Goal: Task Accomplishment & Management: Use online tool/utility

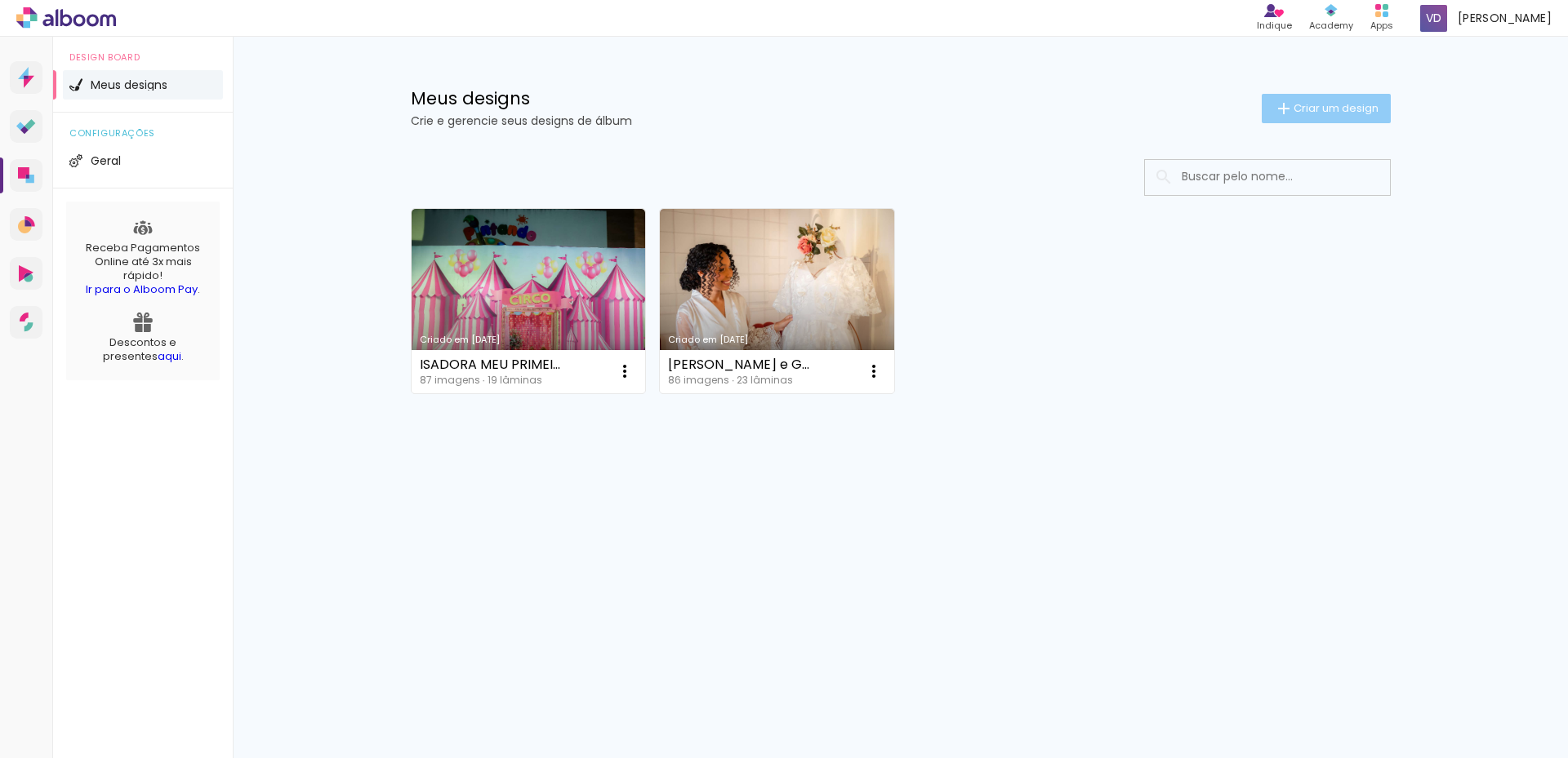
click at [1285, 106] on iron-icon at bounding box center [1283, 109] width 20 height 20
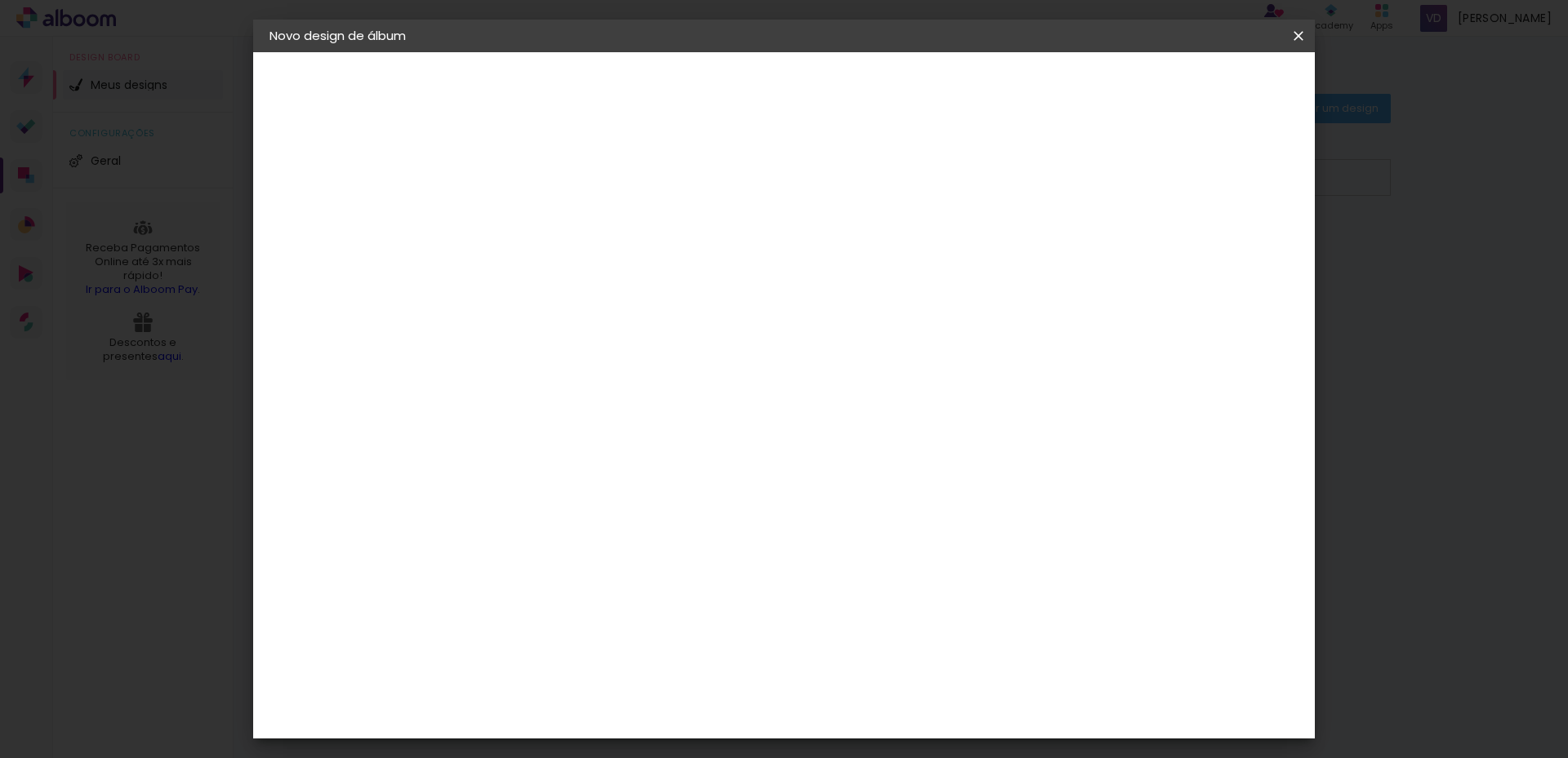
click at [537, 218] on input at bounding box center [537, 219] width 0 height 26
type input "[PERSON_NAME] e [PERSON_NAME]"
type paper-input "[PERSON_NAME] e [PERSON_NAME]"
click at [0, 0] on slot "Avançar" at bounding box center [0, 0] width 0 height 0
click at [661, 257] on iron-icon at bounding box center [653, 261] width 13 height 13
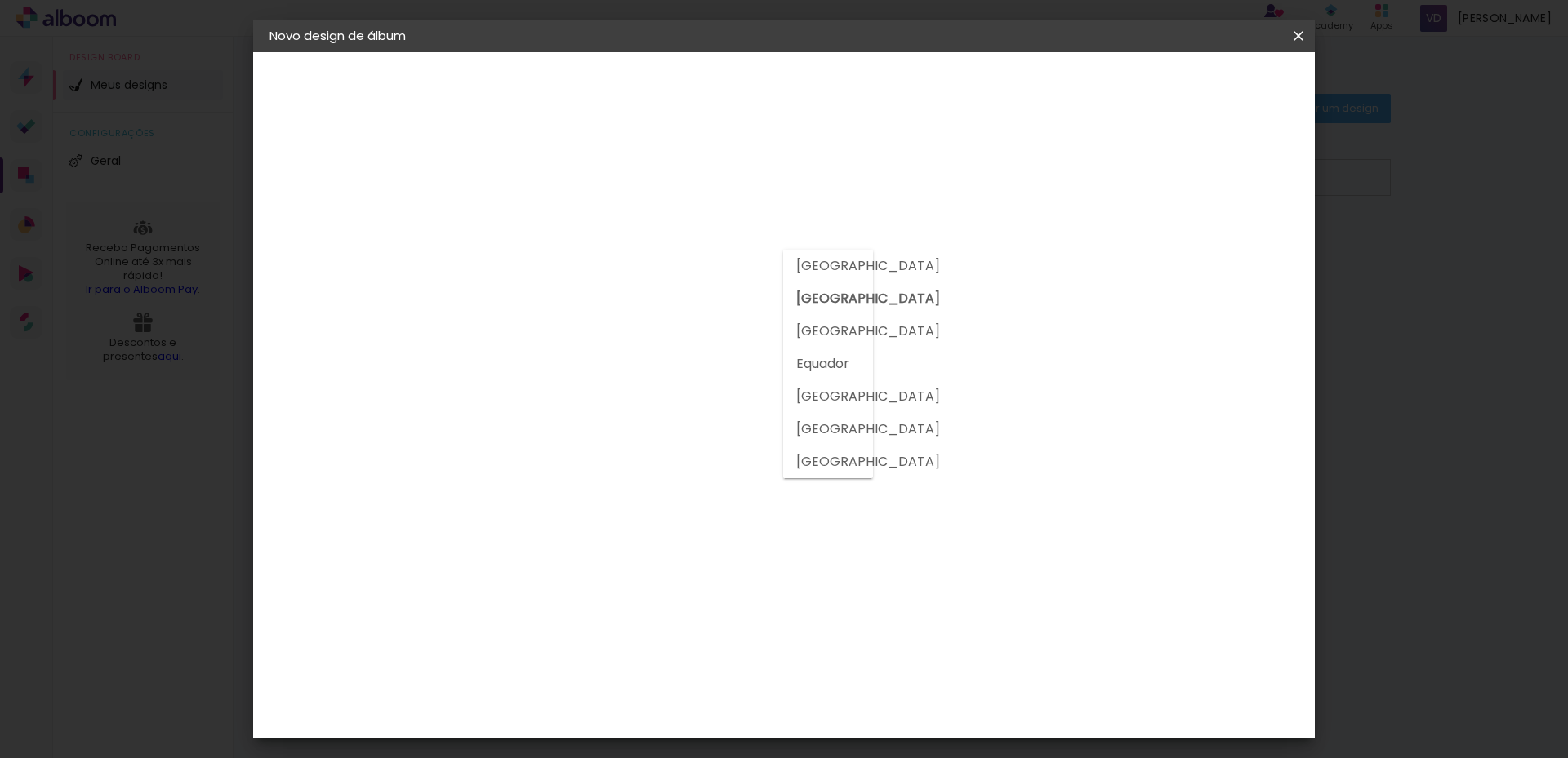
click at [666, 216] on div at bounding box center [579, 219] width 177 height 21
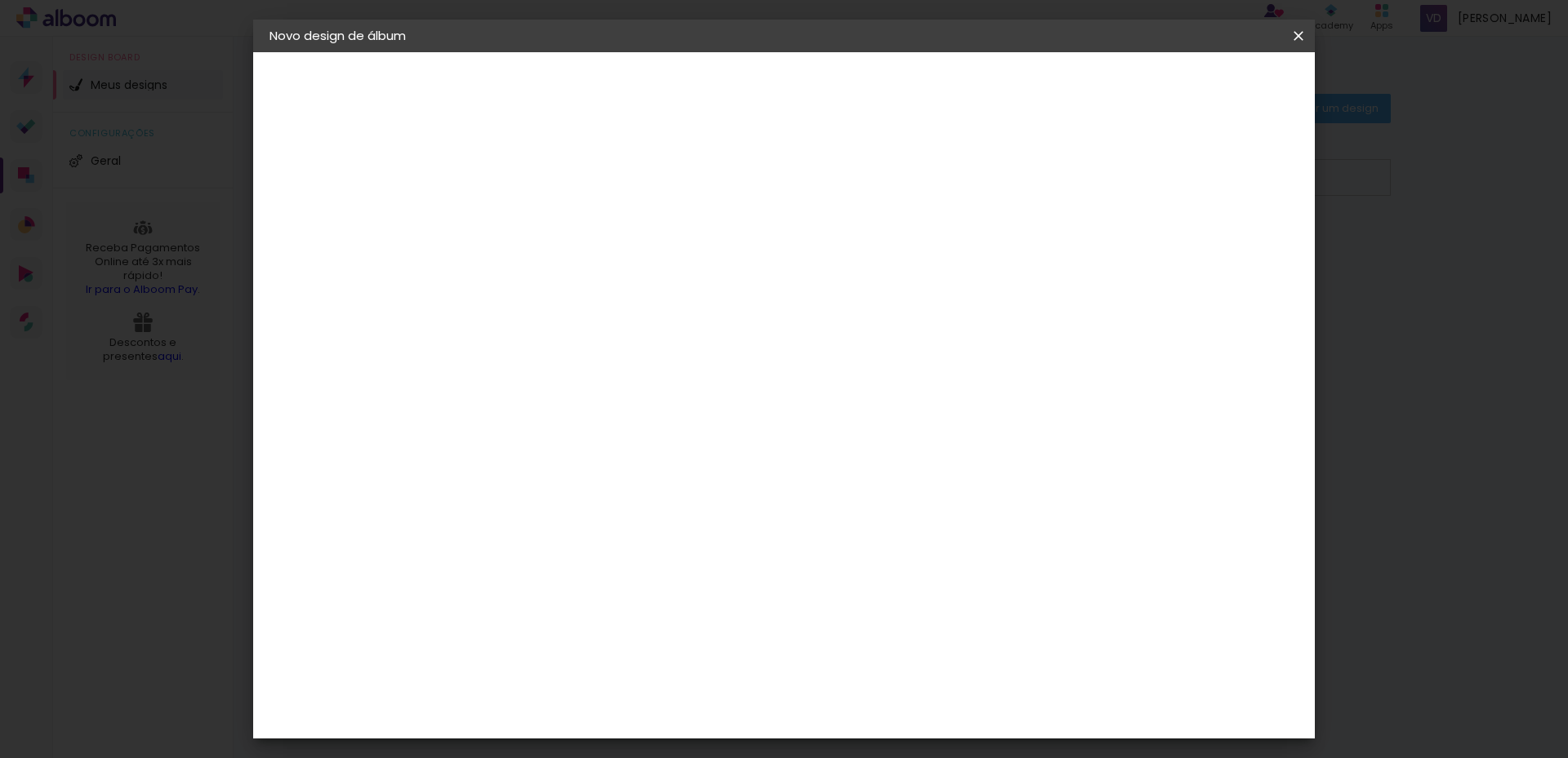
click at [661, 310] on input at bounding box center [578, 311] width 165 height 21
click at [0, 0] on slot "Tamanho Livre" at bounding box center [0, 0] width 0 height 0
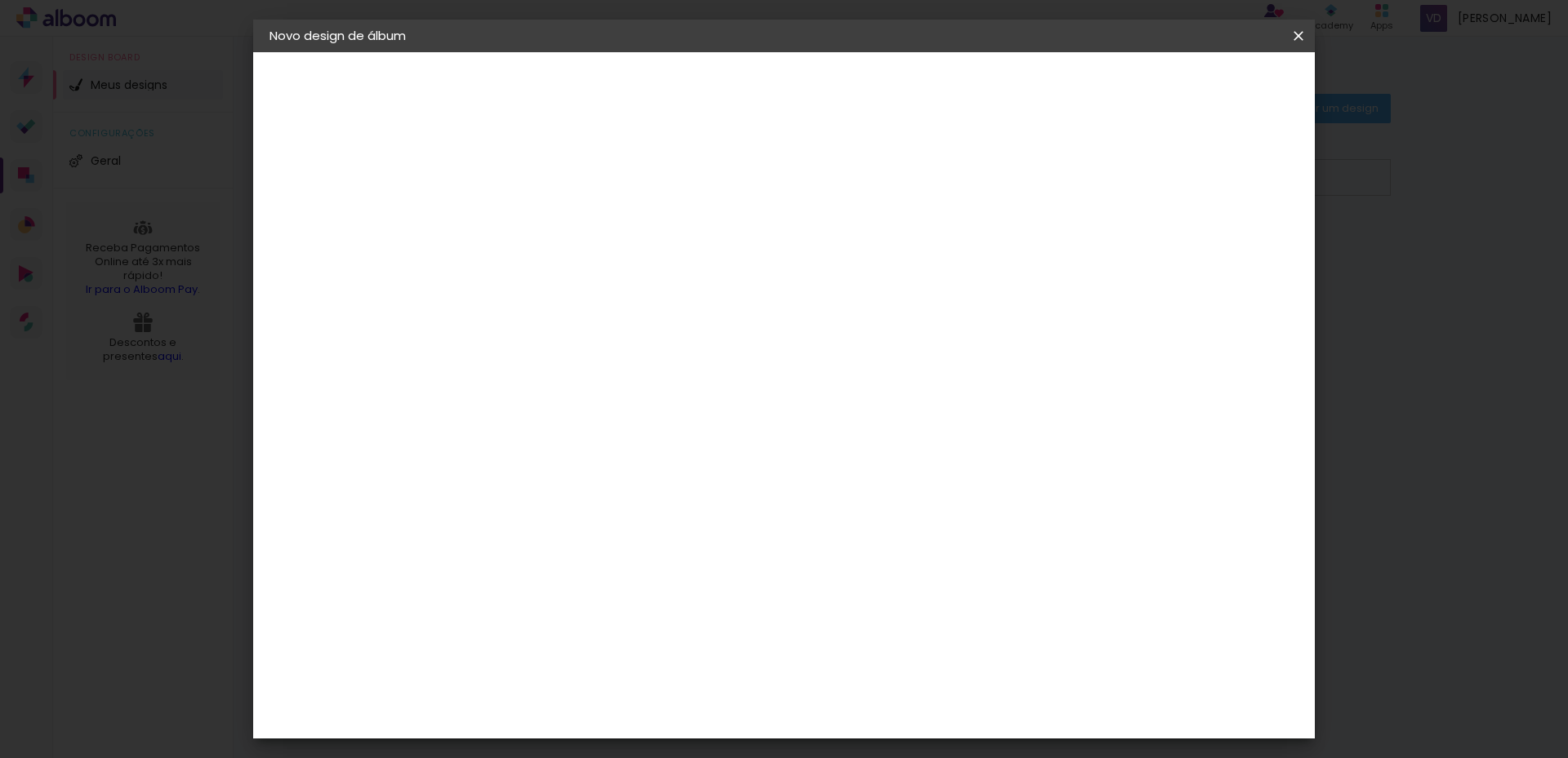
click at [843, 251] on paper-item "Tamanho Livre" at bounding box center [764, 248] width 157 height 36
click at [661, 313] on input at bounding box center [578, 311] width 165 height 21
click at [575, 370] on div "3ZERO5" at bounding box center [550, 368] width 49 height 13
click at [565, 431] on div "Ágata" at bounding box center [545, 429] width 39 height 13
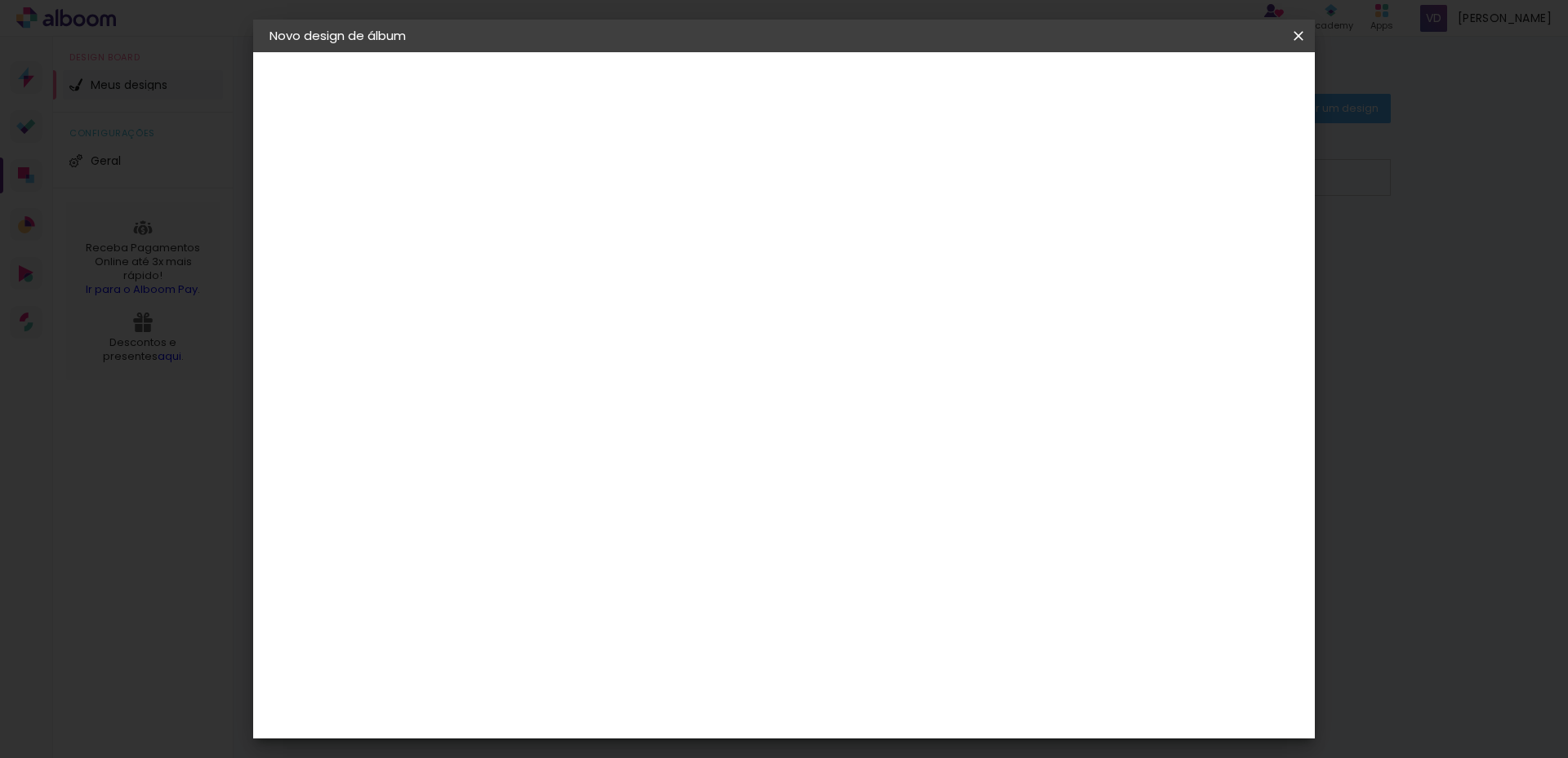
click at [565, 431] on div "Ágata" at bounding box center [545, 429] width 39 height 13
click at [0, 0] on slot "Avançar" at bounding box center [0, 0] width 0 height 0
click at [600, 272] on input "text" at bounding box center [569, 285] width 64 height 26
click at [968, 263] on paper-item "Luxo" at bounding box center [889, 271] width 327 height 33
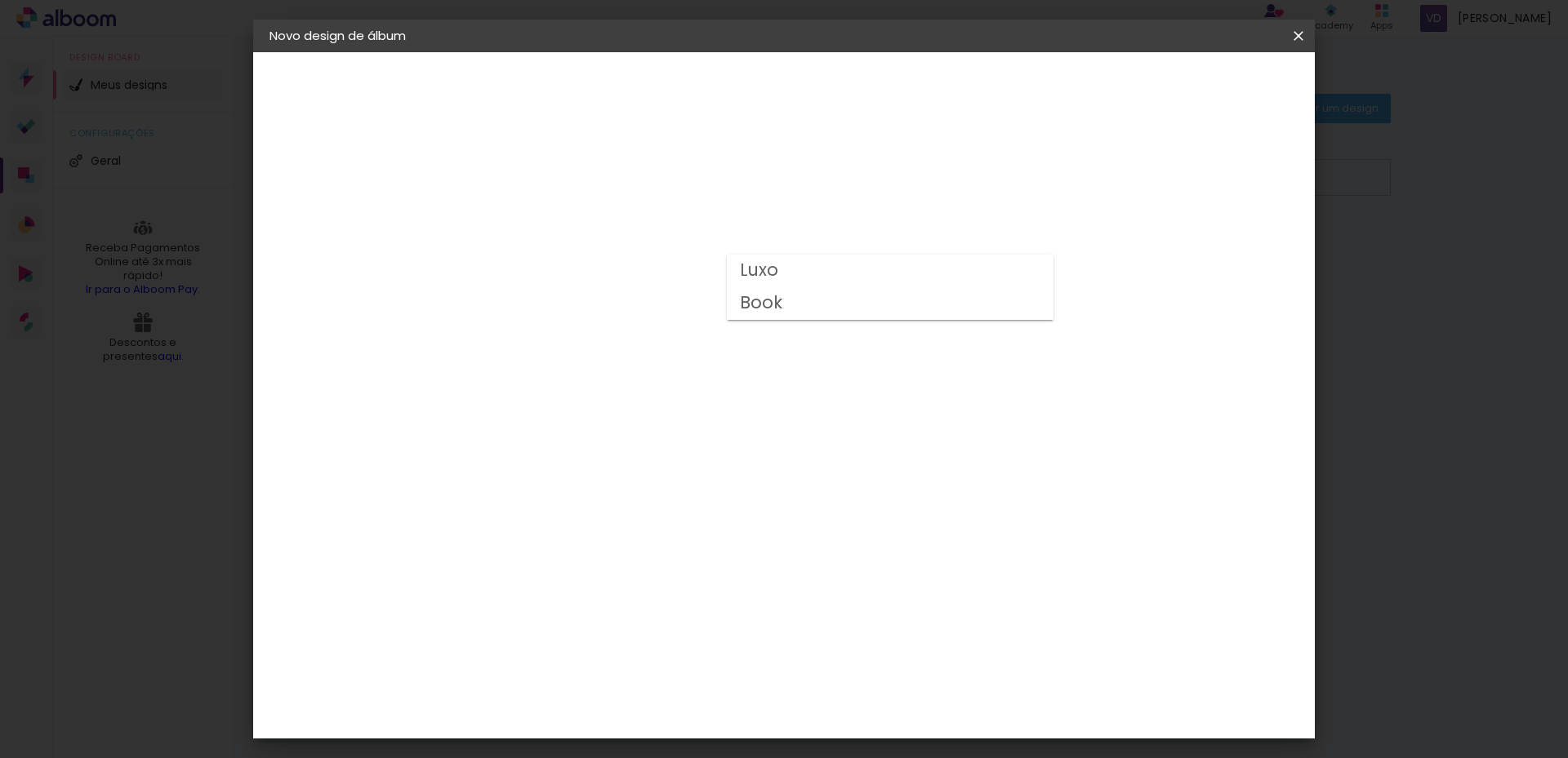
type input "Luxo"
click at [0, 0] on slot "Avançar" at bounding box center [0, 0] width 0 height 0
click at [1103, 178] on div at bounding box center [1095, 176] width 15 height 15
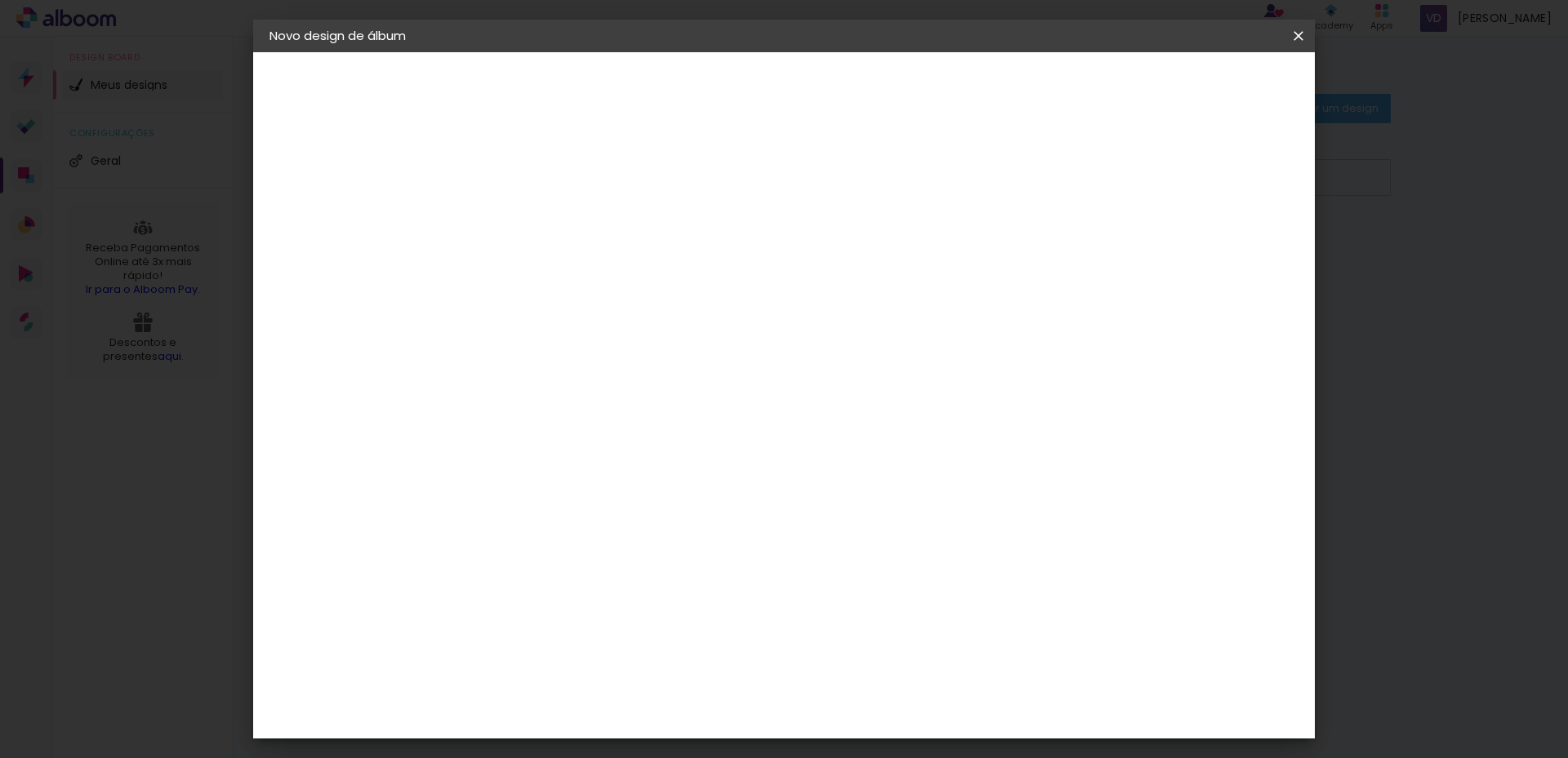
type paper-checkbox "on"
click at [1195, 84] on span "Iniciar design" at bounding box center [1157, 86] width 74 height 12
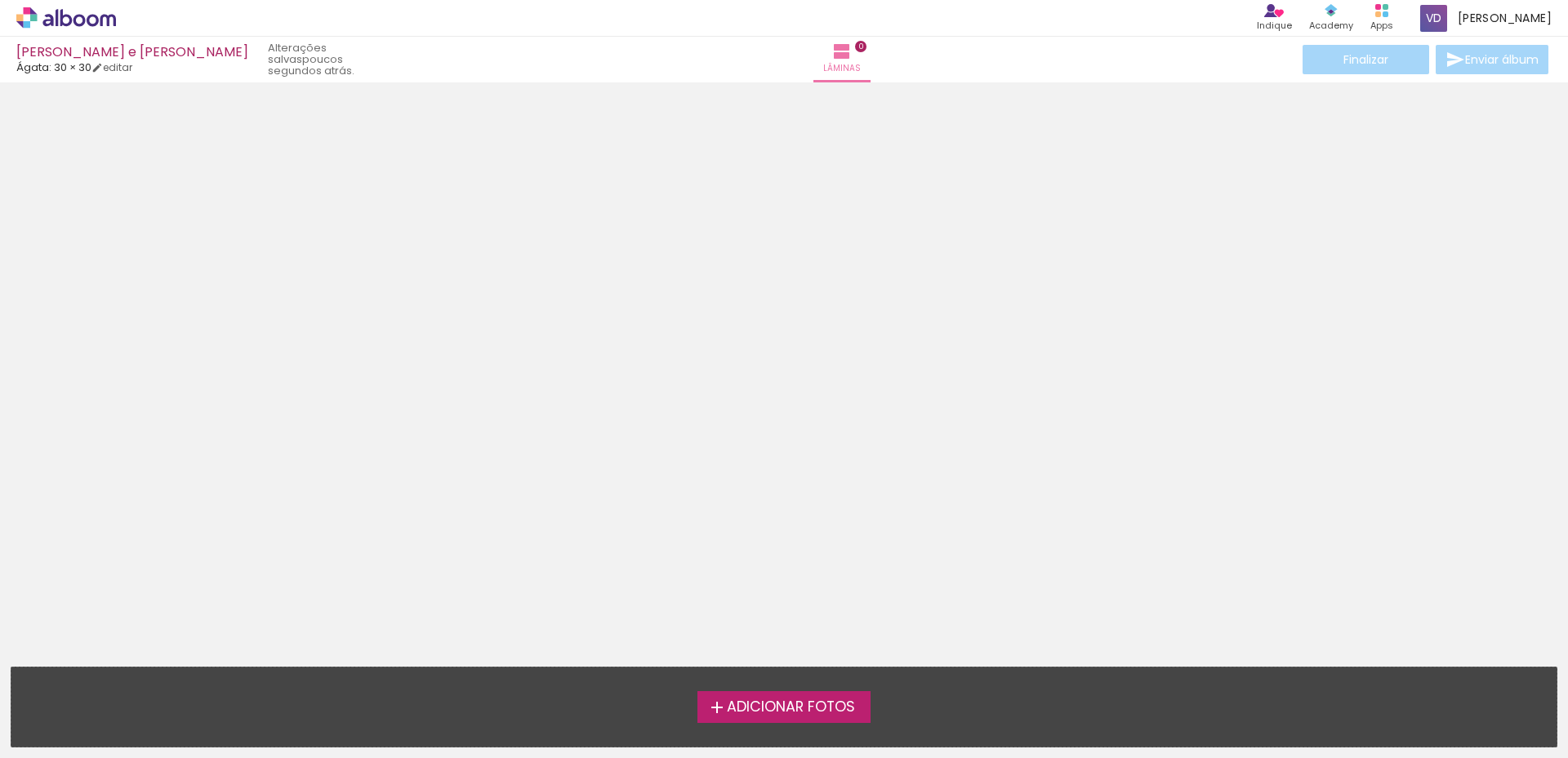
click at [759, 711] on span "Adicionar Fotos" at bounding box center [790, 707] width 128 height 15
click at [0, 0] on input "file" at bounding box center [0, 0] width 0 height 0
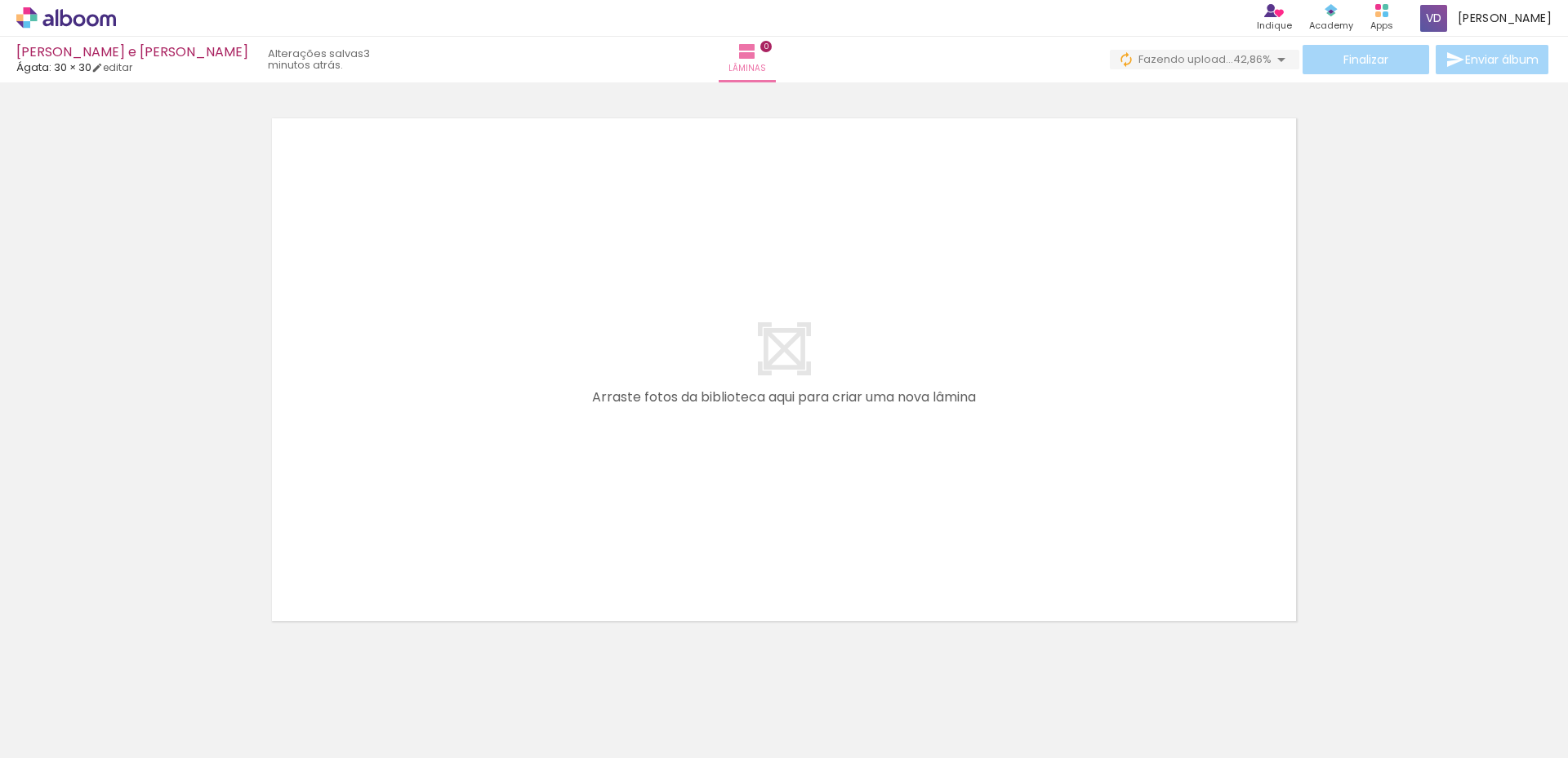
drag, startPoint x: 795, startPoint y: 63, endPoint x: 1378, endPoint y: 164, distance: 591.7
click at [1378, 164] on div at bounding box center [784, 348] width 1568 height 563
drag, startPoint x: 779, startPoint y: 388, endPoint x: 1297, endPoint y: 303, distance: 524.9
click at [1297, 303] on quentale-layouter at bounding box center [784, 369] width 1042 height 521
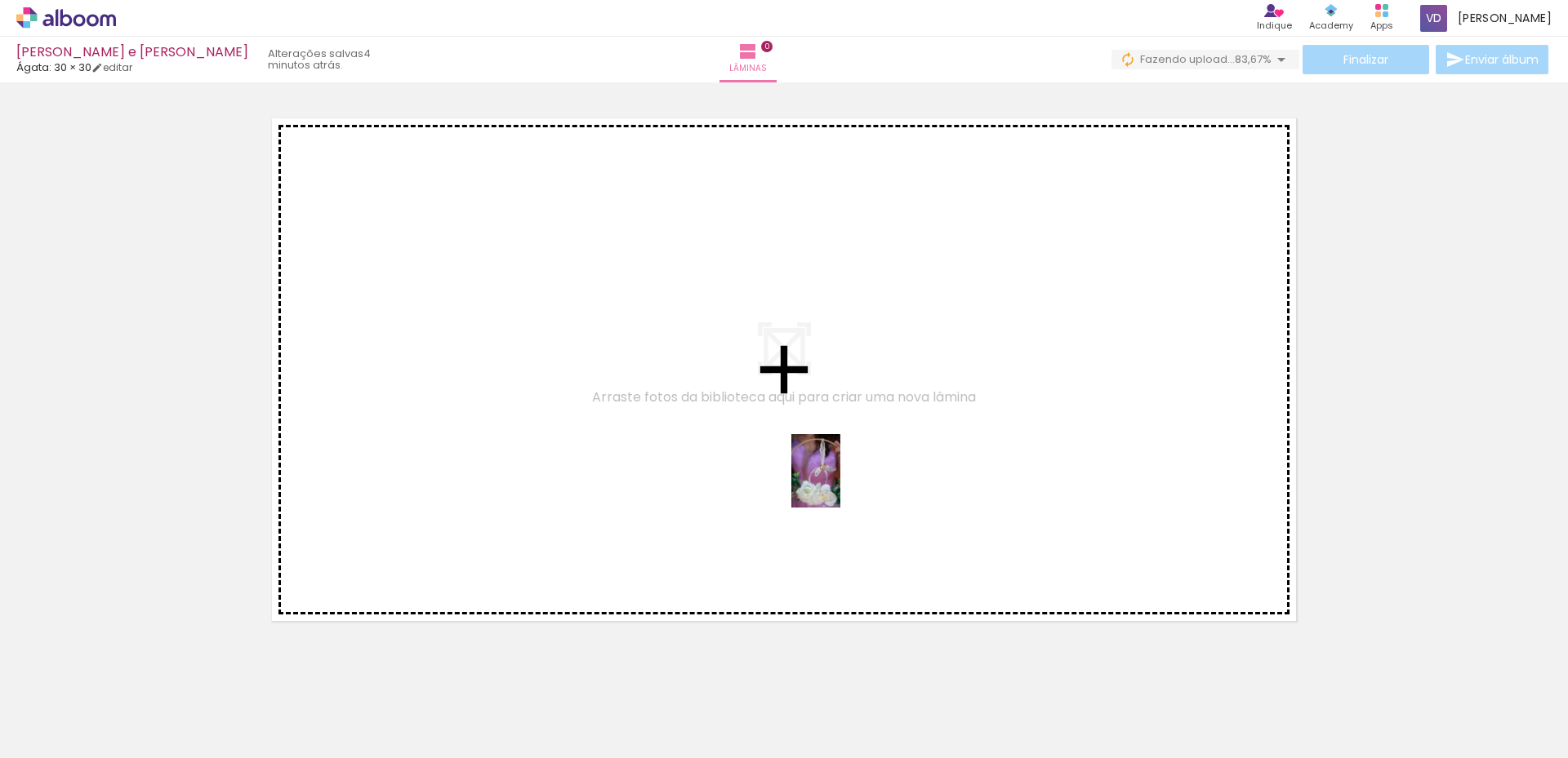
drag, startPoint x: 858, startPoint y: 720, endPoint x: 847, endPoint y: 473, distance: 247.2
click at [849, 465] on quentale-workspace at bounding box center [784, 379] width 1568 height 758
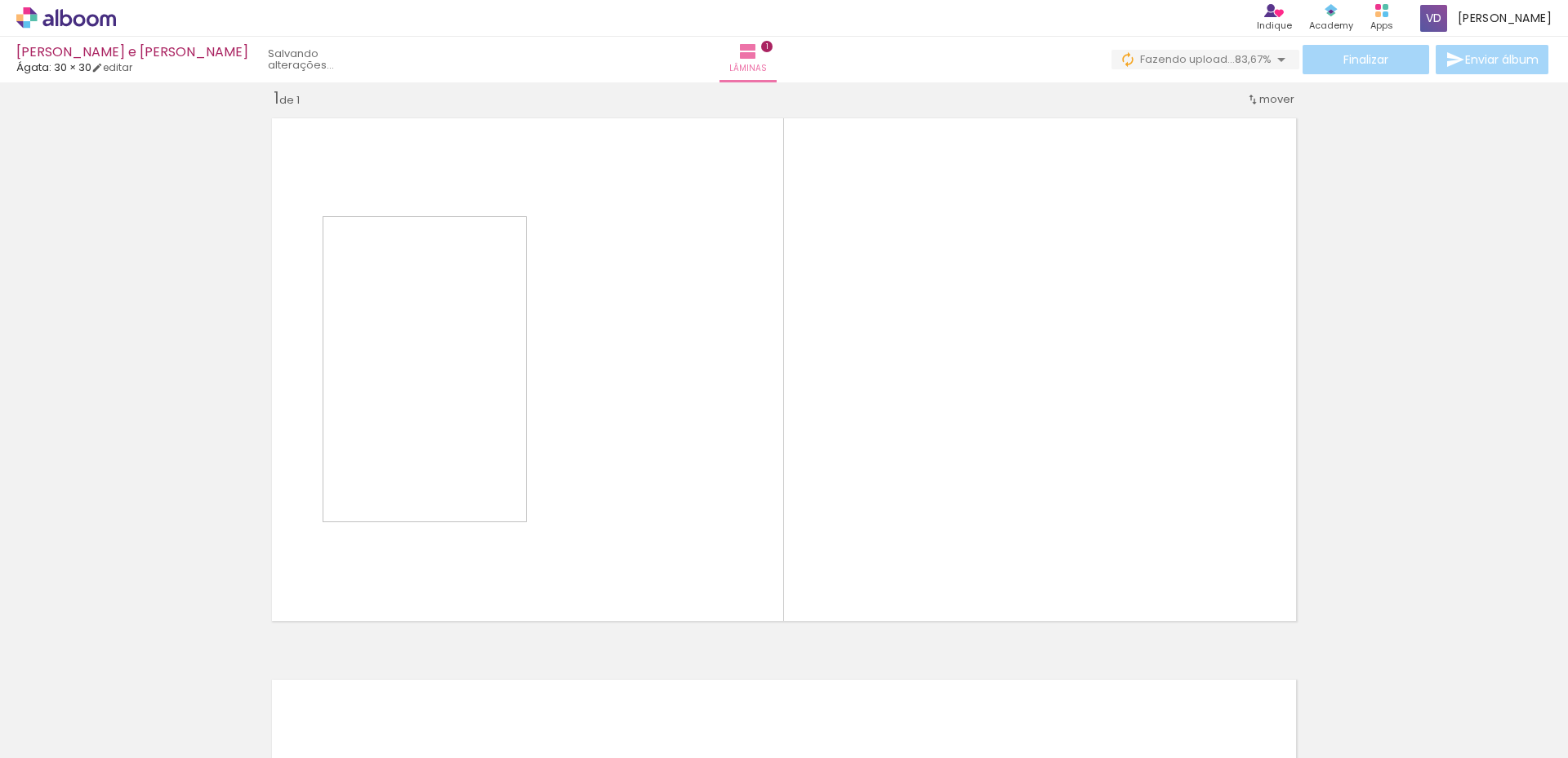
scroll to position [21, 0]
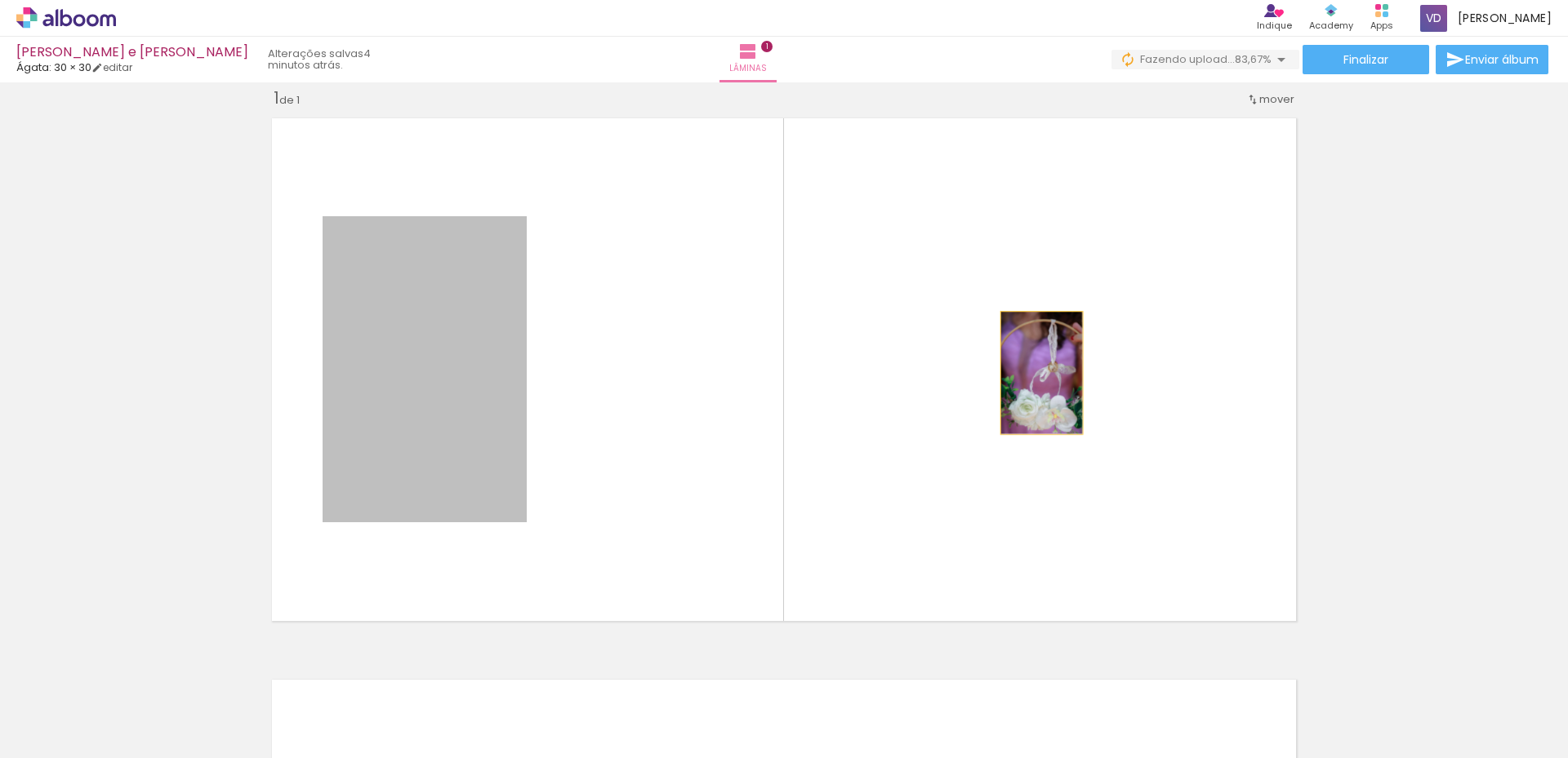
drag, startPoint x: 436, startPoint y: 379, endPoint x: 1085, endPoint y: 368, distance: 649.1
click at [1085, 368] on quentale-layouter at bounding box center [784, 369] width 1042 height 521
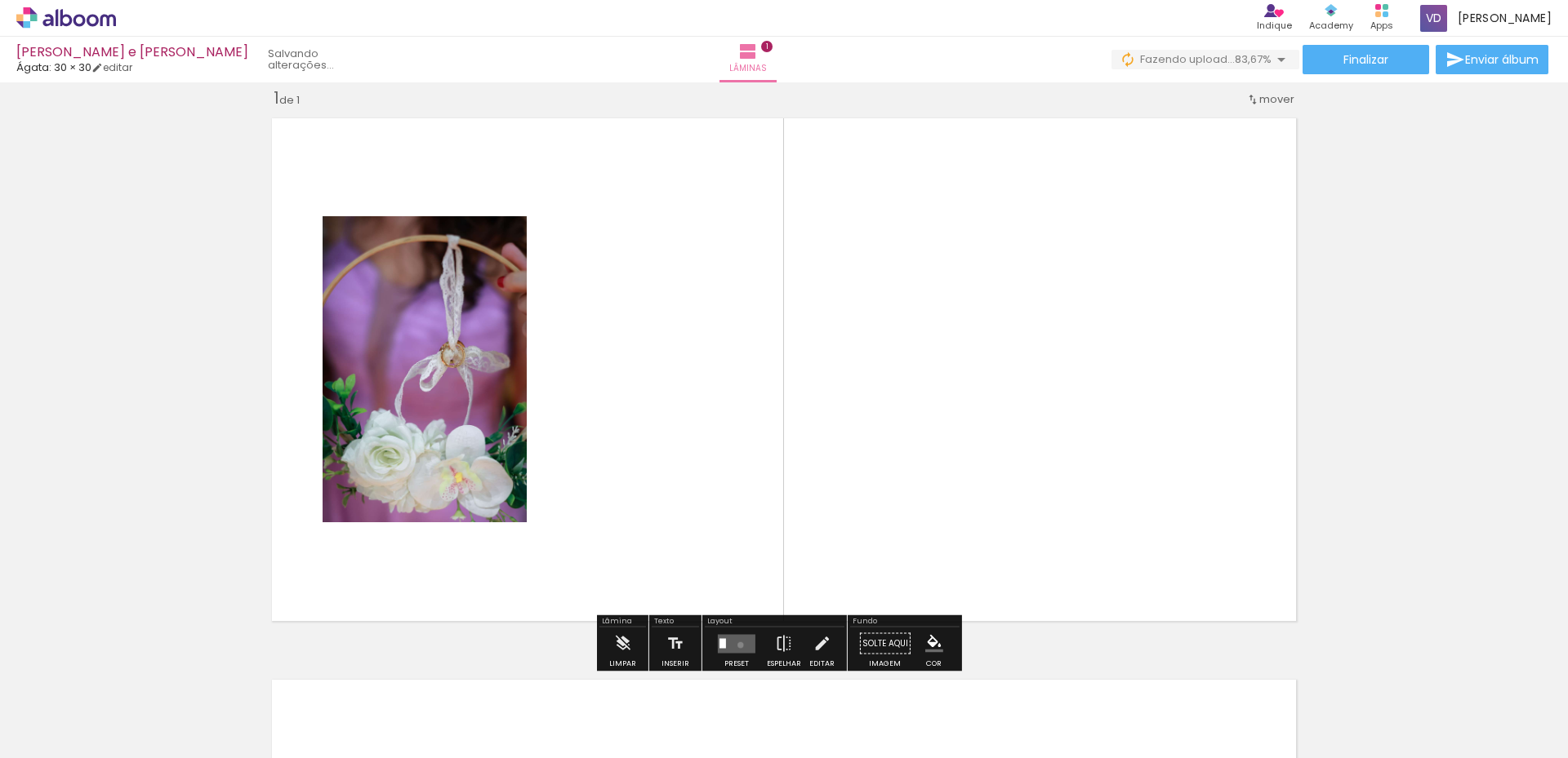
click at [736, 645] on quentale-layouter at bounding box center [736, 643] width 38 height 19
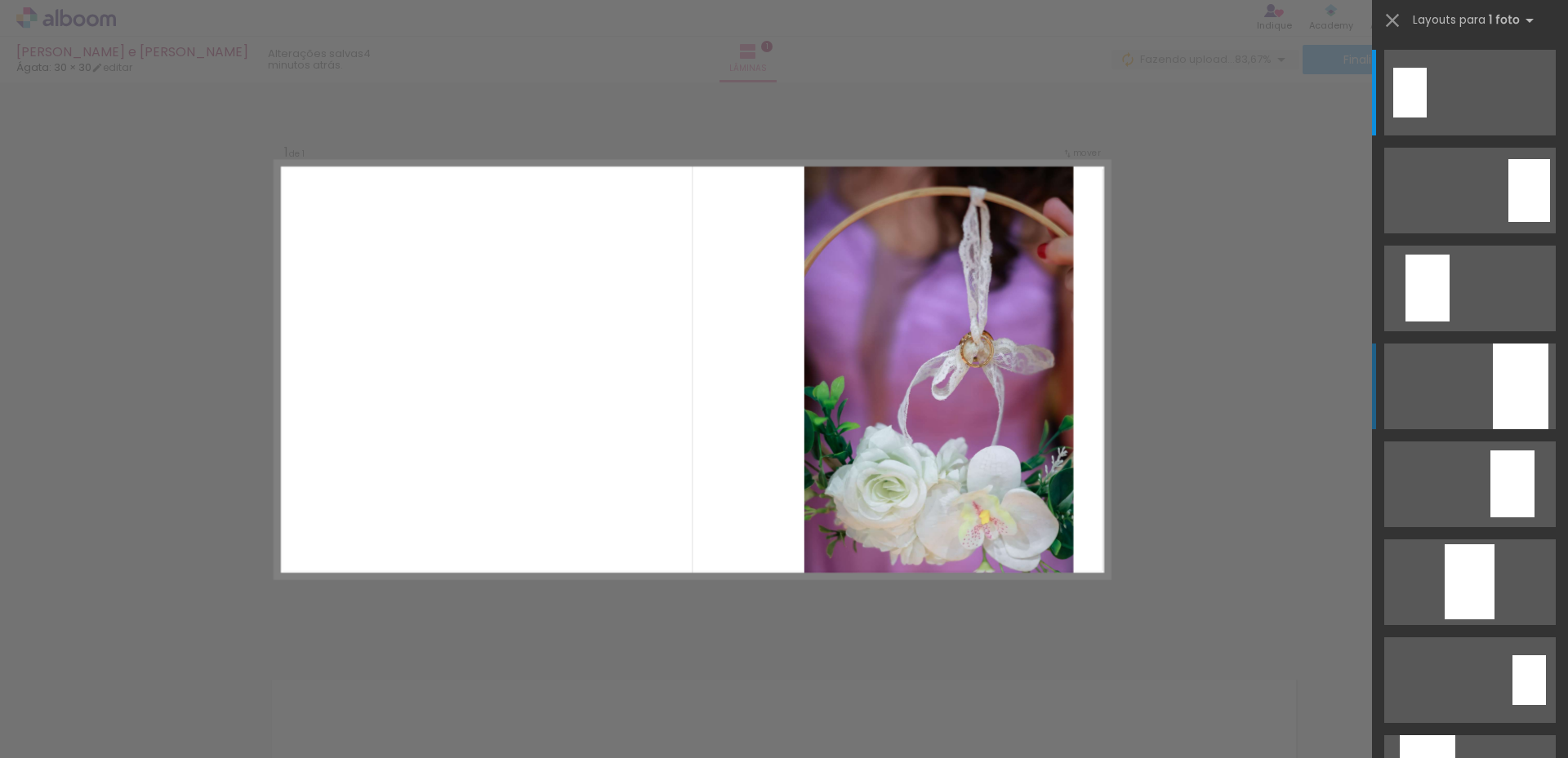
click at [1519, 390] on div at bounding box center [1520, 386] width 56 height 85
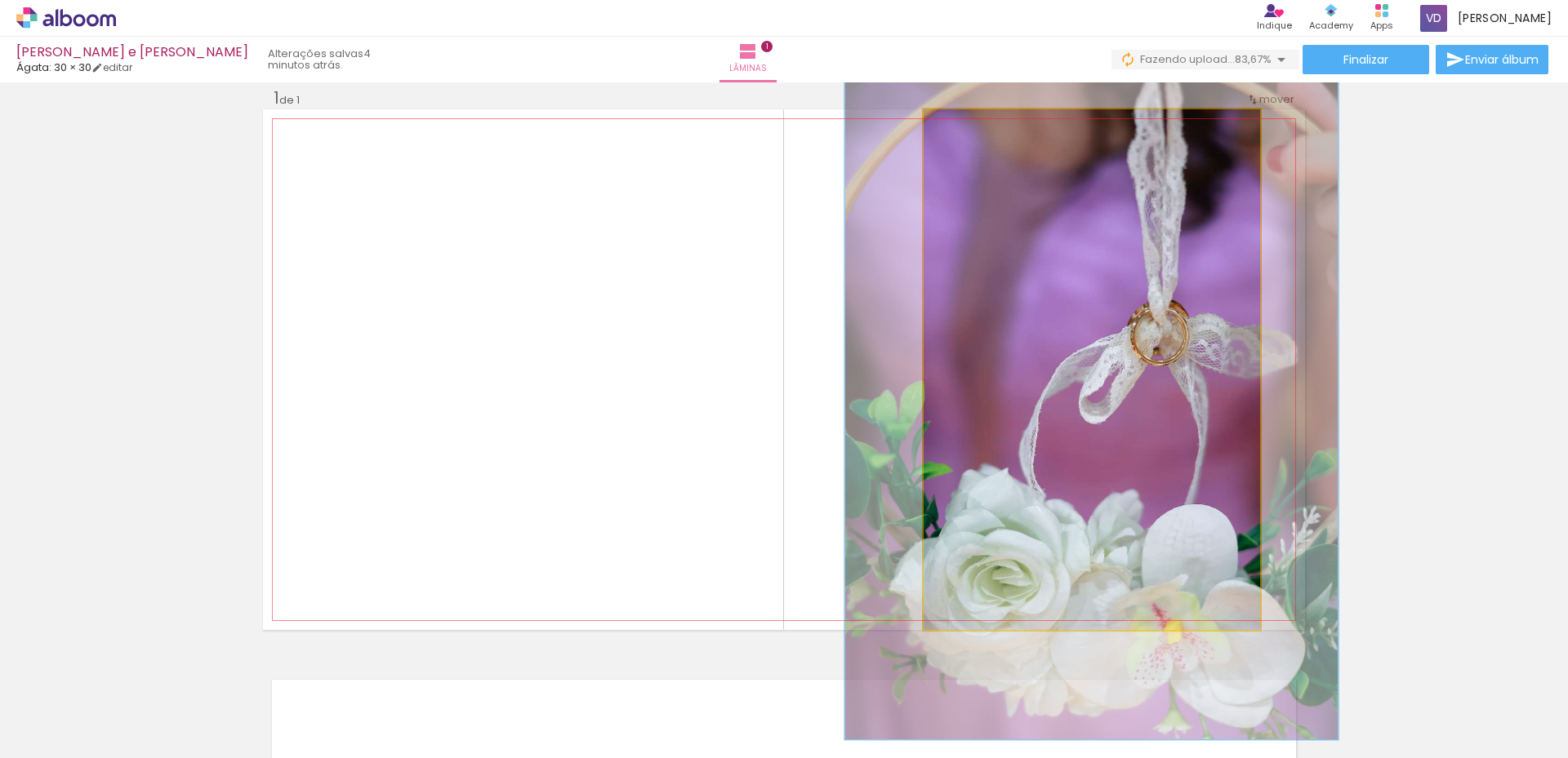
drag, startPoint x: 958, startPoint y: 129, endPoint x: 981, endPoint y: 131, distance: 23.1
type paper-slider "142"
click at [981, 131] on div at bounding box center [985, 126] width 15 height 15
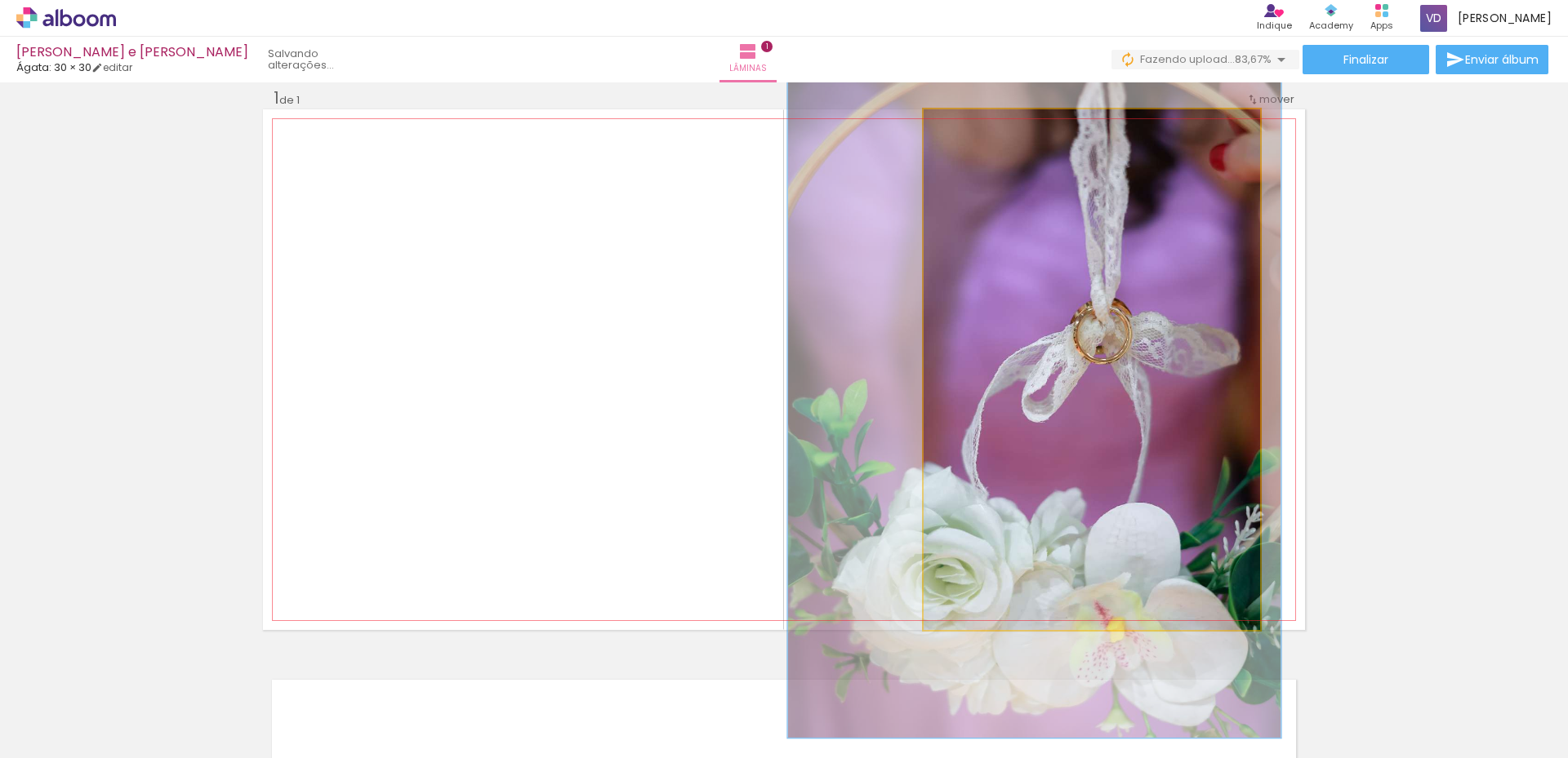
drag, startPoint x: 1057, startPoint y: 255, endPoint x: 1000, endPoint y: 253, distance: 57.0
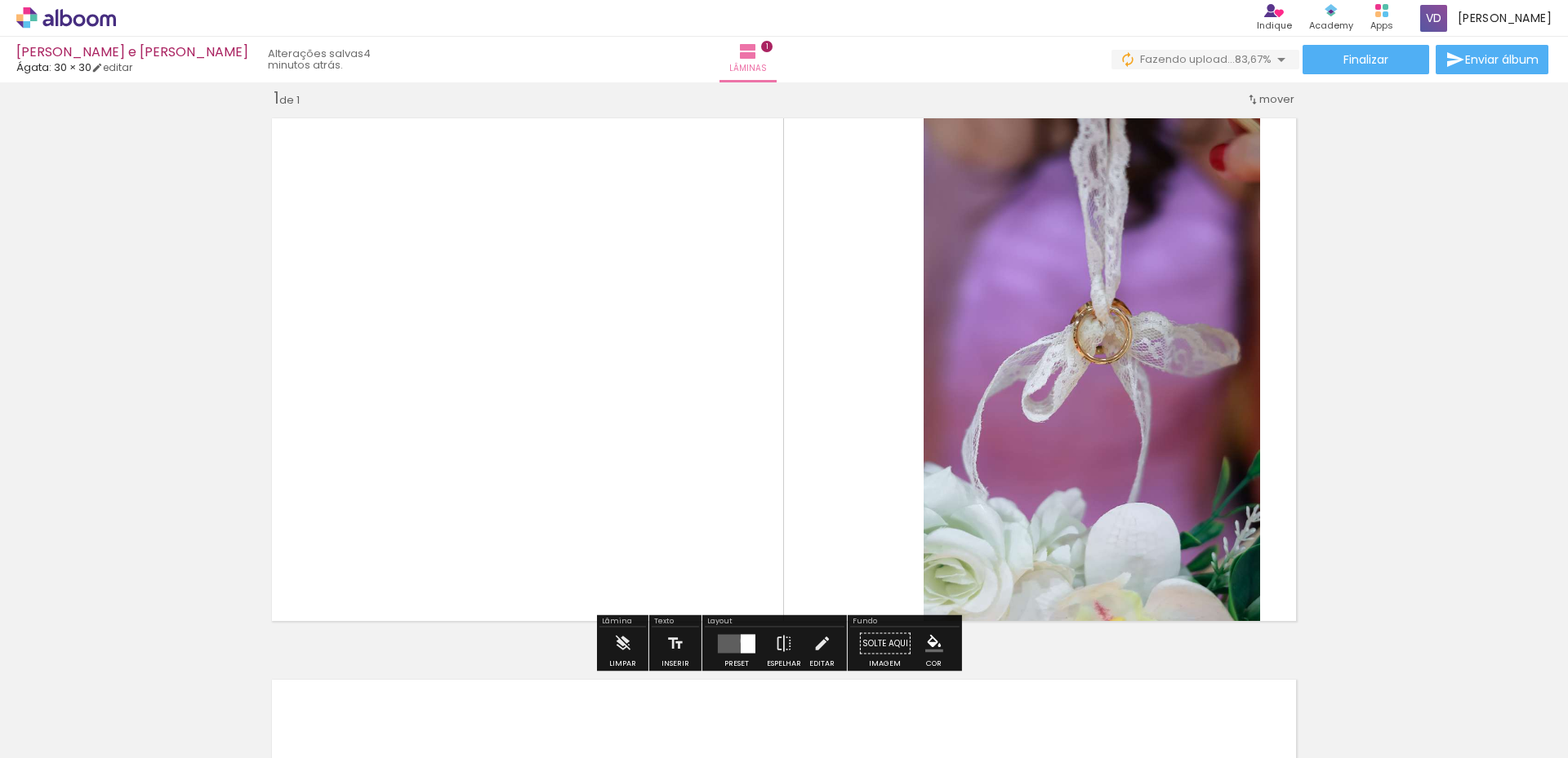
click at [741, 641] on div at bounding box center [747, 643] width 15 height 19
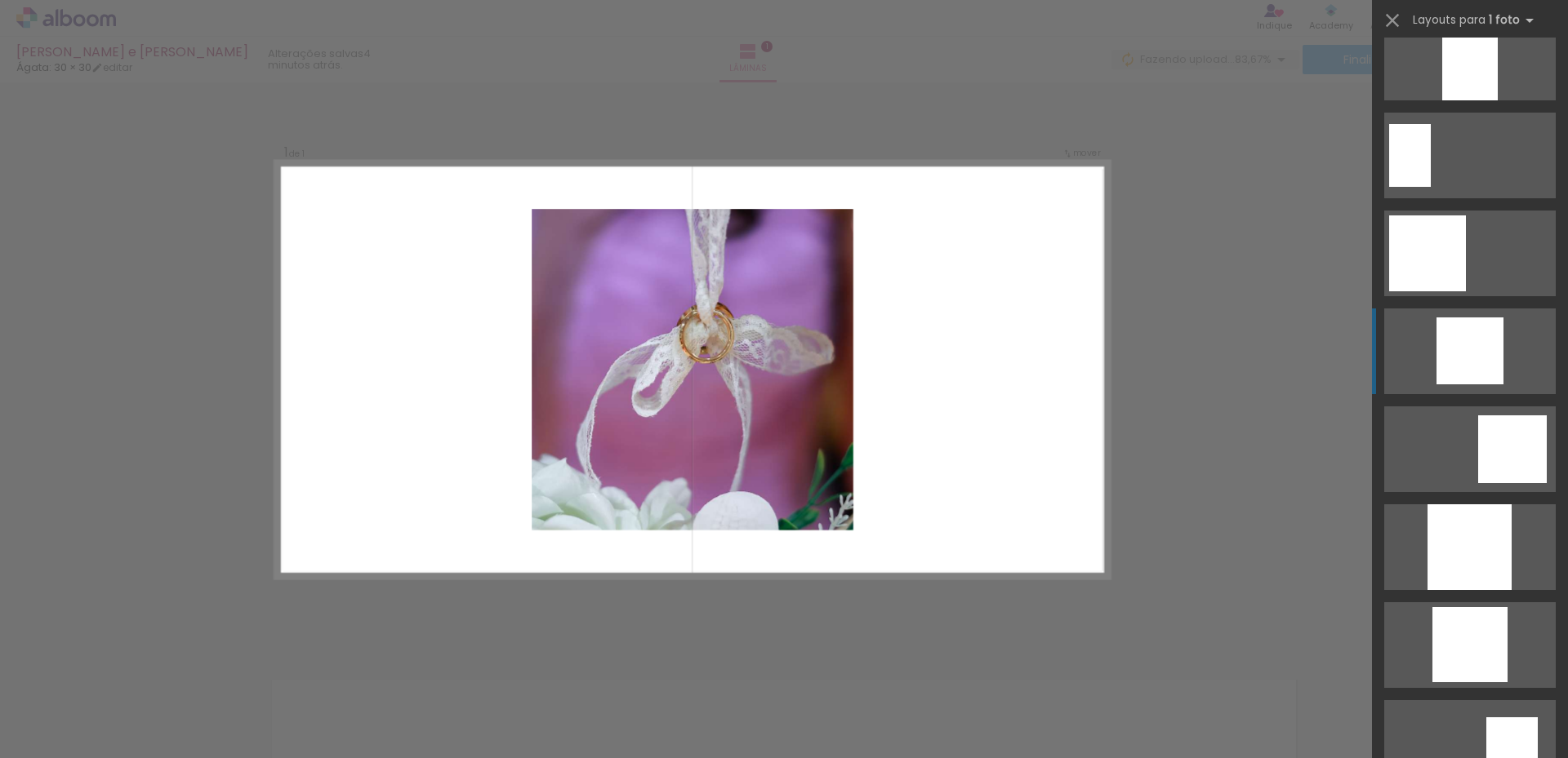
scroll to position [973, 0]
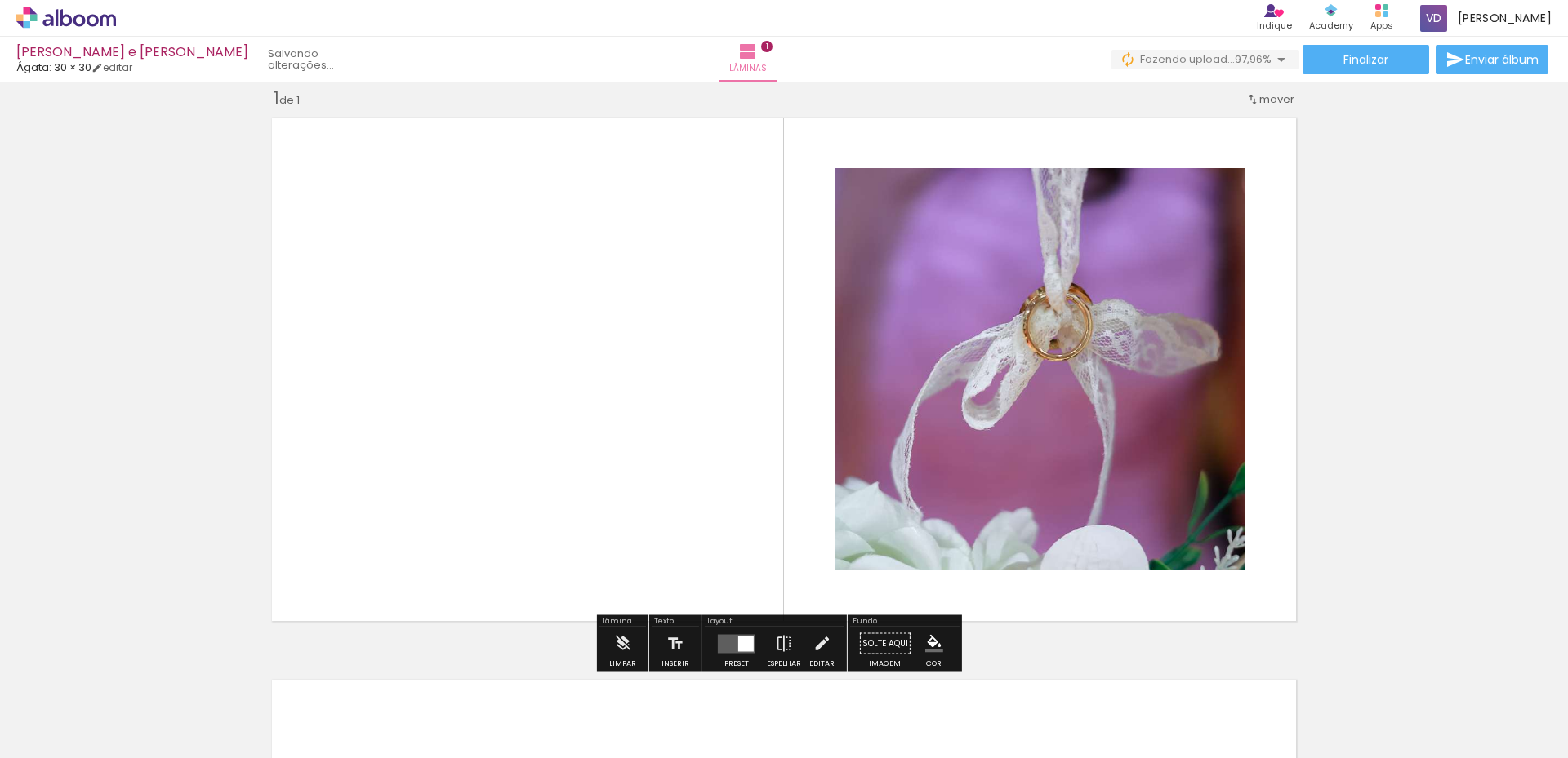
click at [738, 642] on div at bounding box center [746, 644] width 16 height 16
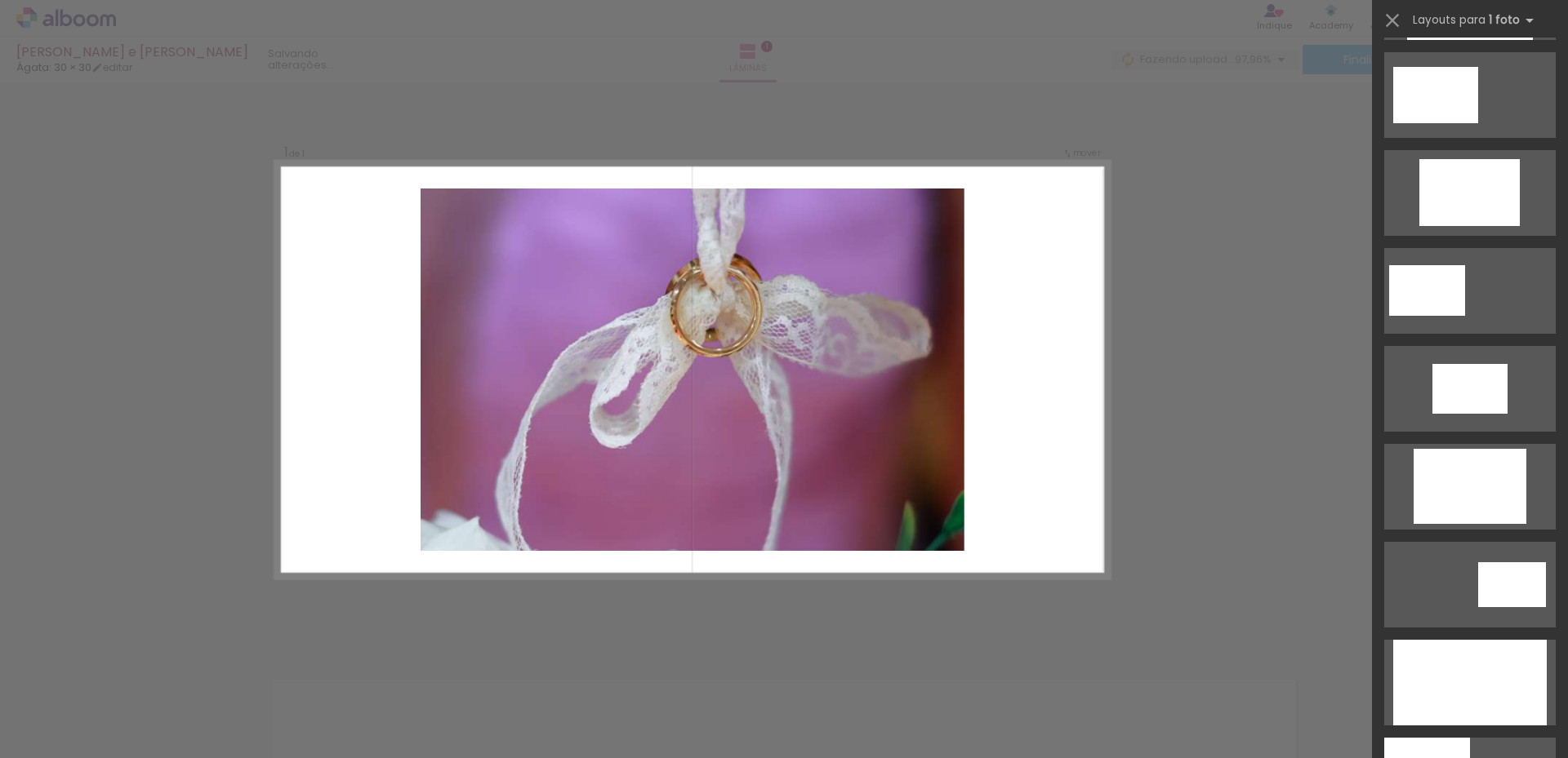
scroll to position [2770, 0]
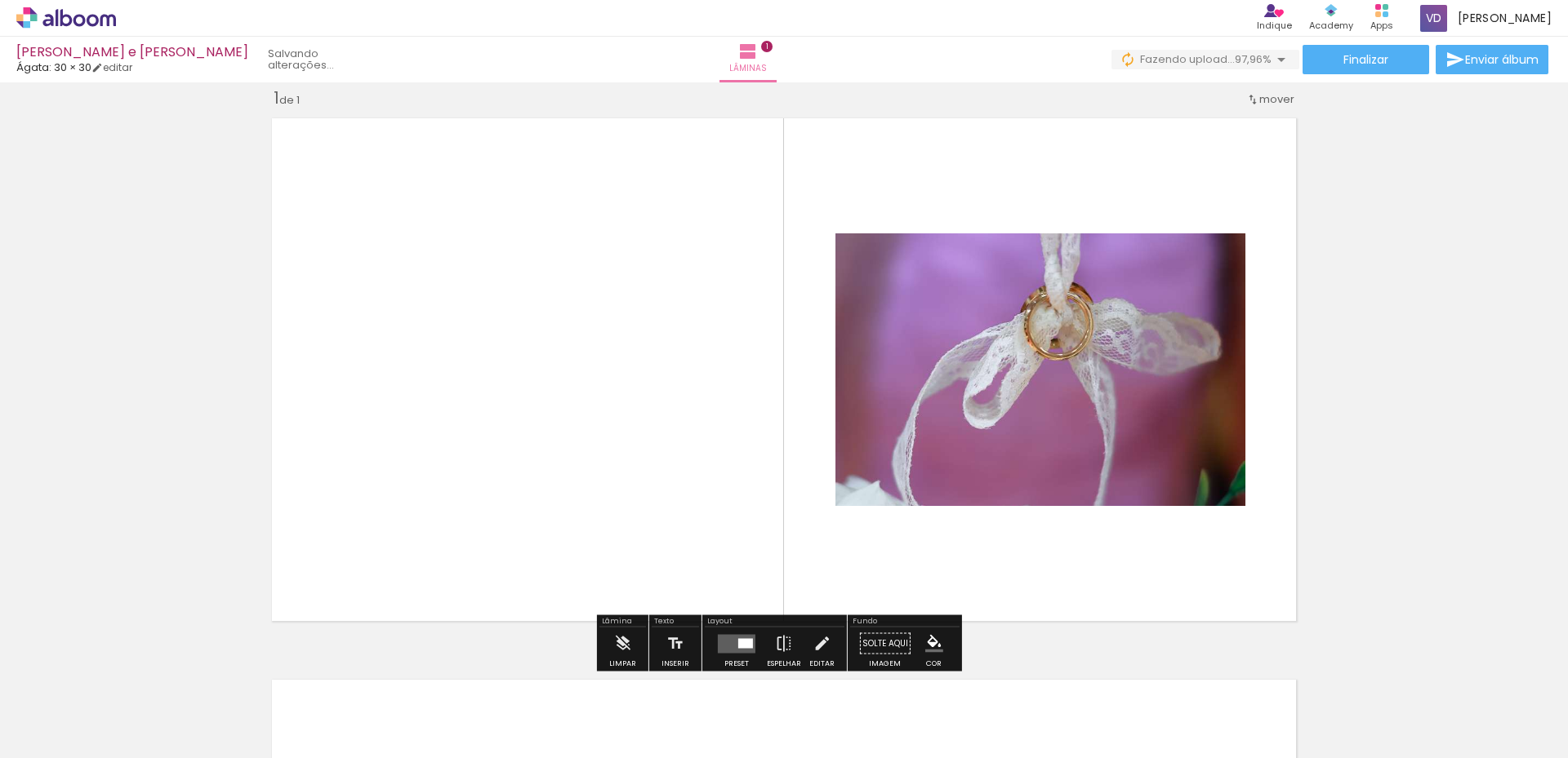
click at [739, 642] on div at bounding box center [745, 643] width 15 height 10
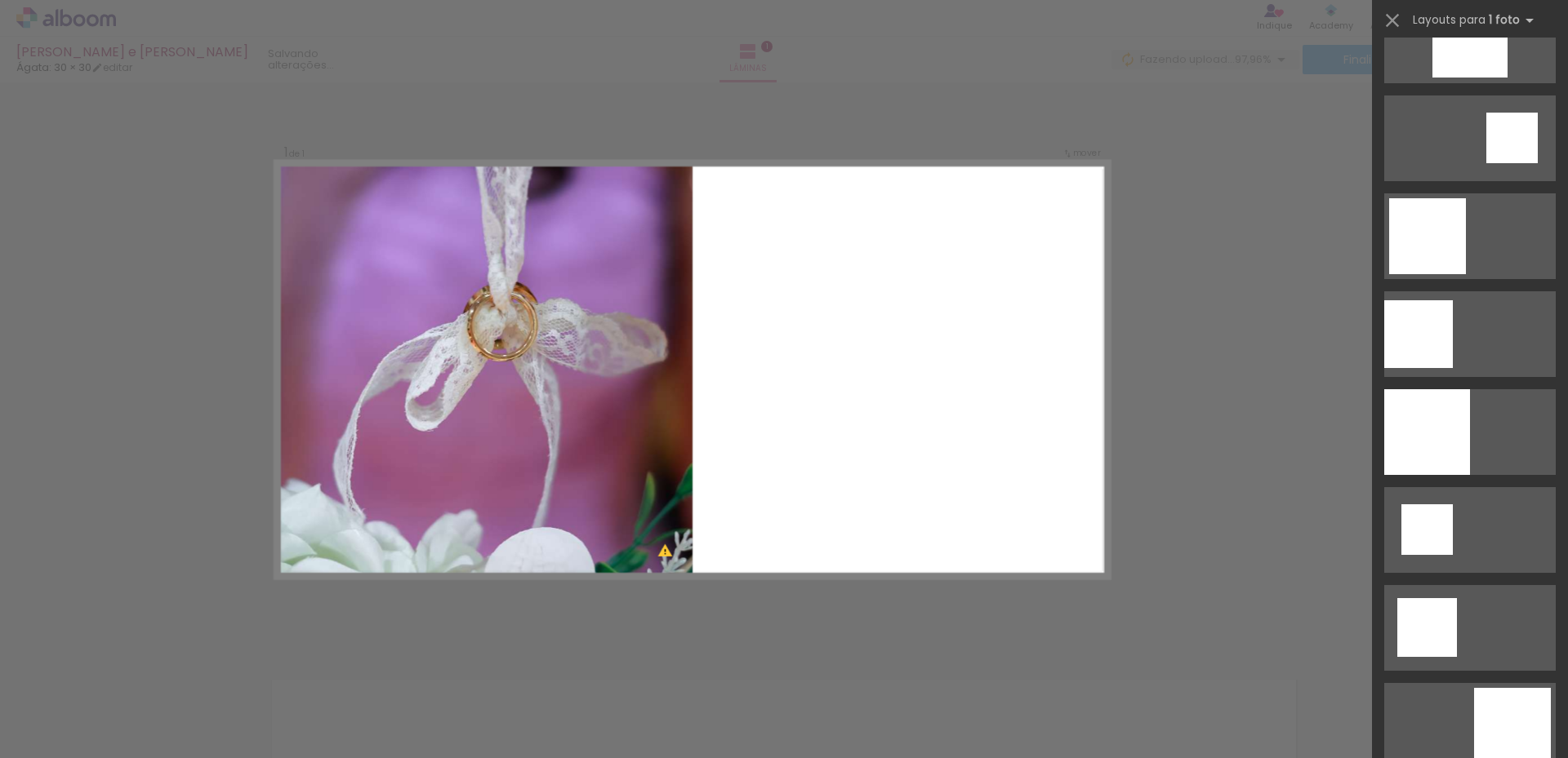
scroll to position [1385, 0]
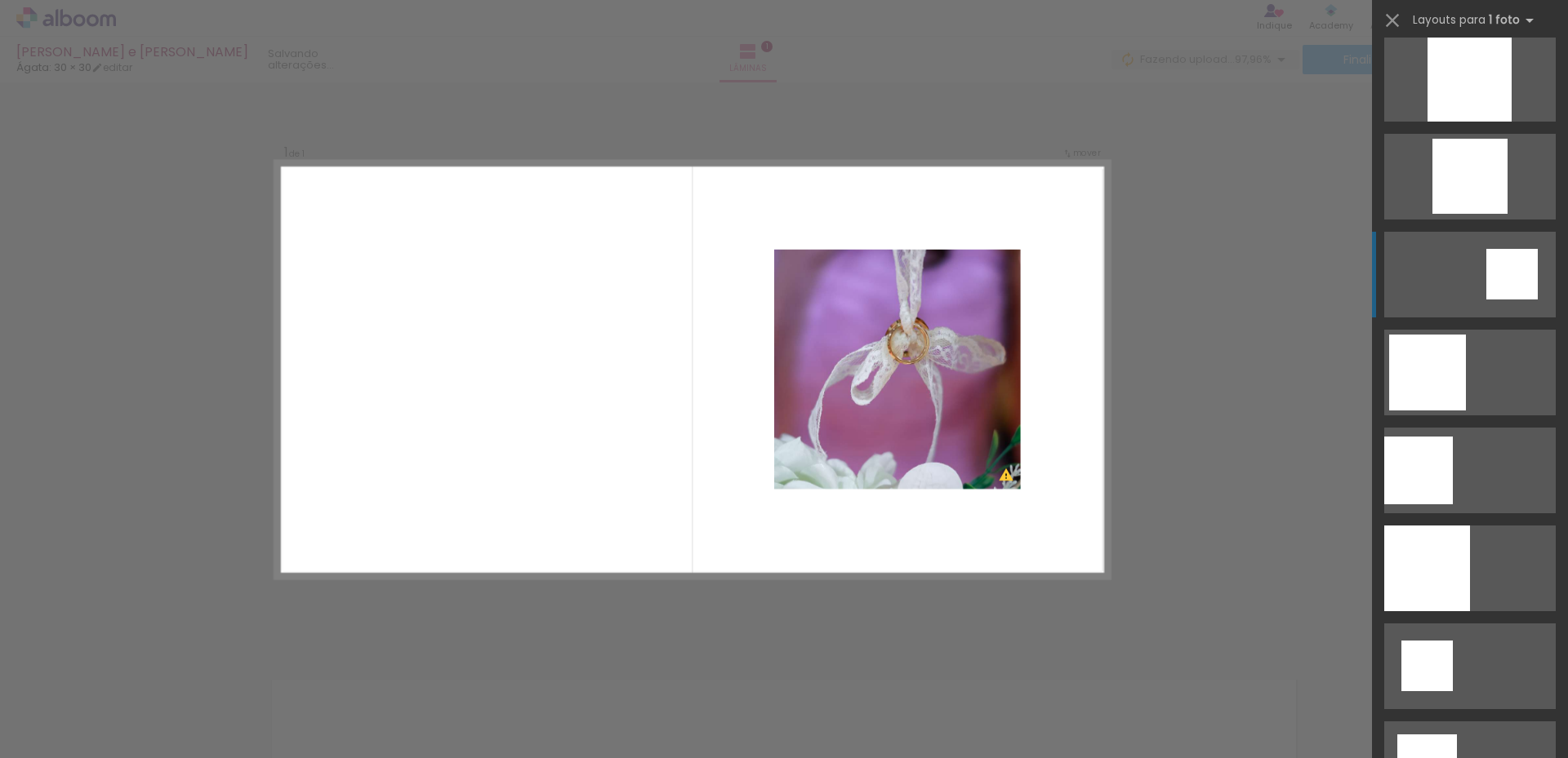
click at [1453, 437] on div at bounding box center [1417, 470] width 68 height 67
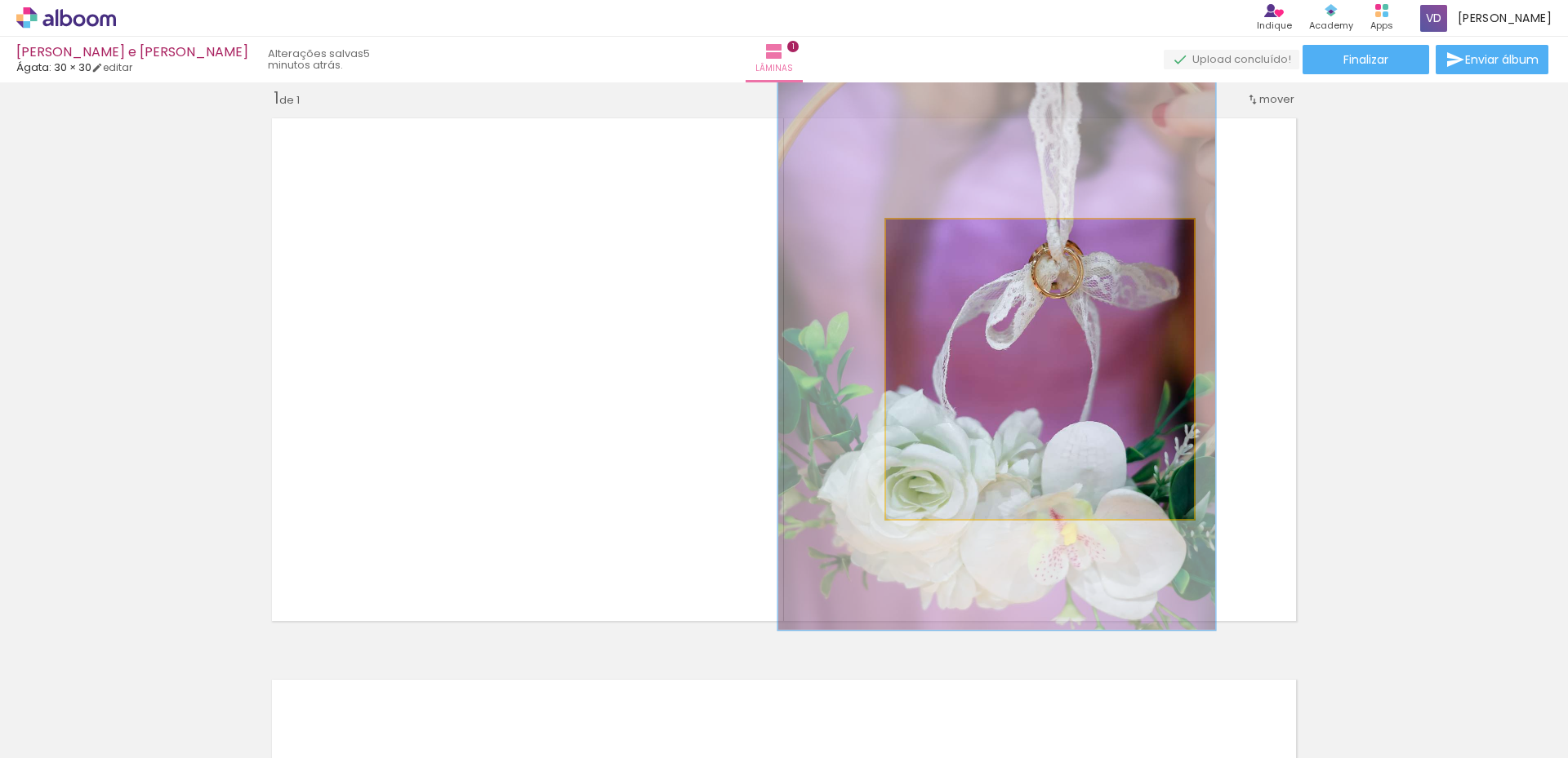
drag, startPoint x: 1048, startPoint y: 422, endPoint x: 1052, endPoint y: 357, distance: 65.1
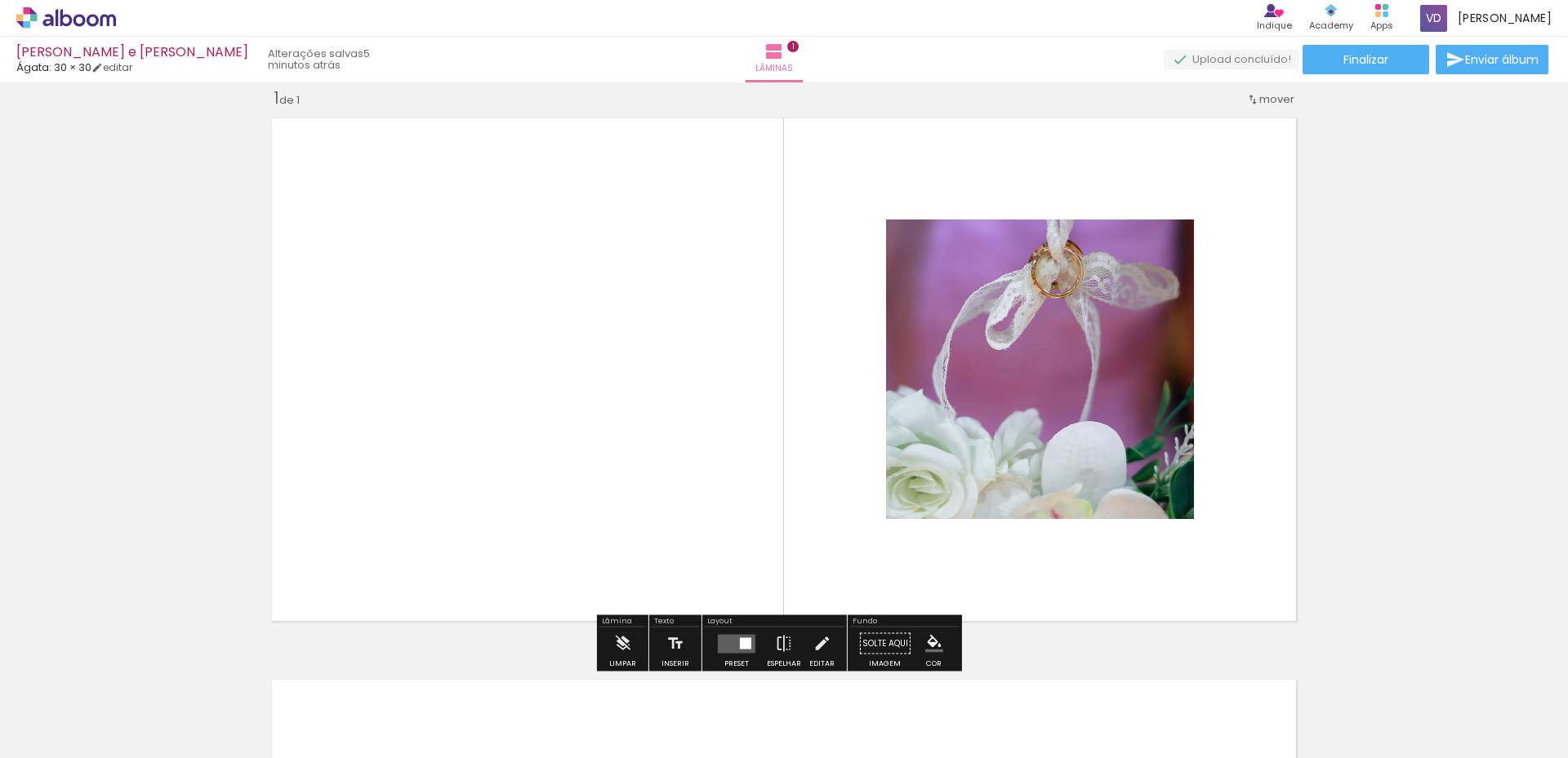
click at [745, 640] on div at bounding box center [745, 644] width 12 height 12
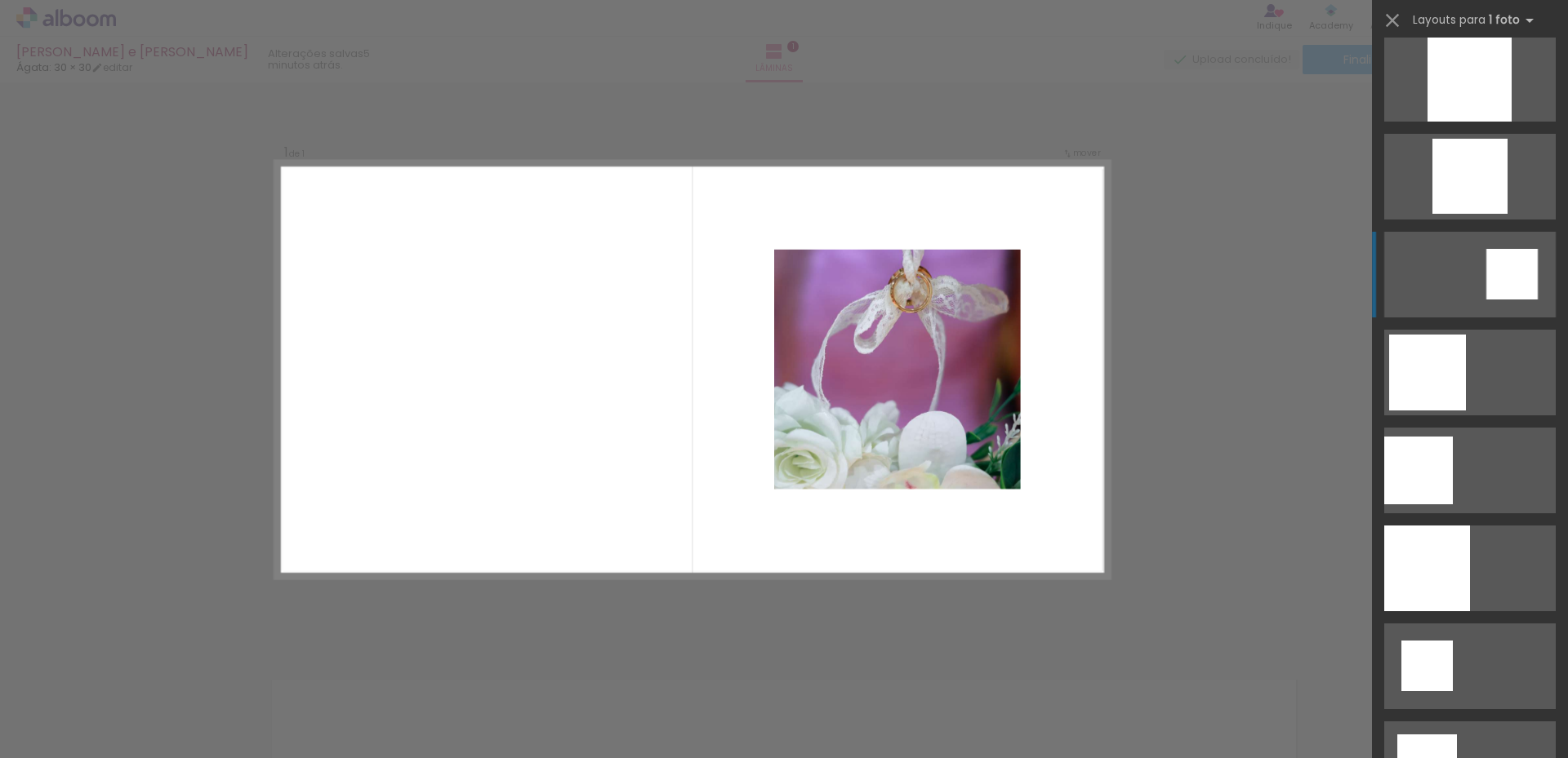
scroll to position [1568, 0]
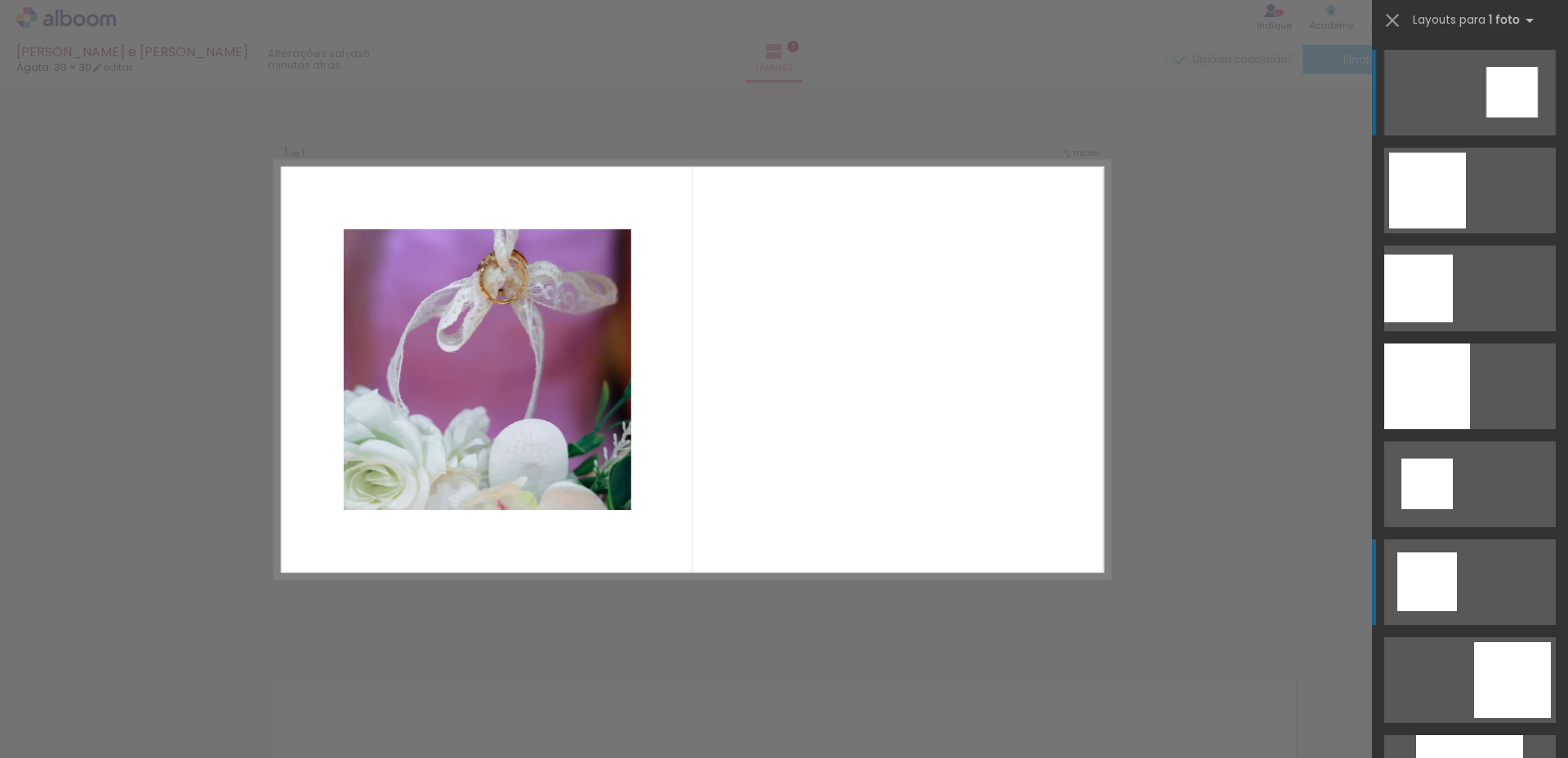
click at [1434, 322] on div at bounding box center [1417, 289] width 68 height 67
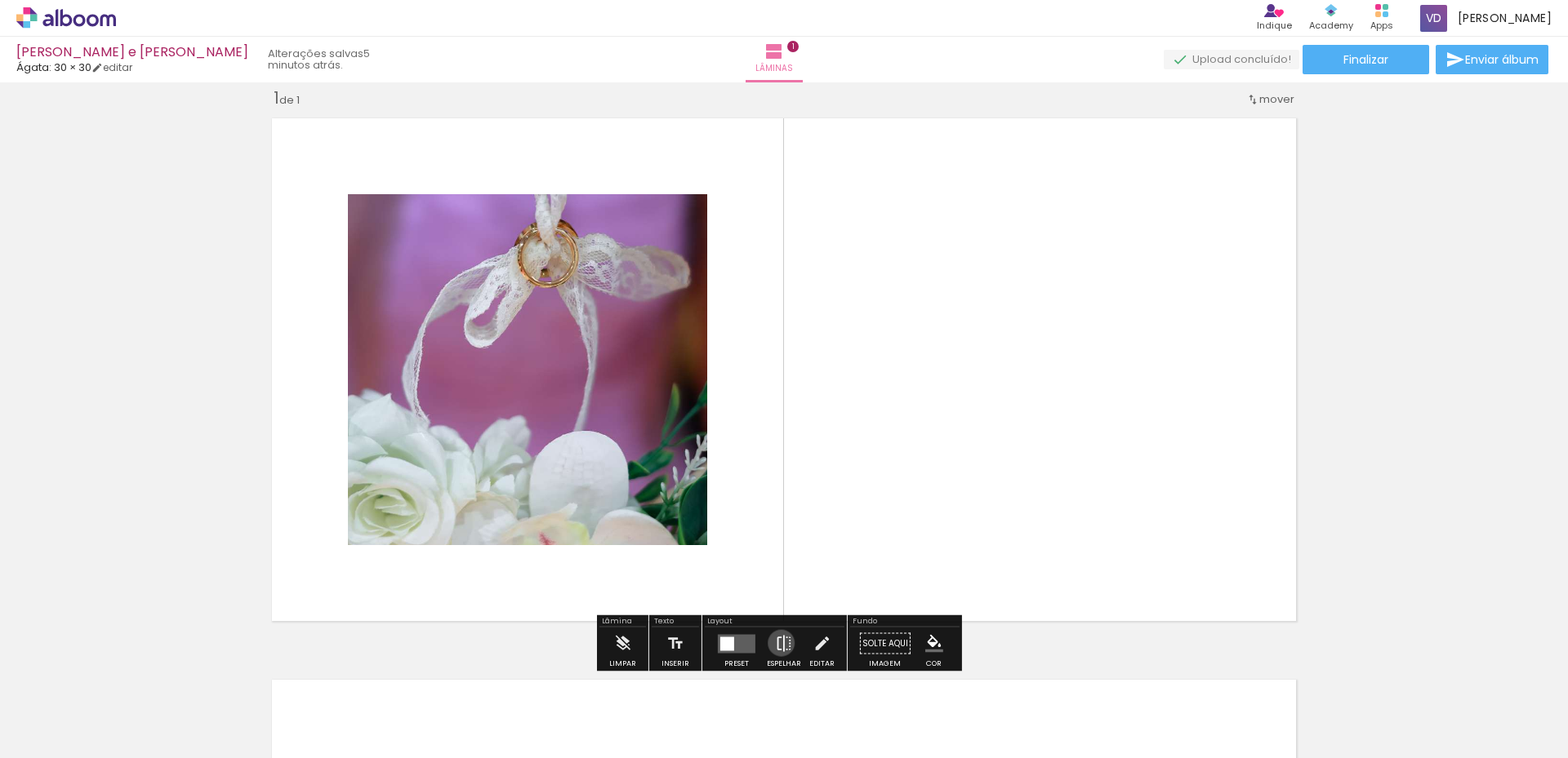
click at [777, 643] on iron-icon at bounding box center [784, 644] width 18 height 33
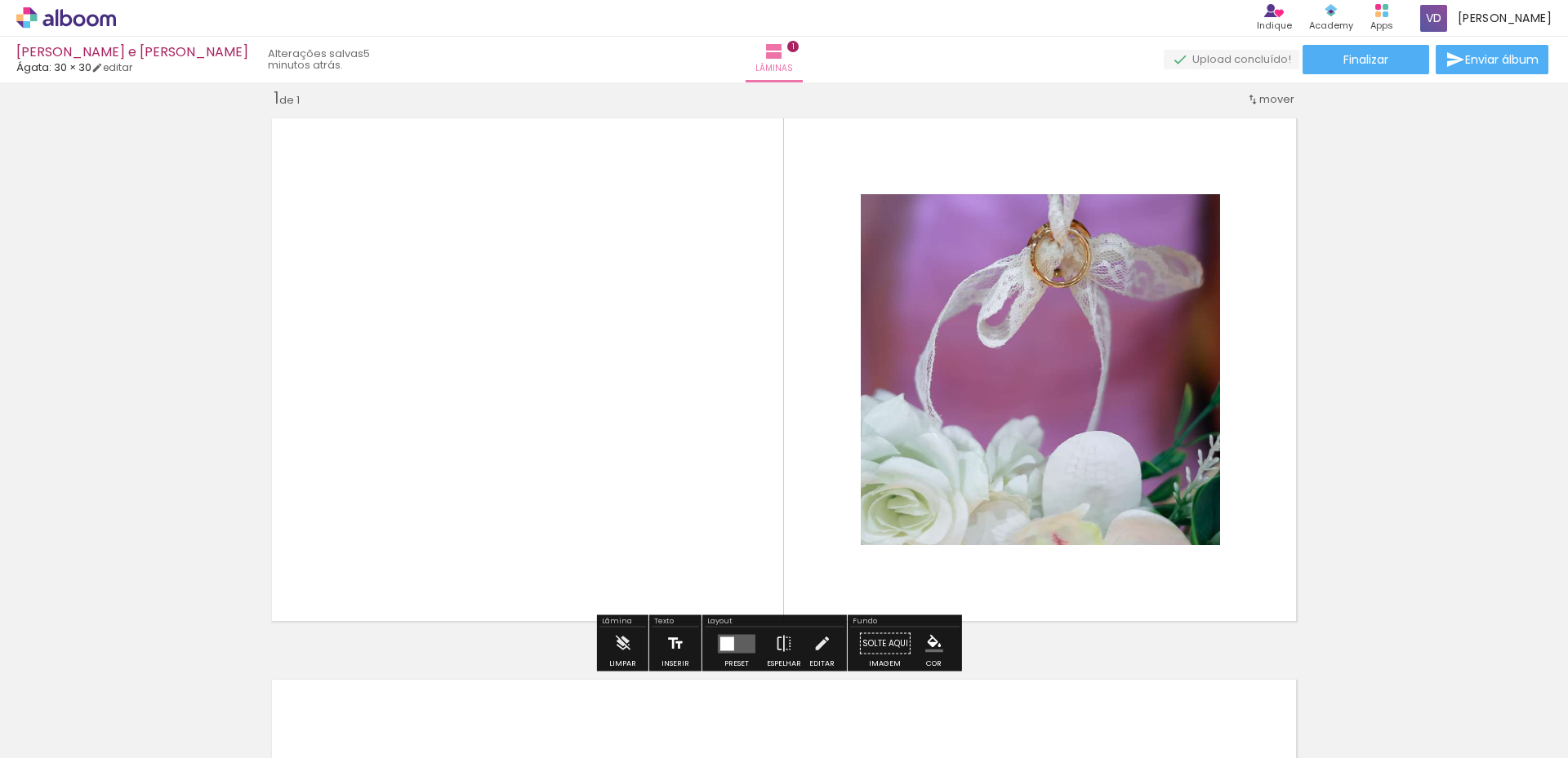
click at [668, 643] on iron-icon at bounding box center [675, 644] width 18 height 33
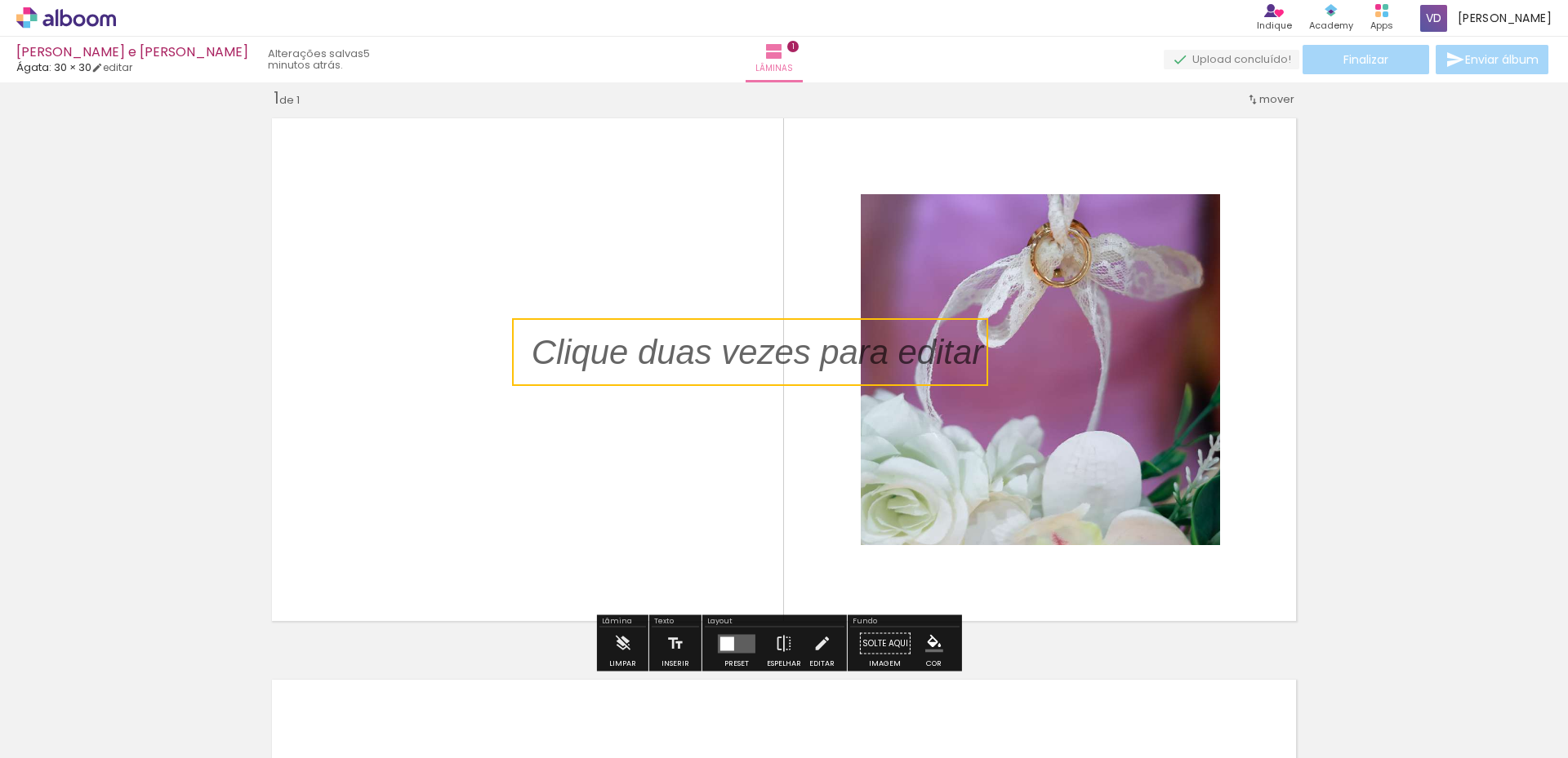
click at [633, 361] on quentale-selection at bounding box center [750, 352] width 476 height 67
type input "Sans Serif"
click at [633, 361] on p at bounding box center [770, 352] width 476 height 49
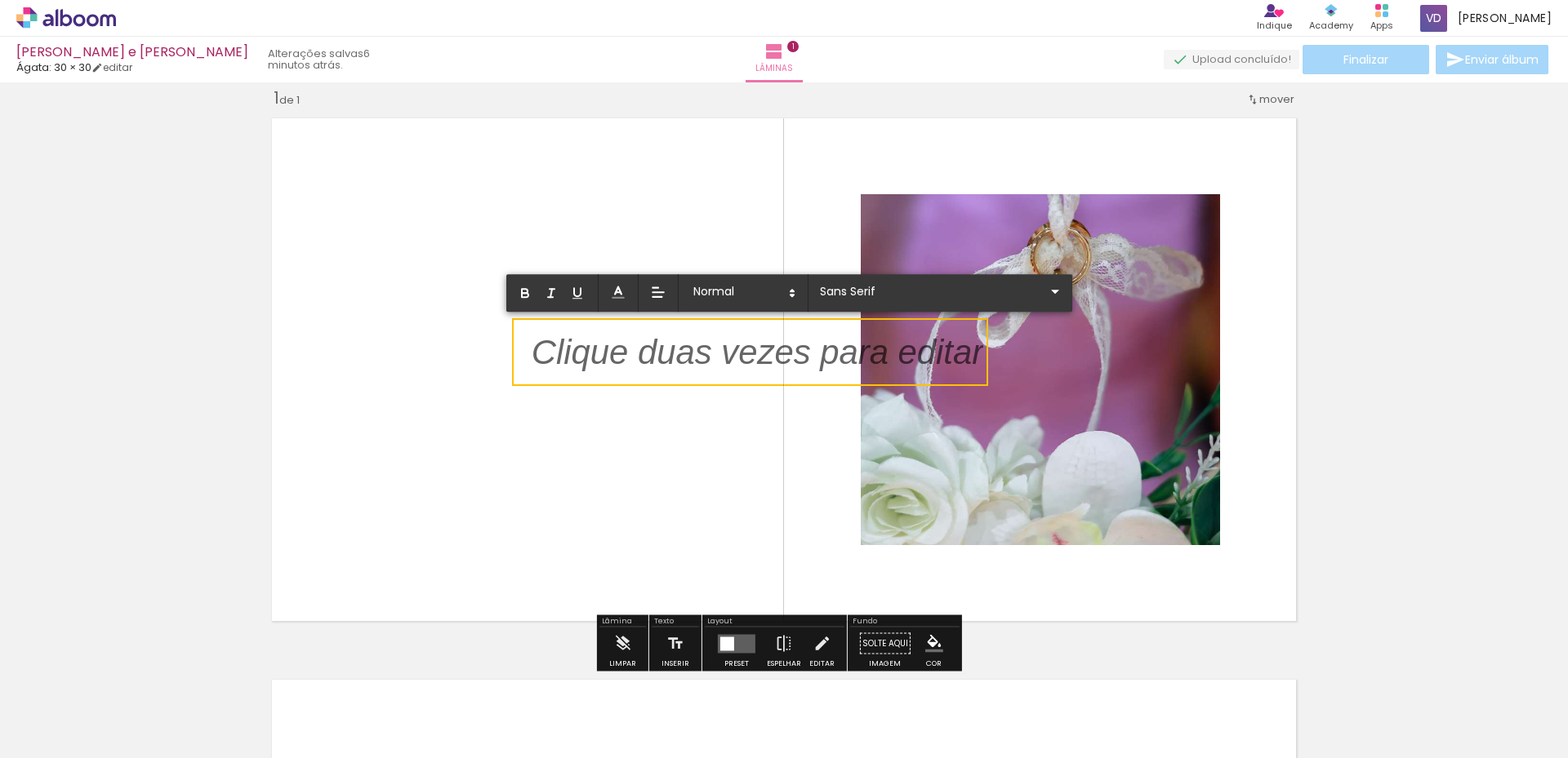
click at [687, 360] on p at bounding box center [757, 362] width 452 height 49
click at [974, 359] on p at bounding box center [757, 362] width 452 height 49
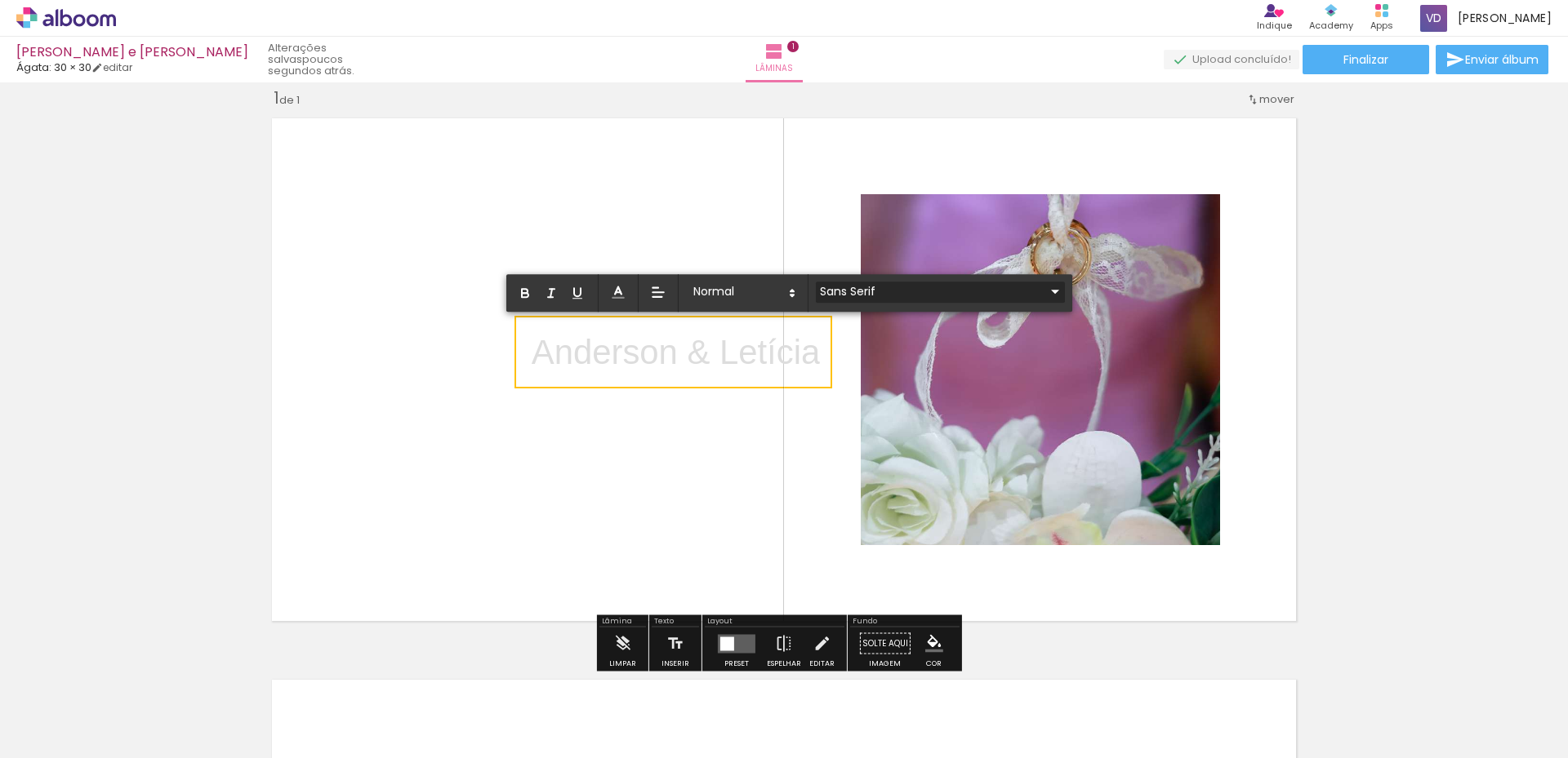
click at [1045, 293] on iron-icon at bounding box center [1055, 292] width 20 height 20
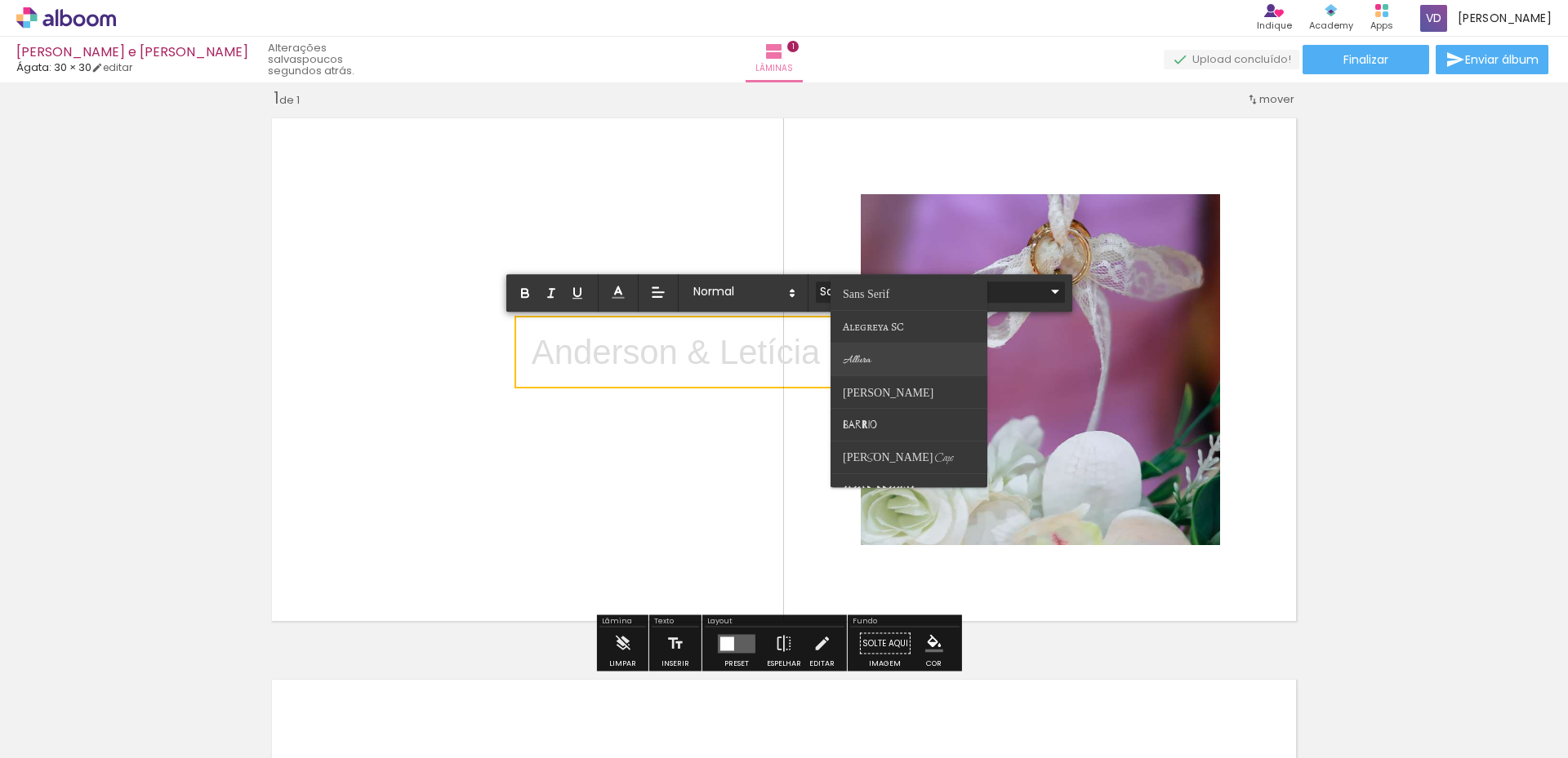
click at [937, 357] on paper-item at bounding box center [909, 359] width 157 height 33
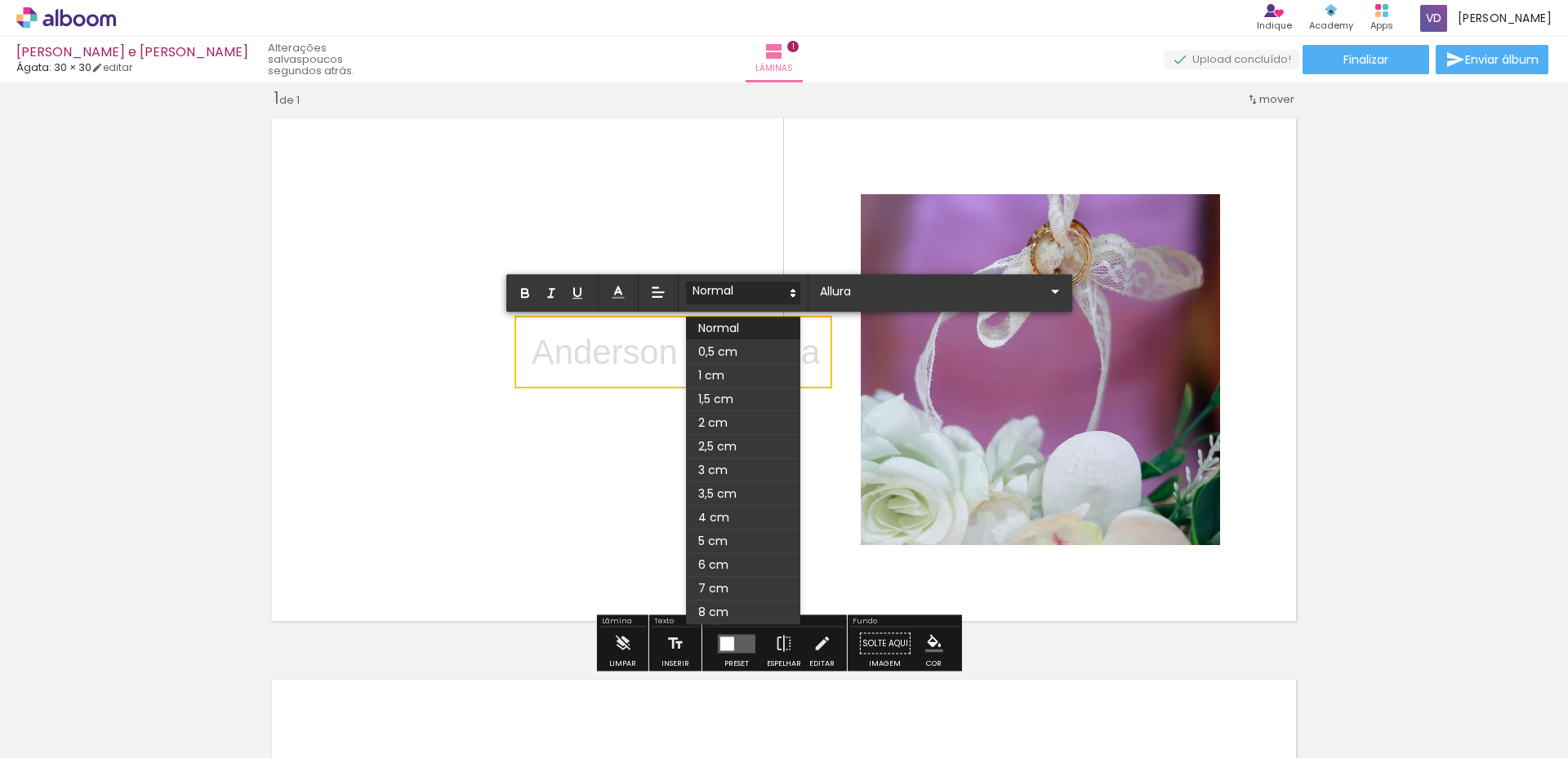
click at [794, 293] on icon at bounding box center [792, 293] width 15 height 15
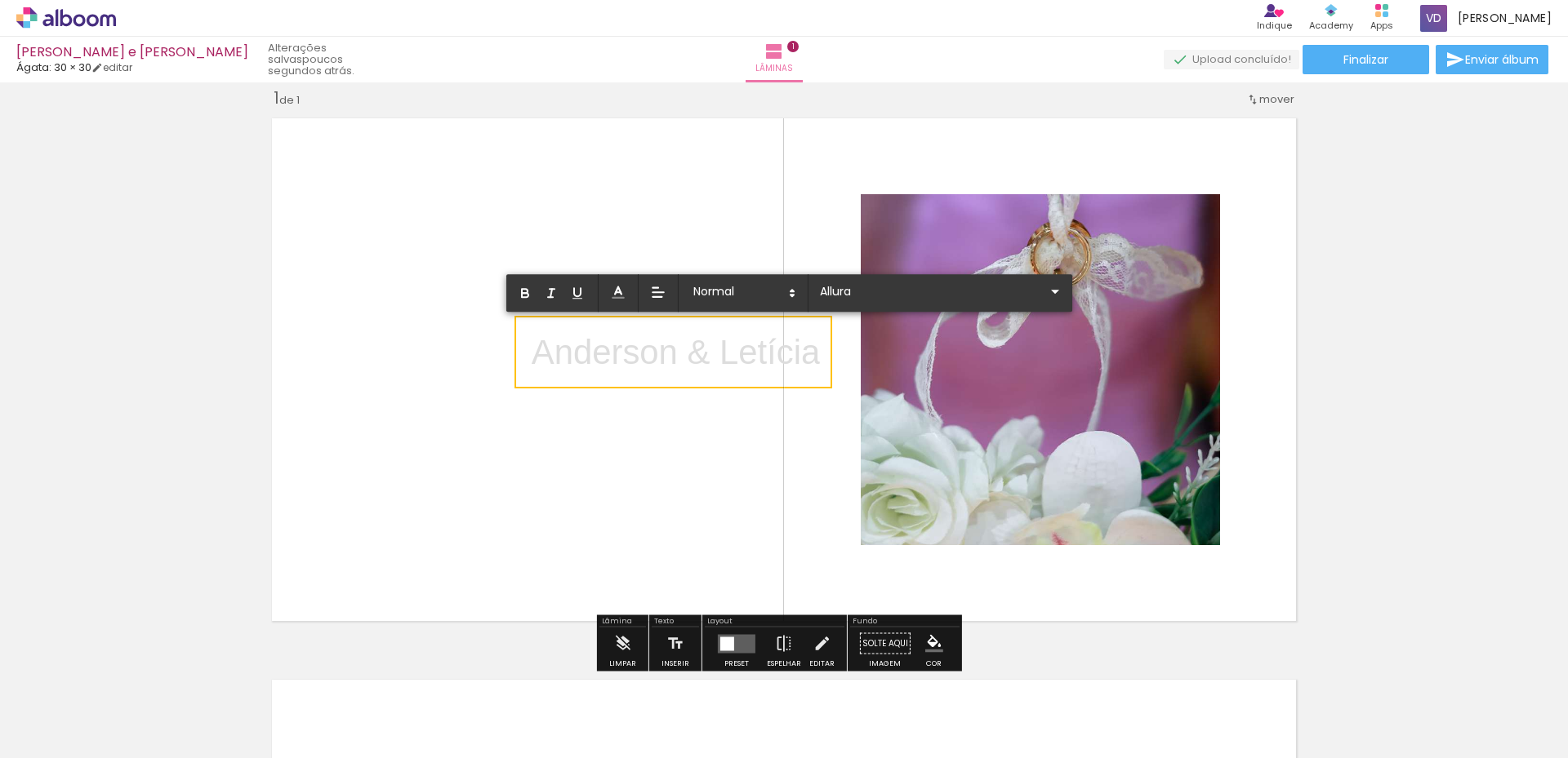
click at [574, 356] on p "Anderson & Letícia ﻿" at bounding box center [676, 355] width 288 height 55
type input "Sans Serif"
drag, startPoint x: 813, startPoint y: 359, endPoint x: 533, endPoint y: 361, distance: 280.0
click at [533, 361] on p "Anderson & Letícia" at bounding box center [676, 352] width 288 height 49
click at [613, 465] on quentale-layouter at bounding box center [784, 369] width 1042 height 521
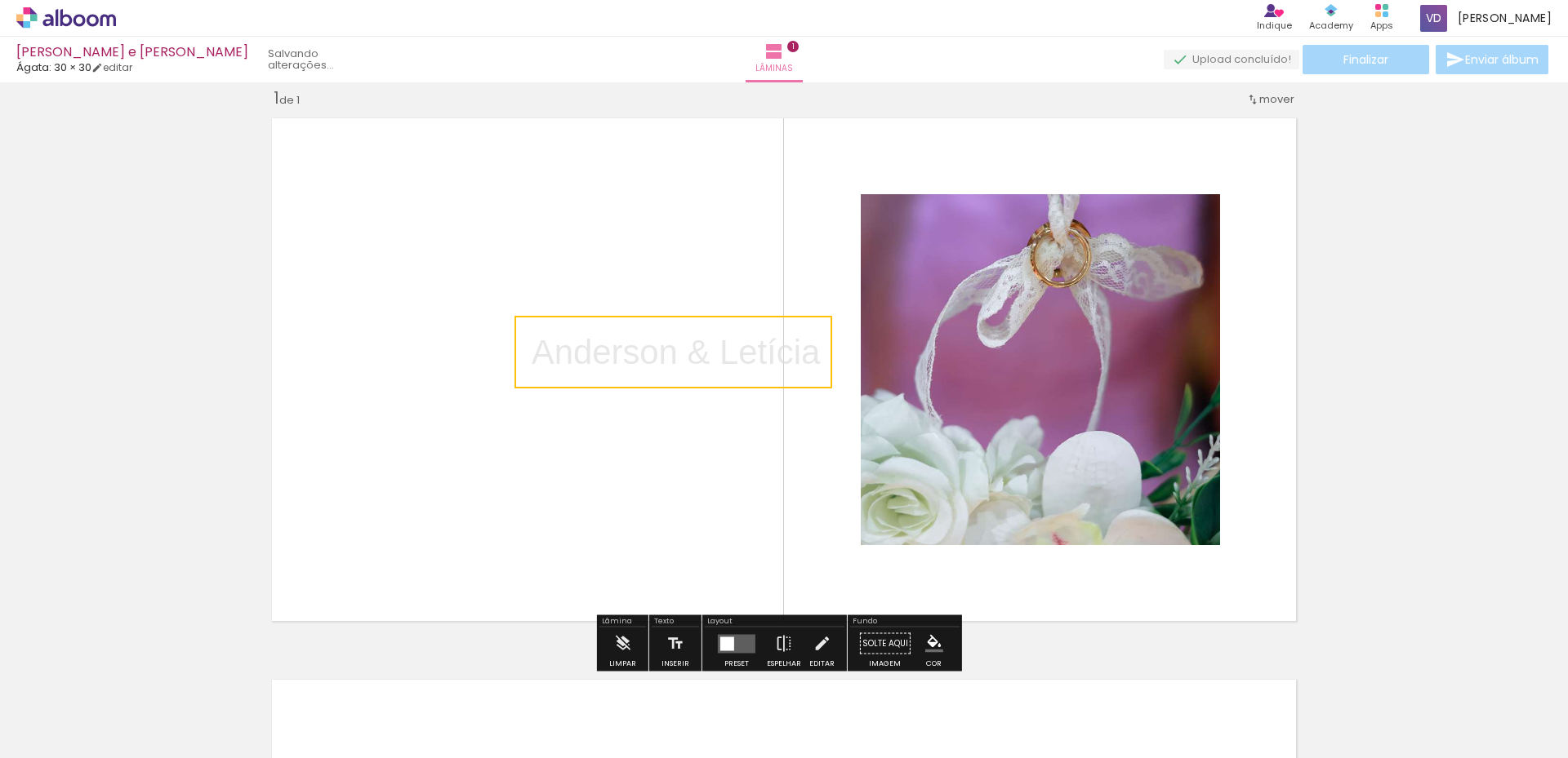
click at [613, 465] on quentale-layouter at bounding box center [784, 369] width 1042 height 521
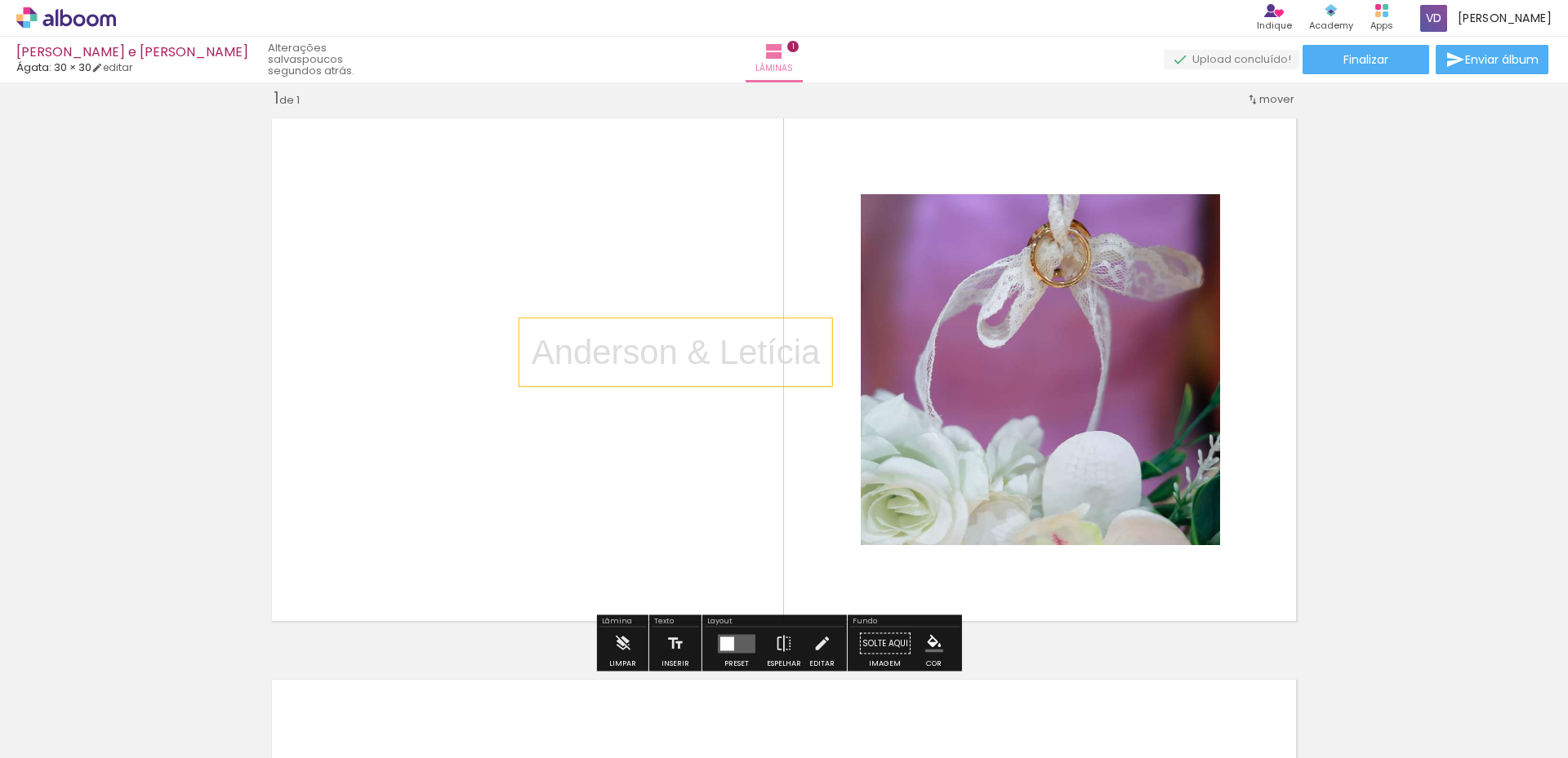
drag, startPoint x: 647, startPoint y: 366, endPoint x: 581, endPoint y: 367, distance: 66.0
click at [581, 367] on p "Anderson & Letícia" at bounding box center [676, 352] width 288 height 49
click at [641, 444] on quentale-layouter at bounding box center [784, 369] width 1042 height 521
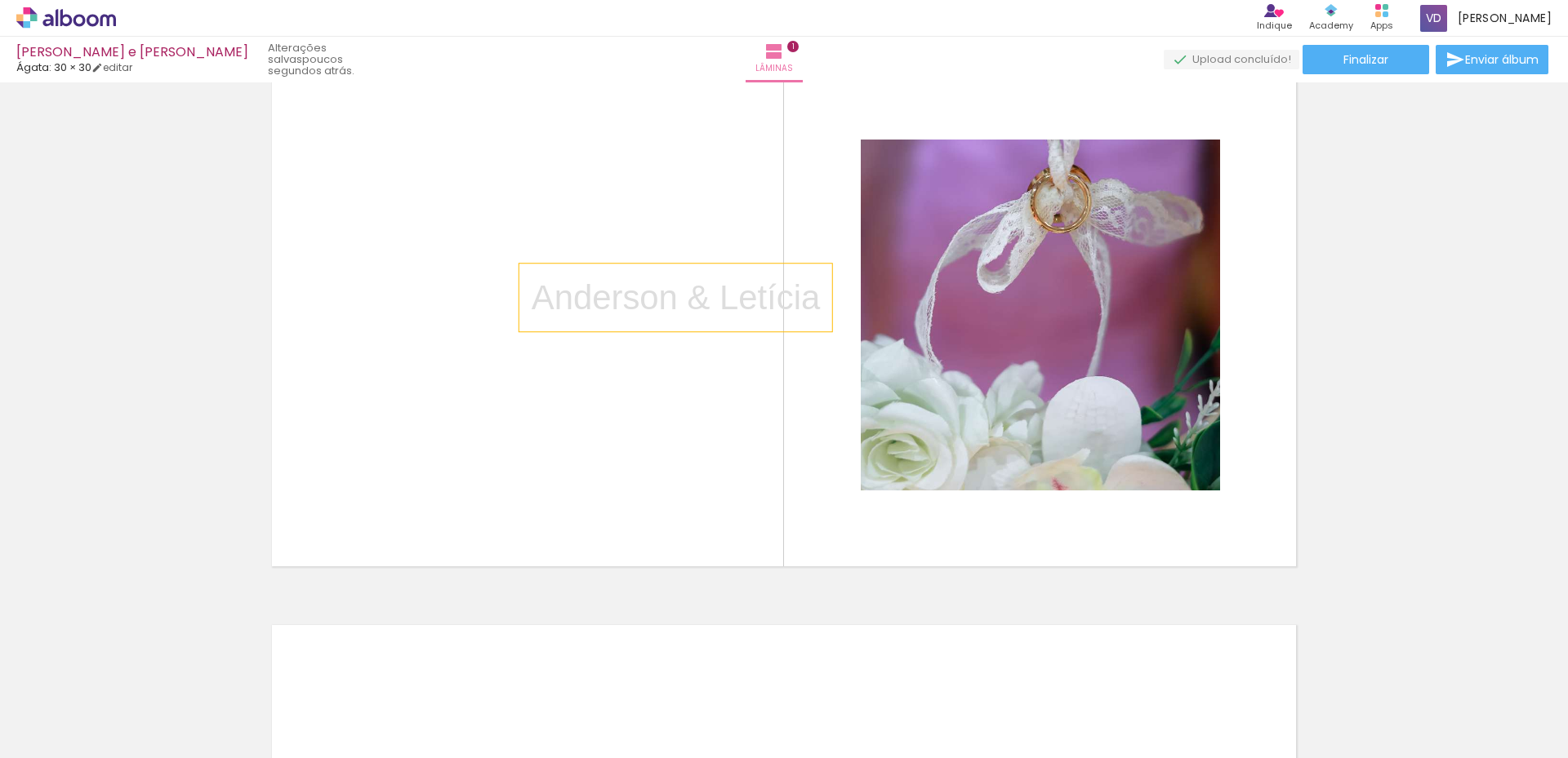
scroll to position [66, 0]
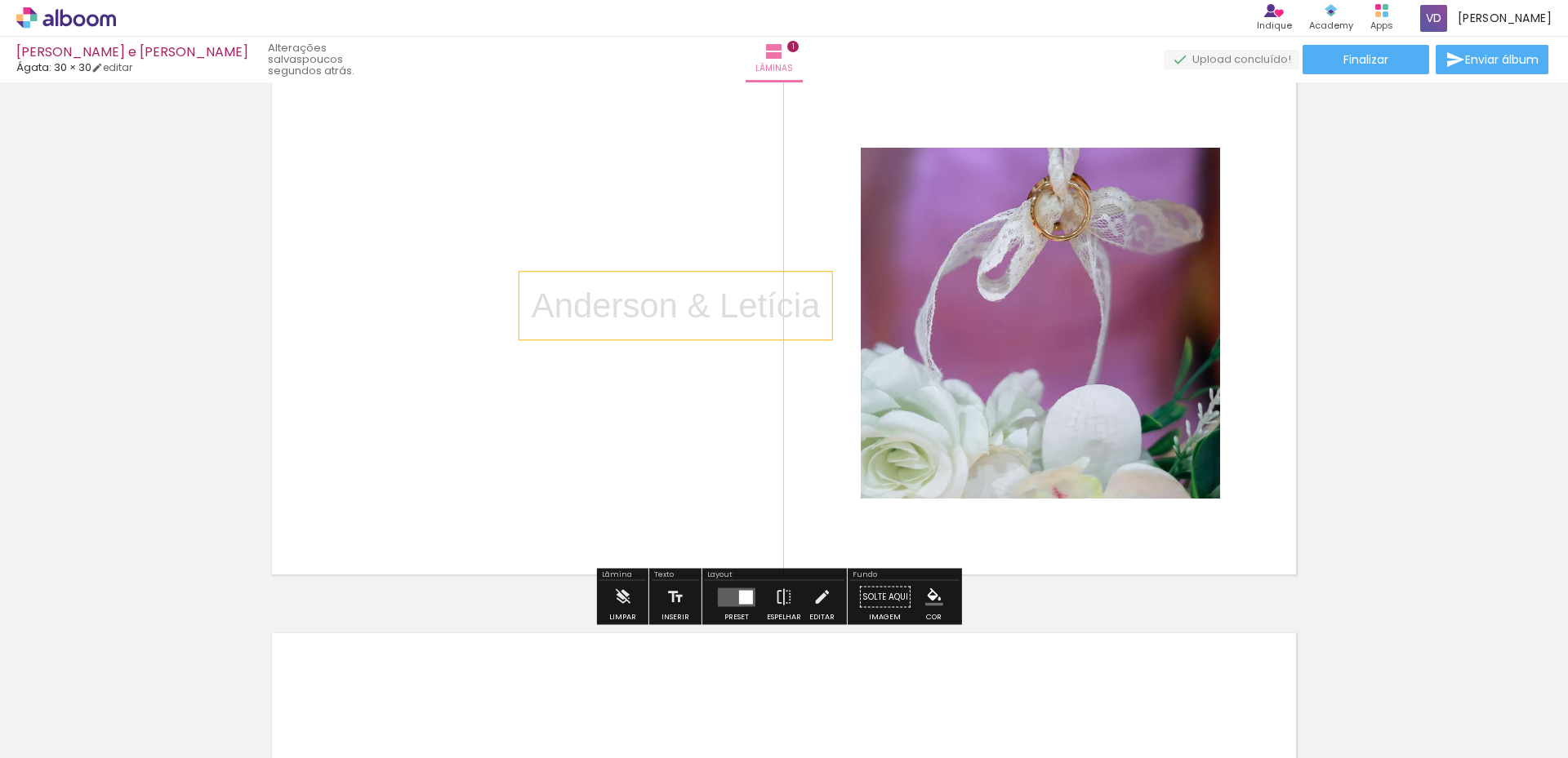
click at [675, 316] on p "Anderson & Letícia" at bounding box center [676, 306] width 288 height 49
click at [668, 601] on iron-icon at bounding box center [675, 597] width 18 height 33
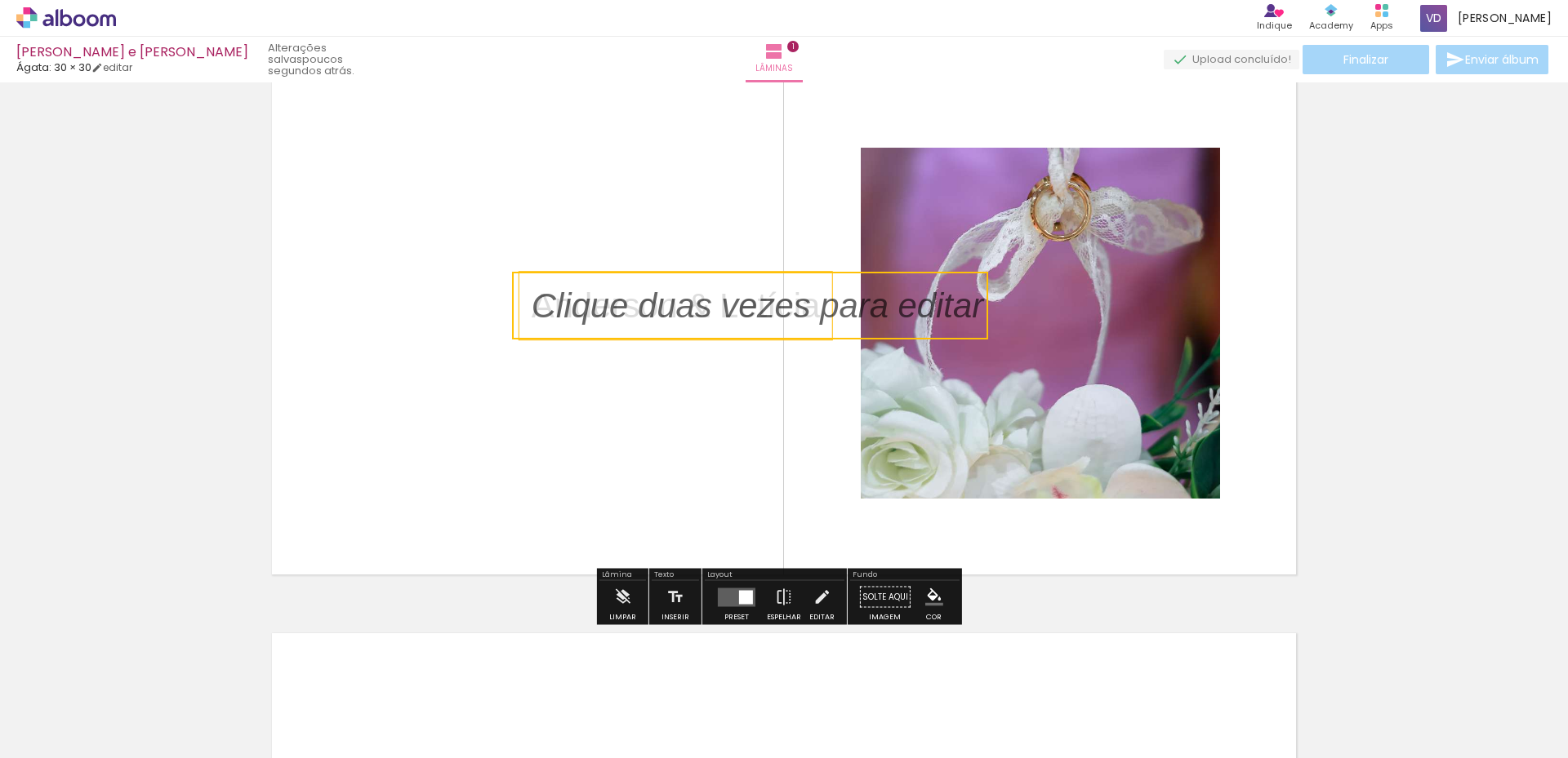
click at [936, 317] on quentale-selection at bounding box center [750, 306] width 476 height 67
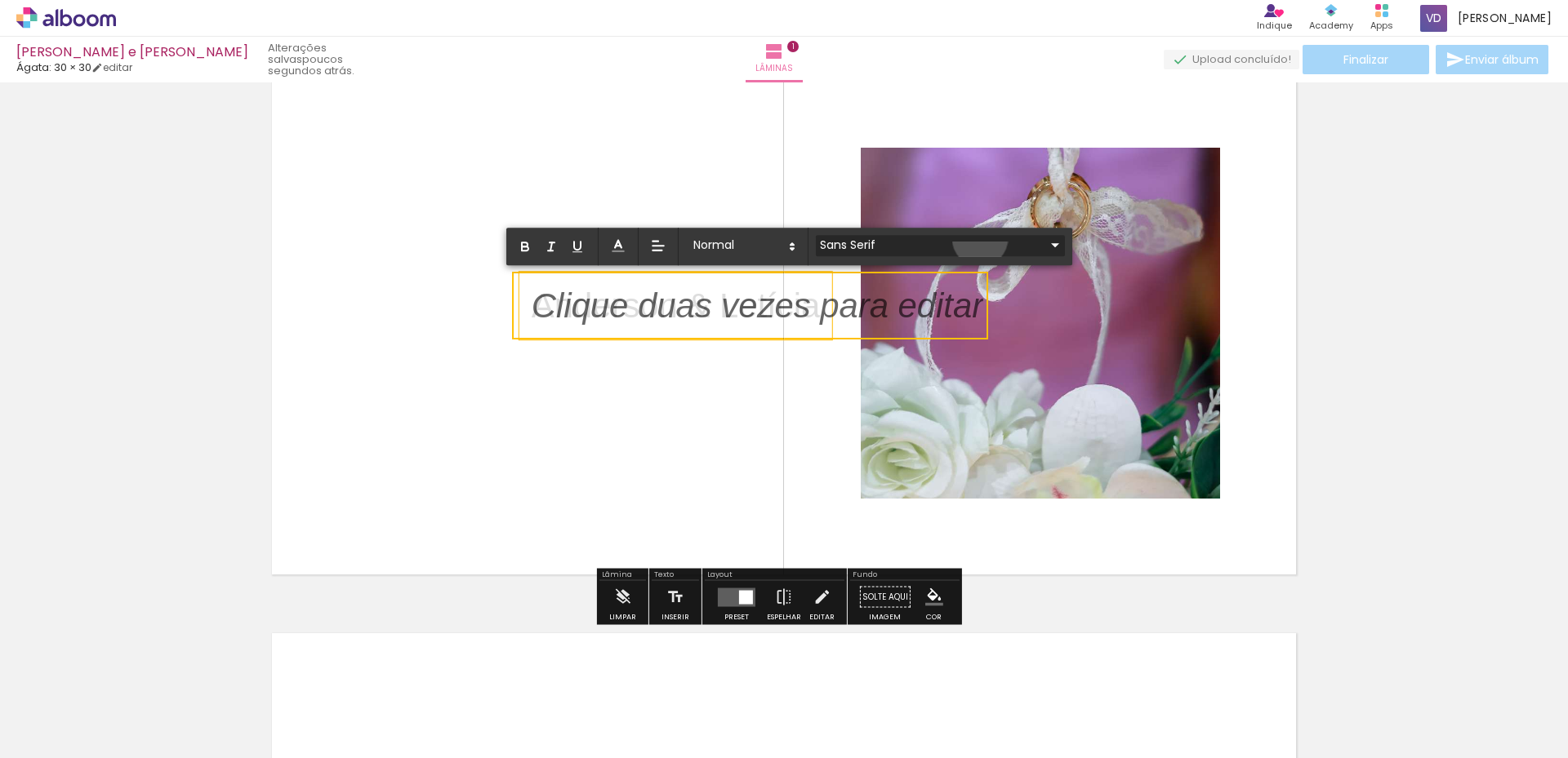
click at [1045, 238] on iron-icon at bounding box center [1055, 245] width 20 height 20
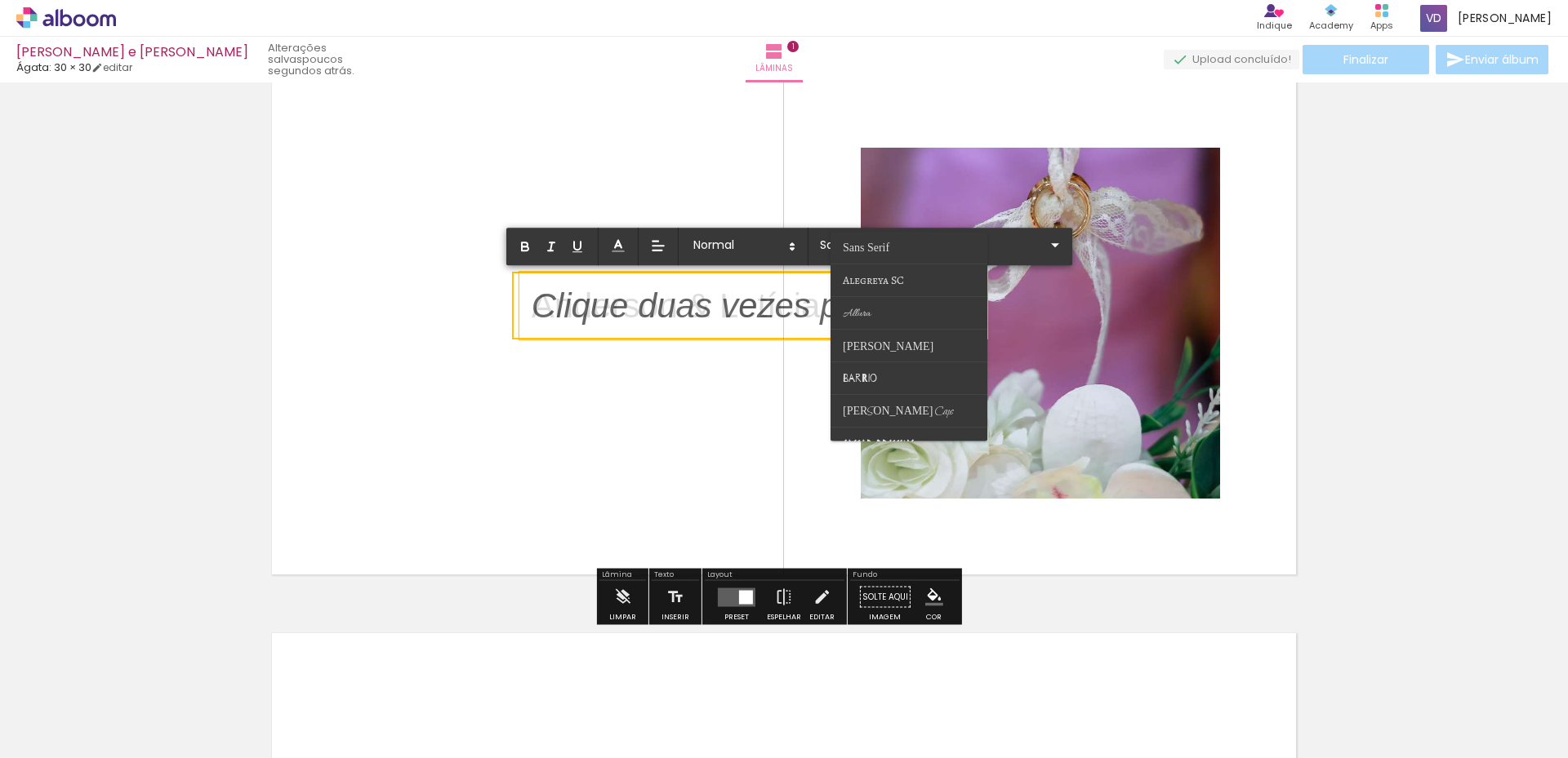
click at [1038, 279] on quentale-layouter at bounding box center [784, 322] width 1042 height 521
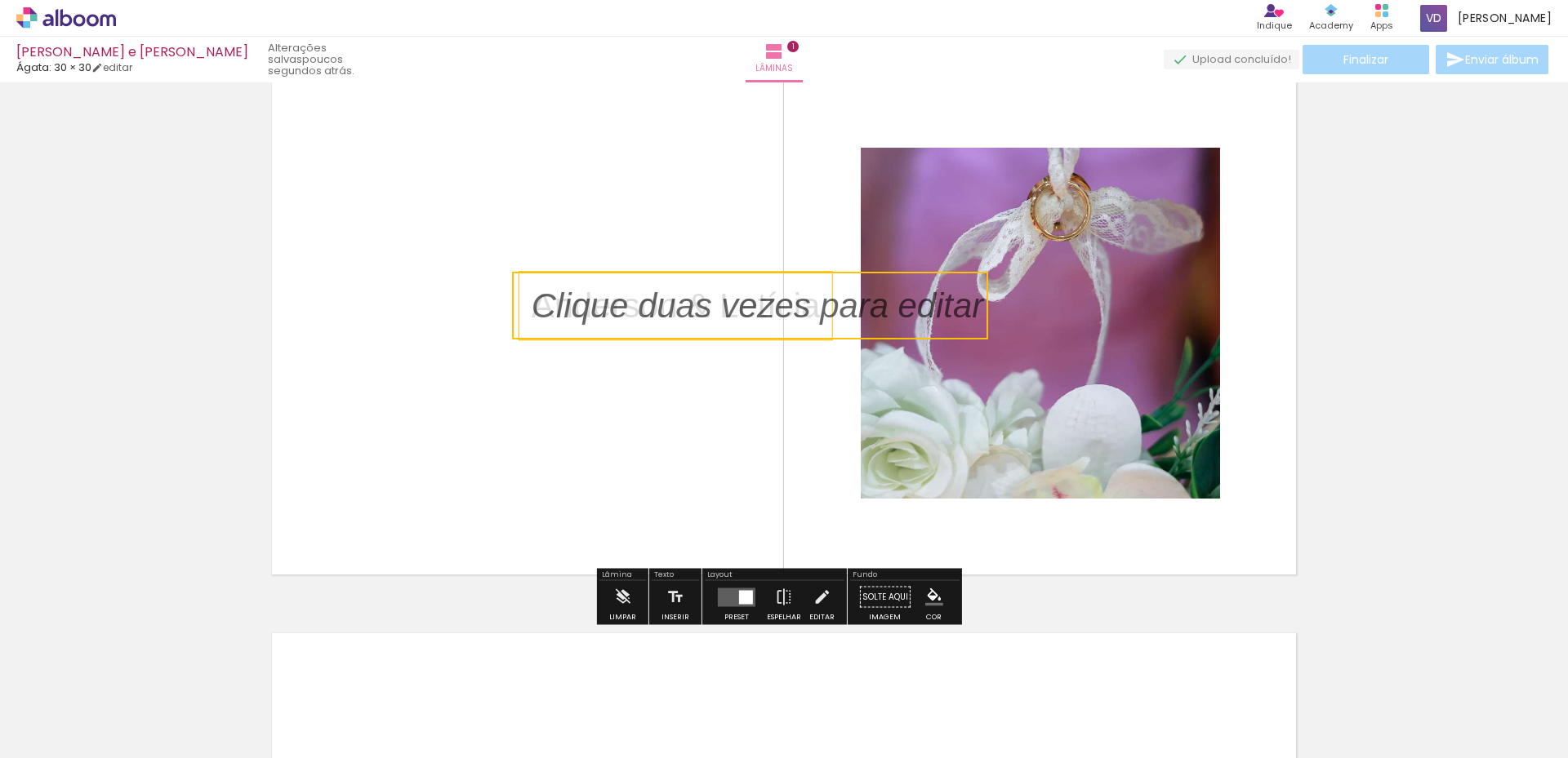
click at [1059, 310] on quentale-layouter at bounding box center [784, 322] width 1042 height 521
drag, startPoint x: 926, startPoint y: 321, endPoint x: 871, endPoint y: 387, distance: 85.9
click at [871, 387] on album-spread "1 de 1" at bounding box center [784, 322] width 1042 height 521
drag, startPoint x: 665, startPoint y: 314, endPoint x: 629, endPoint y: 265, distance: 60.8
click at [629, 265] on album-spread "1 de 1" at bounding box center [784, 322] width 1042 height 521
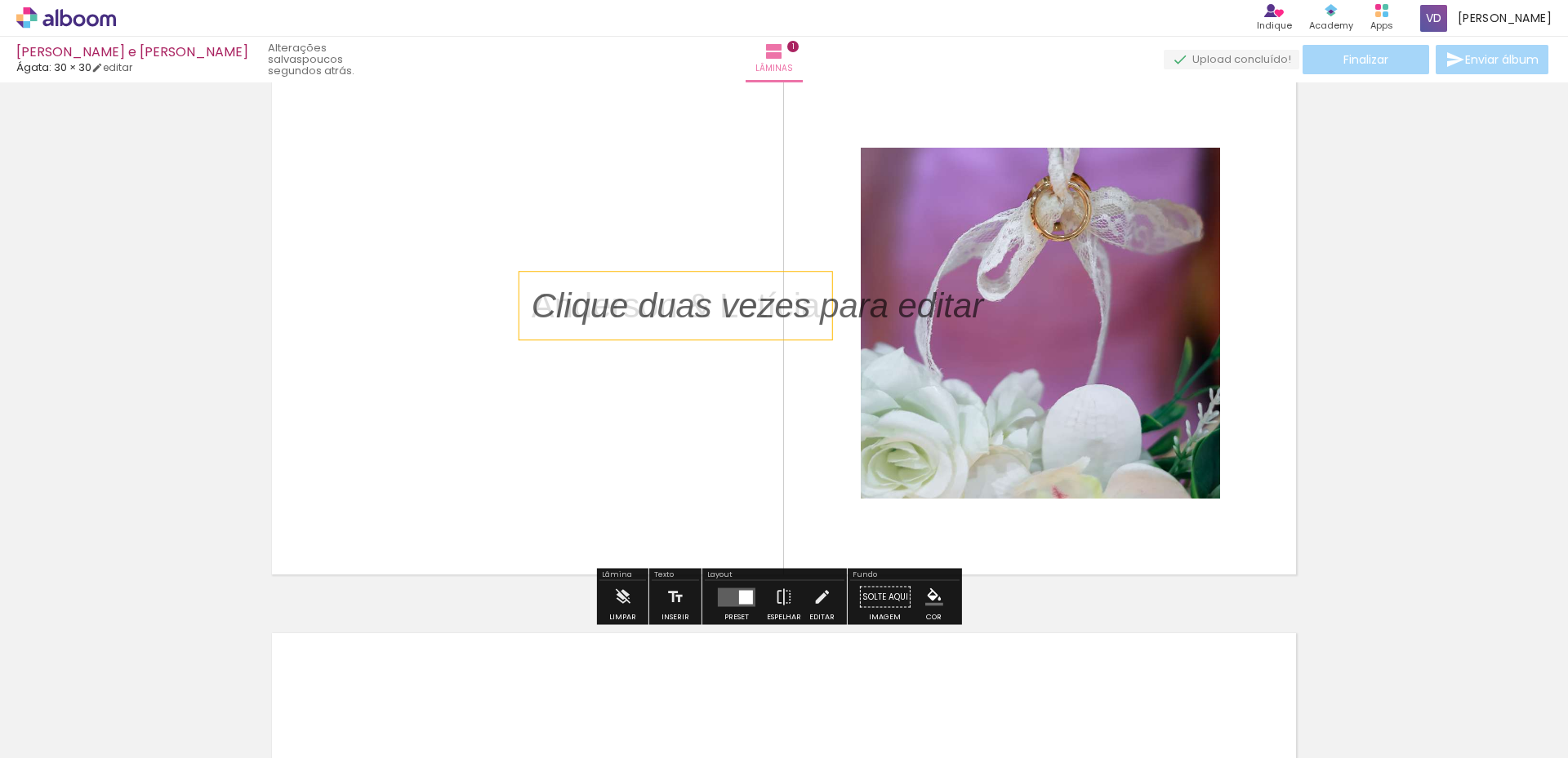
drag, startPoint x: 636, startPoint y: 297, endPoint x: 529, endPoint y: 255, distance: 114.9
click at [529, 255] on album-spread "1 de 1" at bounding box center [784, 322] width 1042 height 521
click at [559, 290] on p at bounding box center [770, 306] width 476 height 49
drag, startPoint x: 559, startPoint y: 290, endPoint x: 563, endPoint y: 298, distance: 8.9
click at [559, 291] on quentale-selection at bounding box center [750, 306] width 476 height 67
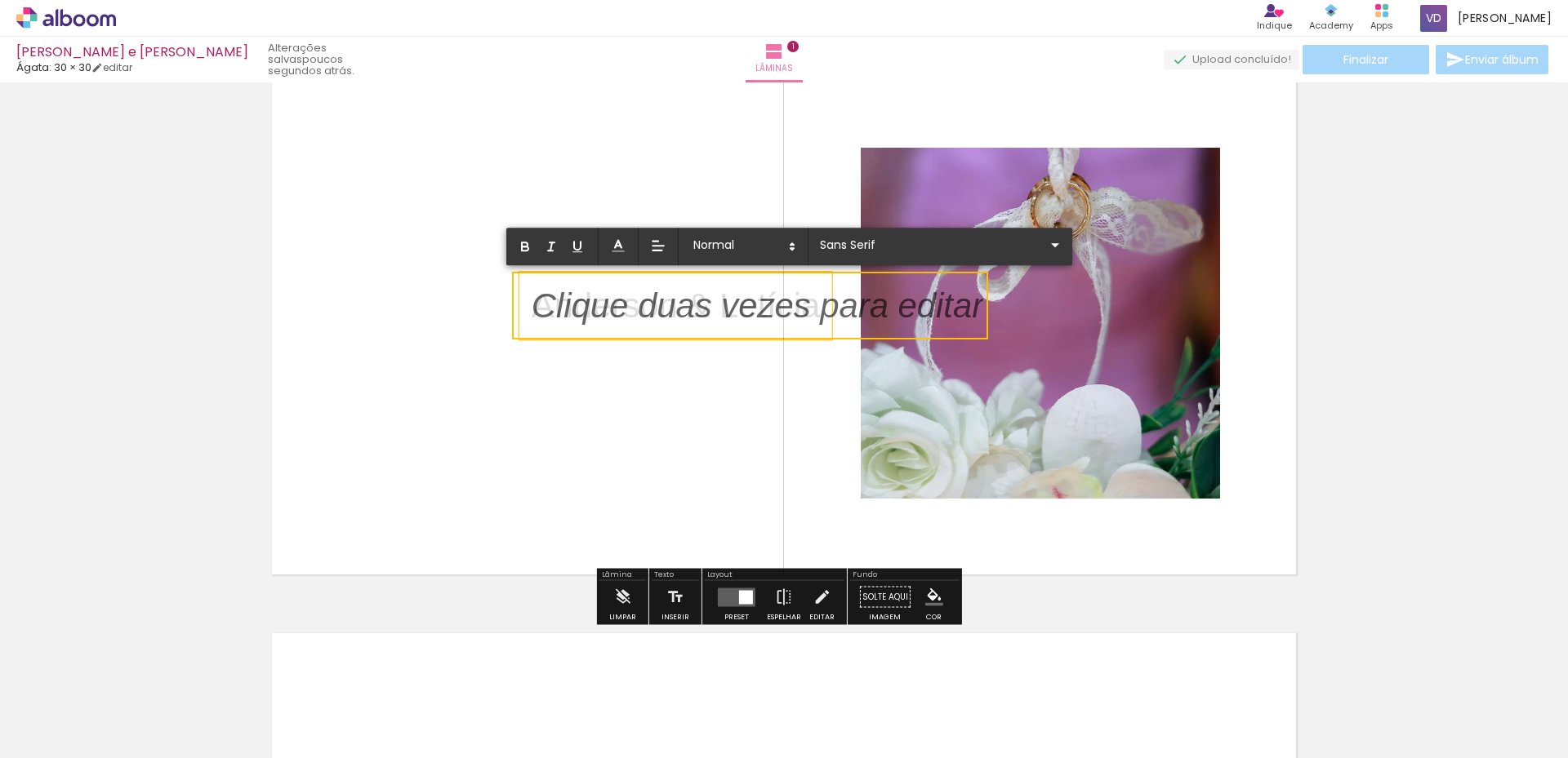
drag, startPoint x: 564, startPoint y: 302, endPoint x: 515, endPoint y: 264, distance: 62.0
click at [515, 264] on div "Inserir lâmina 1 de 1" at bounding box center [784, 582] width 1568 height 1124
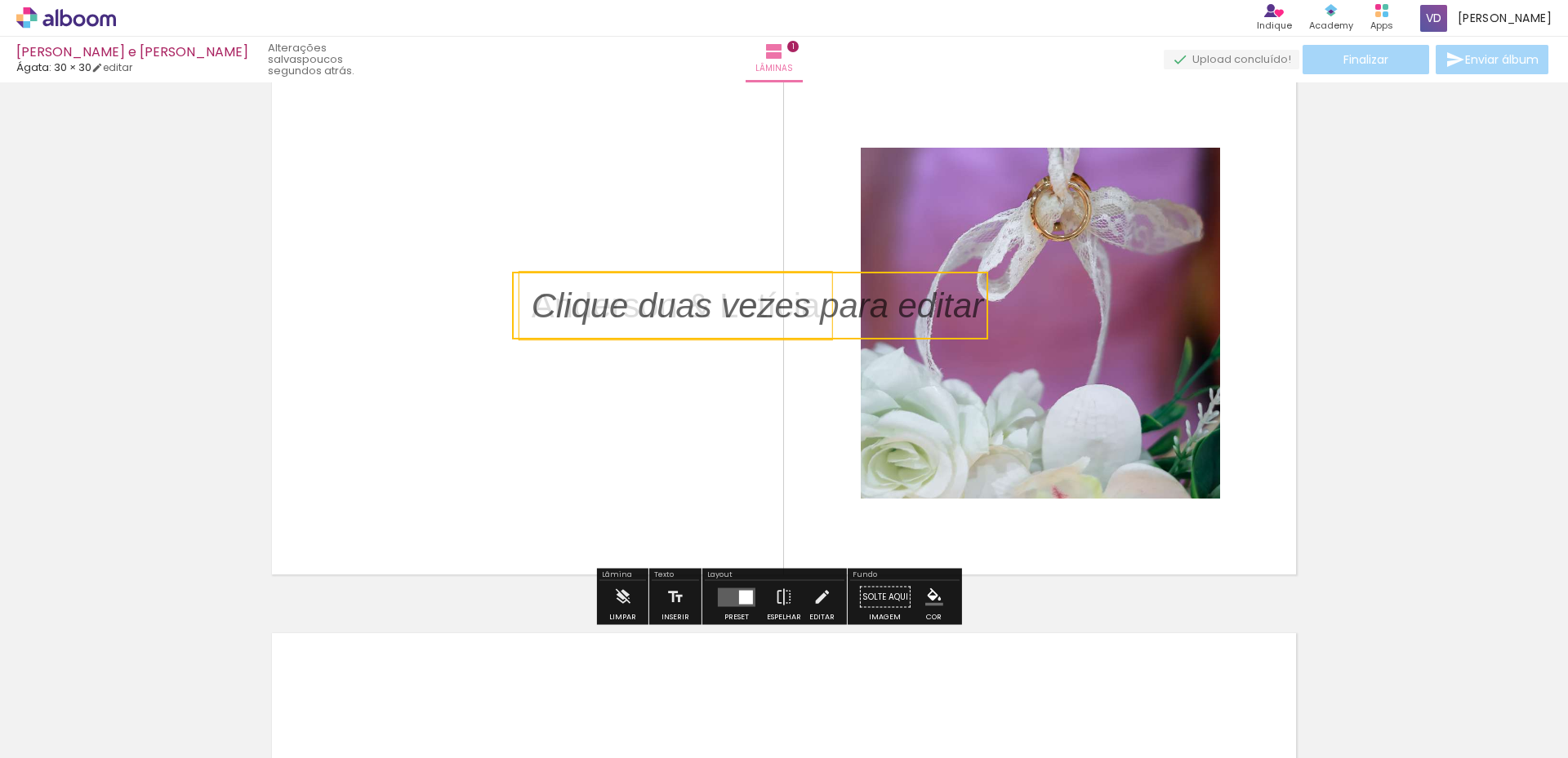
drag, startPoint x: 551, startPoint y: 304, endPoint x: 551, endPoint y: 314, distance: 10.0
click at [551, 313] on quentale-selection at bounding box center [750, 306] width 476 height 67
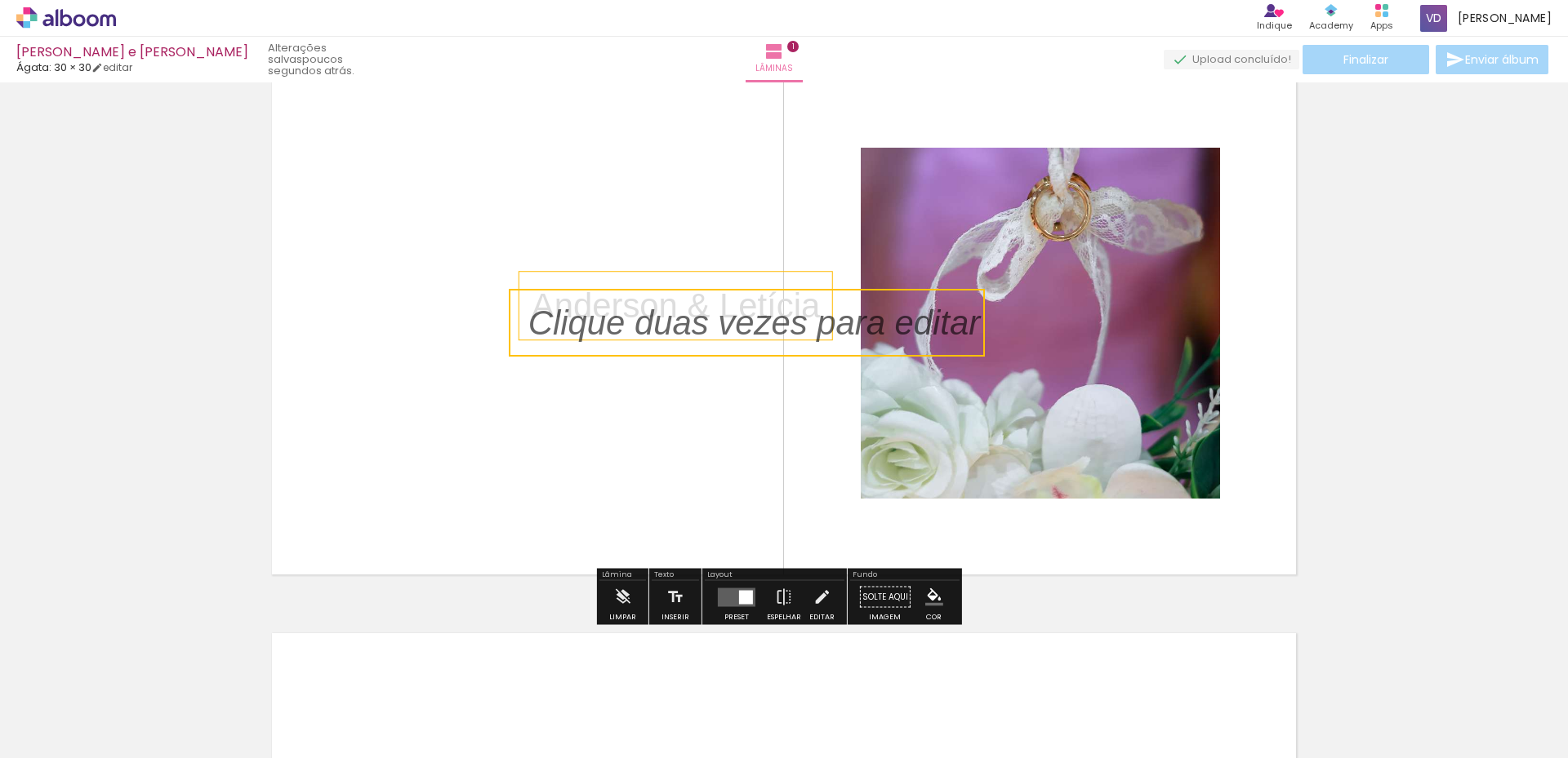
drag, startPoint x: 547, startPoint y: 320, endPoint x: 494, endPoint y: 380, distance: 80.1
click at [494, 380] on div "Inserir lâmina 1 de 1" at bounding box center [784, 582] width 1568 height 1124
drag, startPoint x: 546, startPoint y: 332, endPoint x: 541, endPoint y: 339, distance: 8.6
click at [542, 338] on p at bounding box center [766, 322] width 476 height 49
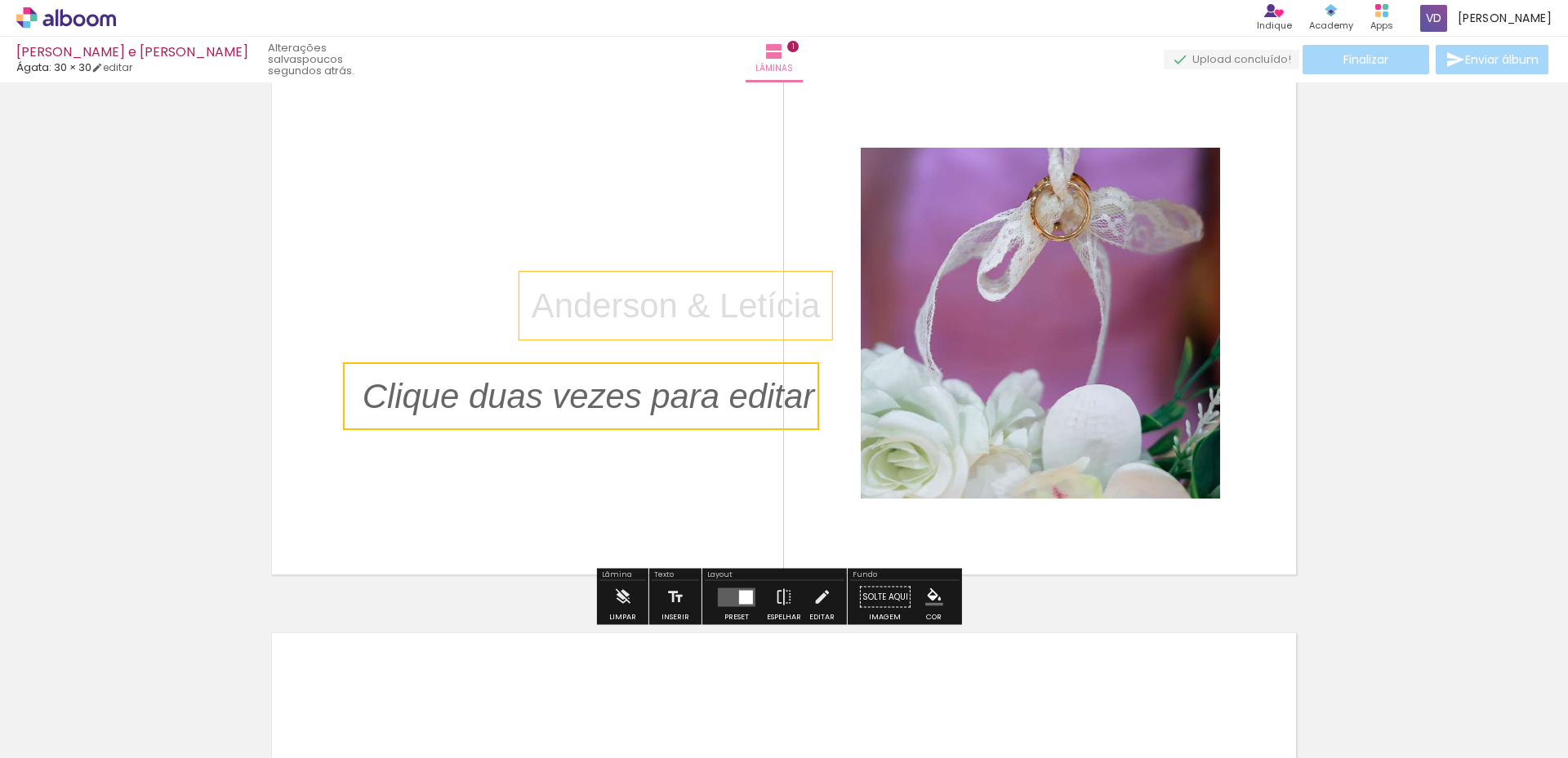
drag, startPoint x: 513, startPoint y: 348, endPoint x: 344, endPoint y: 422, distance: 184.5
click at [344, 422] on quentale-selection at bounding box center [582, 396] width 476 height 67
drag, startPoint x: 583, startPoint y: 402, endPoint x: 460, endPoint y: 248, distance: 197.1
click at [460, 248] on quentale-layouter at bounding box center [784, 322] width 1042 height 521
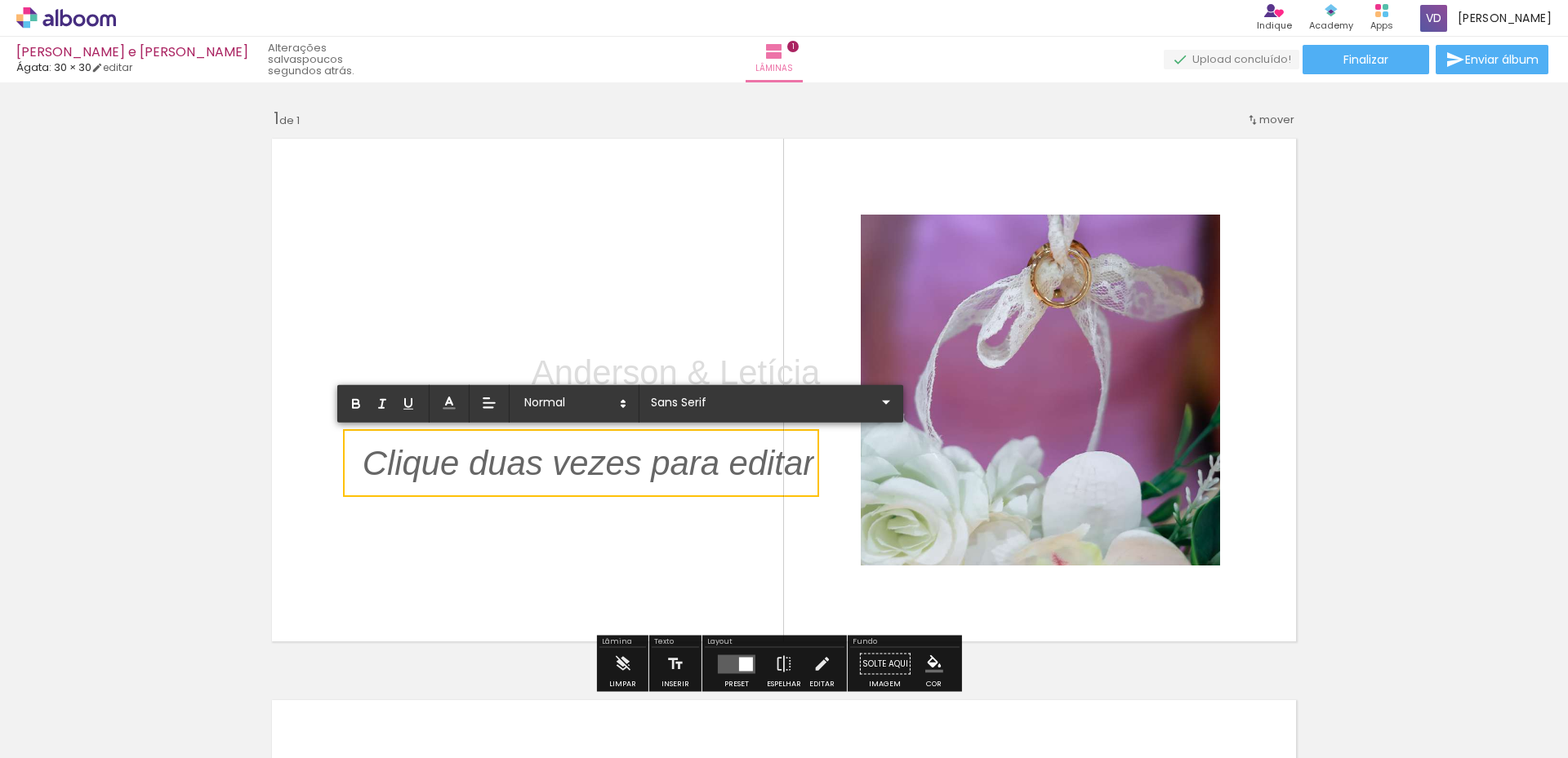
click at [503, 237] on quentale-layouter at bounding box center [784, 390] width 1042 height 521
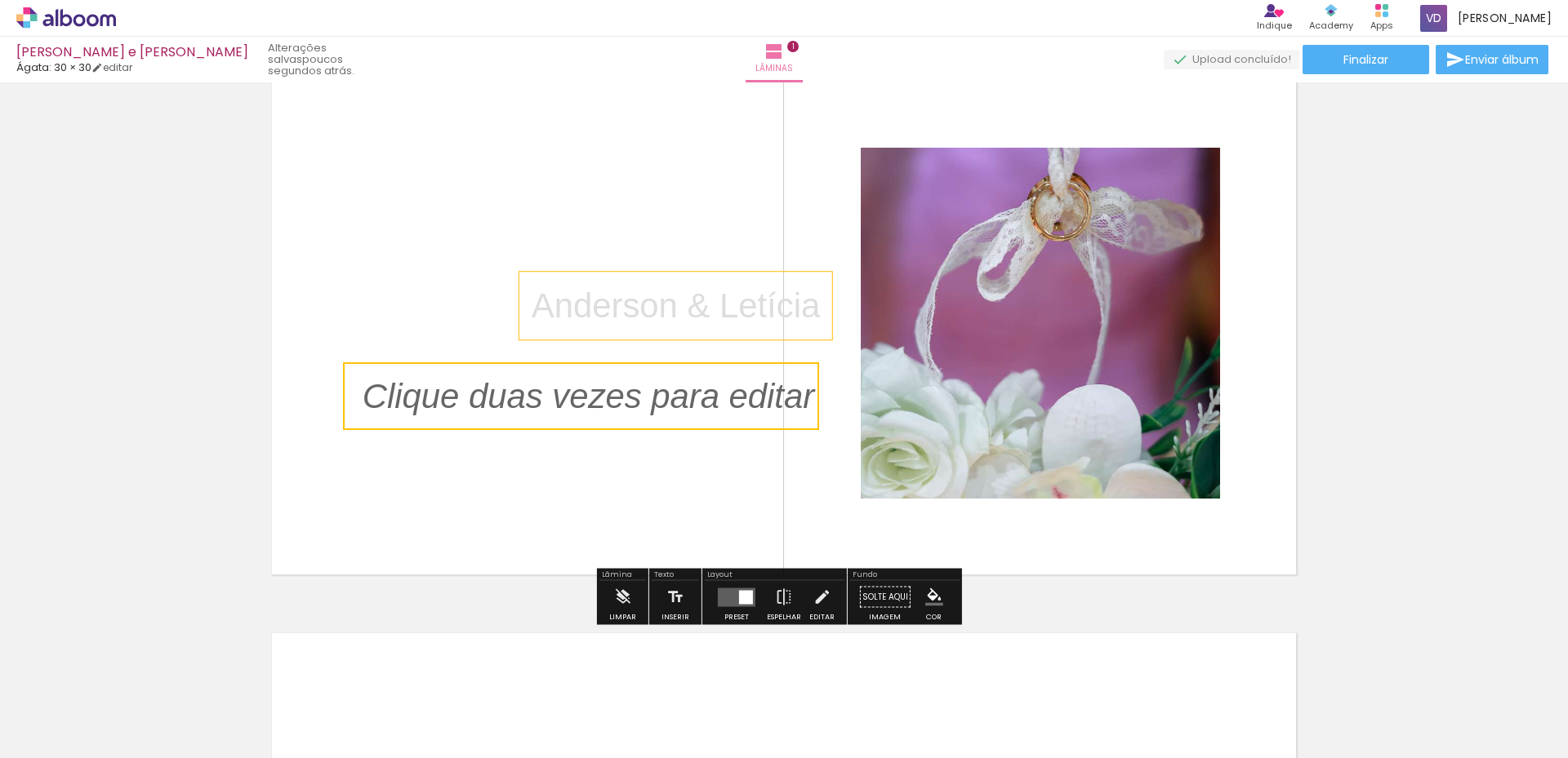
scroll to position [0, 4353]
drag, startPoint x: 646, startPoint y: 286, endPoint x: 617, endPoint y: 268, distance: 34.1
click at [617, 268] on album-spread "1 de 1" at bounding box center [784, 322] width 1042 height 521
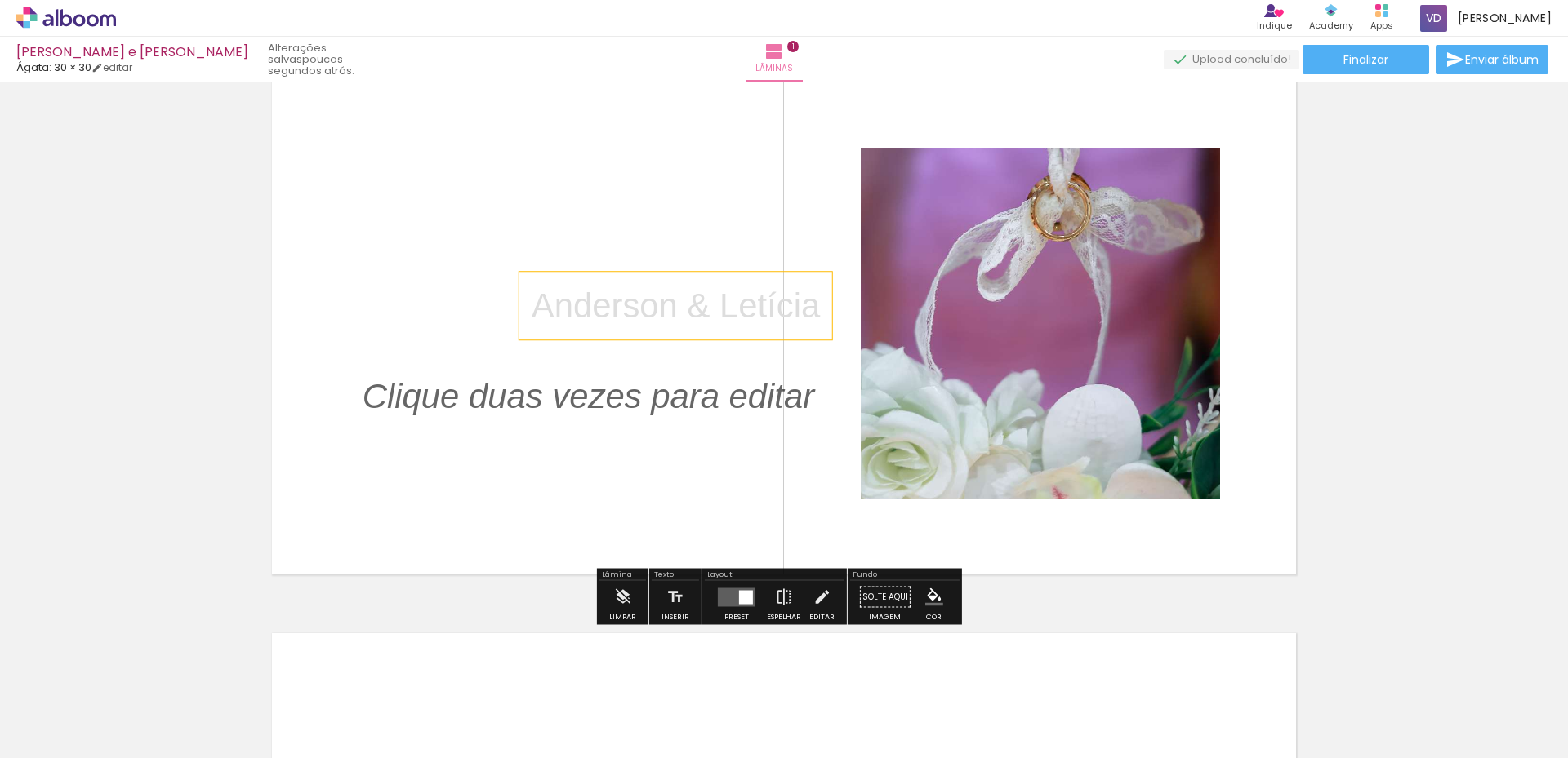
click at [653, 279] on div "Anderson & Letícia" at bounding box center [675, 306] width 313 height 67
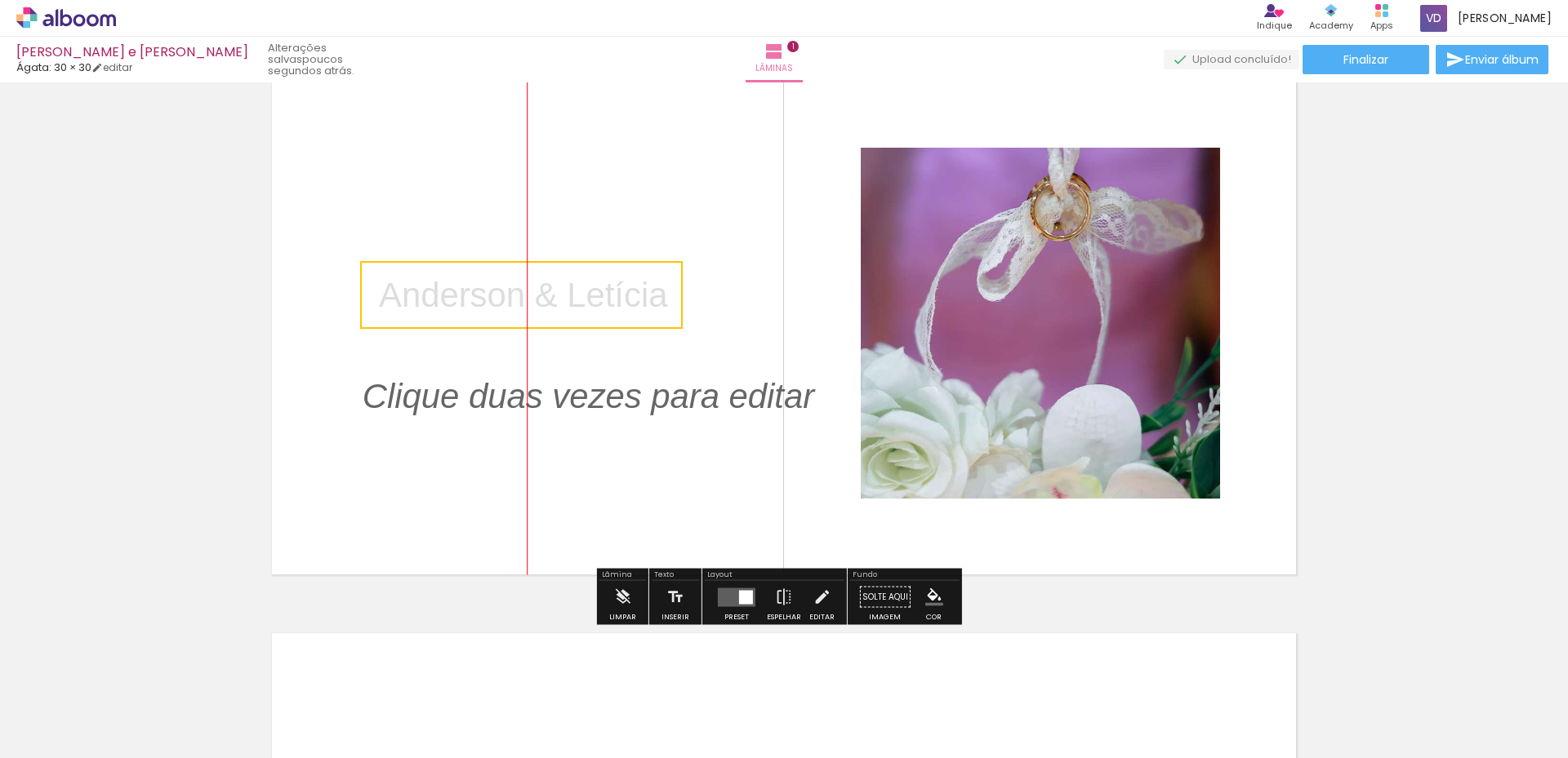
drag, startPoint x: 525, startPoint y: 283, endPoint x: 375, endPoint y: 273, distance: 150.3
click at [375, 273] on quentale-selection at bounding box center [521, 295] width 323 height 67
click at [534, 401] on p at bounding box center [600, 396] width 476 height 49
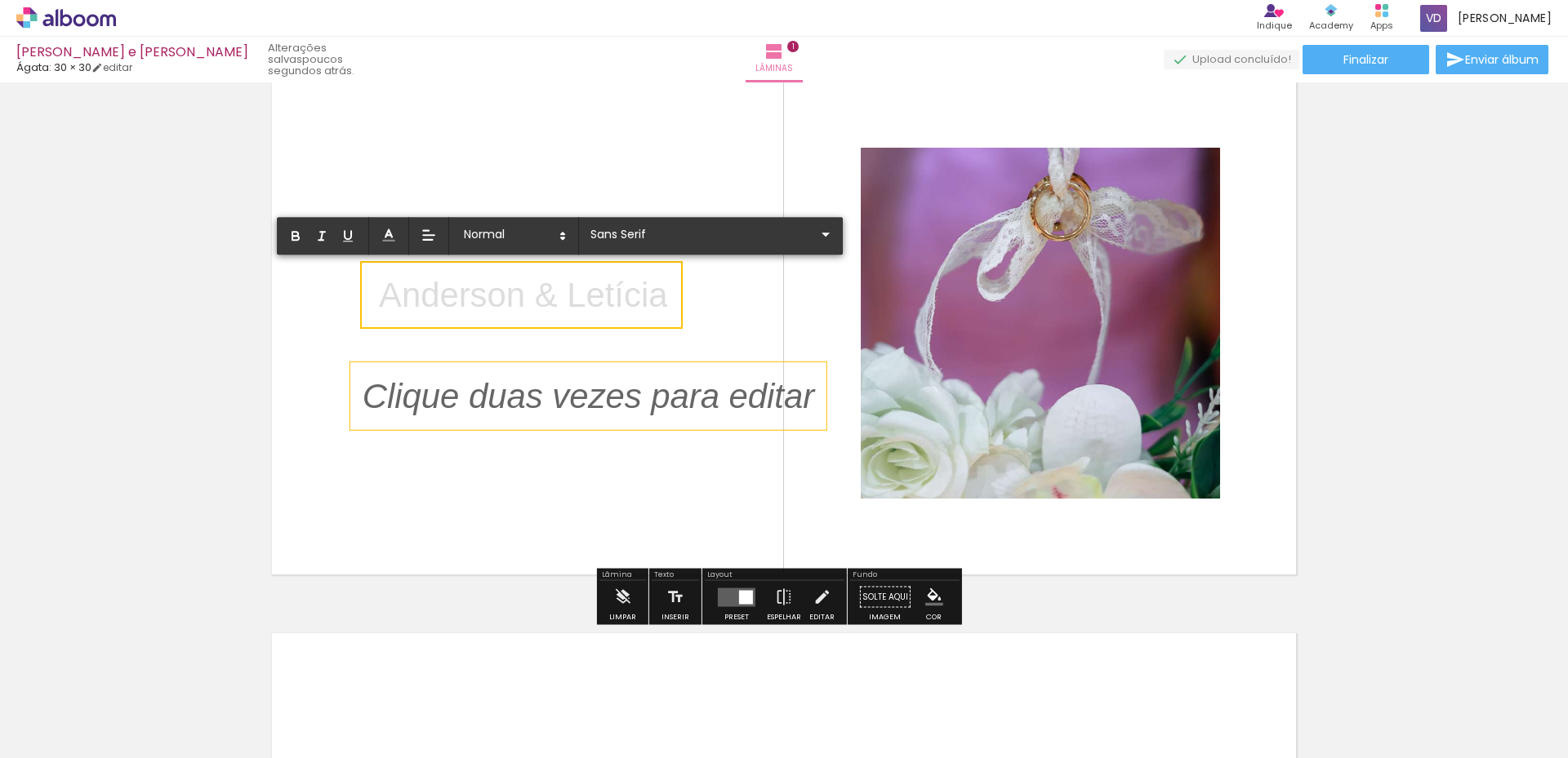
click at [426, 412] on p at bounding box center [600, 396] width 476 height 49
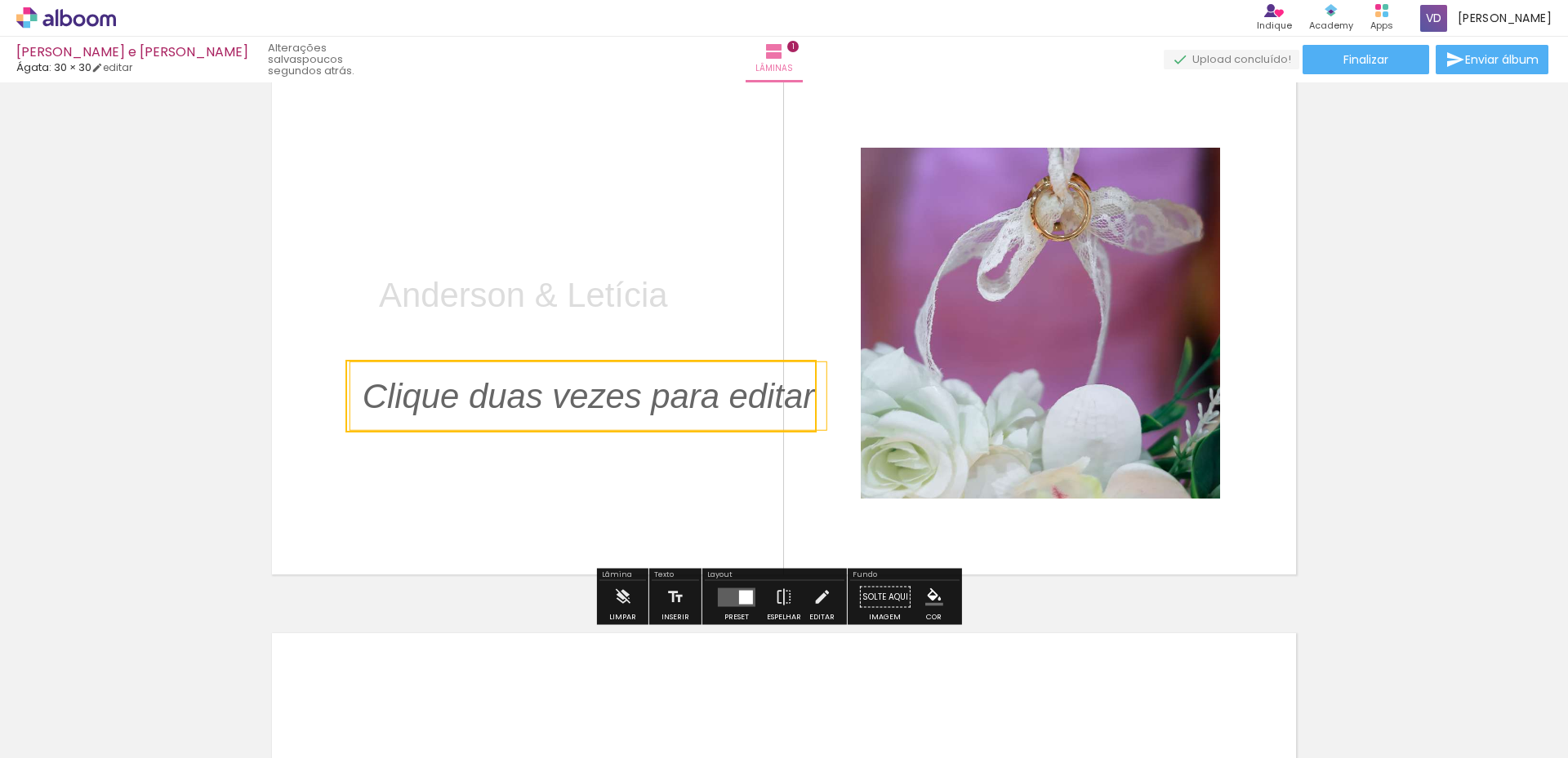
click at [426, 412] on quentale-selection at bounding box center [581, 396] width 471 height 72
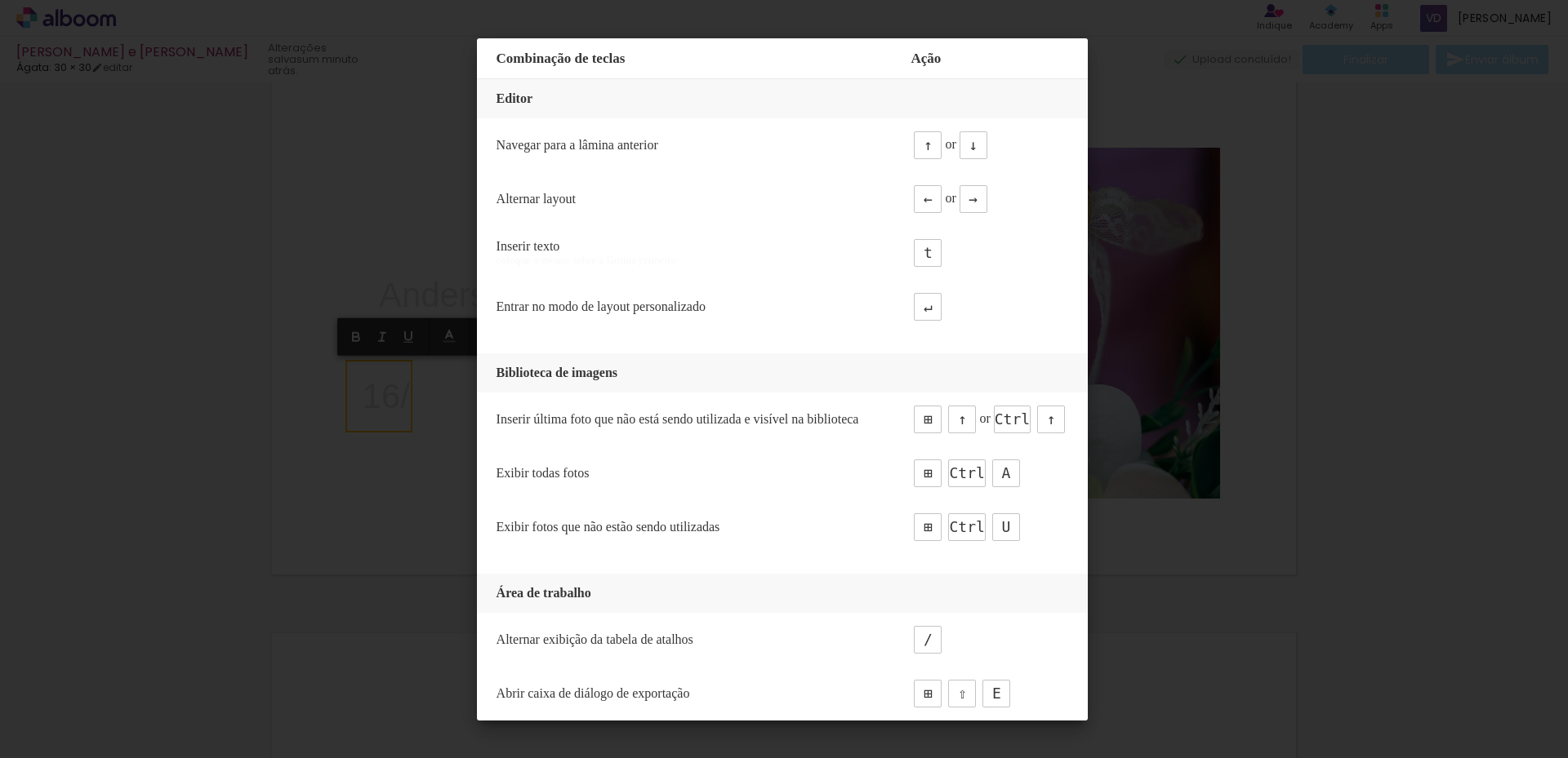
click at [400, 291] on iron-overlay-backdrop at bounding box center [784, 379] width 1568 height 758
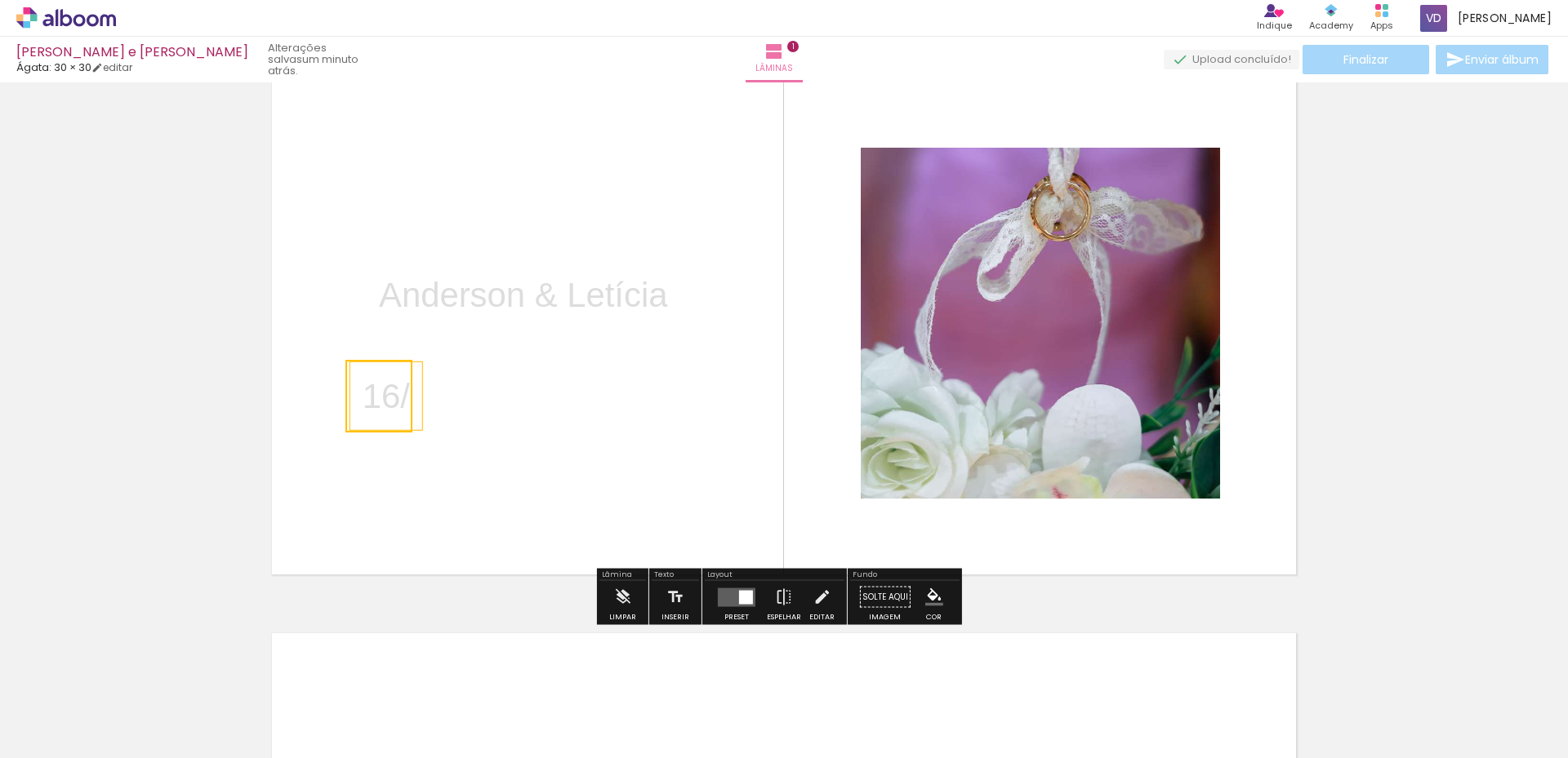
click at [404, 399] on quentale-selection at bounding box center [378, 396] width 66 height 72
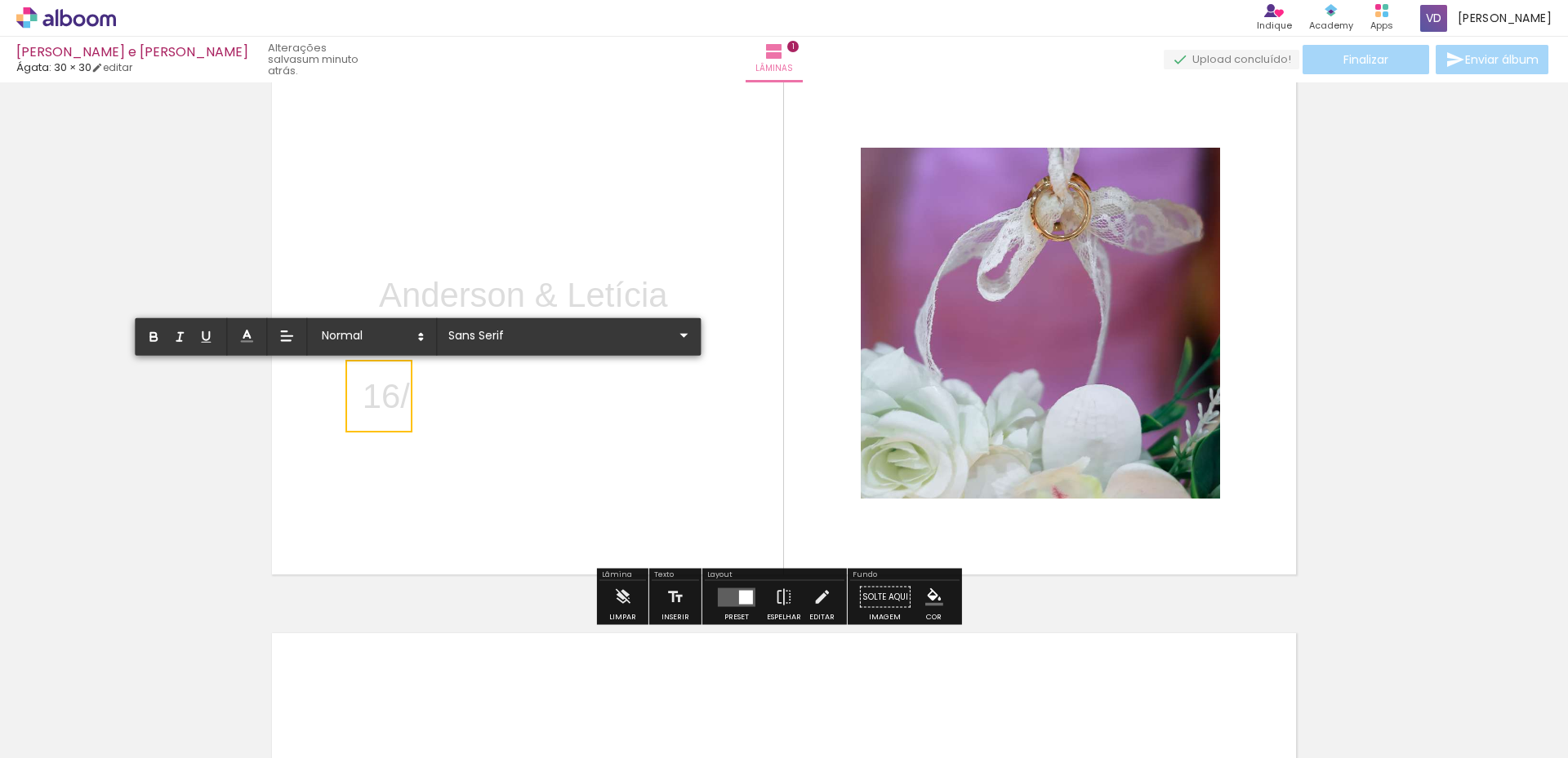
click at [399, 408] on p "16/" at bounding box center [386, 396] width 48 height 49
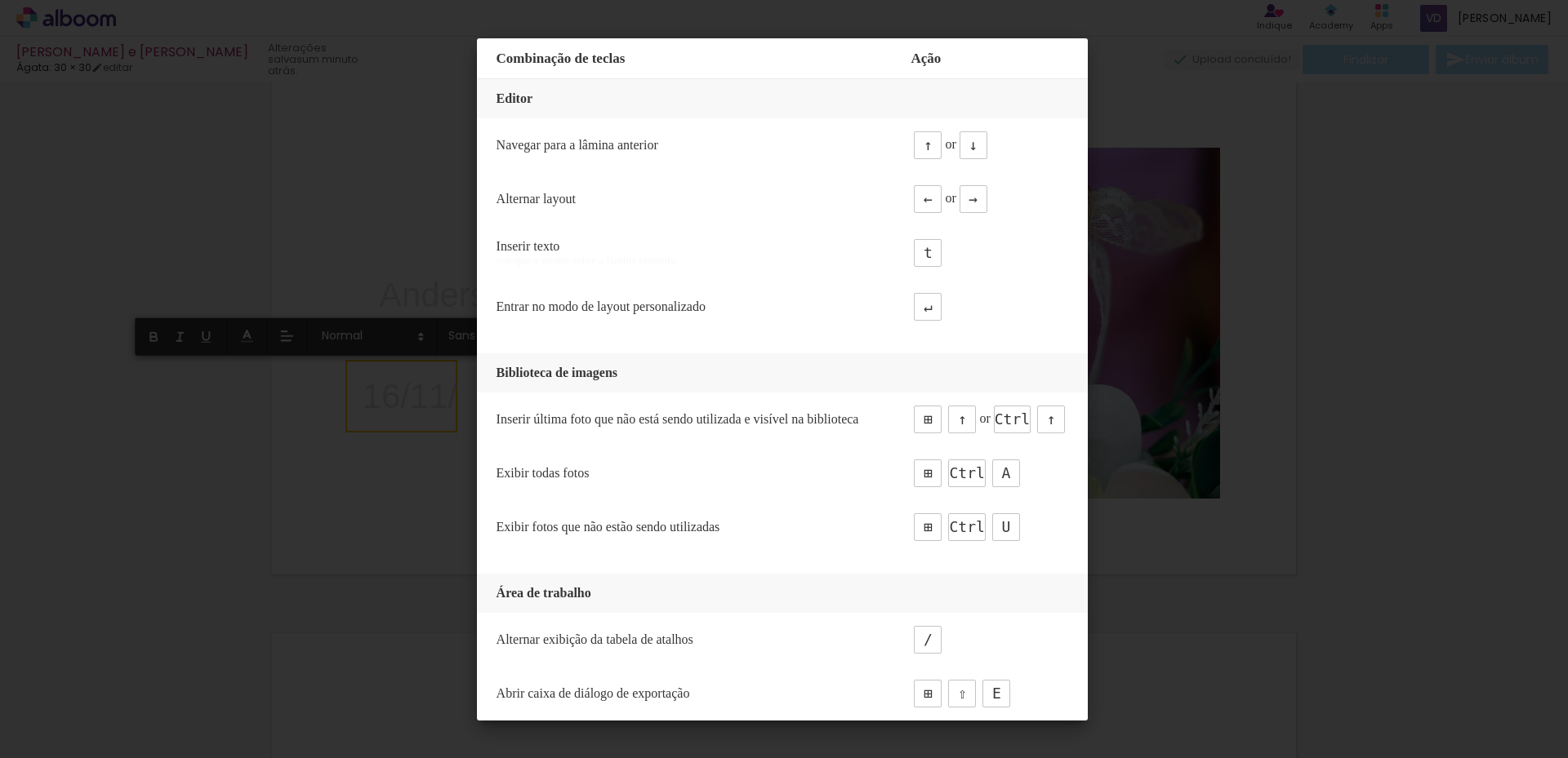
click at [294, 474] on iron-overlay-backdrop at bounding box center [784, 379] width 1568 height 758
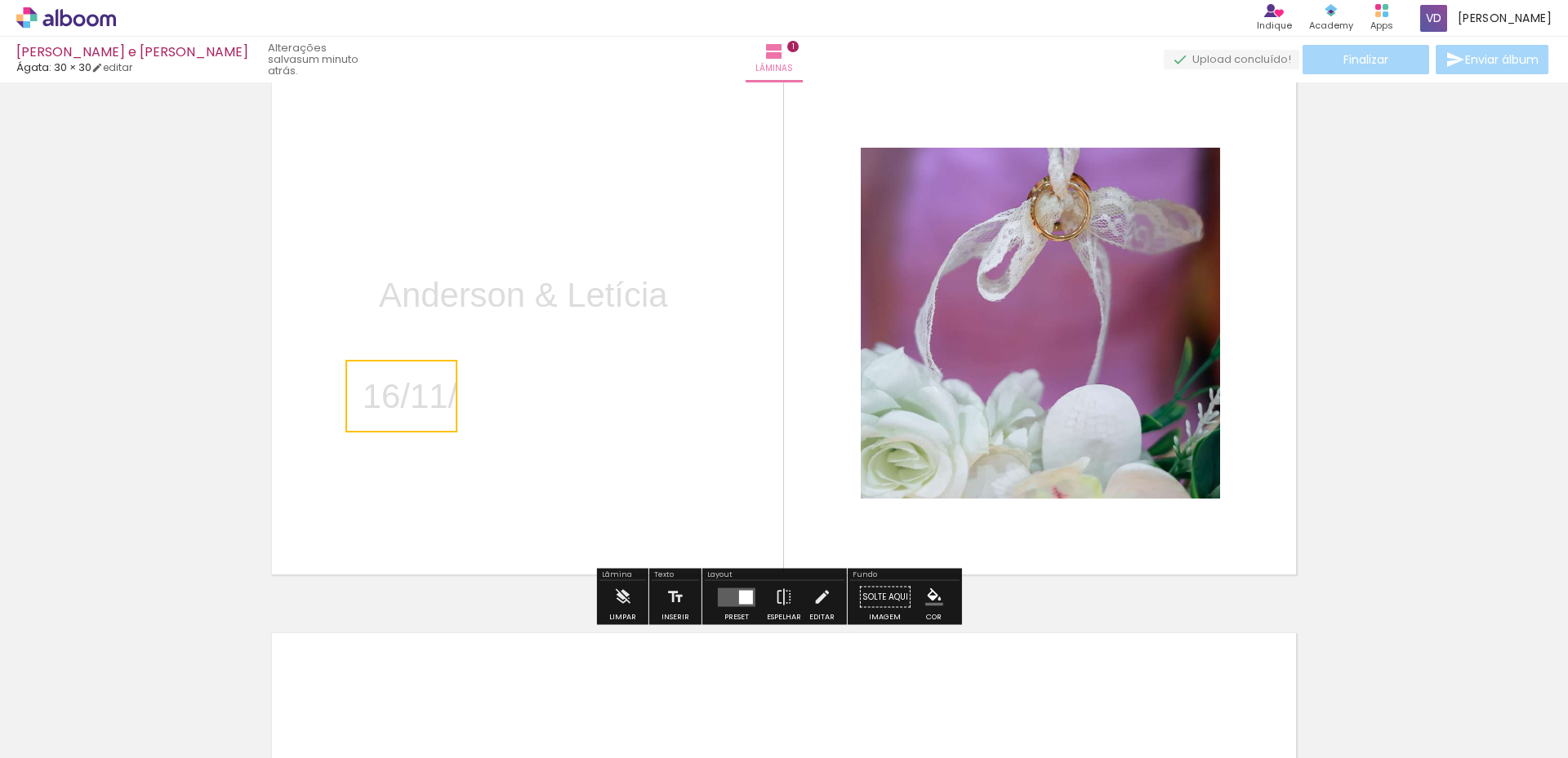
click at [445, 407] on quentale-selection at bounding box center [401, 396] width 112 height 72
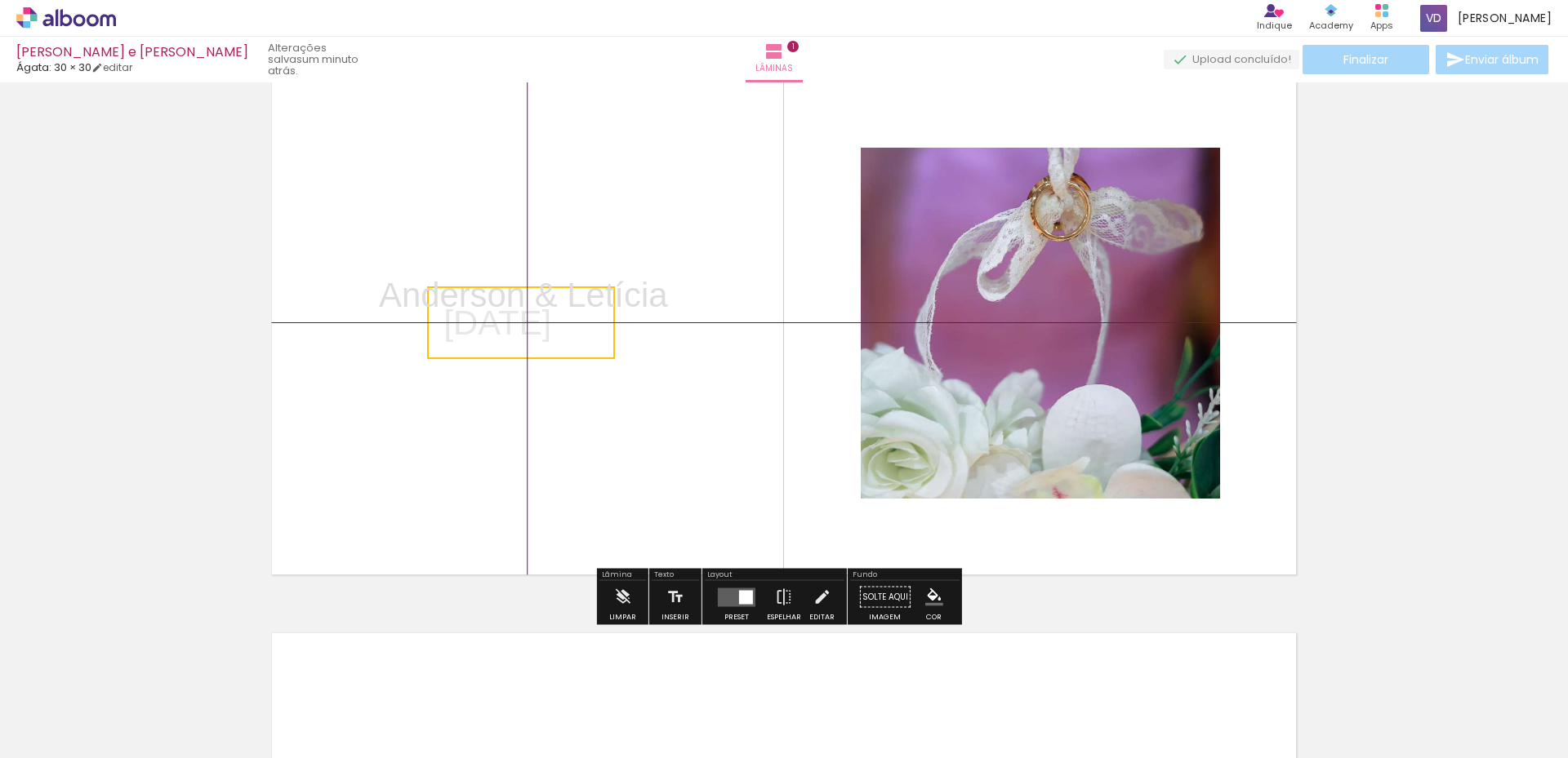
drag, startPoint x: 531, startPoint y: 427, endPoint x: 647, endPoint y: 384, distance: 123.7
click at [647, 384] on div "Inserir lâmina 1 de 1" at bounding box center [784, 582] width 1568 height 1124
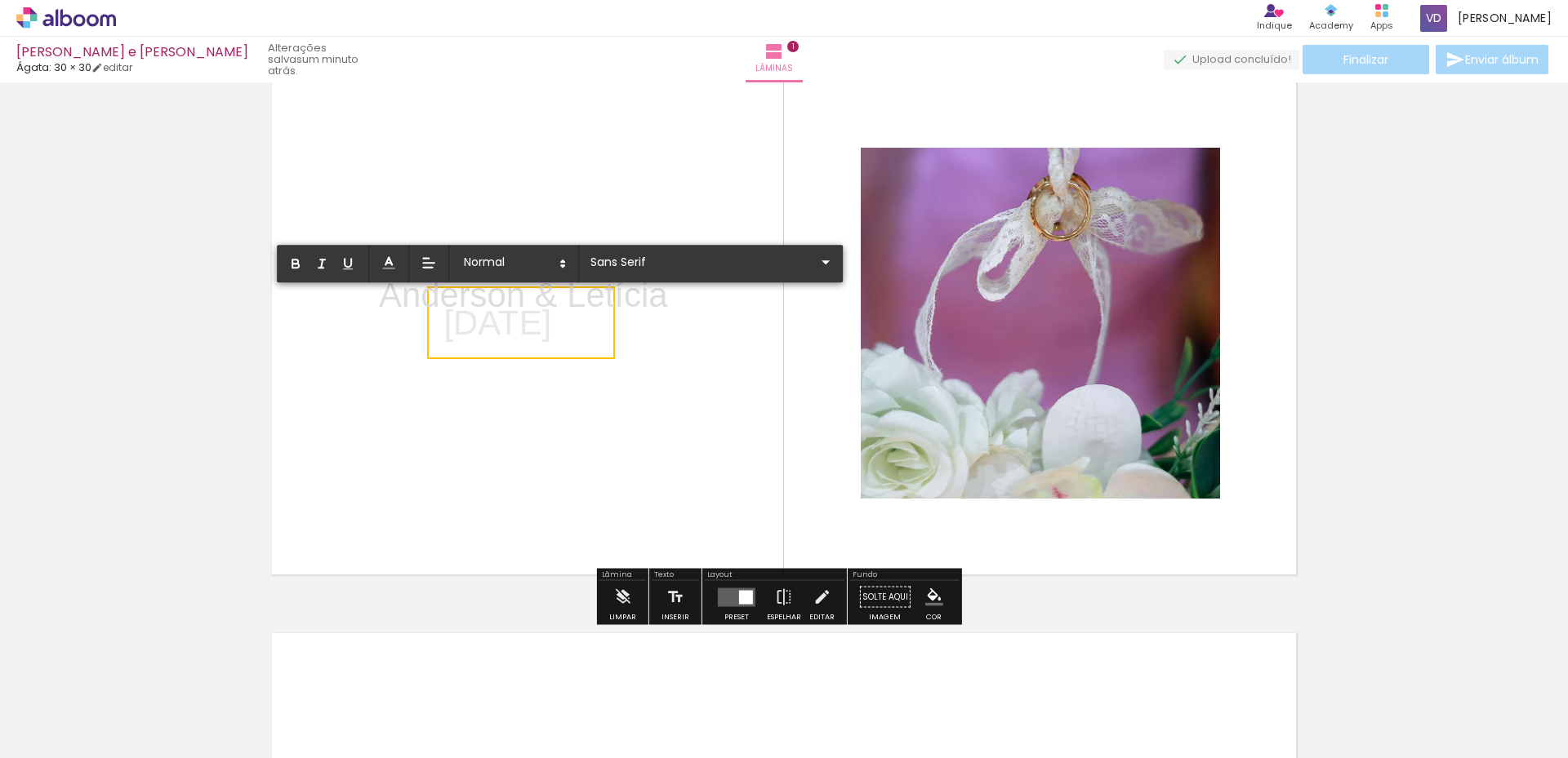
drag, startPoint x: 585, startPoint y: 340, endPoint x: 593, endPoint y: 362, distance: 23.4
click at [593, 362] on album-spread "1 de 1" at bounding box center [784, 322] width 1042 height 521
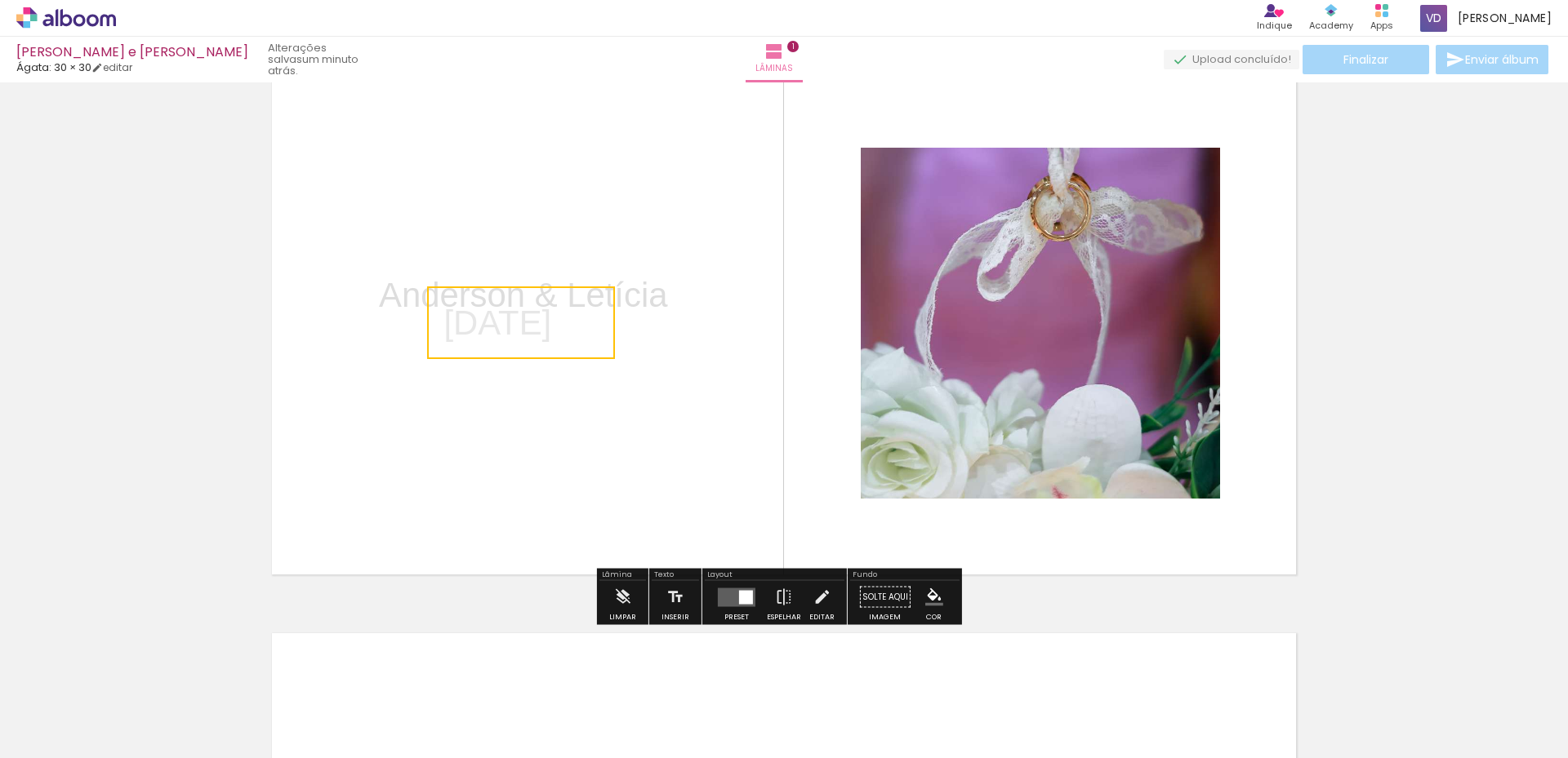
click at [450, 351] on quentale-selection at bounding box center [520, 322] width 188 height 72
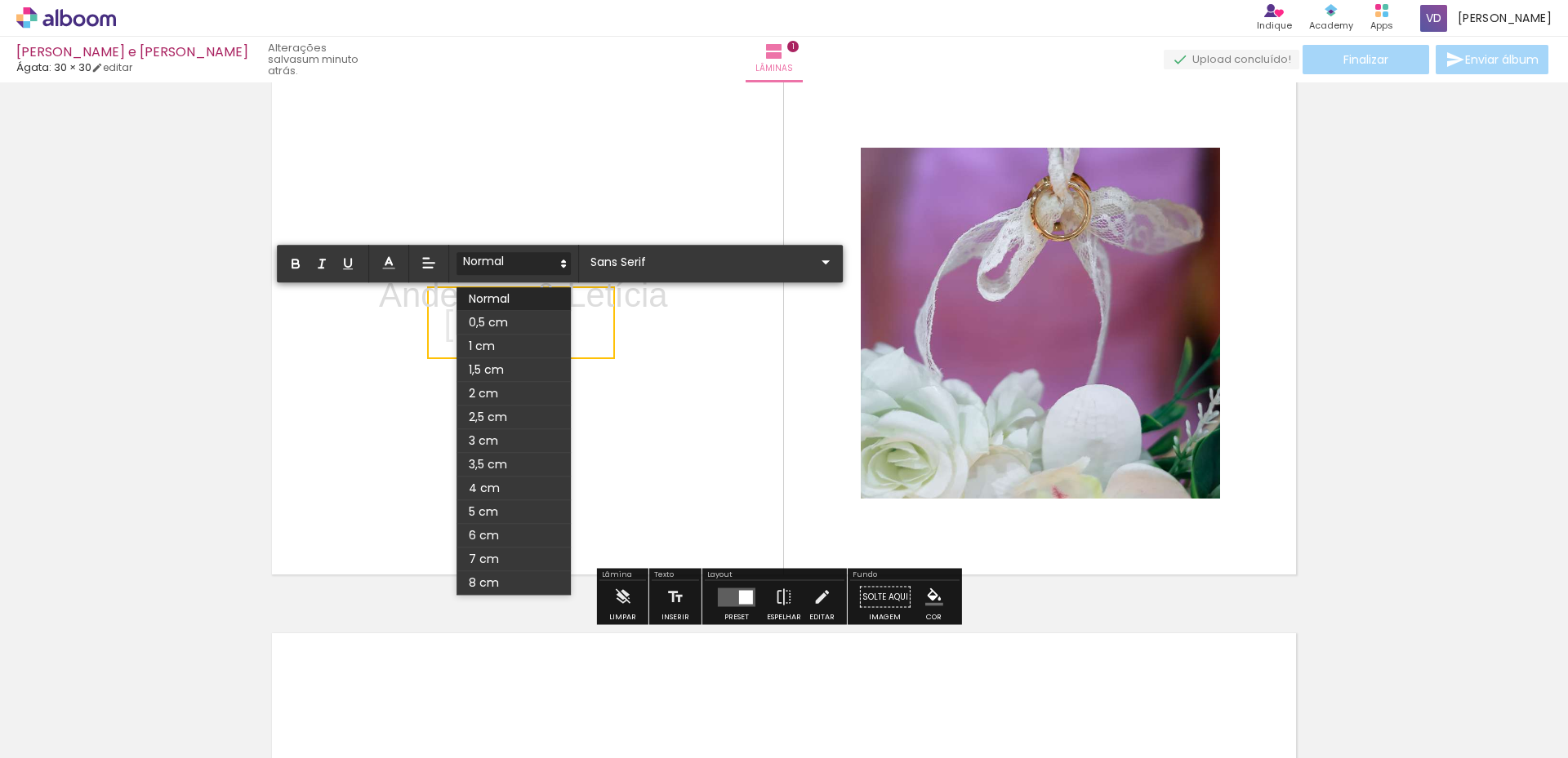
click at [558, 260] on icon at bounding box center [563, 263] width 15 height 15
click at [518, 341] on span at bounding box center [513, 346] width 114 height 24
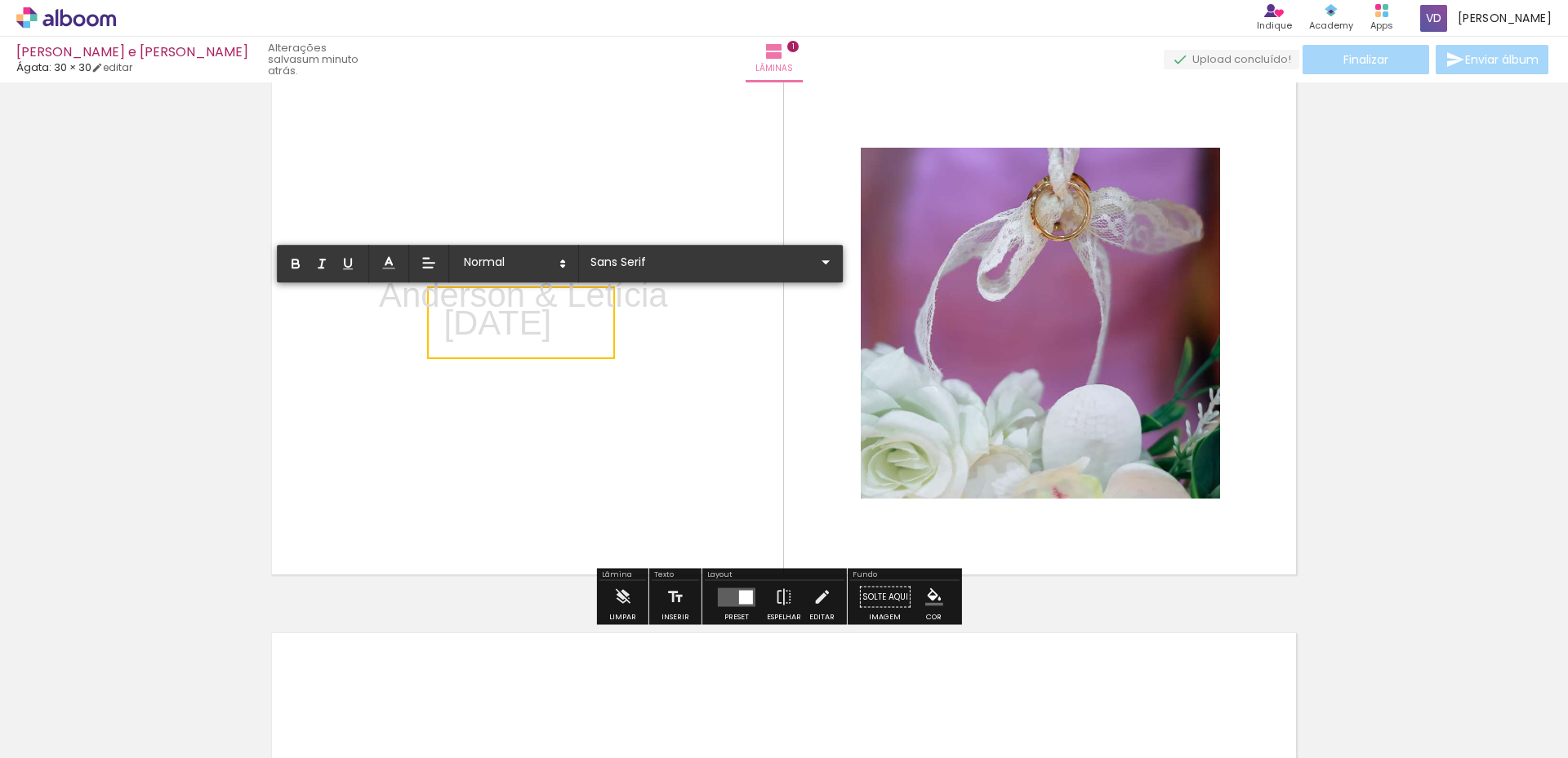
drag, startPoint x: 605, startPoint y: 324, endPoint x: 440, endPoint y: 324, distance: 165.0
click at [445, 324] on p "[DATE]" at bounding box center [498, 322] width 108 height 49
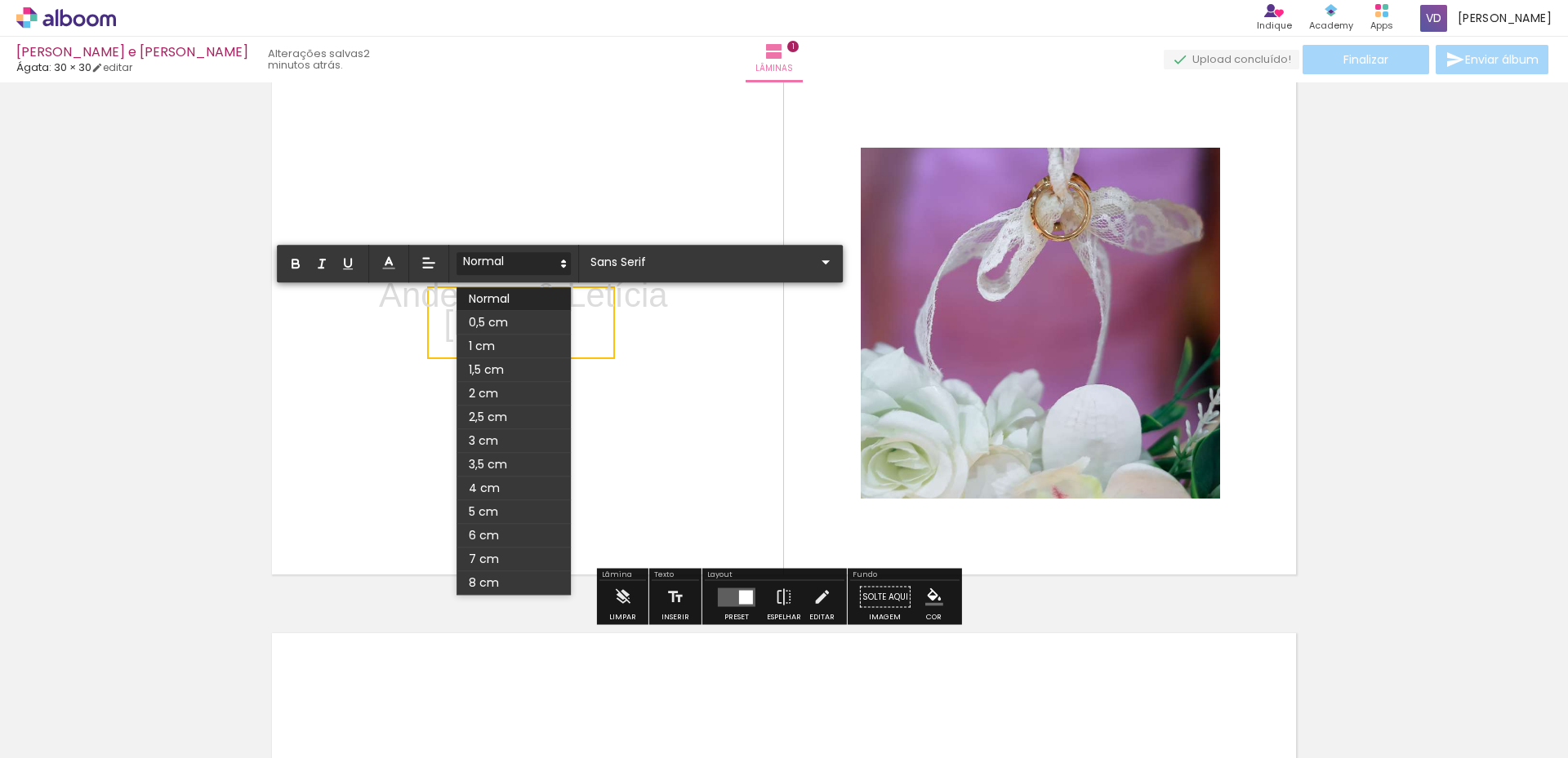
click at [560, 265] on icon at bounding box center [563, 263] width 15 height 15
click at [521, 343] on span at bounding box center [513, 346] width 114 height 24
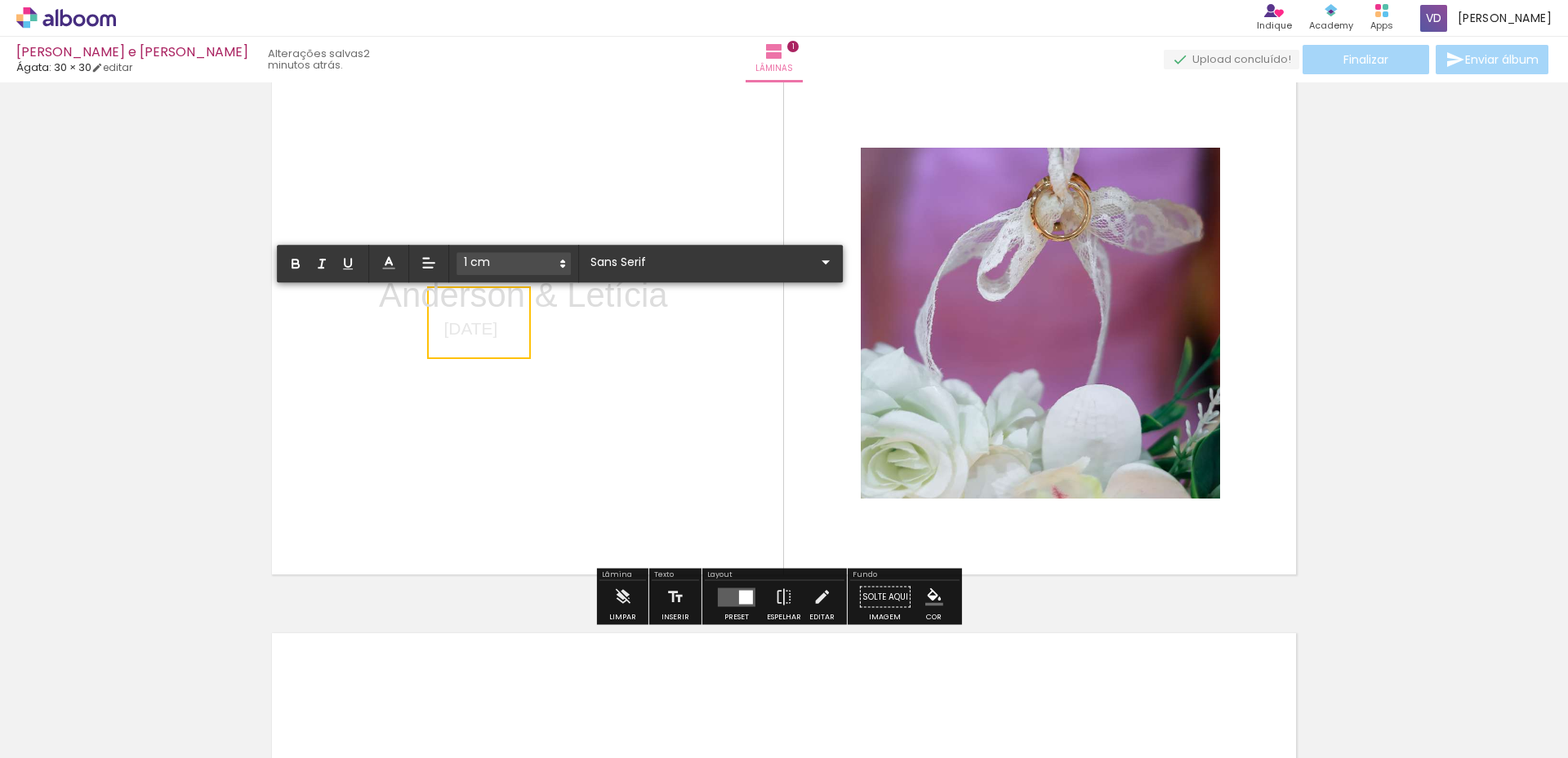
click at [565, 261] on icon at bounding box center [562, 263] width 15 height 15
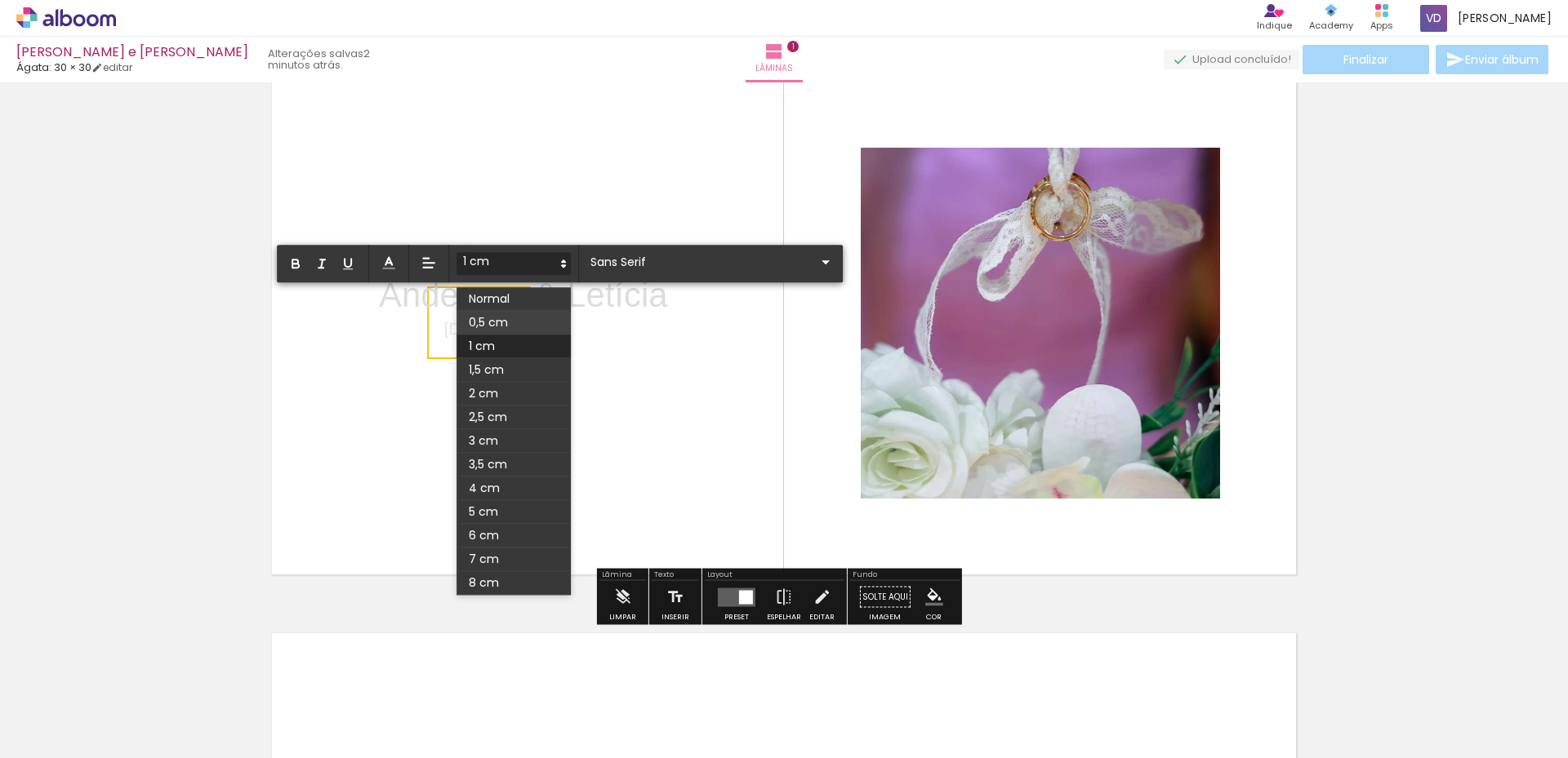
click at [543, 316] on span at bounding box center [513, 322] width 114 height 24
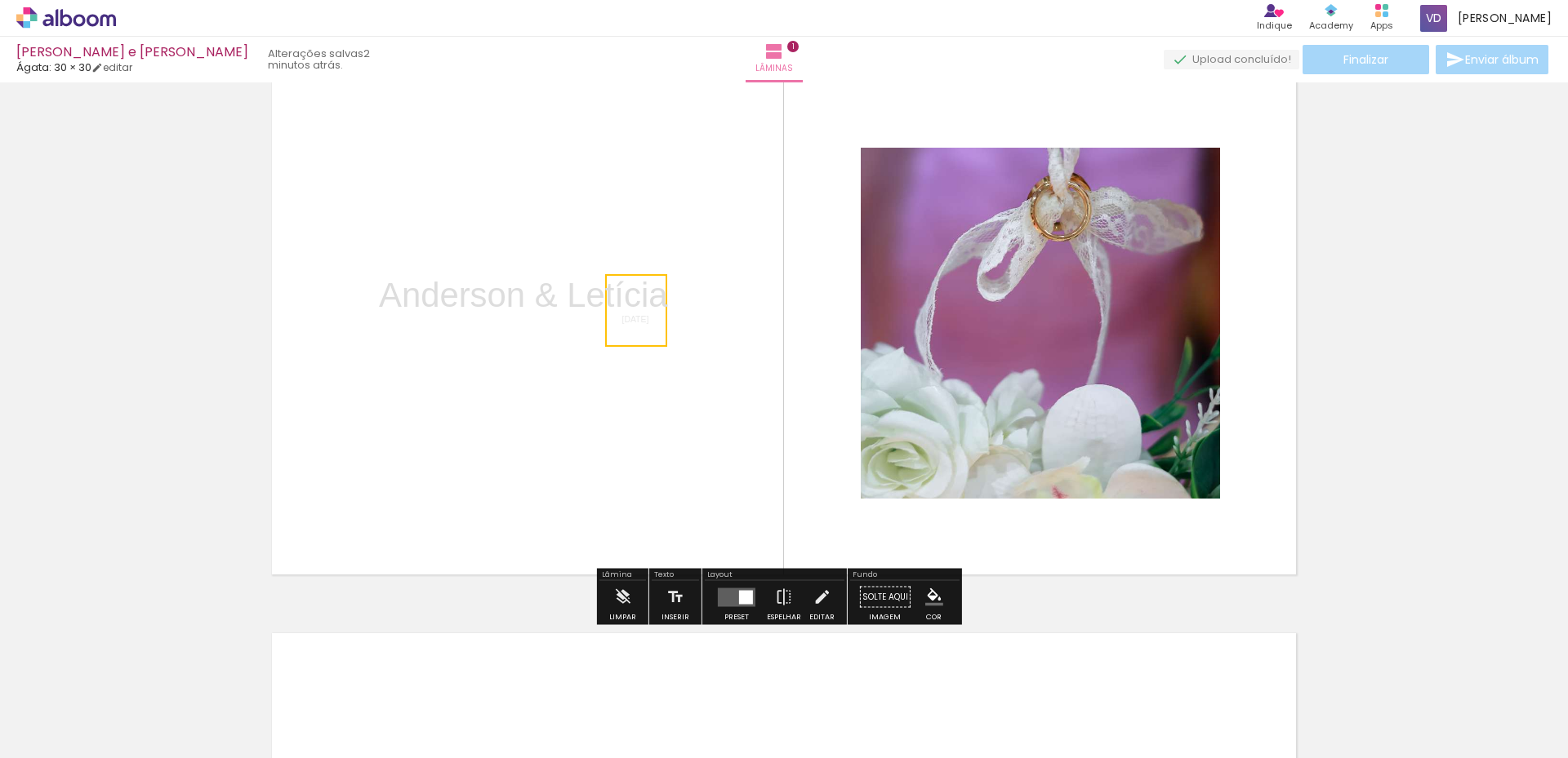
drag, startPoint x: 484, startPoint y: 356, endPoint x: 662, endPoint y: 343, distance: 178.5
click at [662, 343] on quentale-selection at bounding box center [636, 310] width 63 height 72
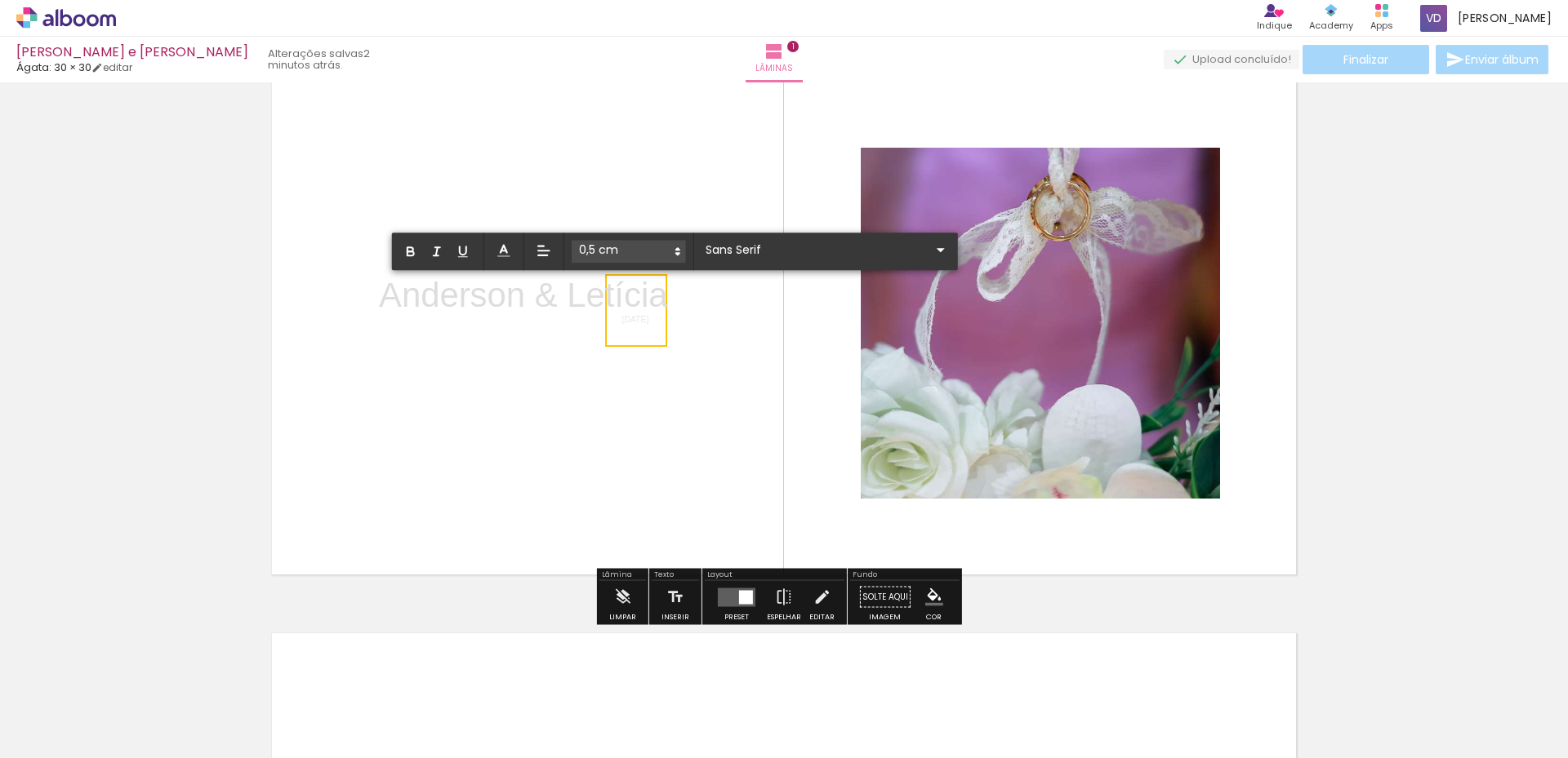
click at [747, 345] on quentale-layouter at bounding box center [784, 322] width 1042 height 521
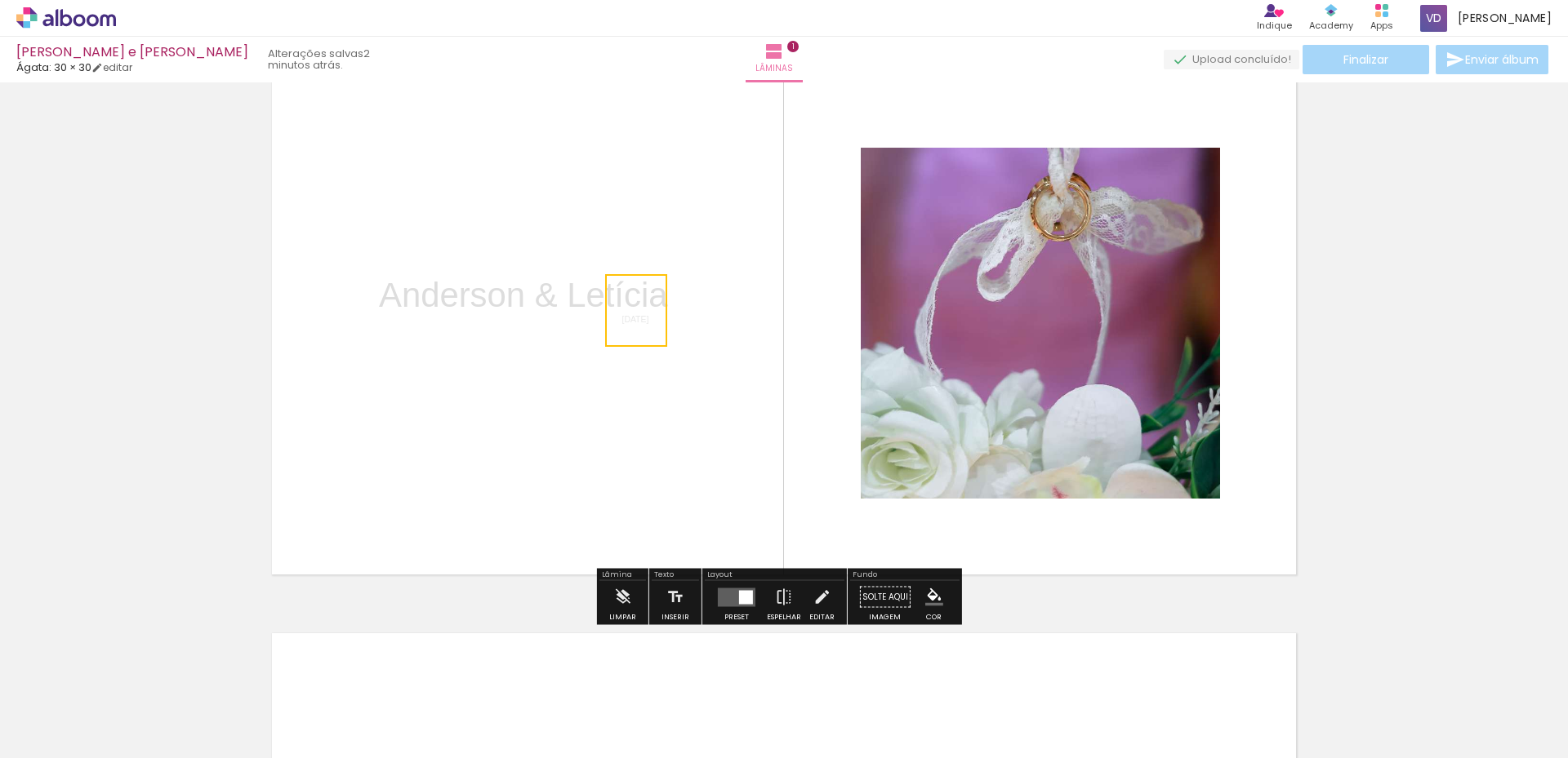
click at [730, 361] on quentale-layouter at bounding box center [784, 322] width 1042 height 521
click at [491, 300] on p "Anderson & Letícia" at bounding box center [523, 295] width 288 height 49
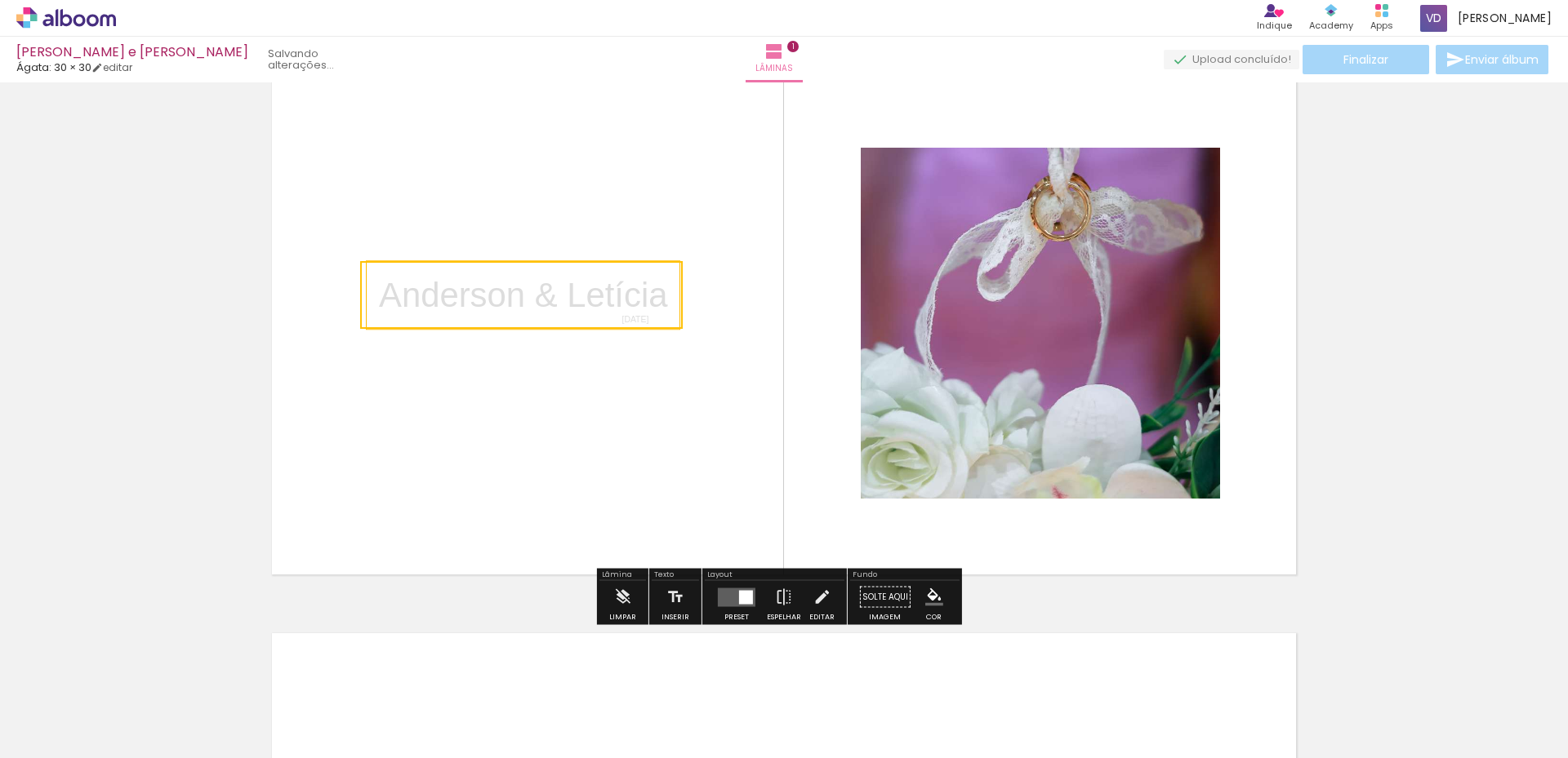
click at [386, 316] on quentale-selection at bounding box center [521, 295] width 323 height 67
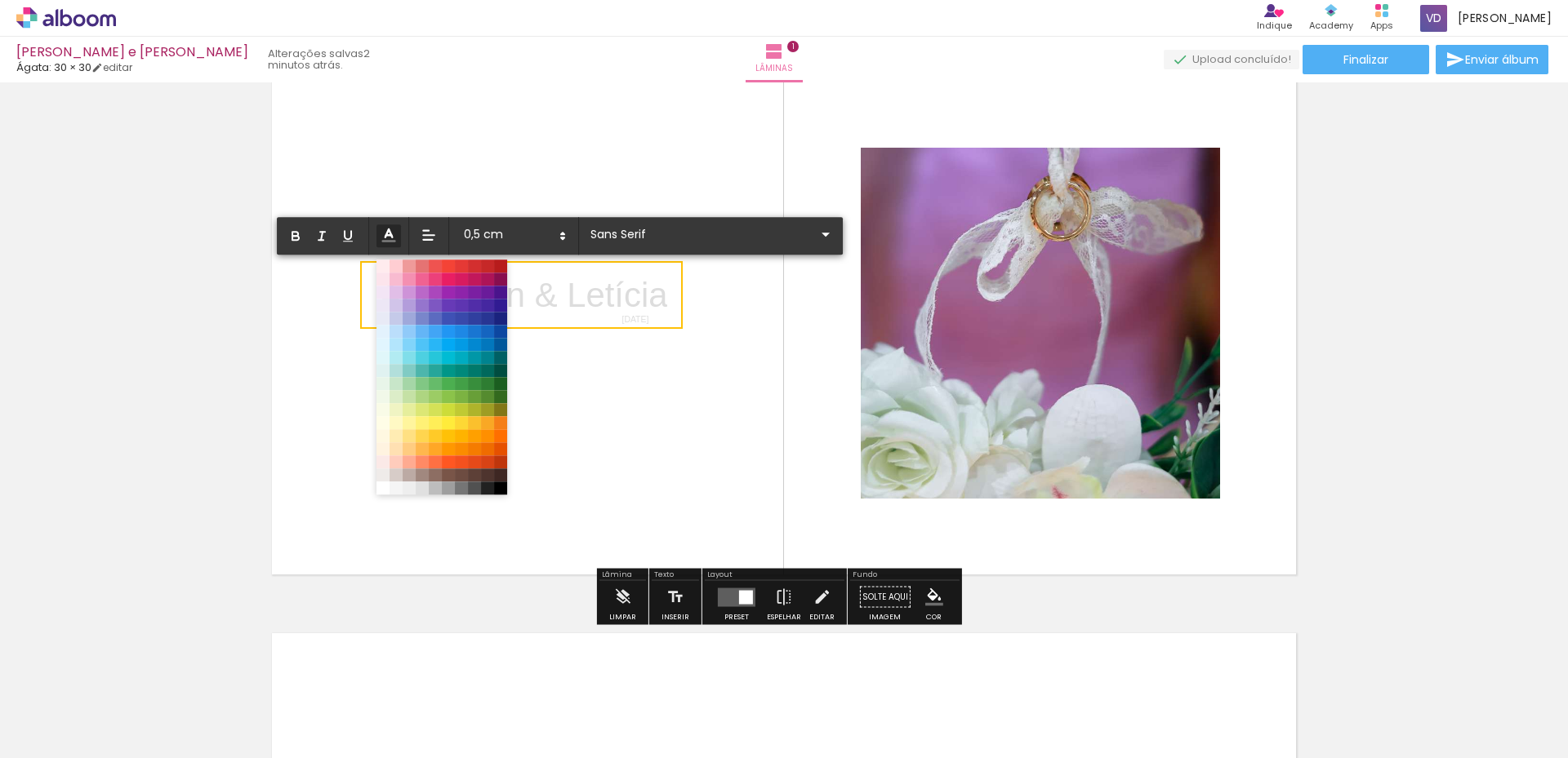
click at [389, 239] on icon at bounding box center [389, 235] width 18 height 18
click at [454, 490] on span at bounding box center [449, 488] width 18 height 18
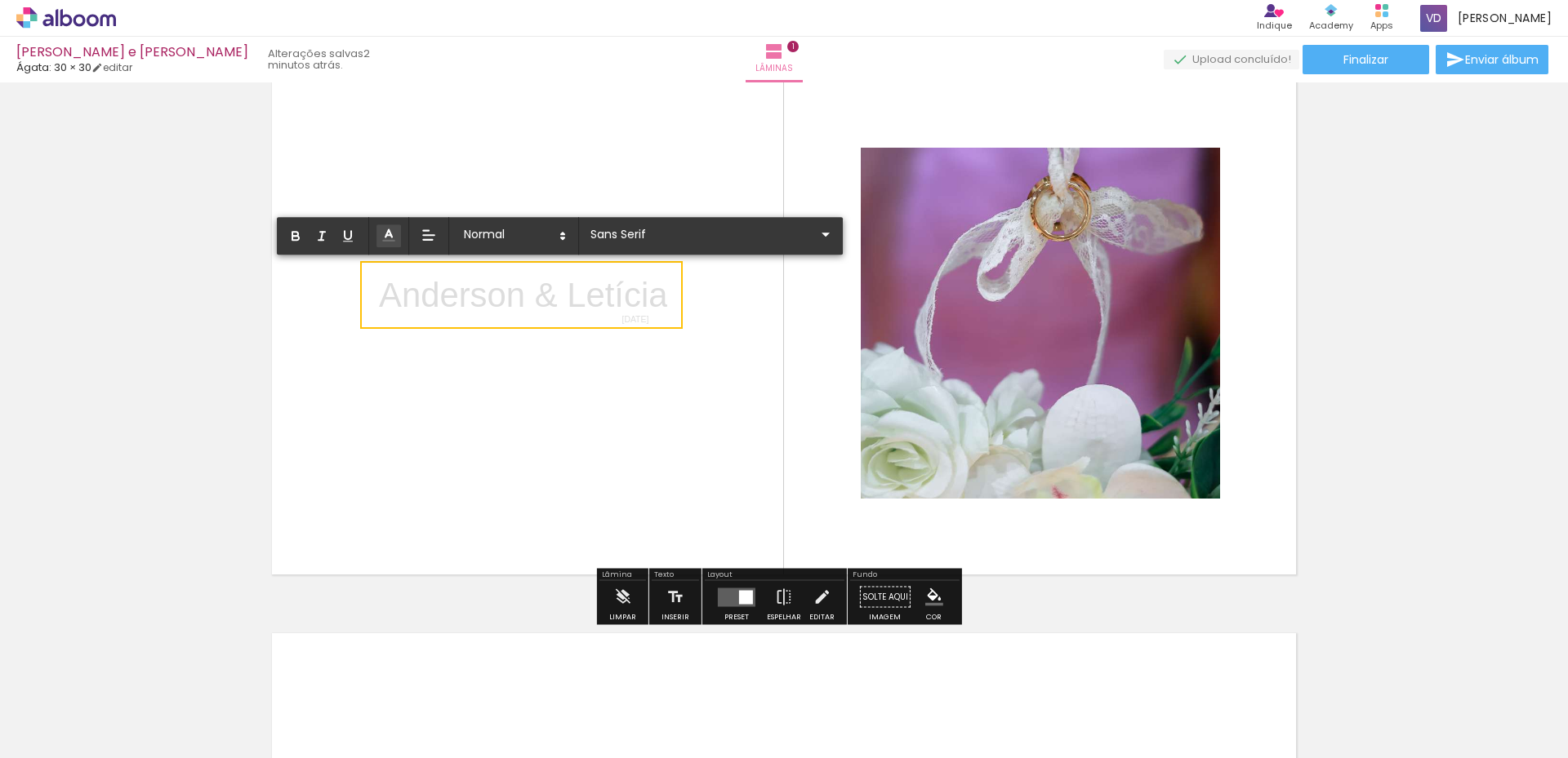
click at [591, 344] on quentale-layouter at bounding box center [784, 322] width 1042 height 521
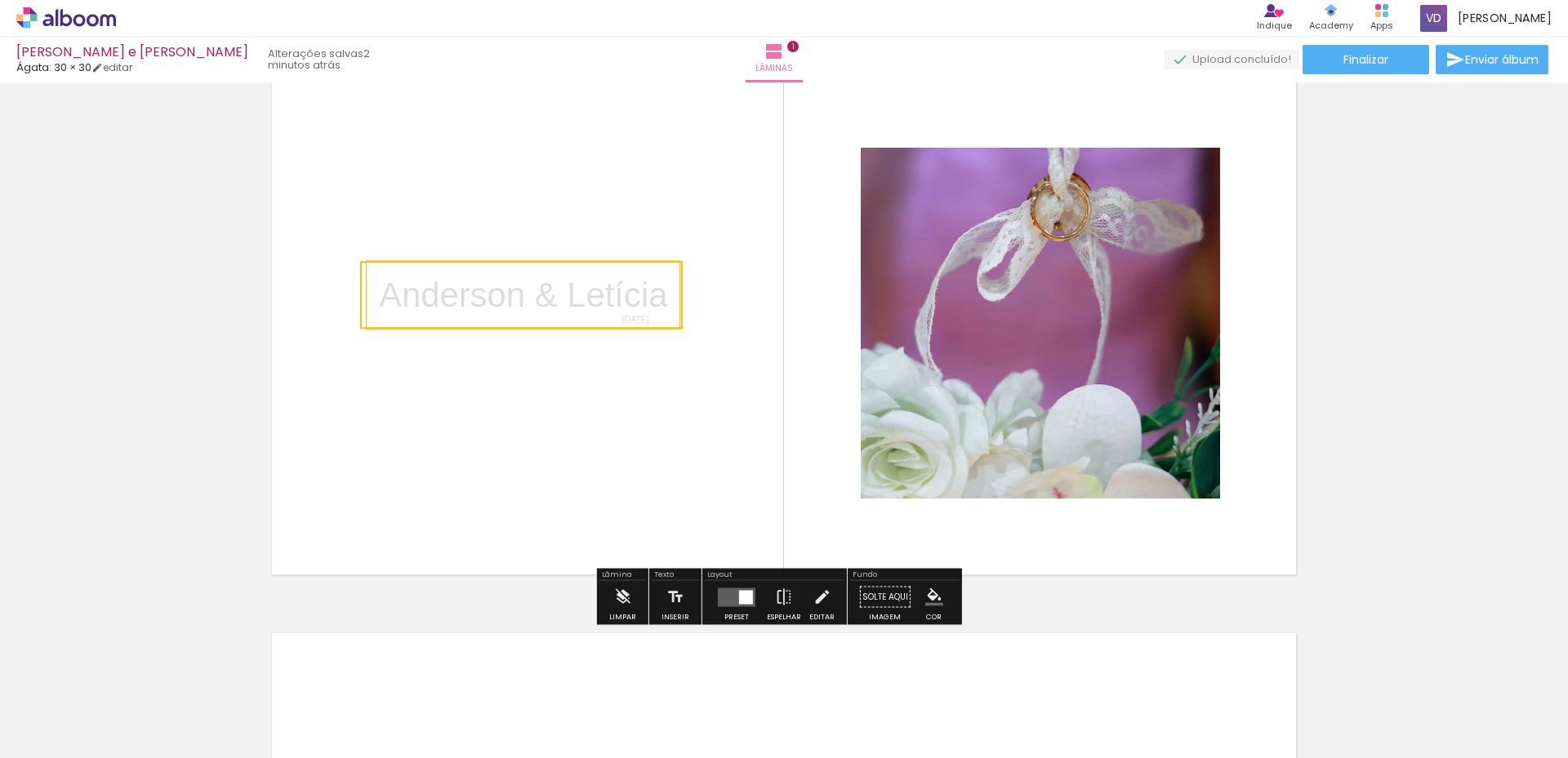
click at [375, 280] on quentale-selection at bounding box center [521, 295] width 323 height 67
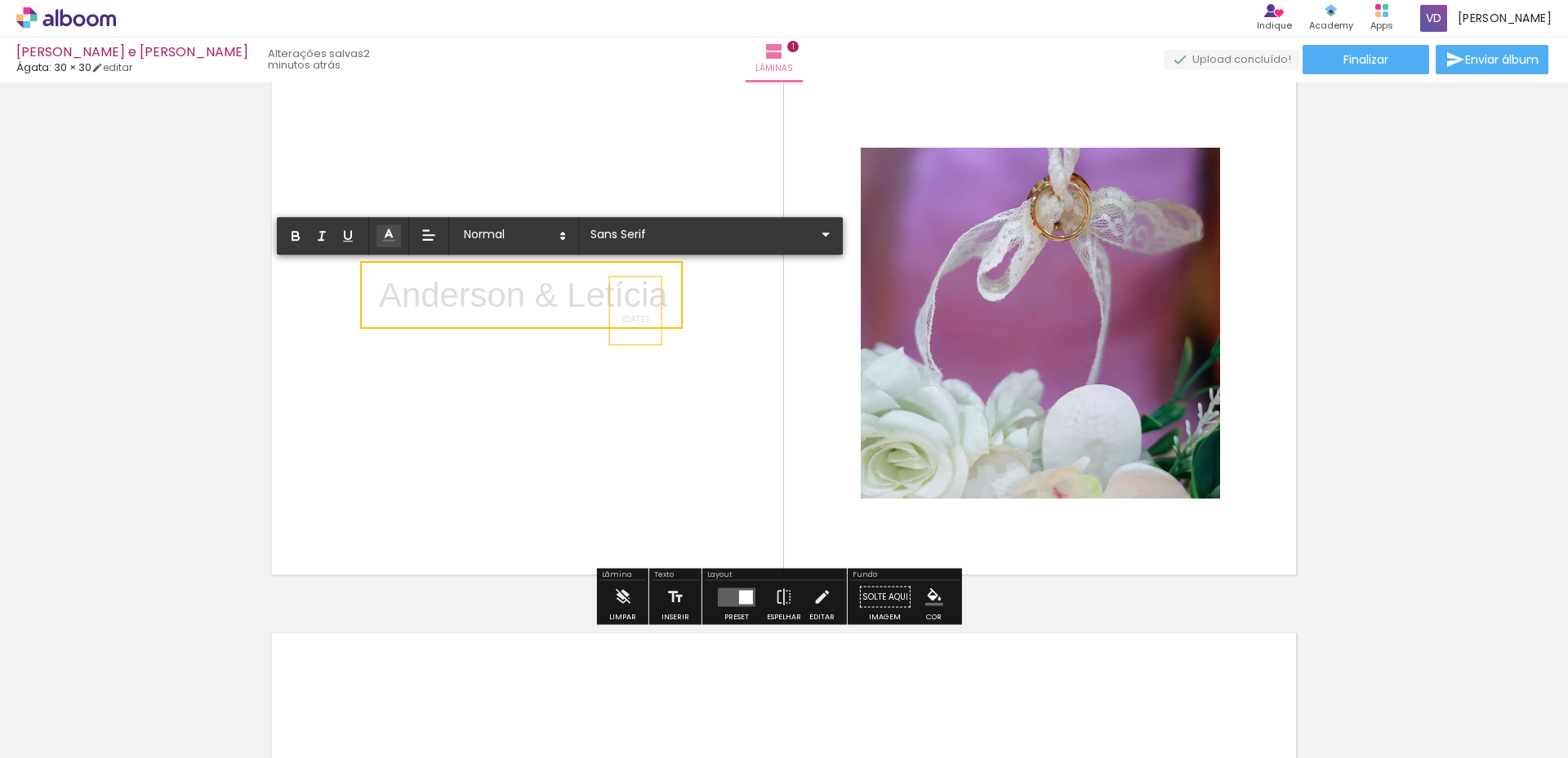
drag, startPoint x: 375, startPoint y: 291, endPoint x: 654, endPoint y: 294, distance: 279.0
click at [654, 294] on div "﻿ Anderson & Letícia [DATE]" at bounding box center [784, 322] width 1042 height 521
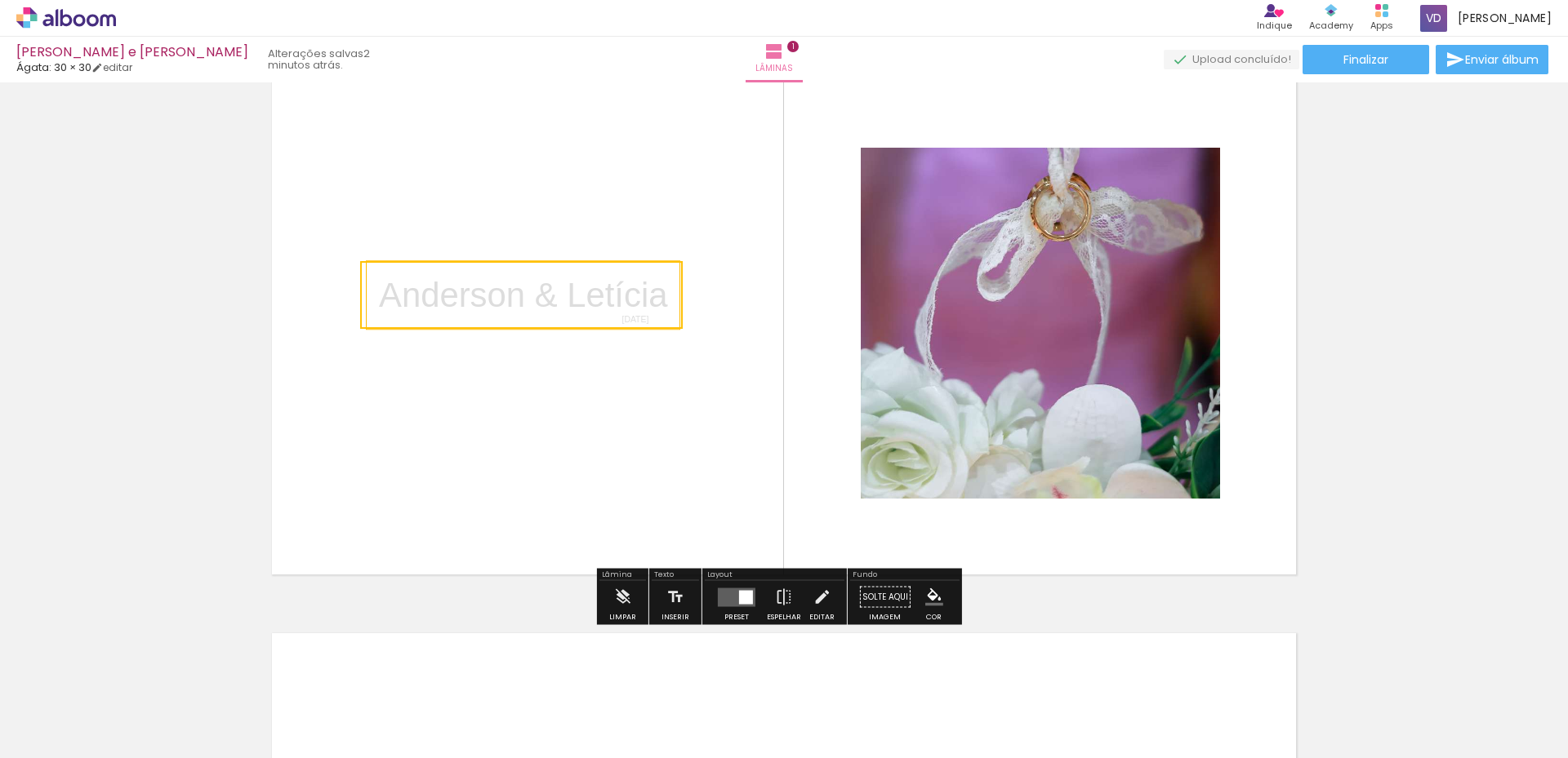
click at [657, 291] on quentale-selection at bounding box center [521, 295] width 323 height 67
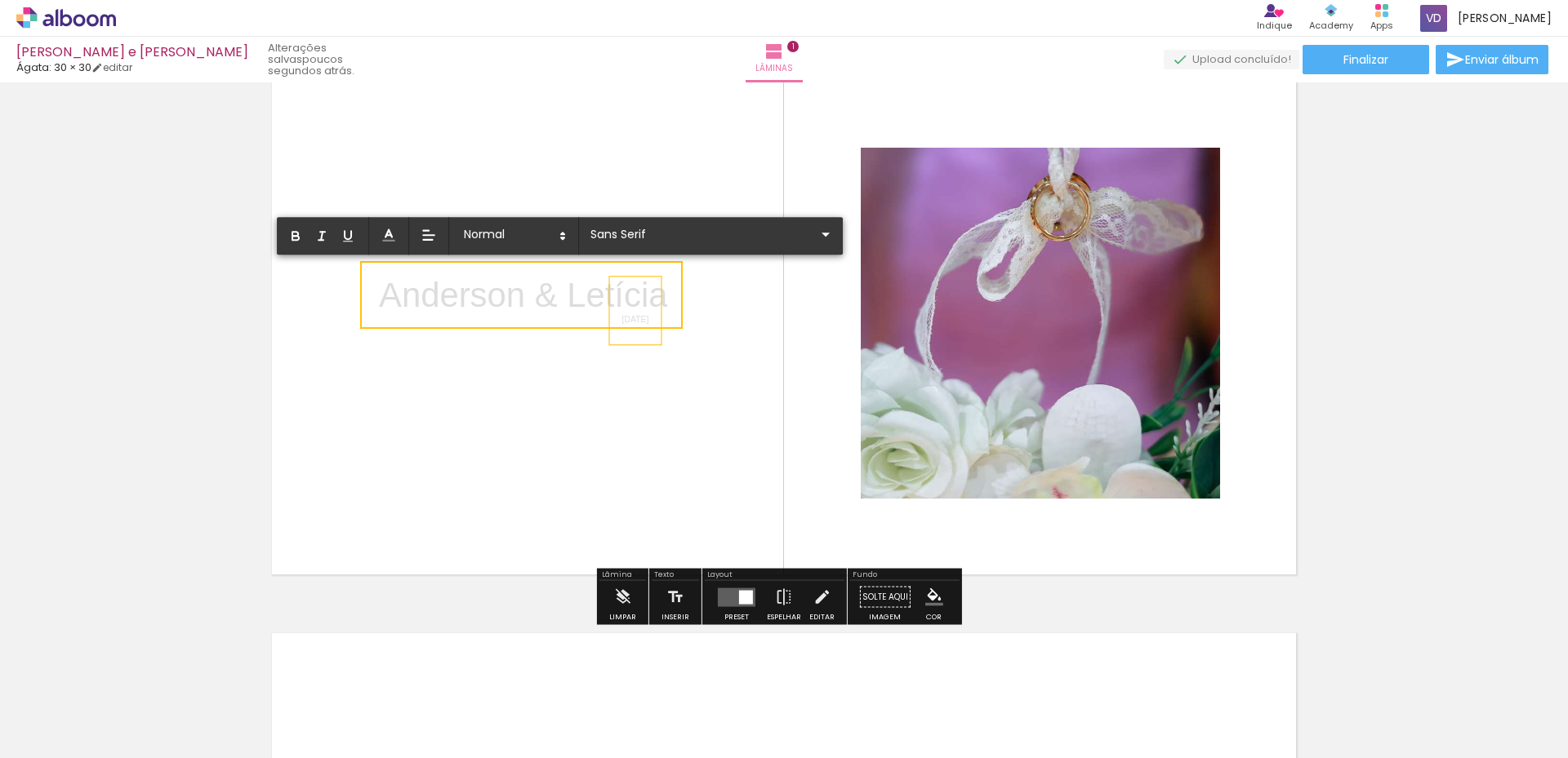
click at [661, 297] on div "[DATE]" at bounding box center [636, 311] width 52 height 67
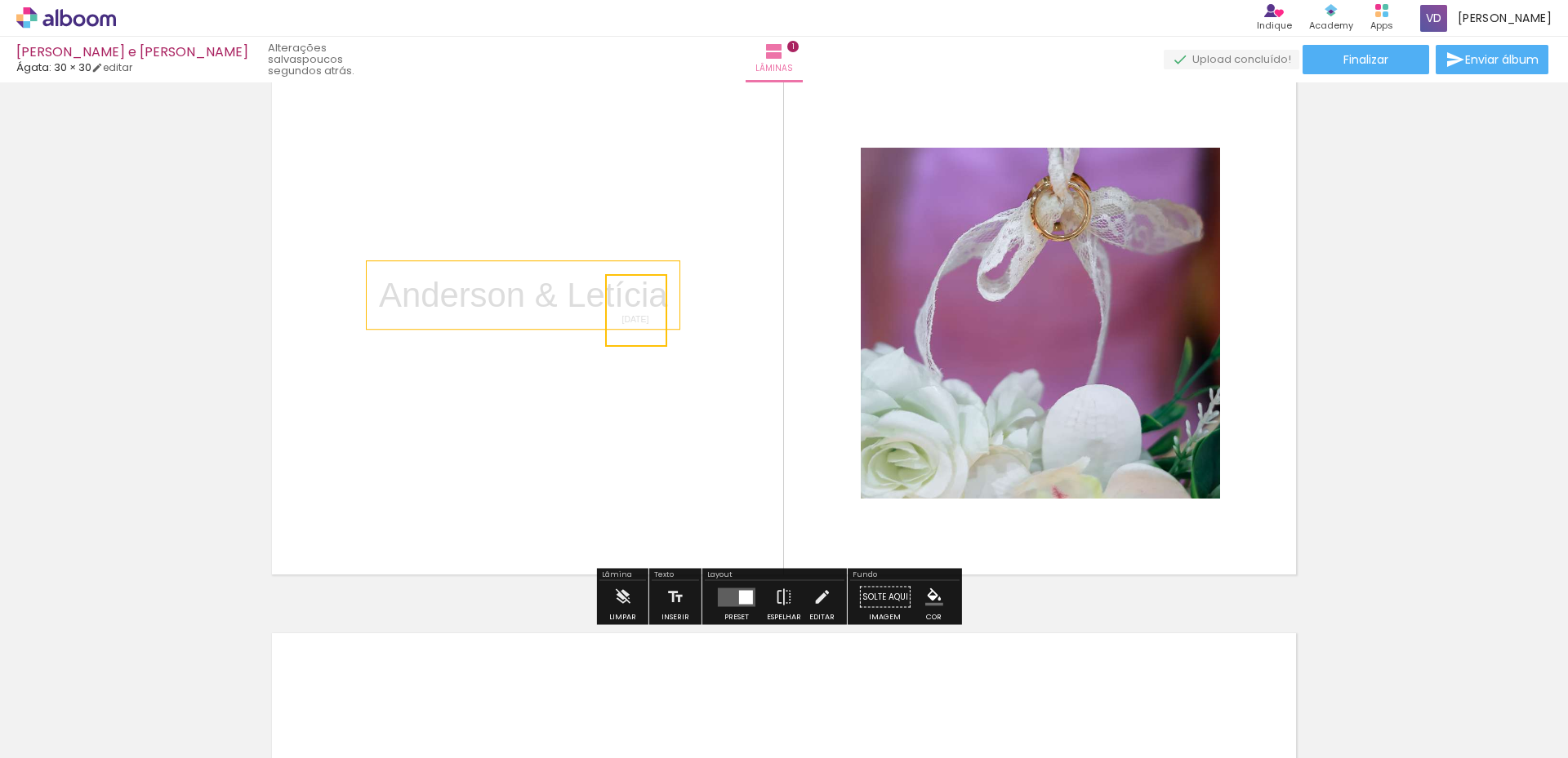
click at [569, 293] on p "﻿ Anderson & Letícia" at bounding box center [523, 295] width 288 height 49
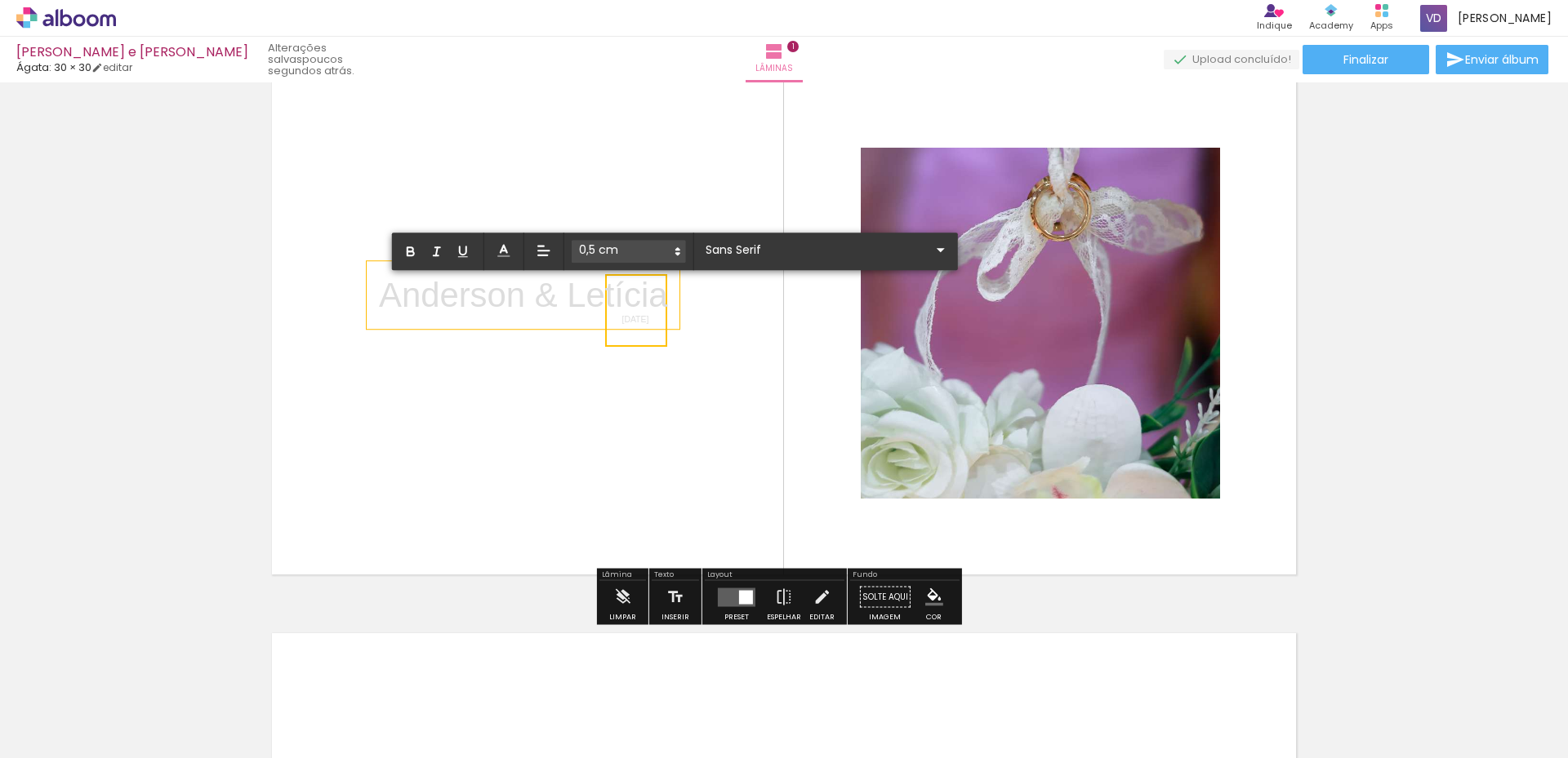
click at [667, 293] on p "Anderson & Letícia" at bounding box center [523, 295] width 288 height 49
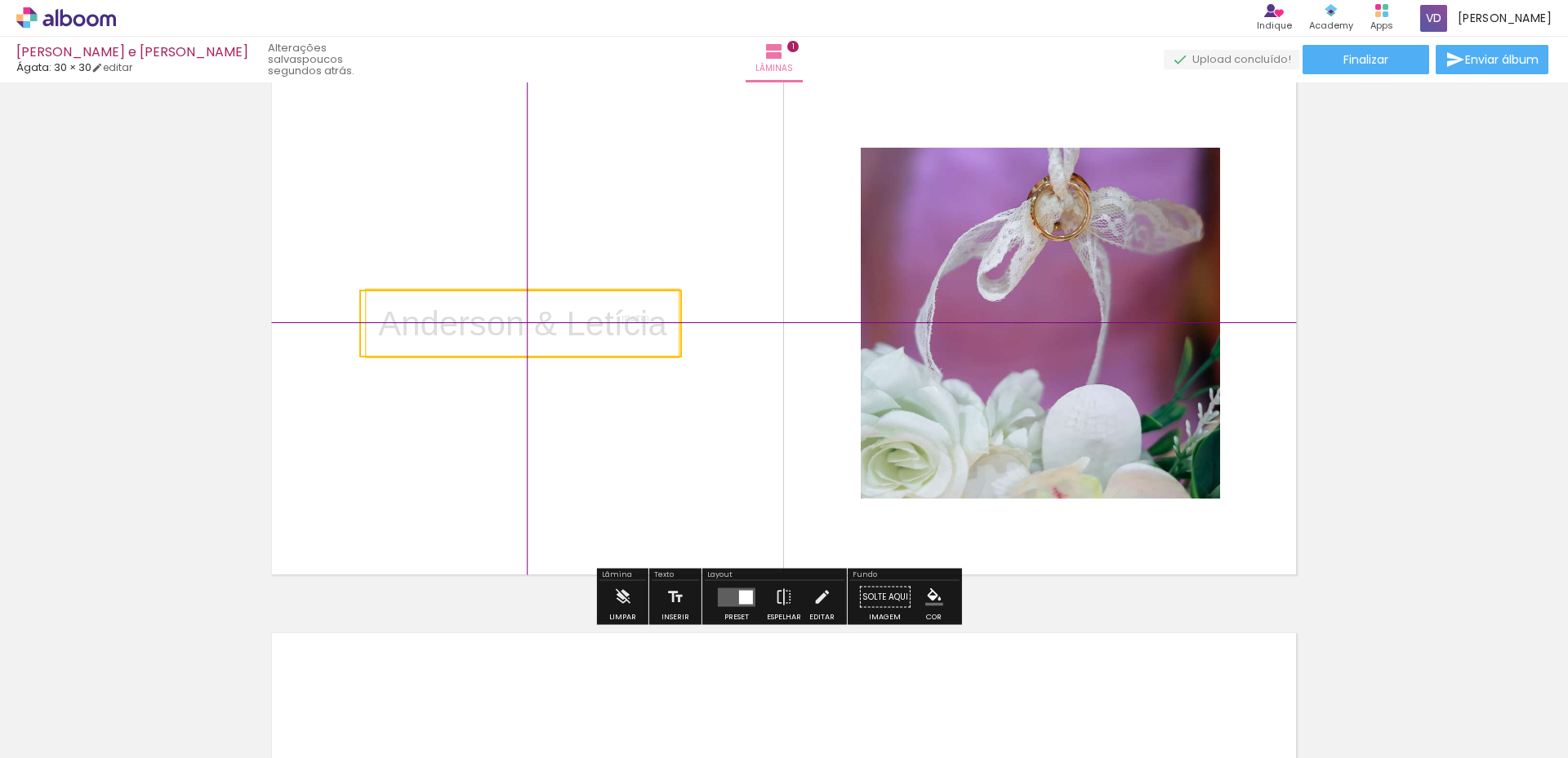
click at [656, 296] on quentale-selection at bounding box center [520, 323] width 323 height 67
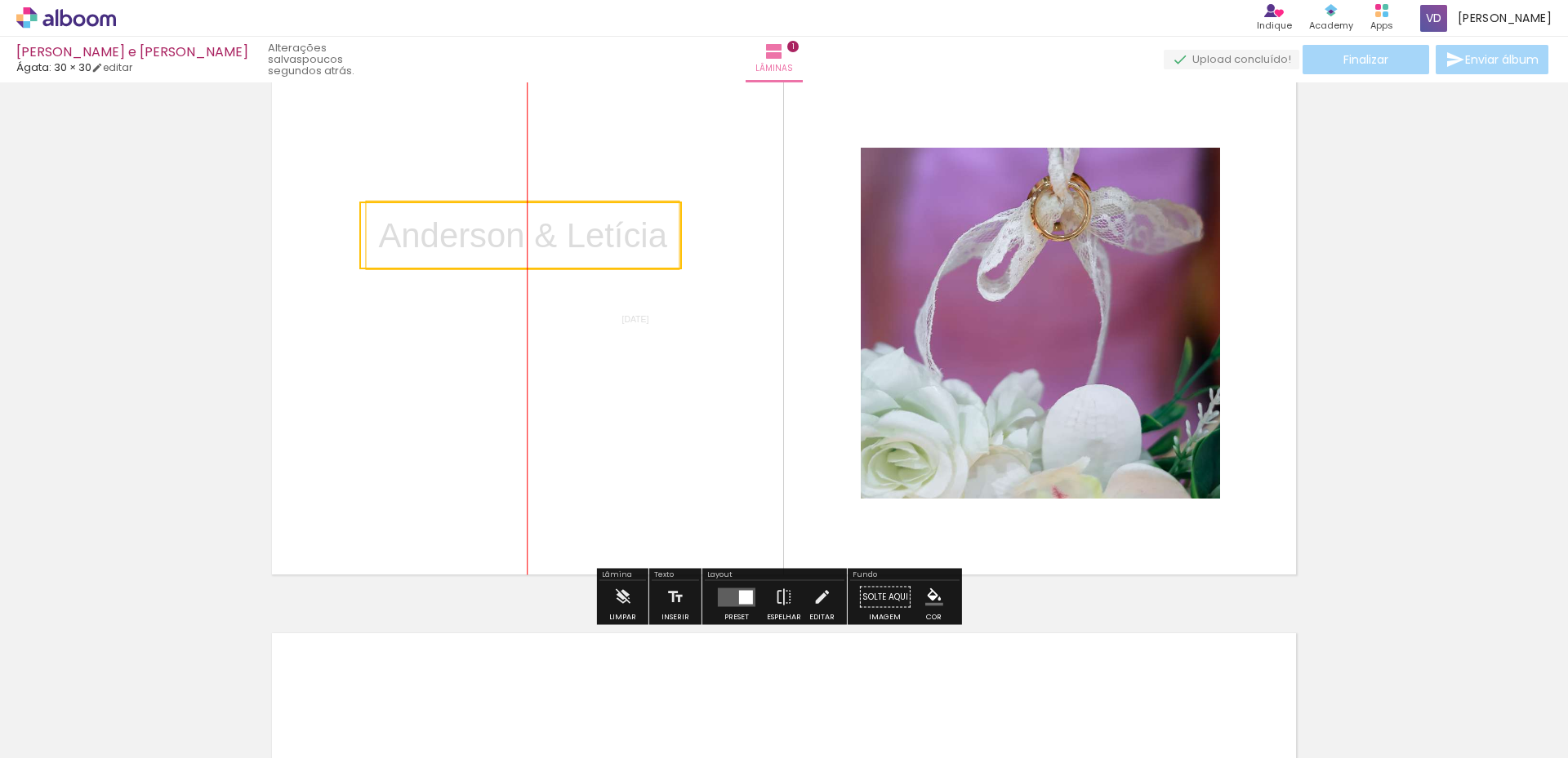
drag, startPoint x: 642, startPoint y: 316, endPoint x: 655, endPoint y: 200, distance: 116.7
click at [655, 201] on quentale-selection at bounding box center [520, 235] width 323 height 67
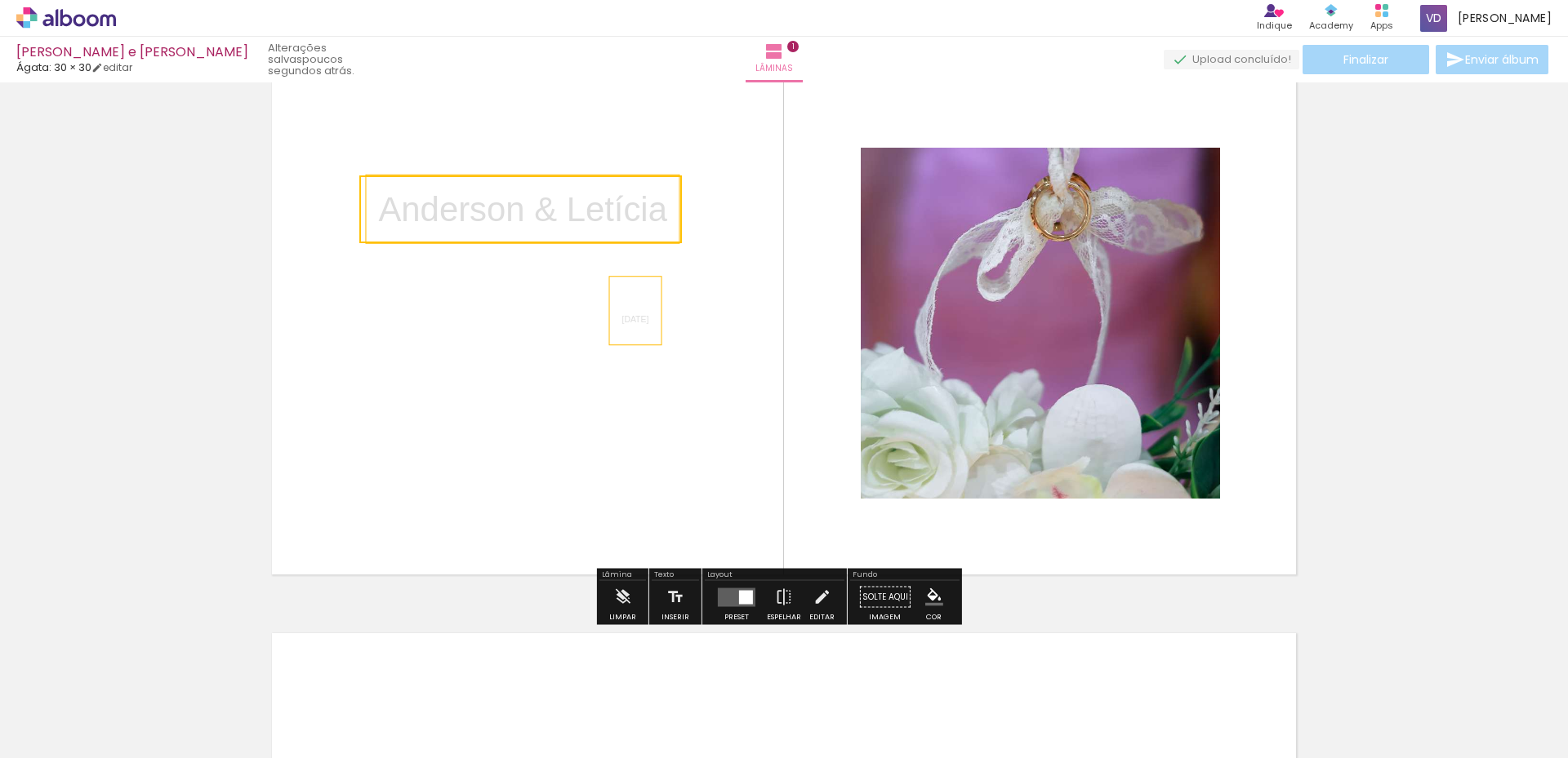
click at [630, 318] on span "[DATE]" at bounding box center [635, 319] width 27 height 9
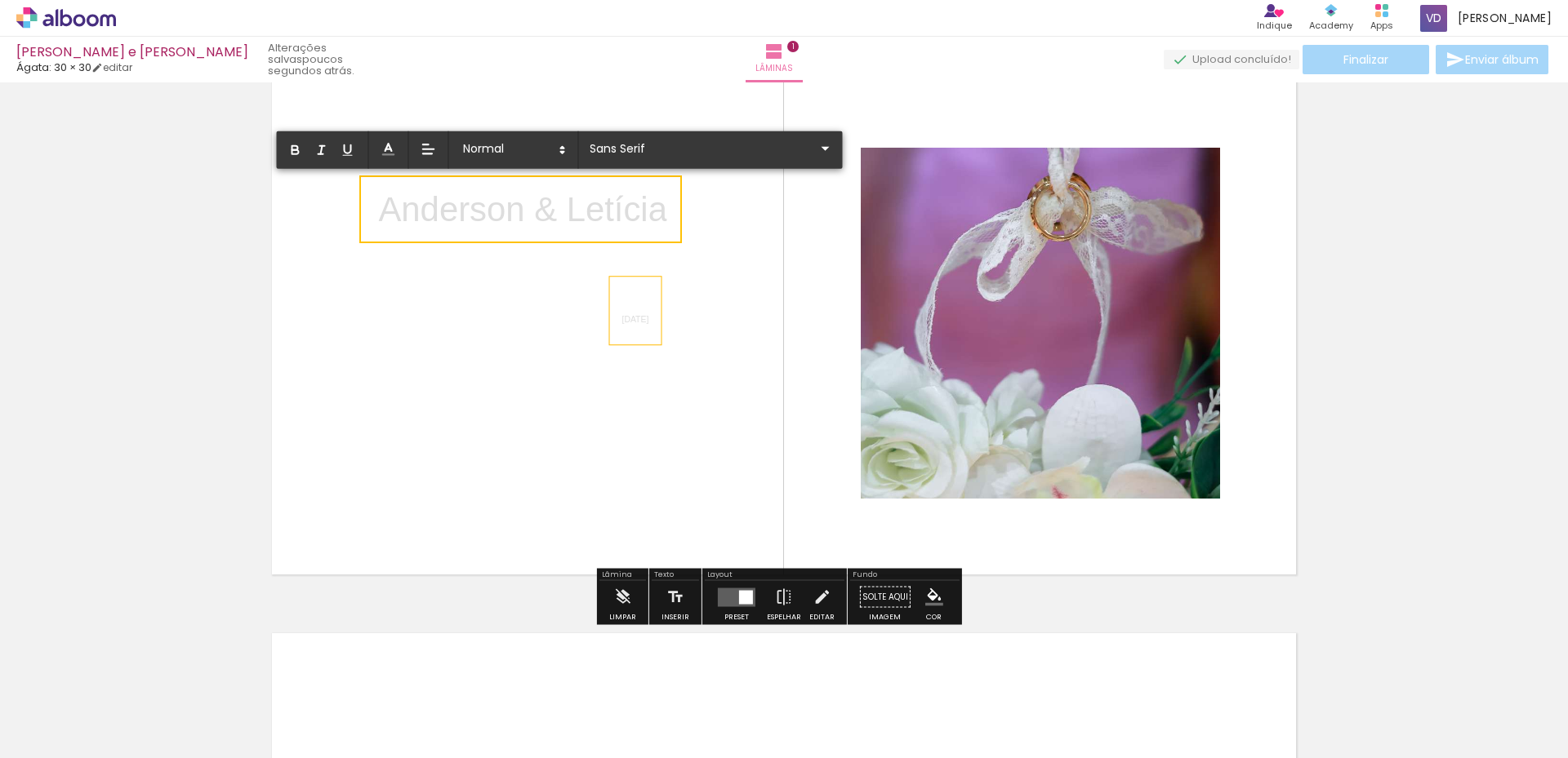
drag, startPoint x: 642, startPoint y: 296, endPoint x: 642, endPoint y: 314, distance: 18.0
click at [642, 314] on p "[DATE]" at bounding box center [635, 311] width 27 height 49
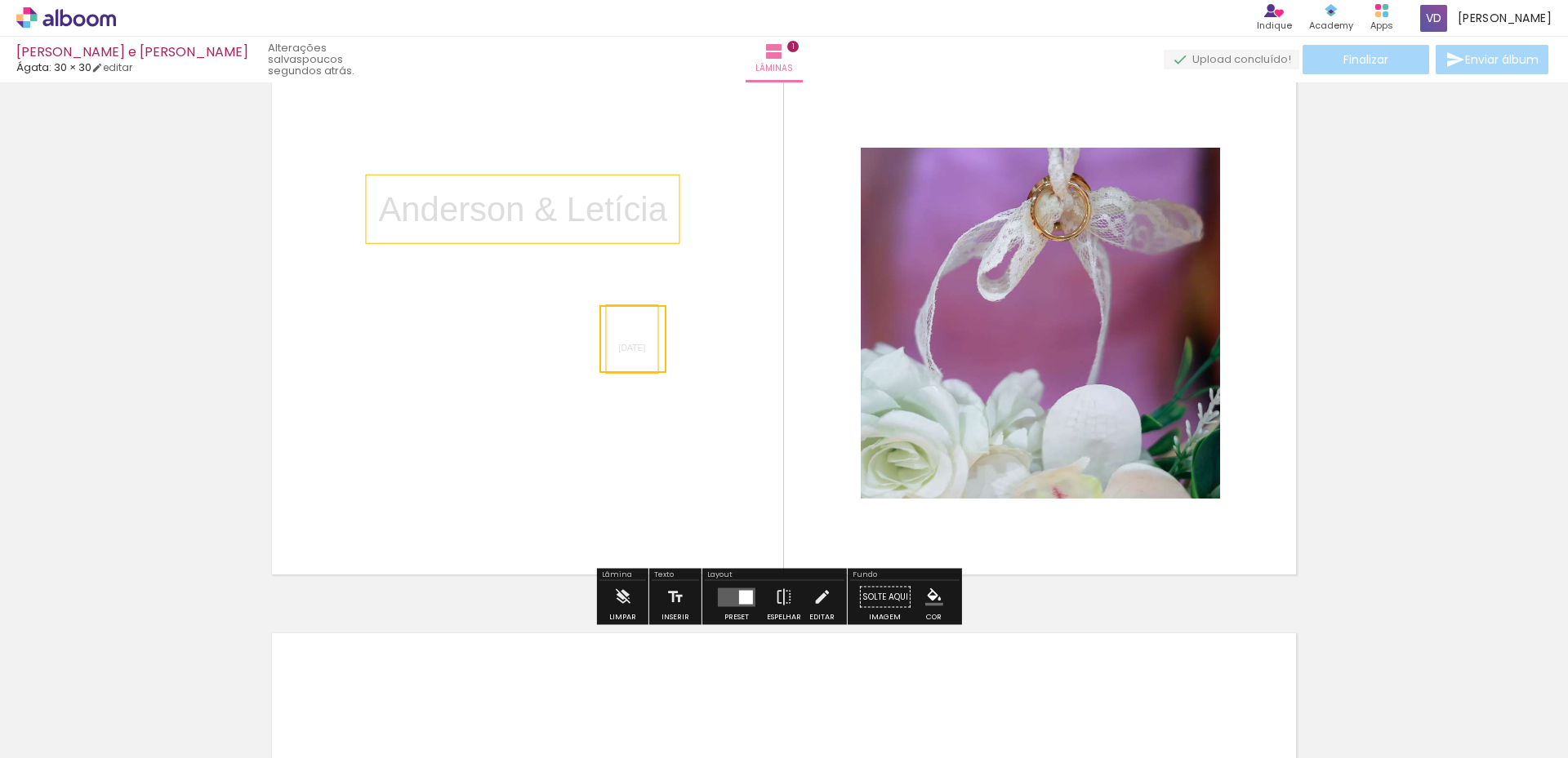
drag, startPoint x: 623, startPoint y: 302, endPoint x: 619, endPoint y: 330, distance: 28.3
click at [619, 330] on quentale-selection at bounding box center [632, 339] width 66 height 67
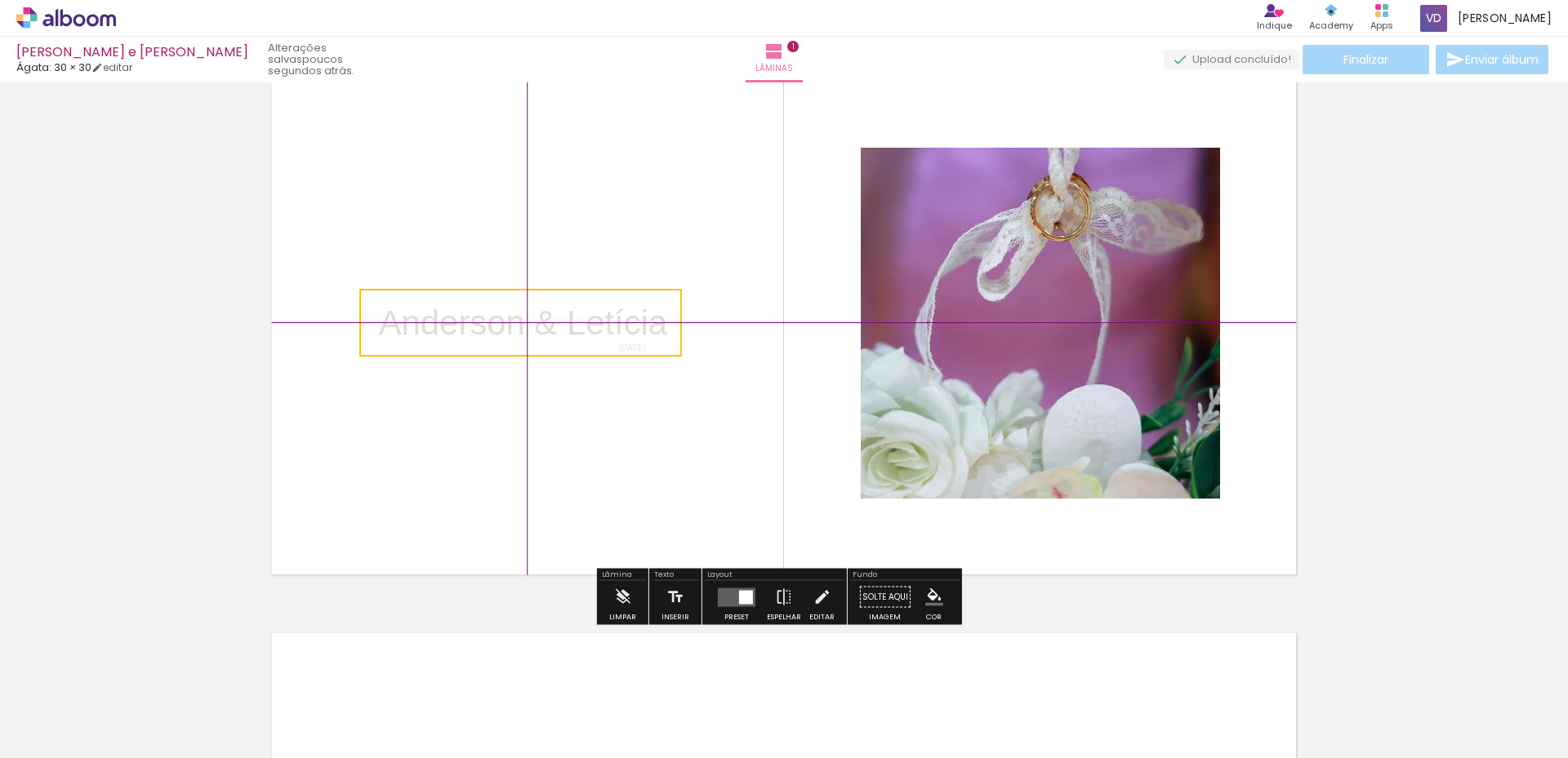
scroll to position [0, 4353]
click at [638, 303] on quentale-selection at bounding box center [520, 322] width 323 height 67
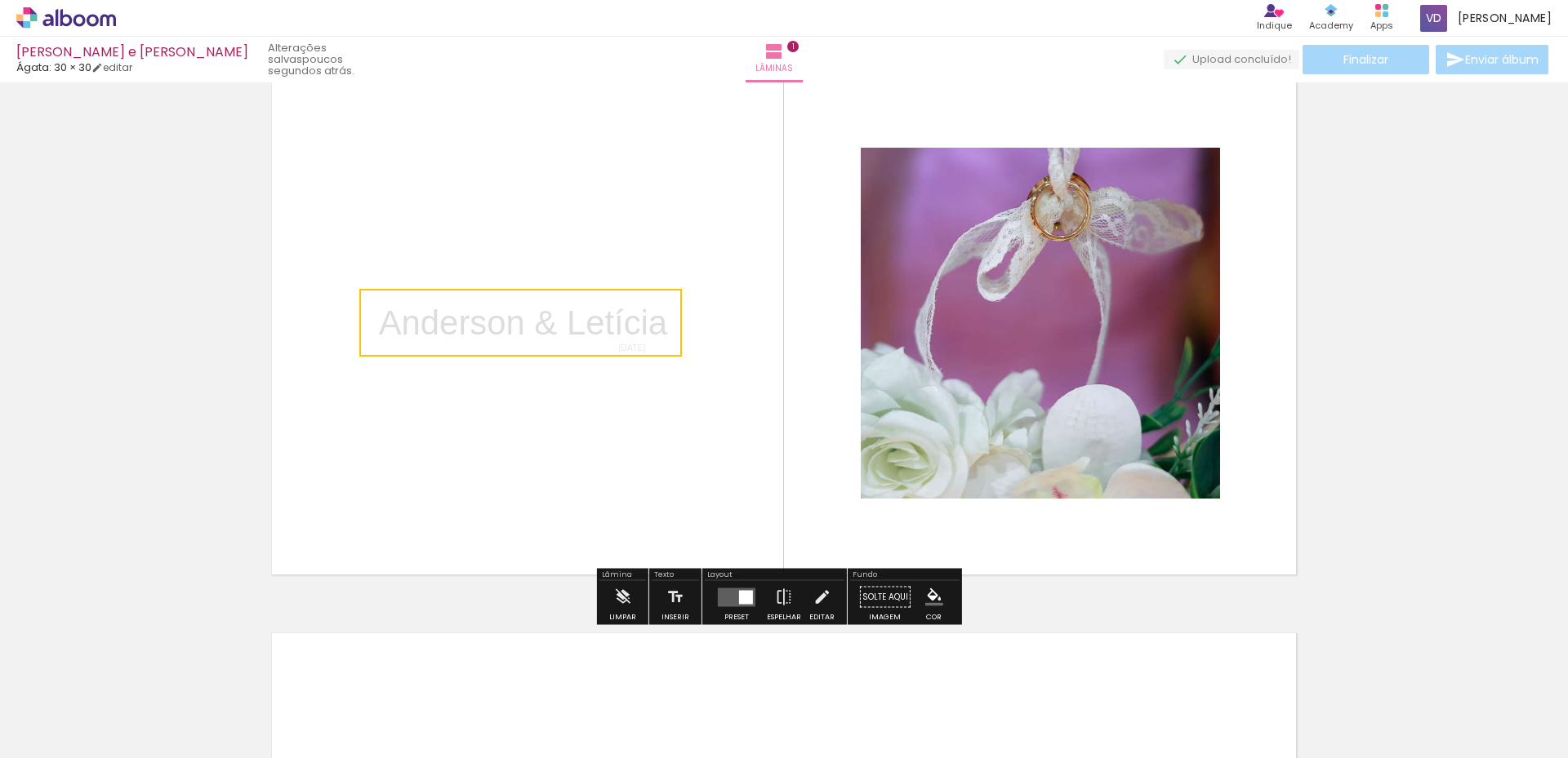
click at [369, 320] on quentale-selection at bounding box center [520, 322] width 323 height 67
drag, startPoint x: 369, startPoint y: 320, endPoint x: 360, endPoint y: 318, distance: 9.2
click at [360, 318] on div "Inserir lâmina 1 de 1" at bounding box center [784, 582] width 1568 height 1124
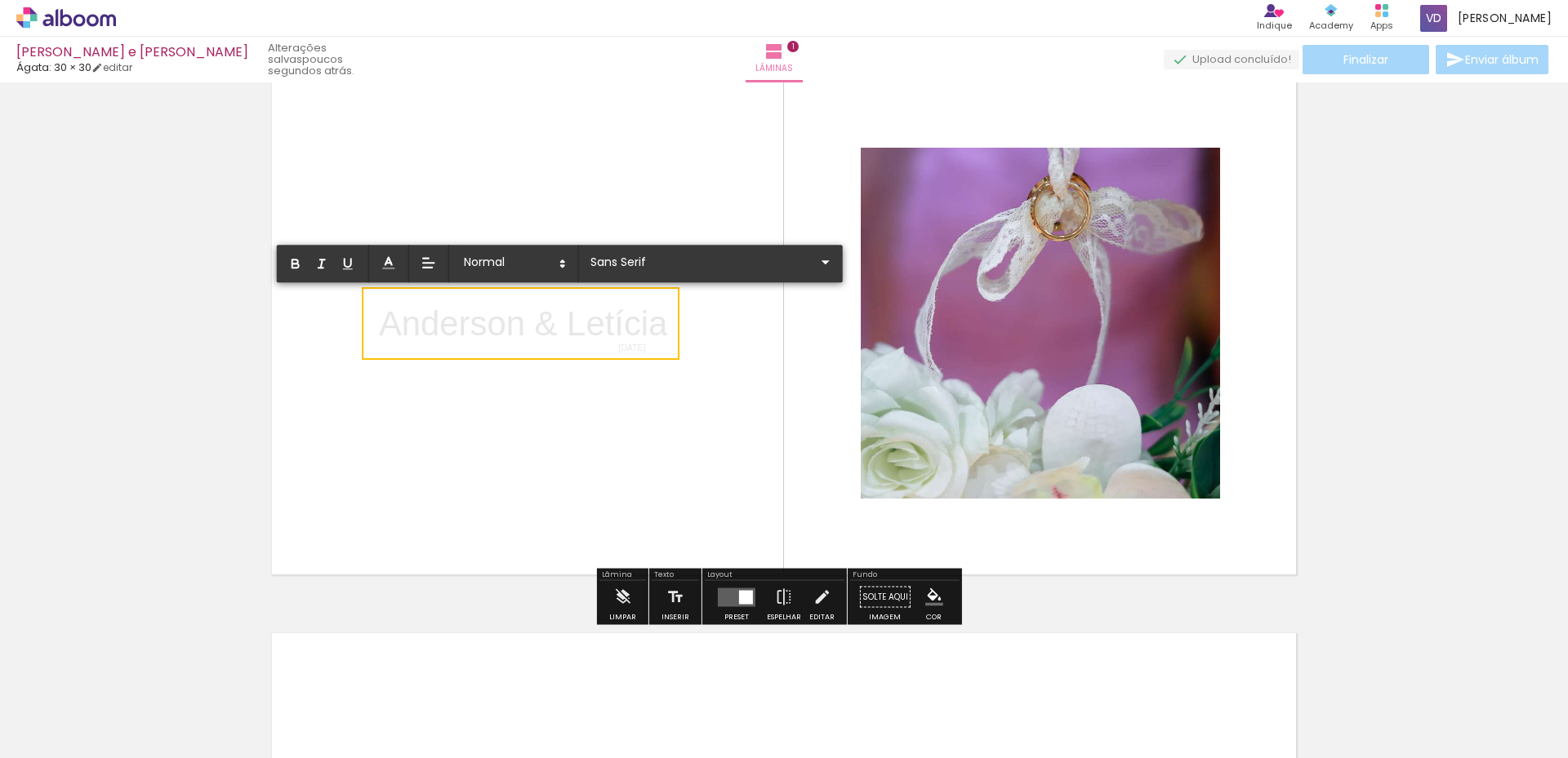
drag, startPoint x: 401, startPoint y: 312, endPoint x: 403, endPoint y: 303, distance: 9.2
click at [403, 303] on p "Anderson & Letícia" at bounding box center [523, 323] width 288 height 49
click at [379, 306] on p "Anderson & Letícia" at bounding box center [523, 323] width 288 height 49
drag, startPoint x: 376, startPoint y: 319, endPoint x: 668, endPoint y: 321, distance: 292.0
click at [667, 321] on p "Anderson & Letícia" at bounding box center [523, 323] width 288 height 49
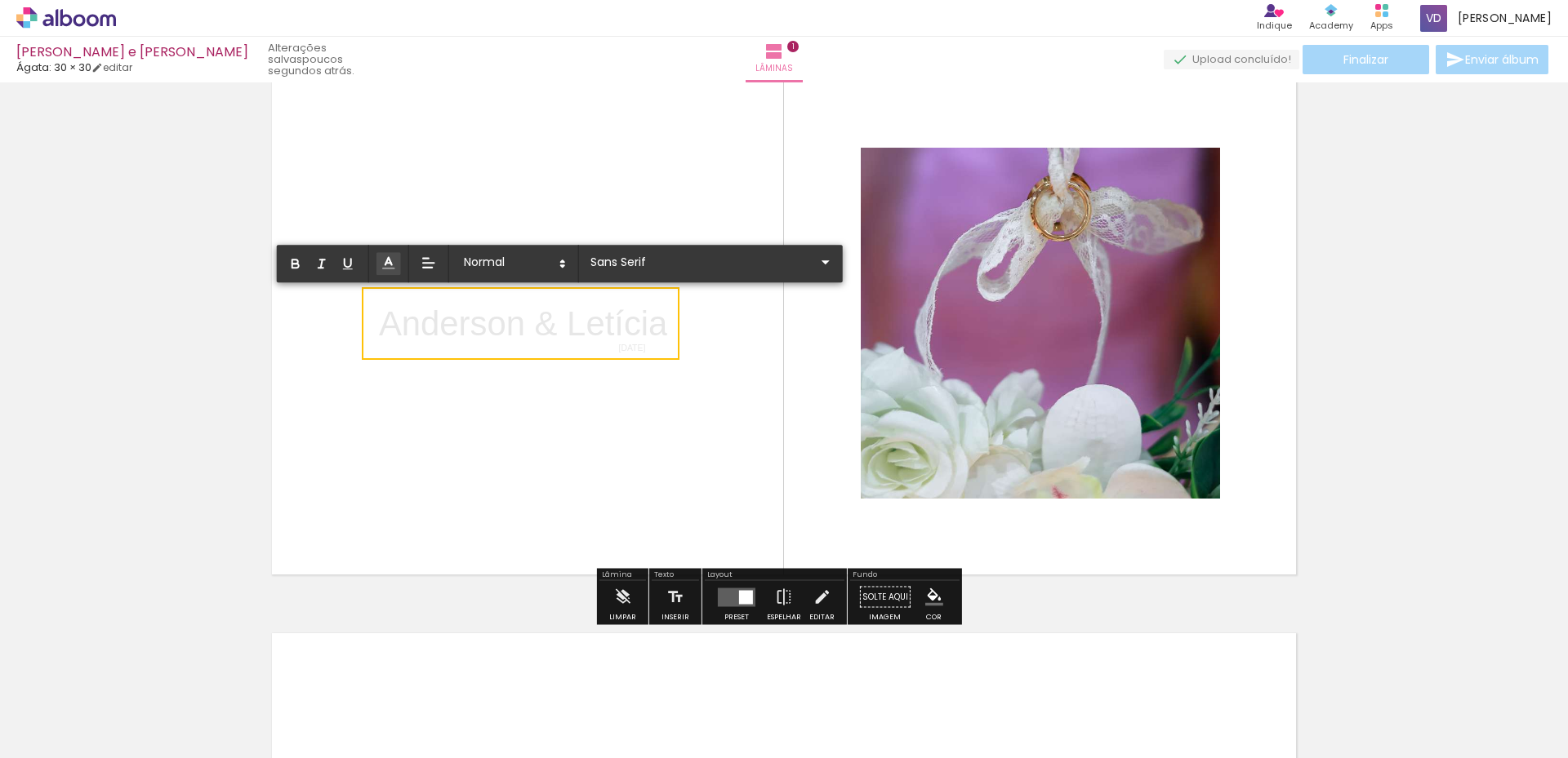
click at [390, 258] on icon at bounding box center [388, 263] width 16 height 16
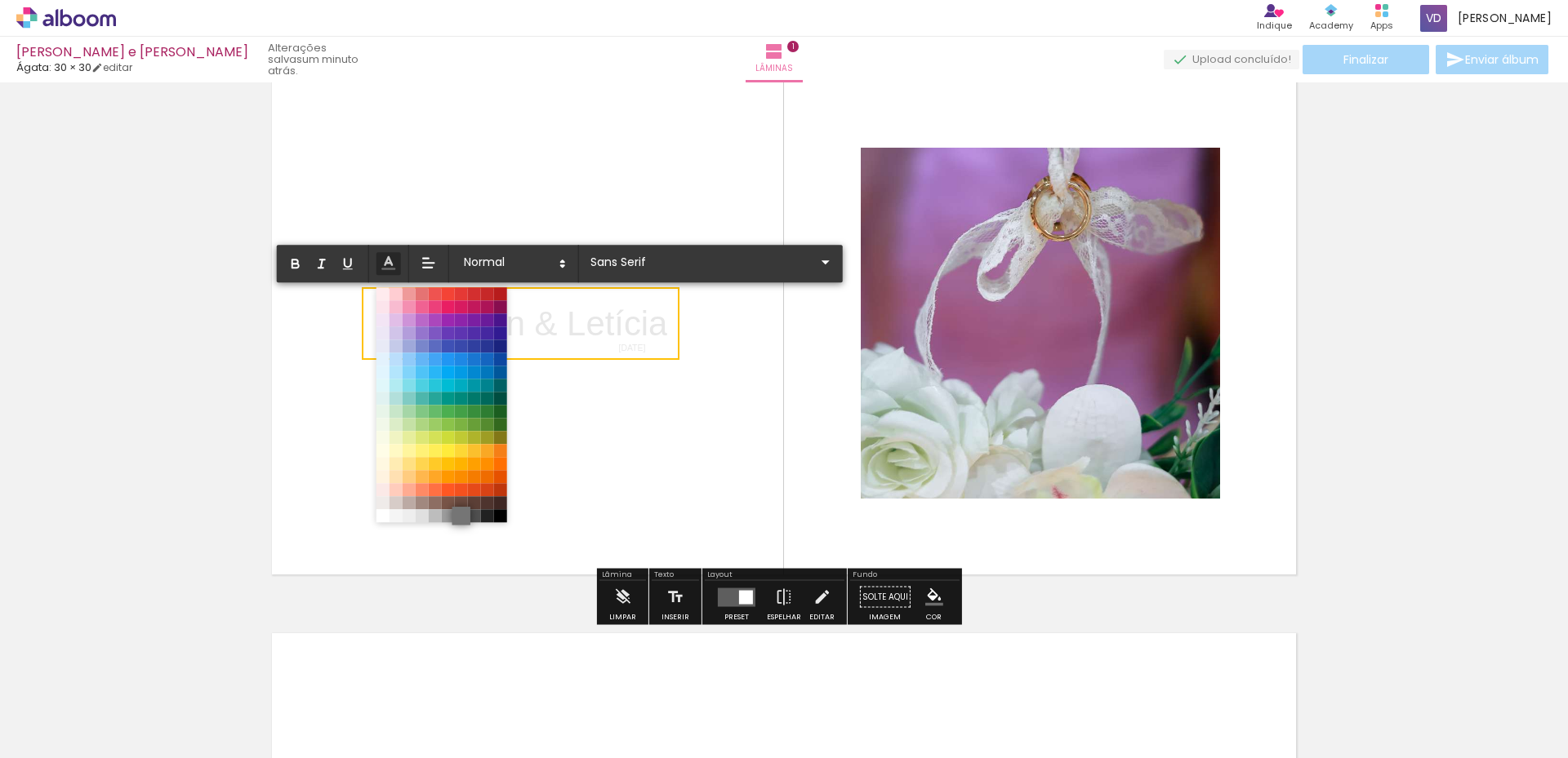
click at [457, 513] on span at bounding box center [461, 516] width 18 height 18
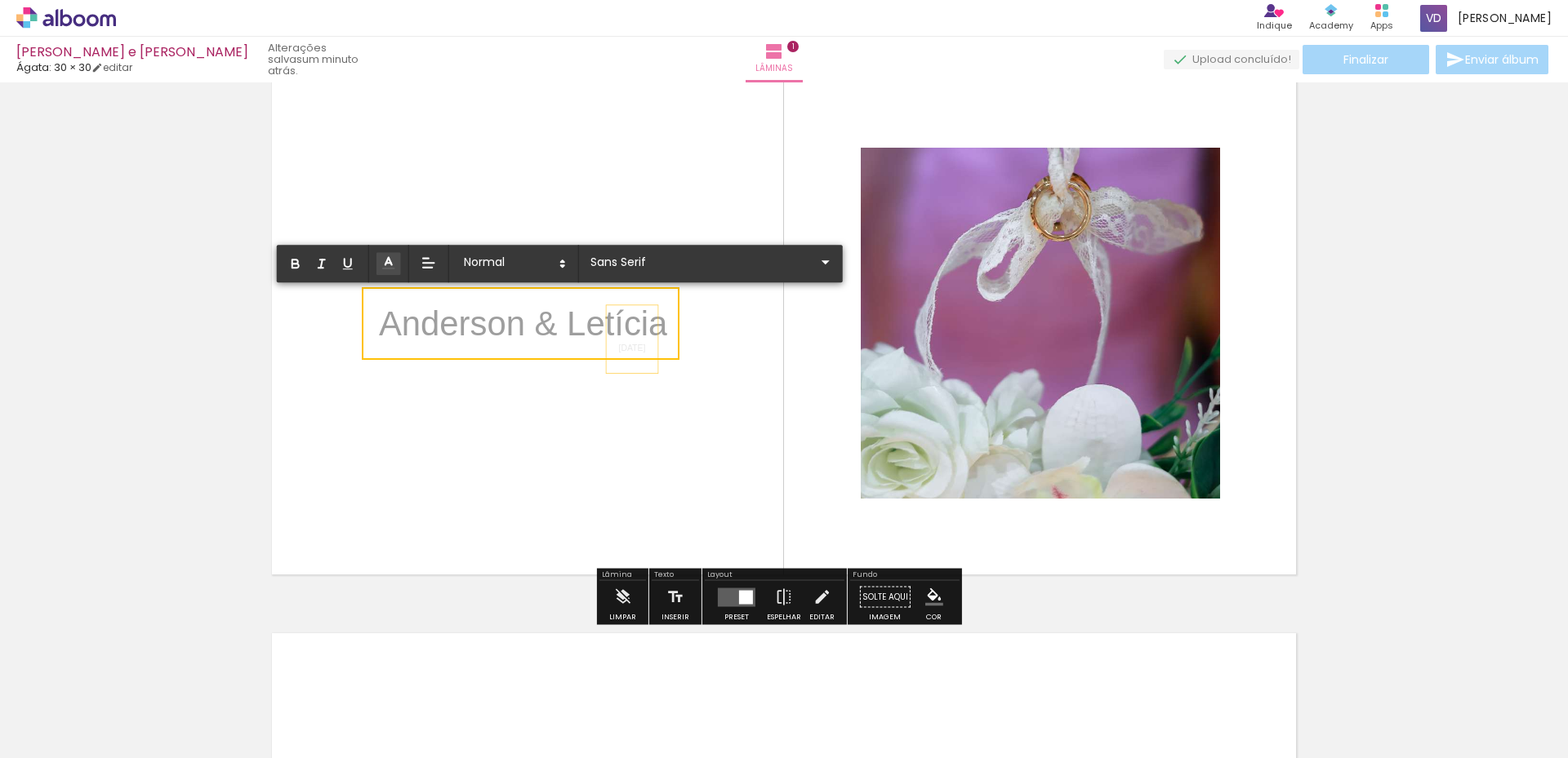
click at [637, 350] on span "[DATE]" at bounding box center [632, 347] width 27 height 9
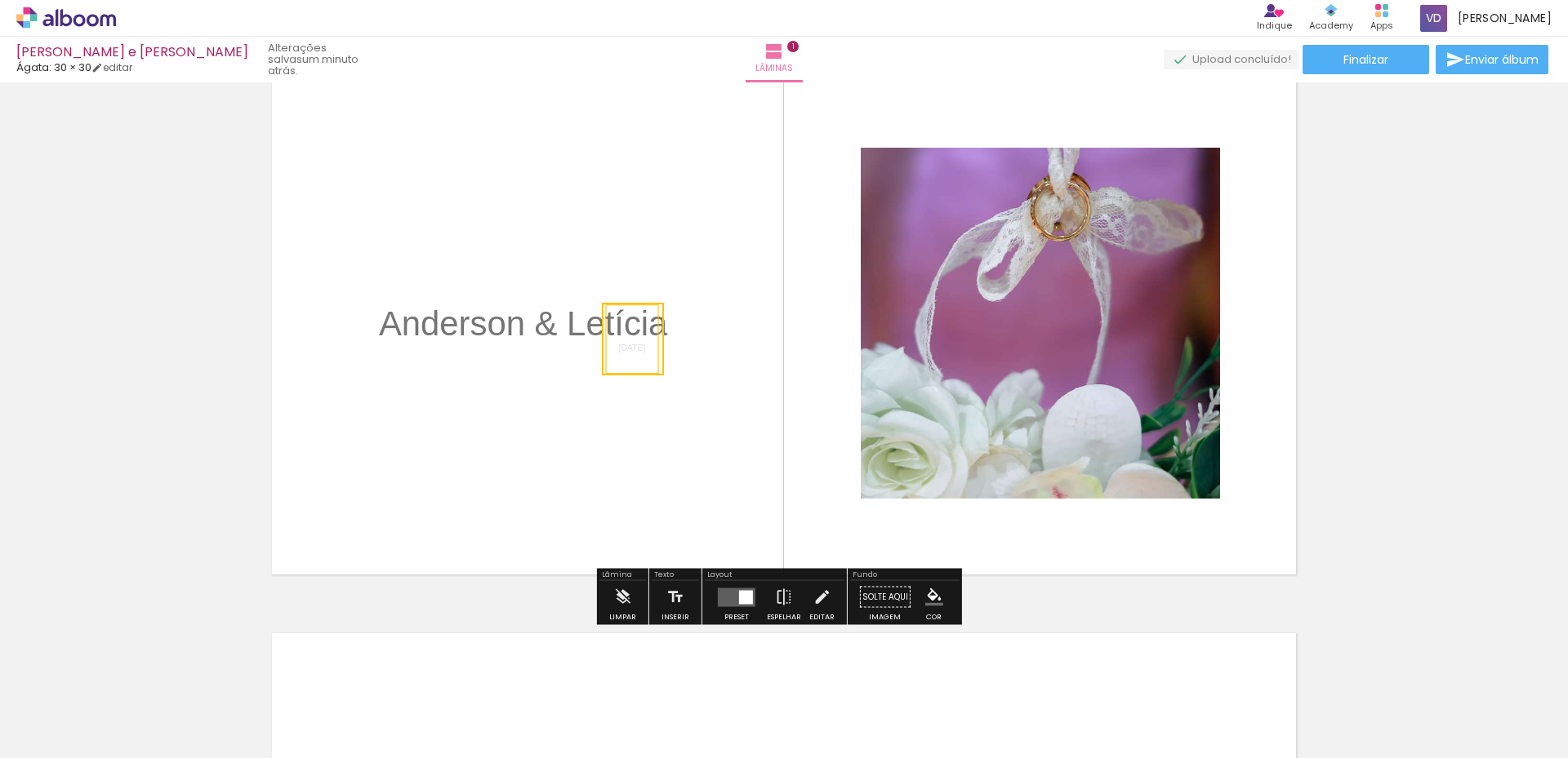
click at [611, 344] on quentale-selection at bounding box center [632, 338] width 63 height 72
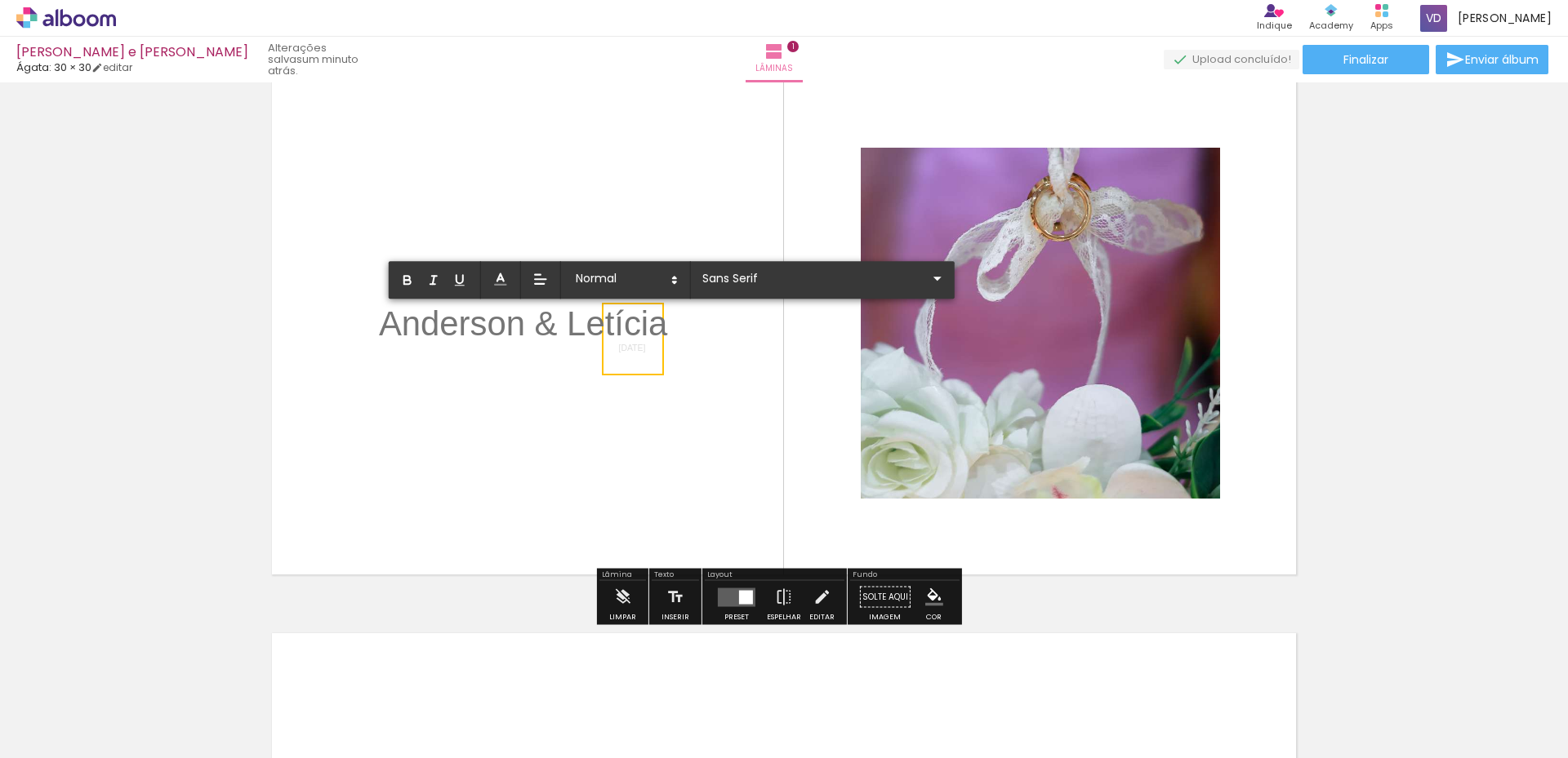
click at [619, 344] on span "[DATE]" at bounding box center [632, 347] width 27 height 9
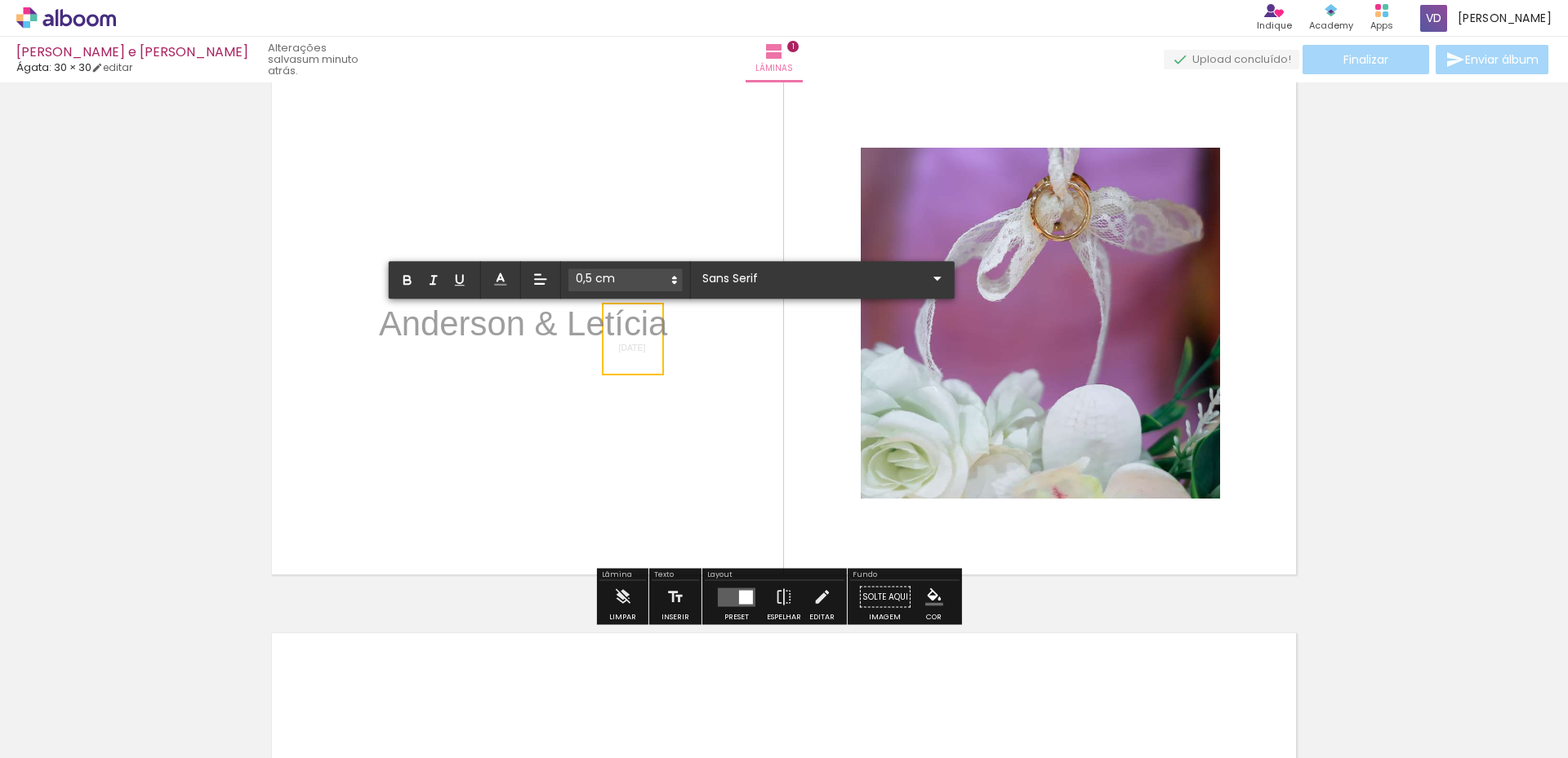
drag, startPoint x: 610, startPoint y: 347, endPoint x: 653, endPoint y: 354, distance: 43.6
click at [653, 354] on div "Anderson & Letícia 16/11/2024" at bounding box center [784, 322] width 1042 height 521
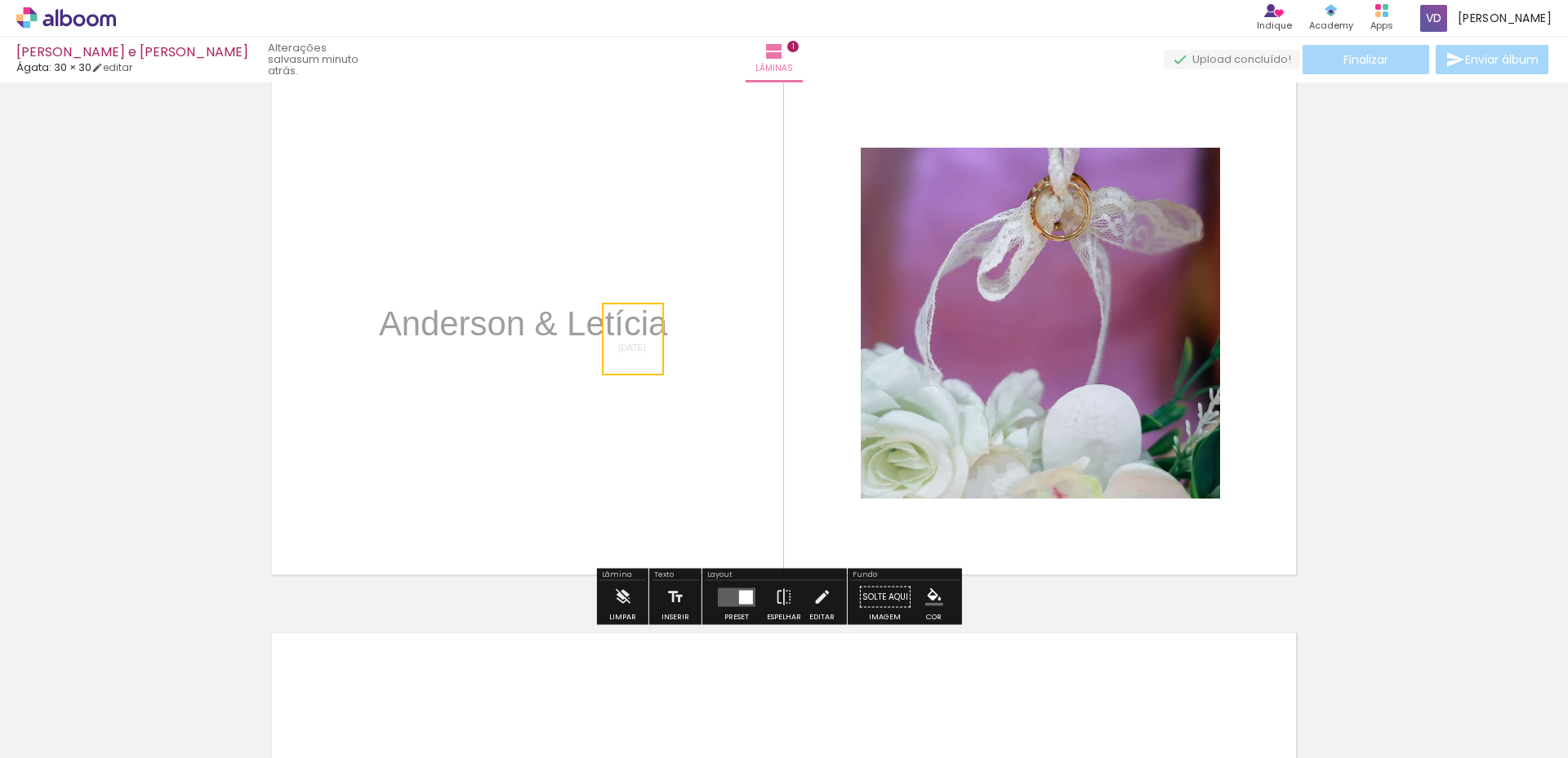
click at [651, 358] on quentale-selection at bounding box center [632, 338] width 63 height 72
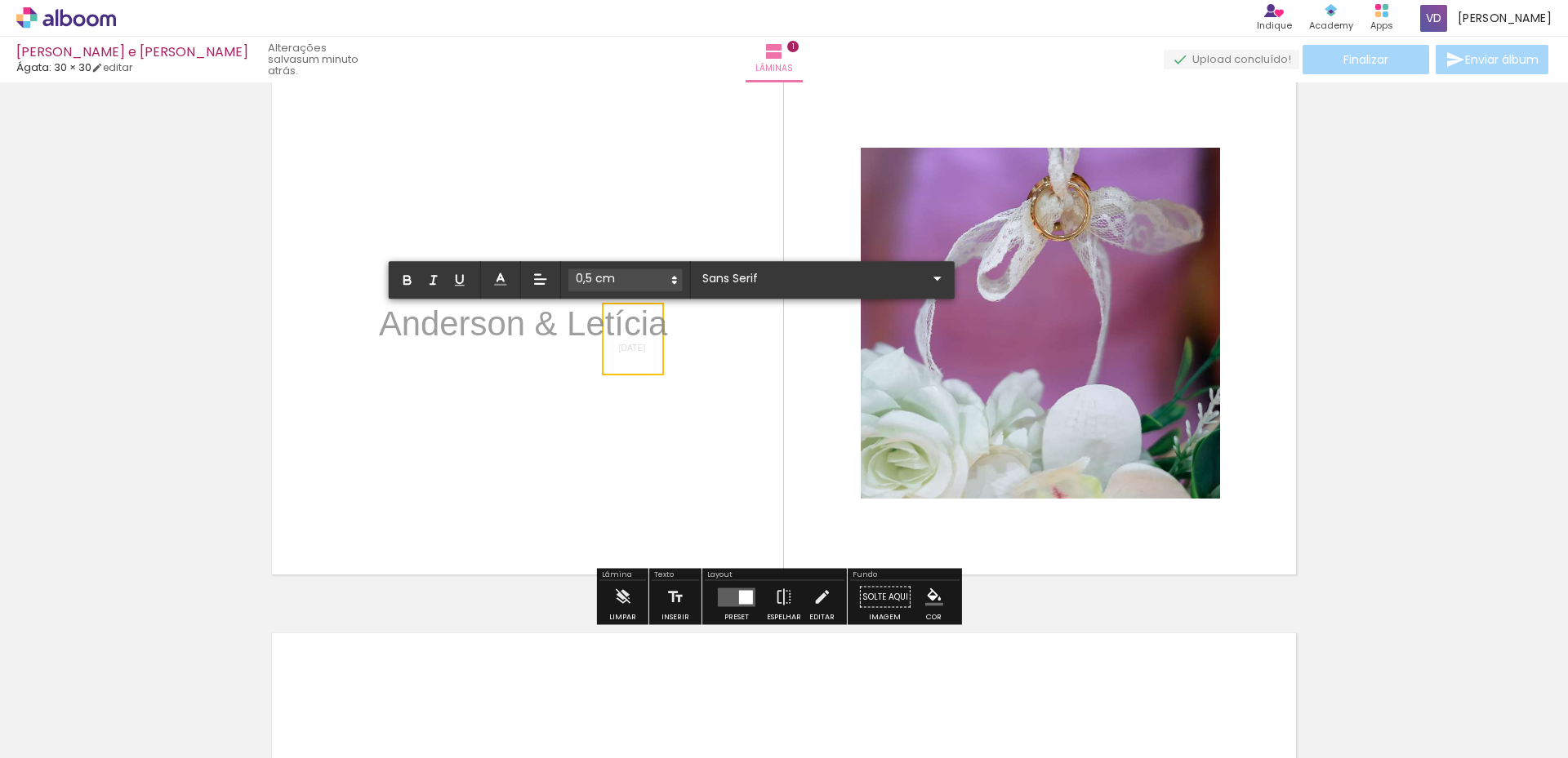
drag, startPoint x: 654, startPoint y: 354, endPoint x: 632, endPoint y: 356, distance: 22.1
click at [632, 356] on div "Anderson & Letícia 16/11/2024" at bounding box center [784, 322] width 1042 height 521
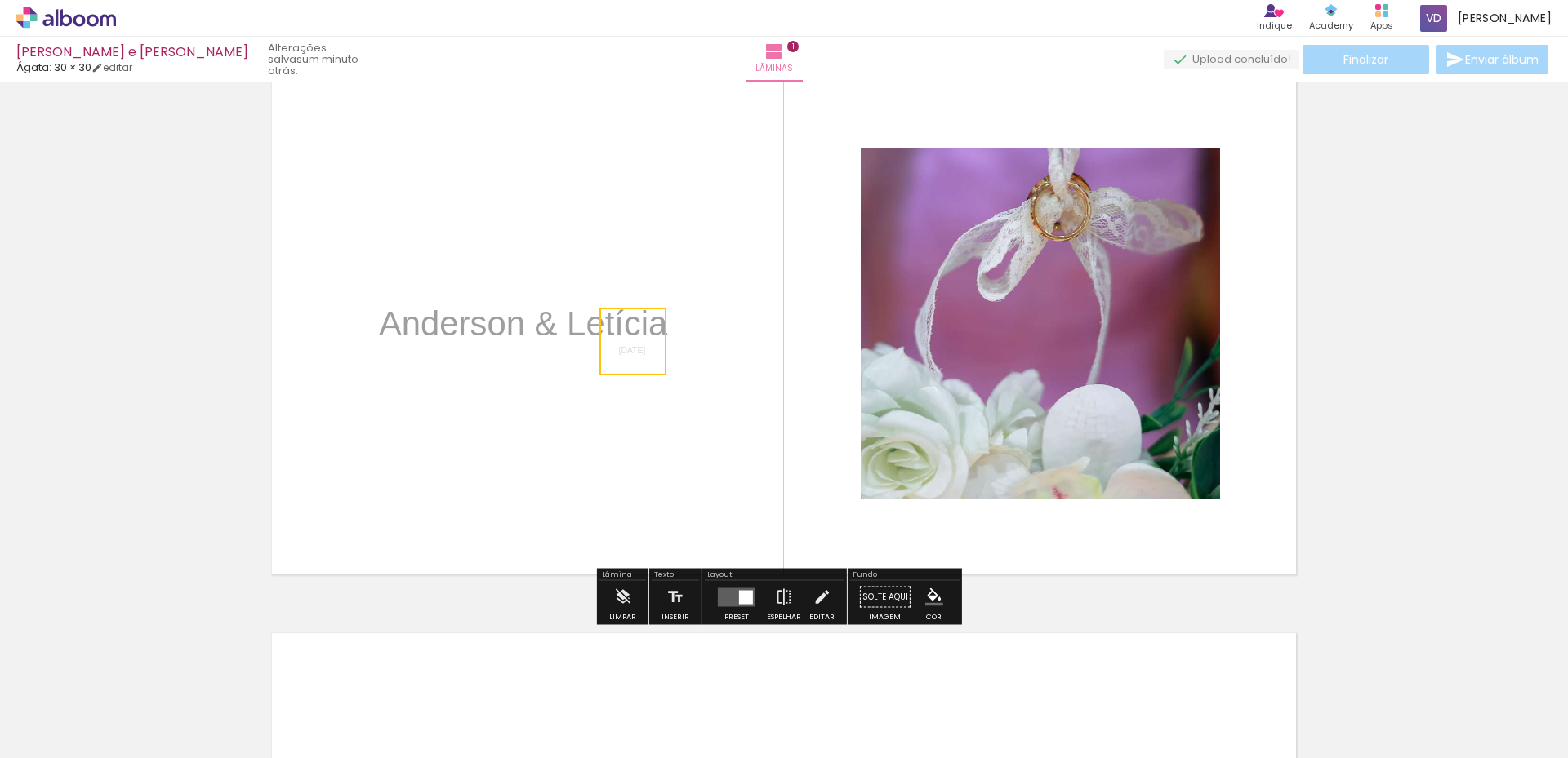
drag, startPoint x: 610, startPoint y: 349, endPoint x: 614, endPoint y: 357, distance: 8.9
click at [610, 352] on quentale-selection at bounding box center [632, 341] width 66 height 67
drag, startPoint x: 614, startPoint y: 352, endPoint x: 613, endPoint y: 409, distance: 57.0
click at [613, 409] on quentale-selection at bounding box center [631, 399] width 66 height 67
click at [612, 412] on quentale-selection at bounding box center [631, 399] width 66 height 67
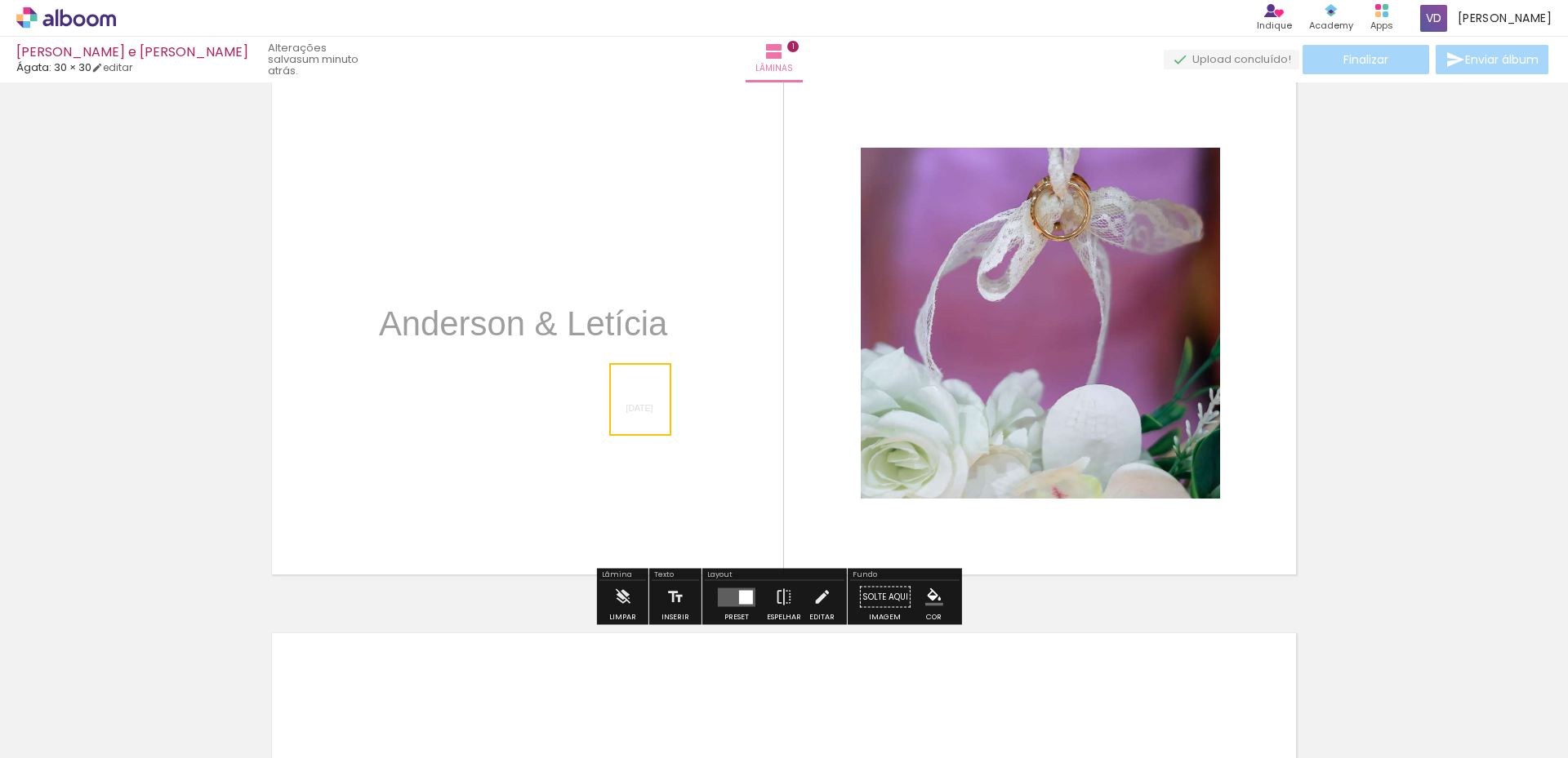
drag, startPoint x: 610, startPoint y: 410, endPoint x: 618, endPoint y: 411, distance: 8.1
click at [618, 411] on quentale-selection at bounding box center [640, 399] width 63 height 72
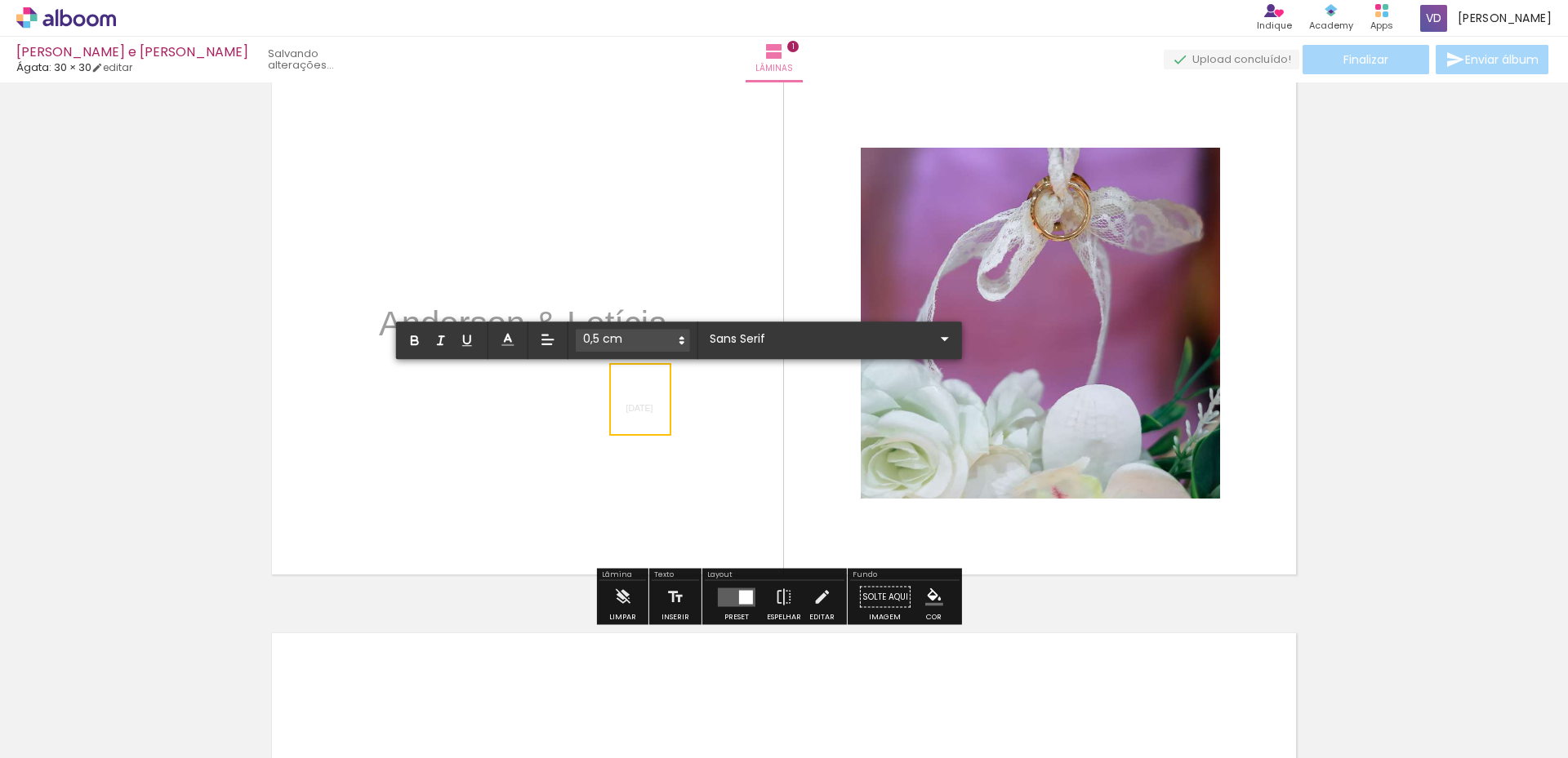
click at [626, 397] on p "[DATE]" at bounding box center [639, 399] width 27 height 49
drag, startPoint x: 619, startPoint y: 407, endPoint x: 667, endPoint y: 409, distance: 48.0
click at [667, 409] on div "Inserir lâmina 1 de 1" at bounding box center [784, 582] width 1568 height 1124
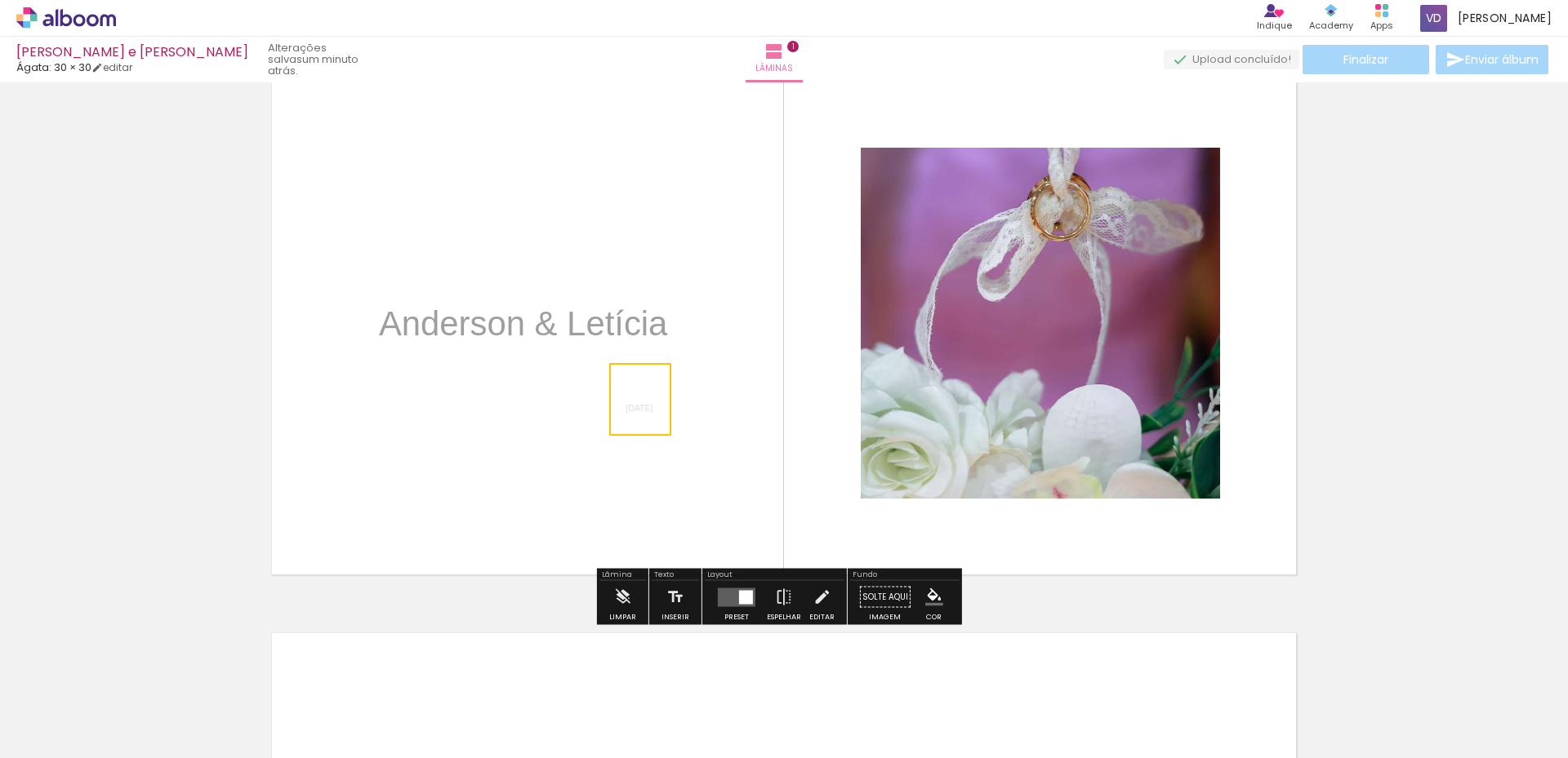
click at [619, 407] on quentale-selection at bounding box center [640, 399] width 63 height 72
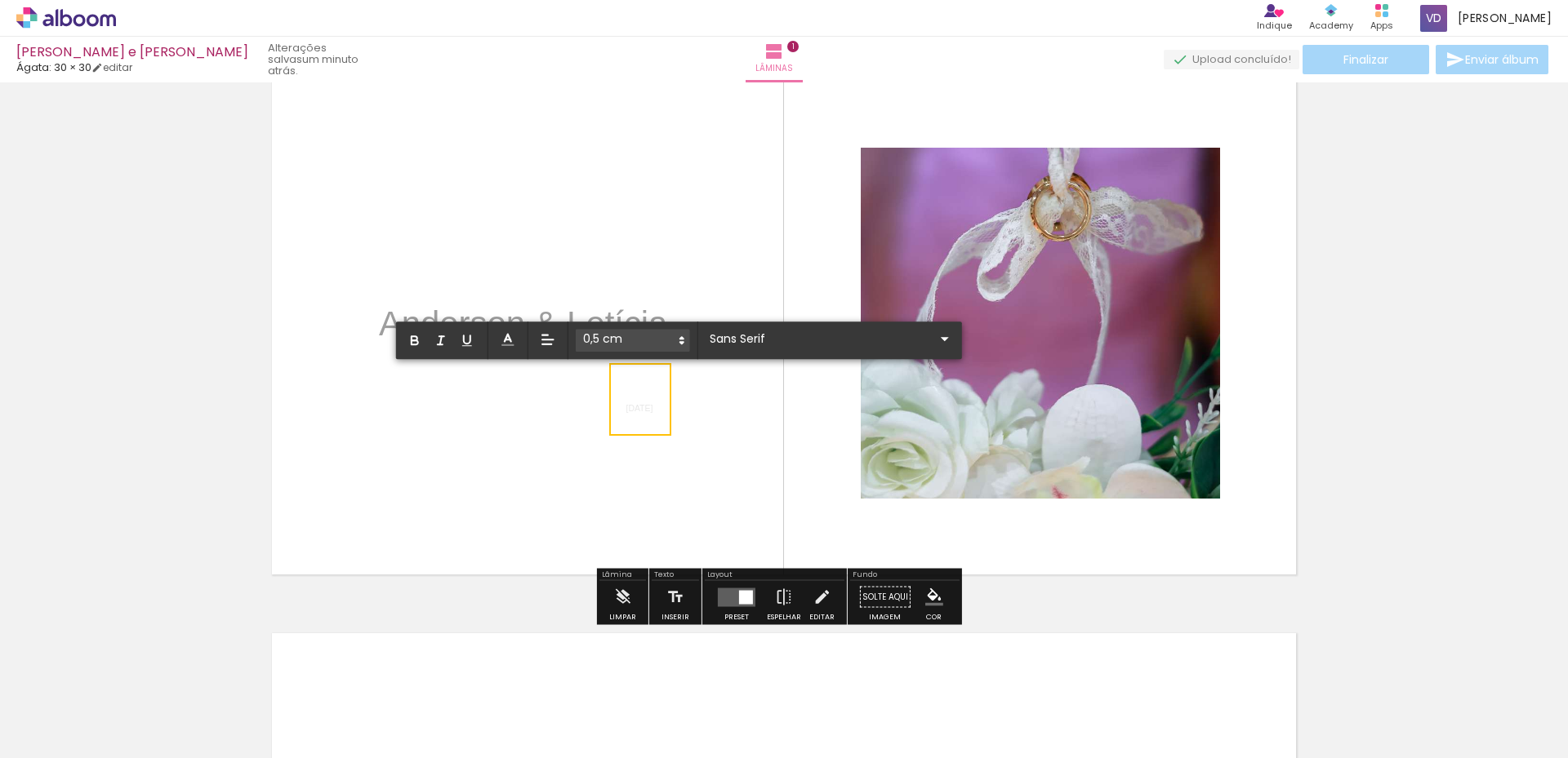
drag, startPoint x: 621, startPoint y: 408, endPoint x: 659, endPoint y: 408, distance: 38.0
click at [653, 408] on span "[DATE]" at bounding box center [639, 408] width 27 height 9
click at [516, 338] on span at bounding box center [507, 340] width 25 height 23
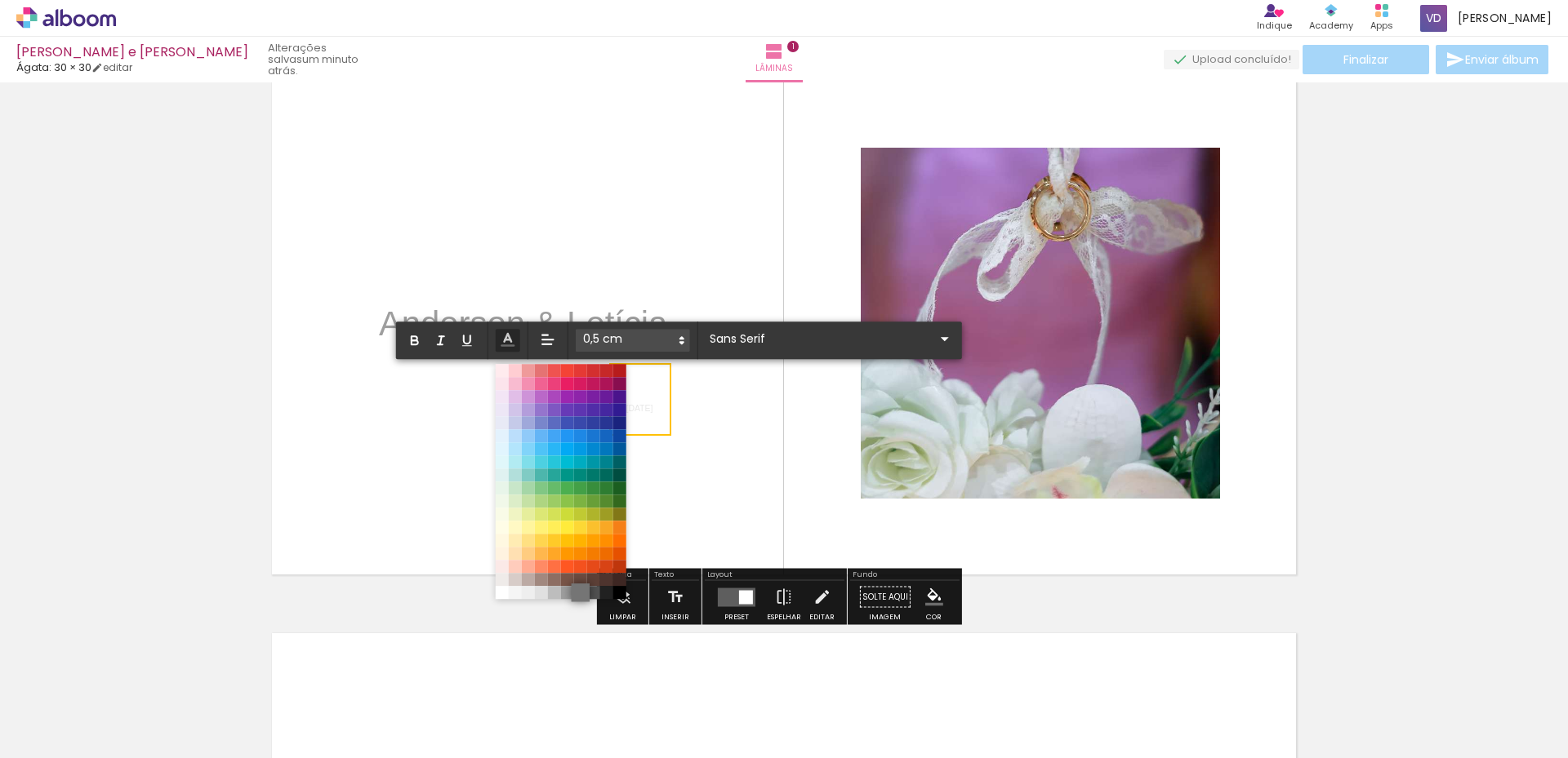
click at [581, 594] on span at bounding box center [581, 592] width 18 height 18
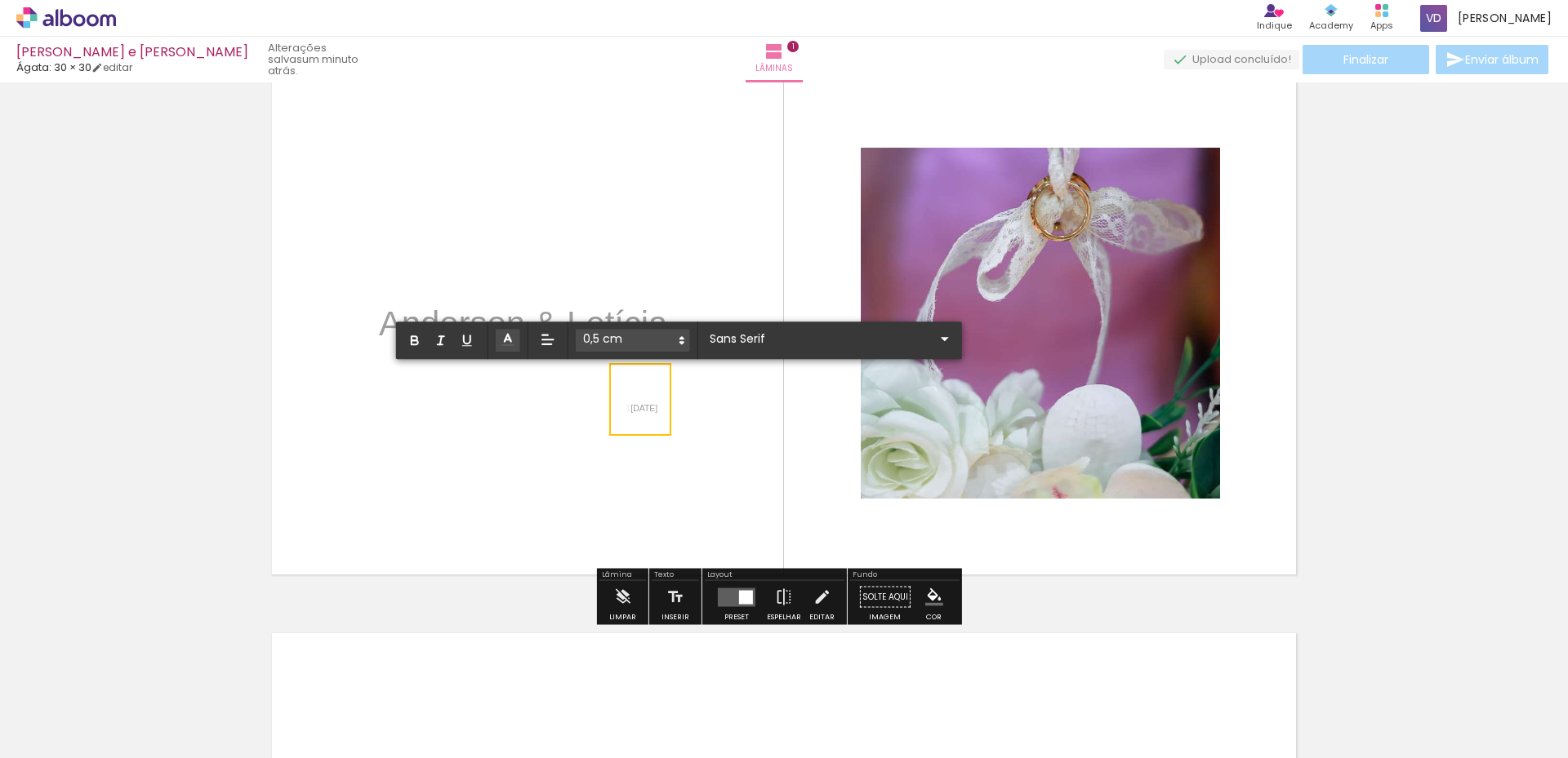
click at [647, 417] on p "1 6/11/2024" at bounding box center [642, 399] width 32 height 49
click at [626, 409] on span "1" at bounding box center [628, 408] width 5 height 9
drag, startPoint x: 619, startPoint y: 410, endPoint x: 660, endPoint y: 405, distance: 41.3
click at [653, 405] on span "[DATE]" at bounding box center [639, 408] width 27 height 9
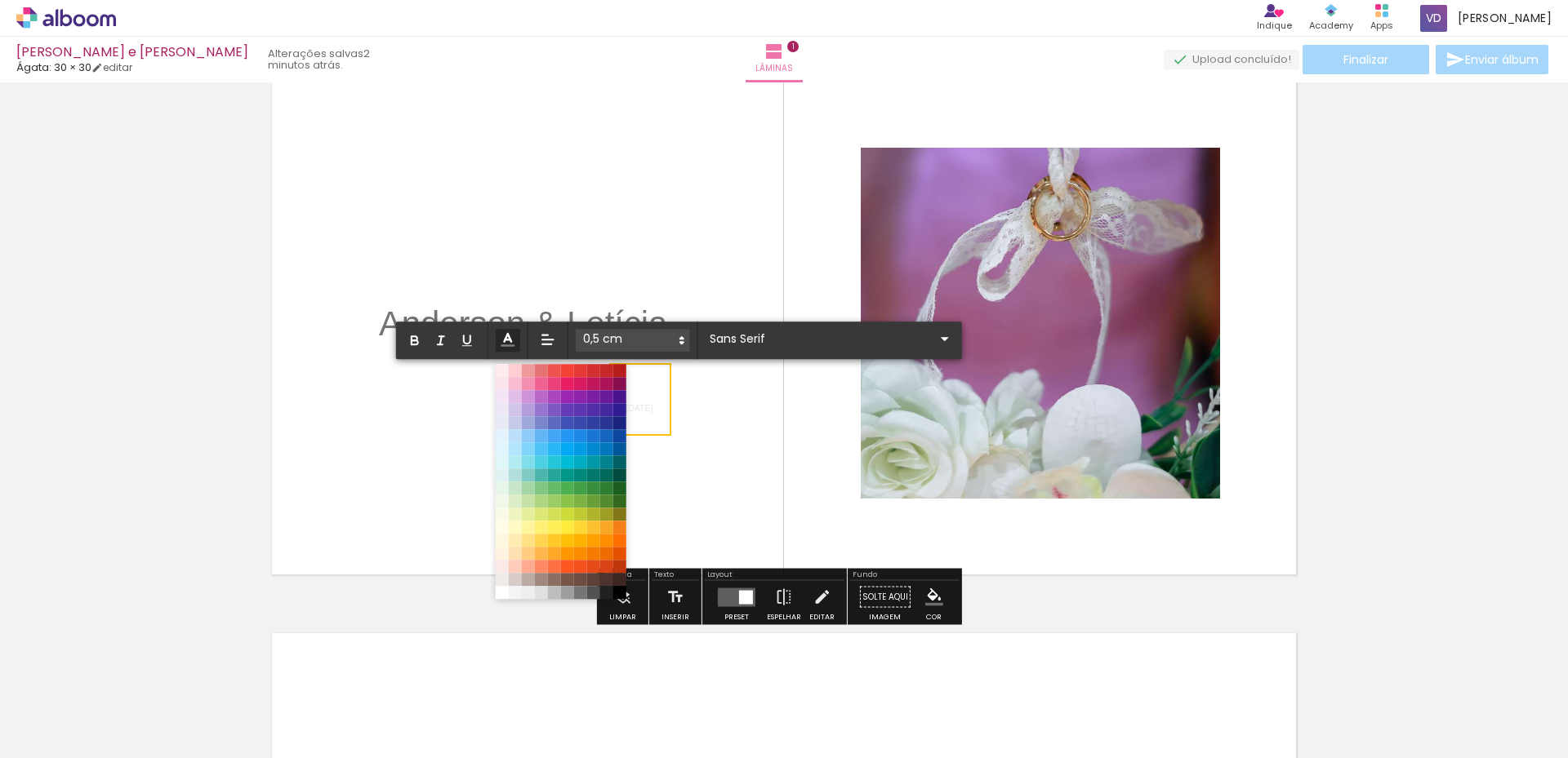
click at [509, 338] on polyline at bounding box center [507, 337] width 7 height 8
click at [583, 594] on span at bounding box center [581, 592] width 18 height 18
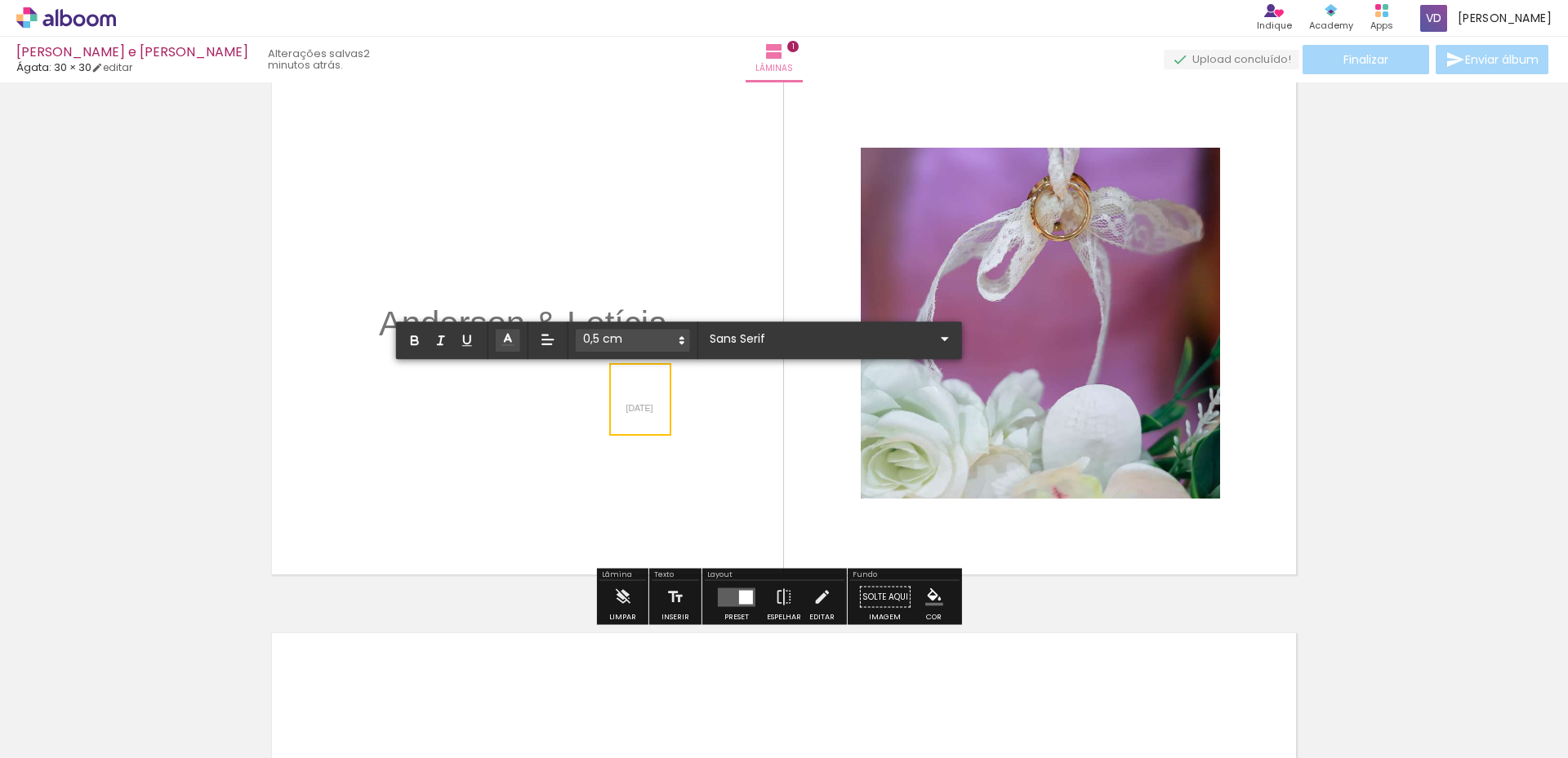
click at [703, 419] on quentale-layouter at bounding box center [784, 322] width 1042 height 521
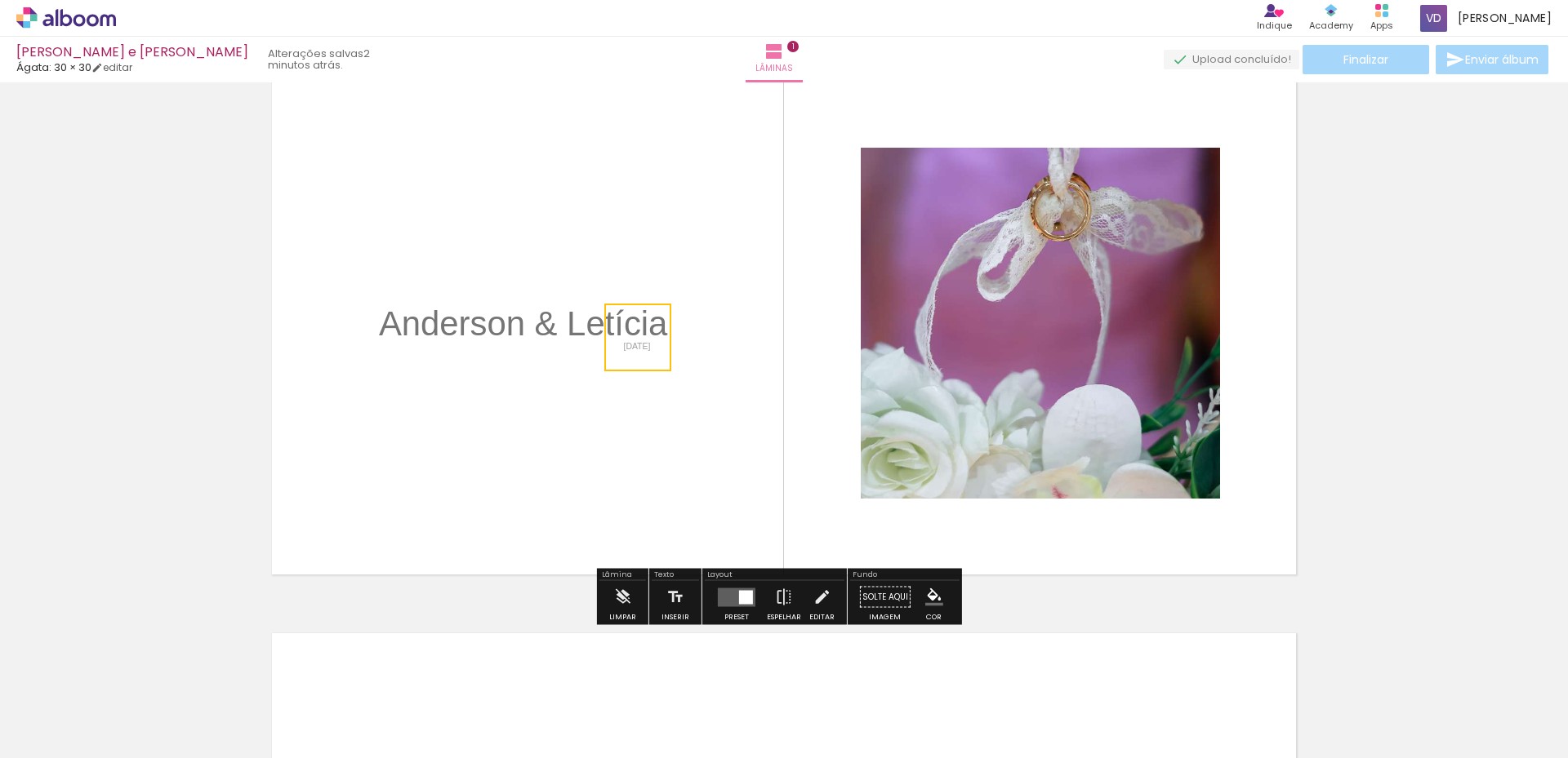
drag, startPoint x: 614, startPoint y: 380, endPoint x: 611, endPoint y: 318, distance: 62.1
click at [611, 318] on quentale-selection at bounding box center [637, 337] width 66 height 67
click at [539, 431] on quentale-layouter at bounding box center [784, 322] width 1042 height 521
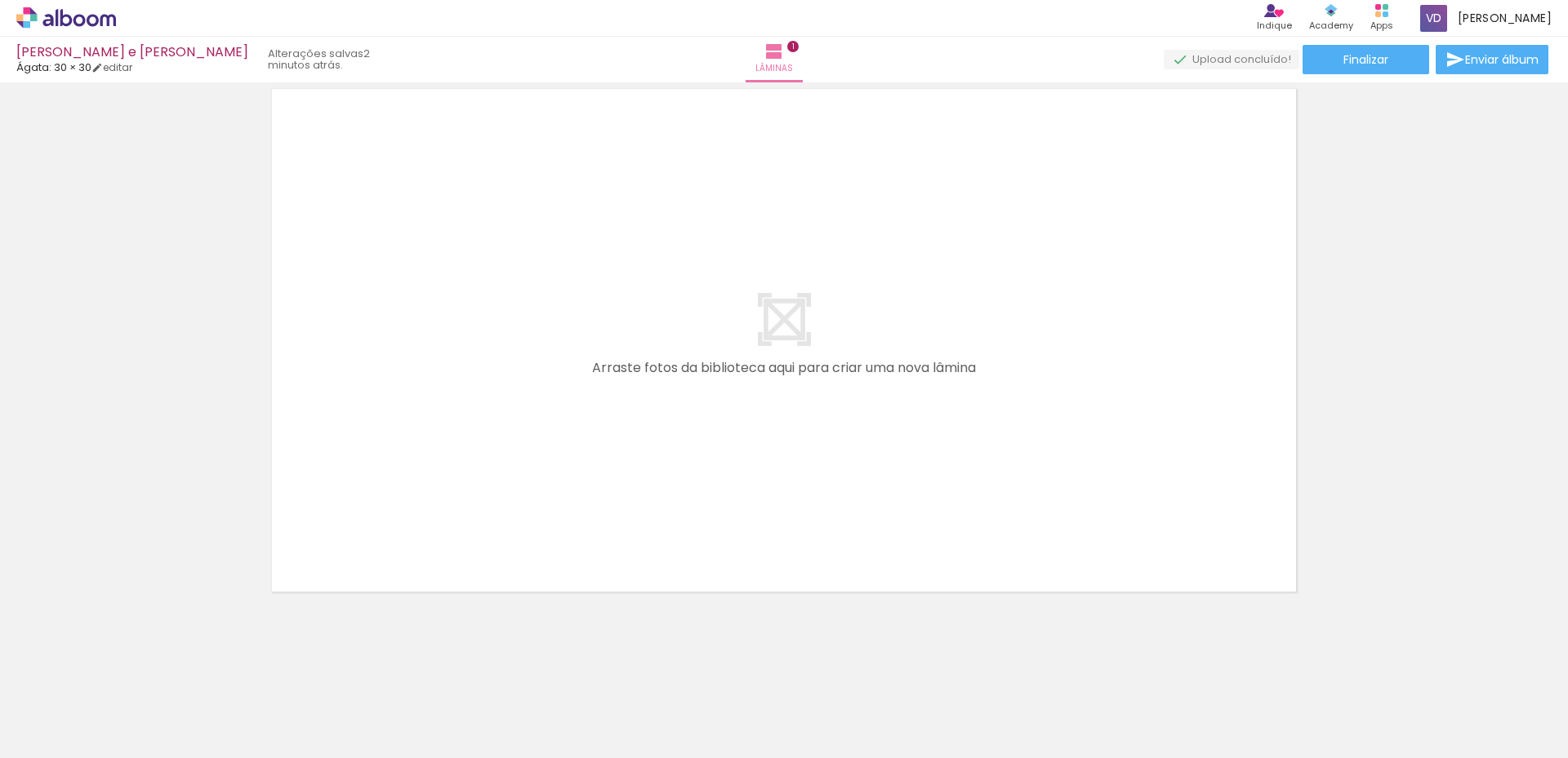
scroll to position [0, 0]
click at [228, 674] on iron-icon at bounding box center [218, 670] width 17 height 17
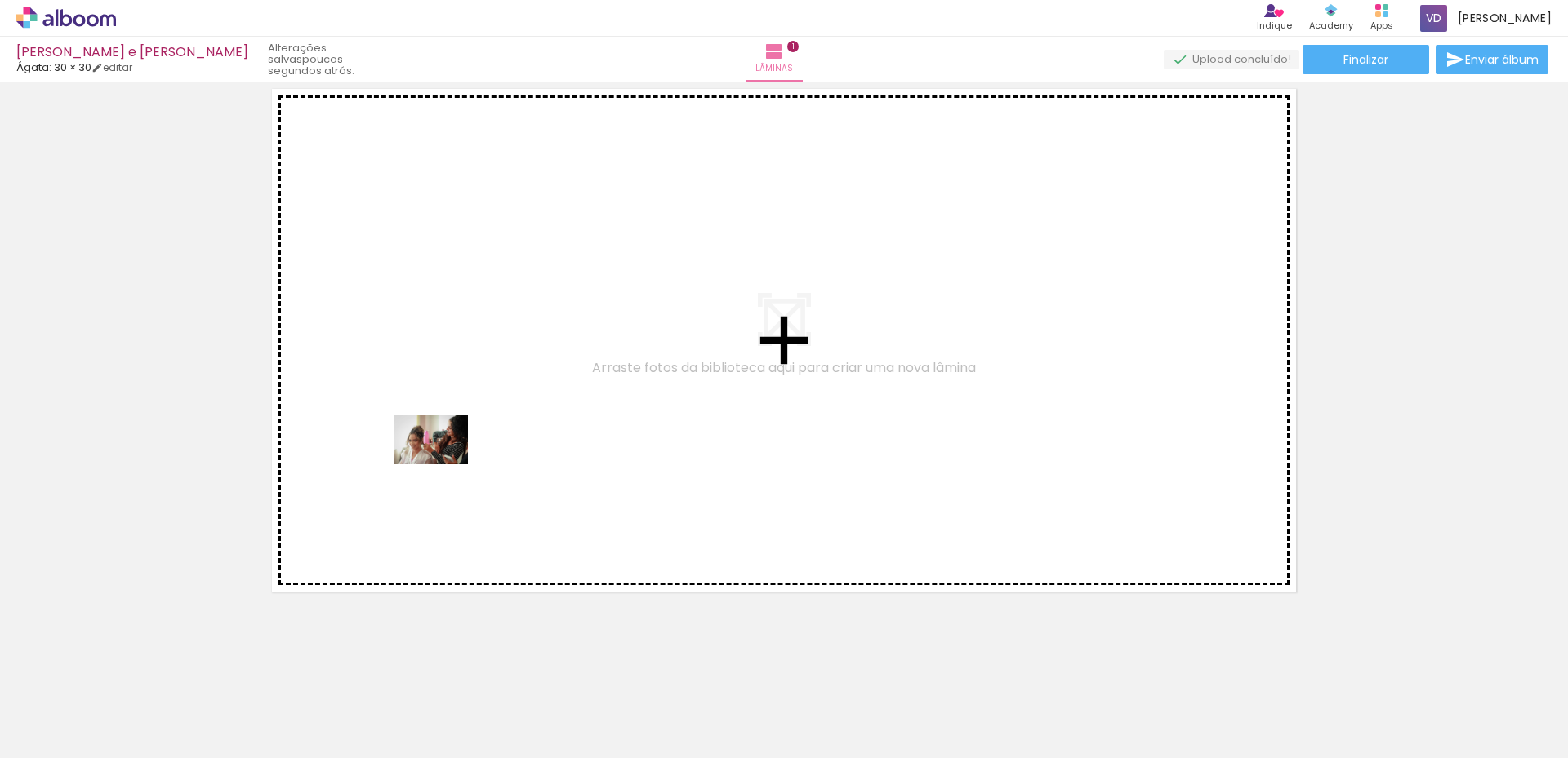
drag, startPoint x: 187, startPoint y: 695, endPoint x: 447, endPoint y: 461, distance: 349.8
click at [447, 461] on quentale-workspace at bounding box center [784, 379] width 1568 height 758
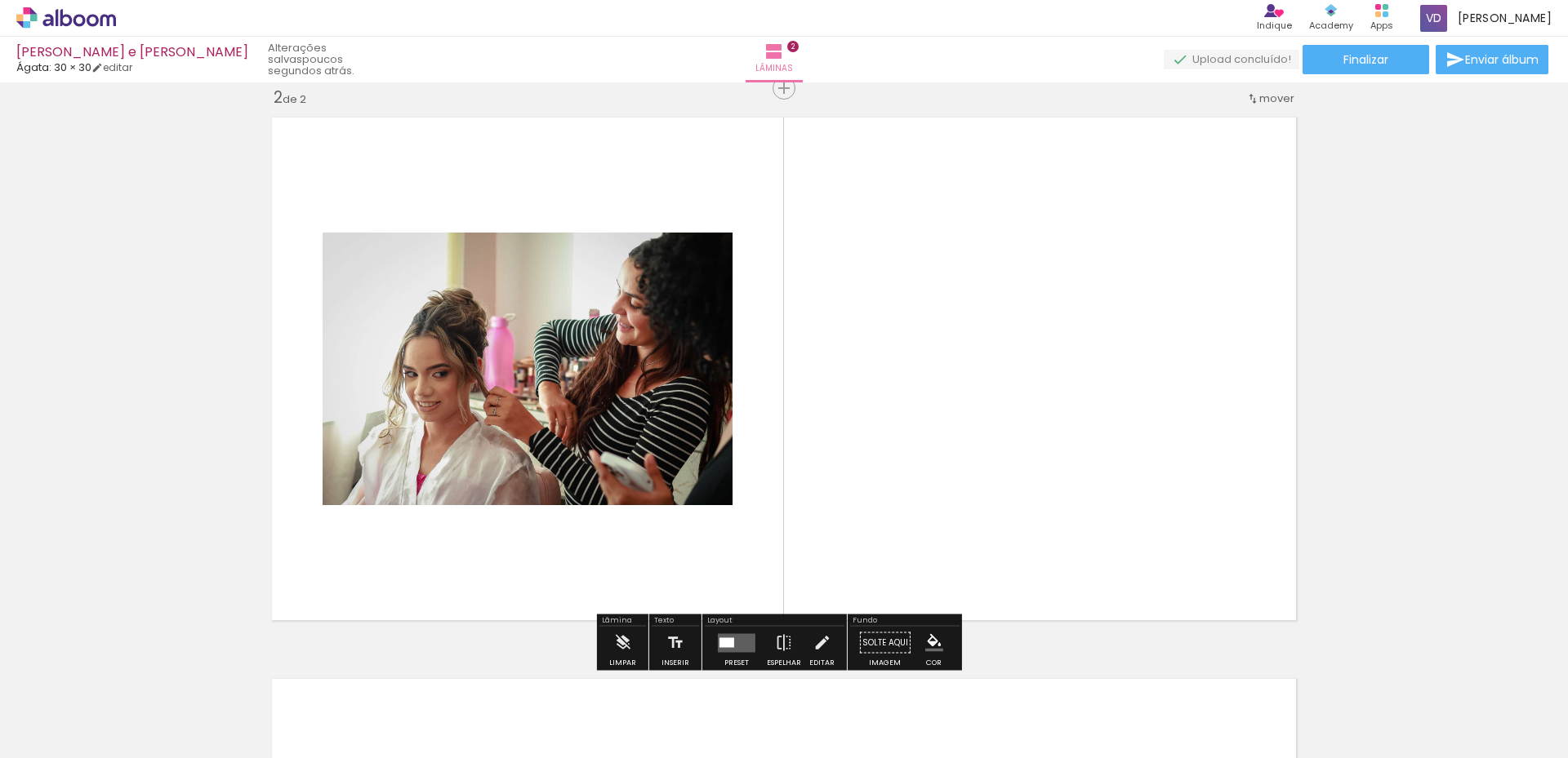
scroll to position [582, 0]
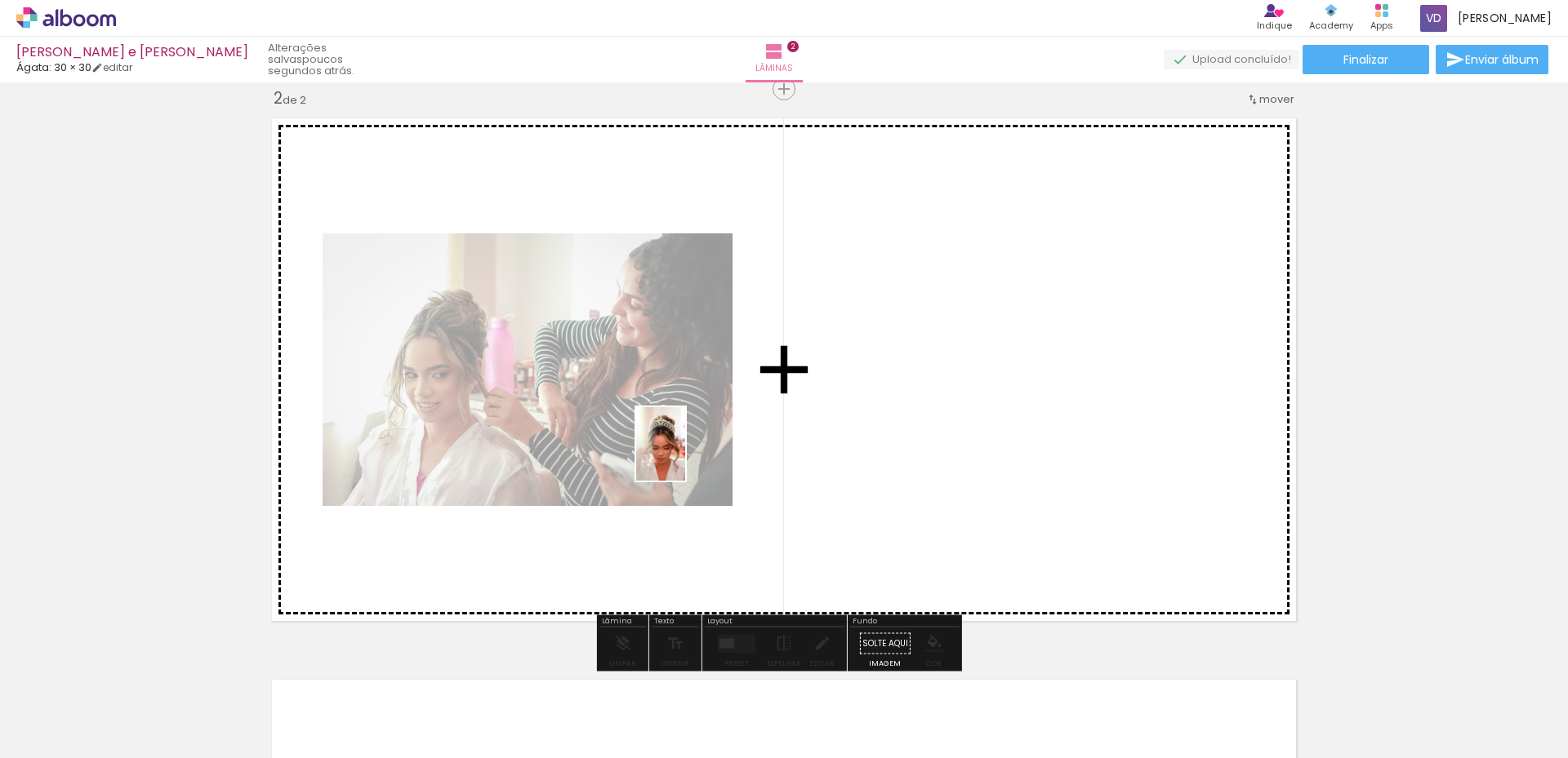
drag, startPoint x: 265, startPoint y: 724, endPoint x: 695, endPoint y: 448, distance: 511.0
click at [695, 448] on quentale-workspace at bounding box center [784, 379] width 1568 height 758
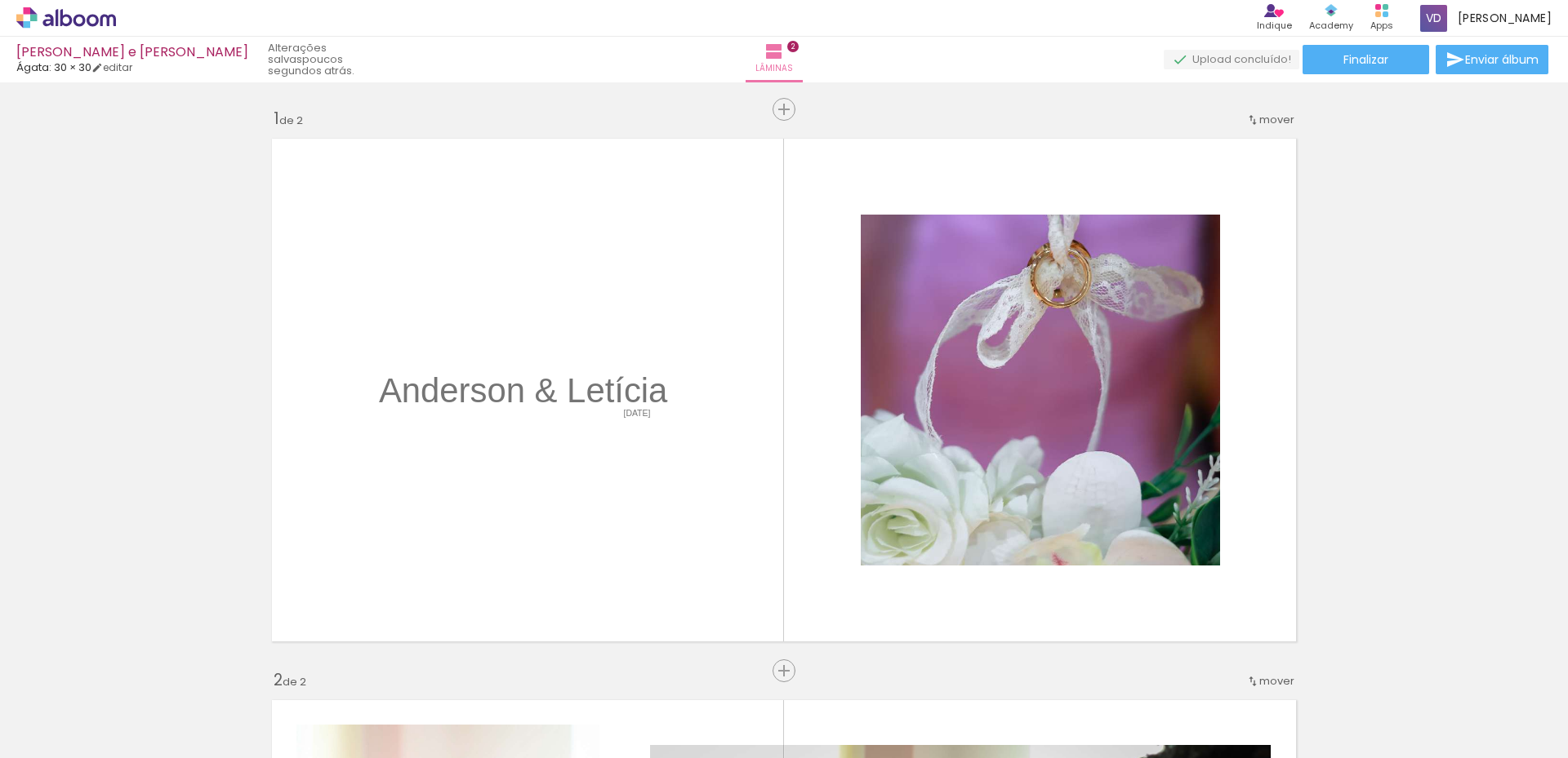
drag, startPoint x: 0, startPoint y: 0, endPoint x: 805, endPoint y: 540, distance: 969.3
click at [805, 540] on quentale-workspace at bounding box center [784, 379] width 1568 height 758
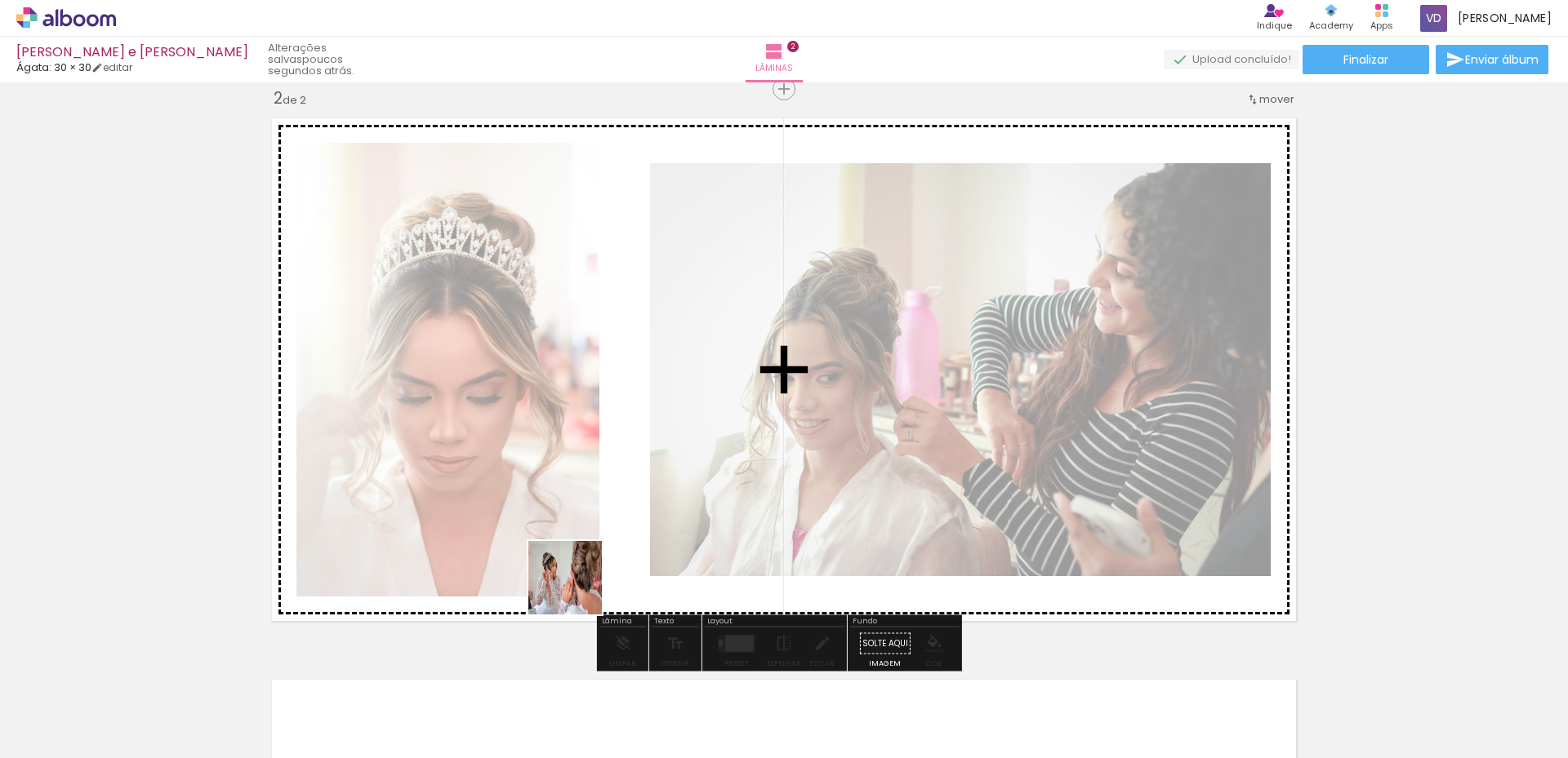
drag, startPoint x: 542, startPoint y: 709, endPoint x: 606, endPoint y: 529, distance: 191.0
click at [606, 529] on quentale-workspace at bounding box center [784, 379] width 1568 height 758
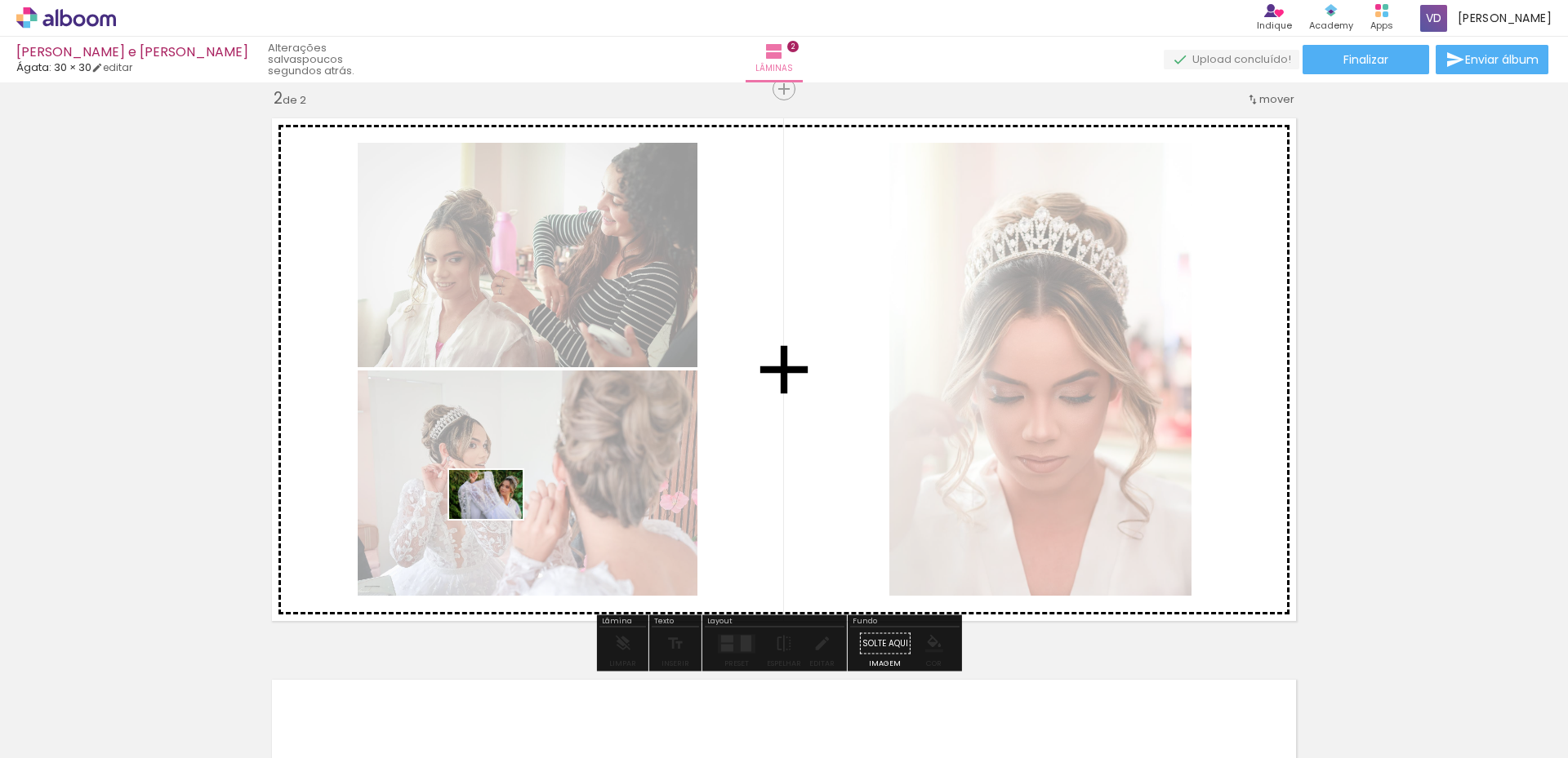
drag, startPoint x: 357, startPoint y: 712, endPoint x: 530, endPoint y: 509, distance: 266.7
click at [534, 481] on quentale-workspace at bounding box center [784, 379] width 1568 height 758
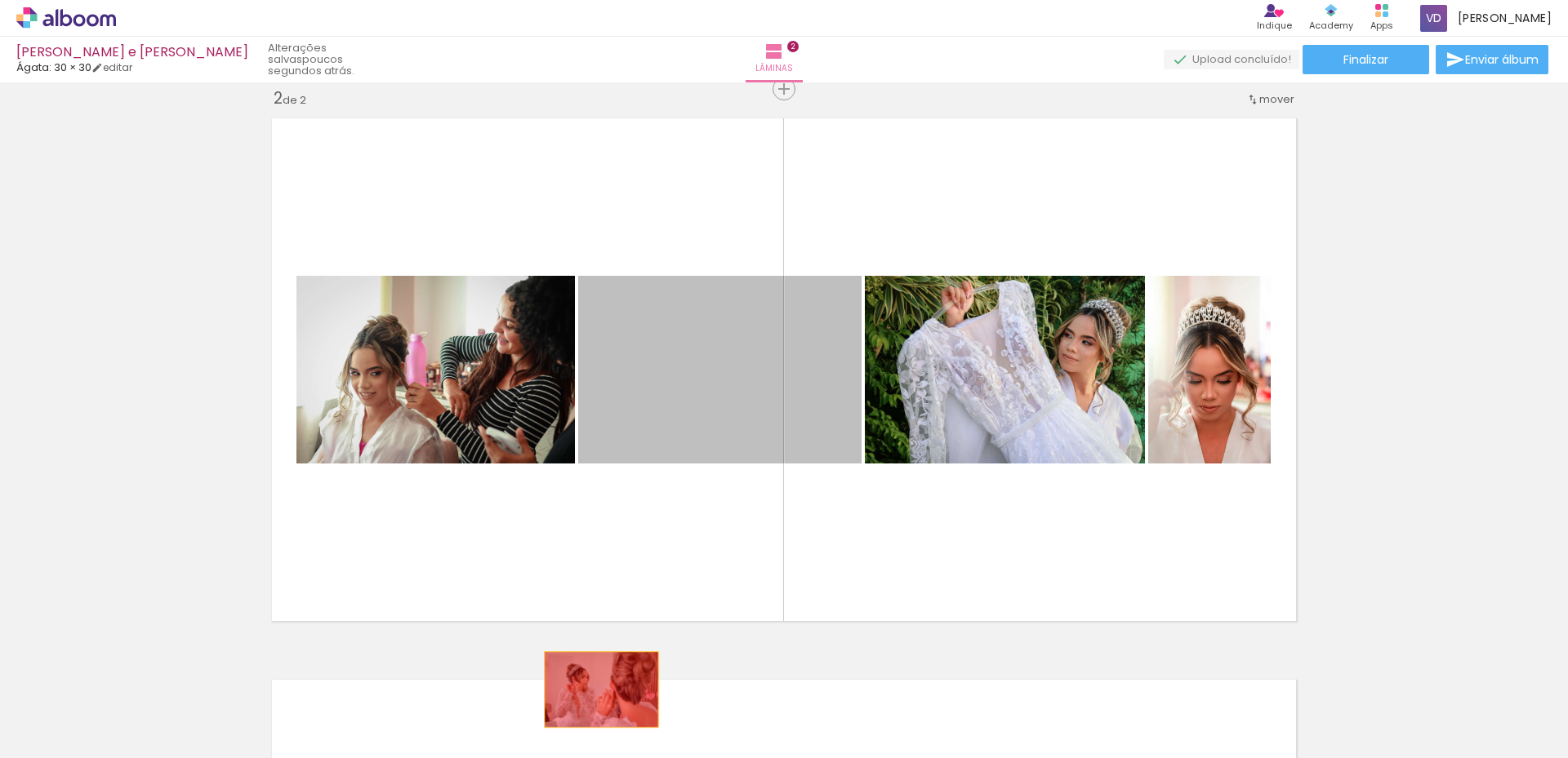
drag, startPoint x: 715, startPoint y: 375, endPoint x: 594, endPoint y: 695, distance: 342.1
click at [593, 695] on quentale-workspace at bounding box center [784, 379] width 1568 height 758
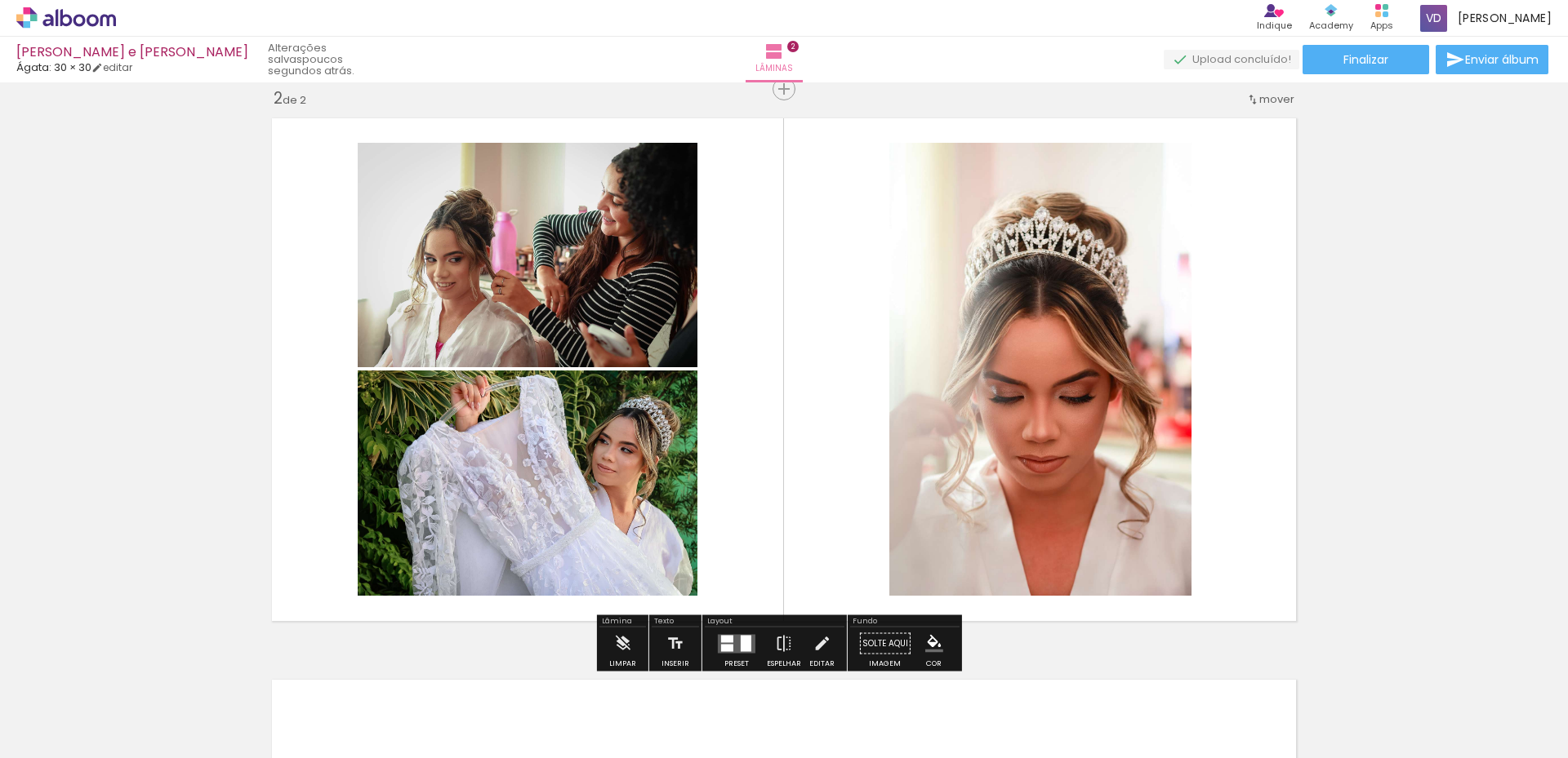
click at [525, 324] on quentale-photo at bounding box center [527, 255] width 339 height 224
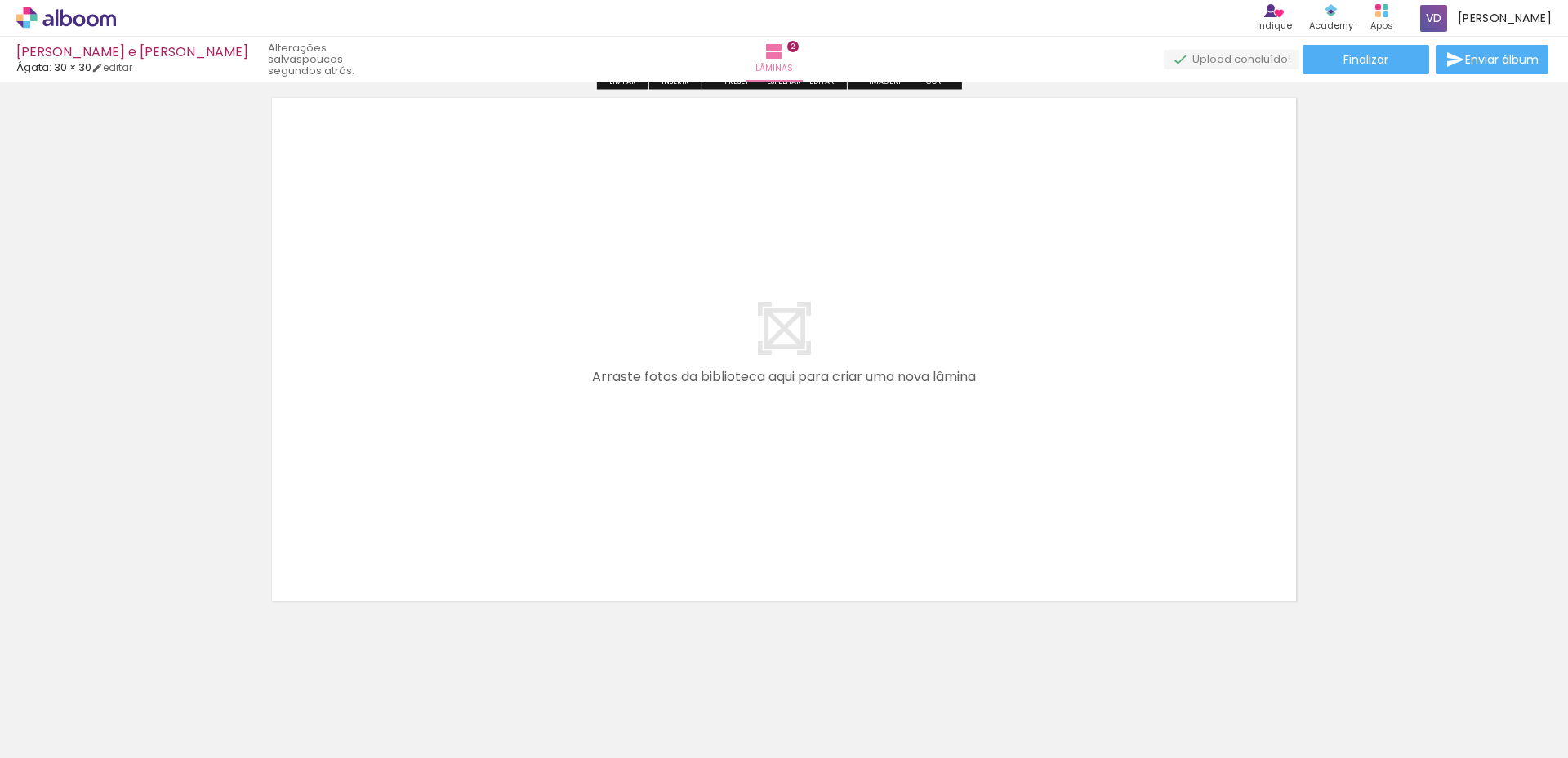
scroll to position [1175, 0]
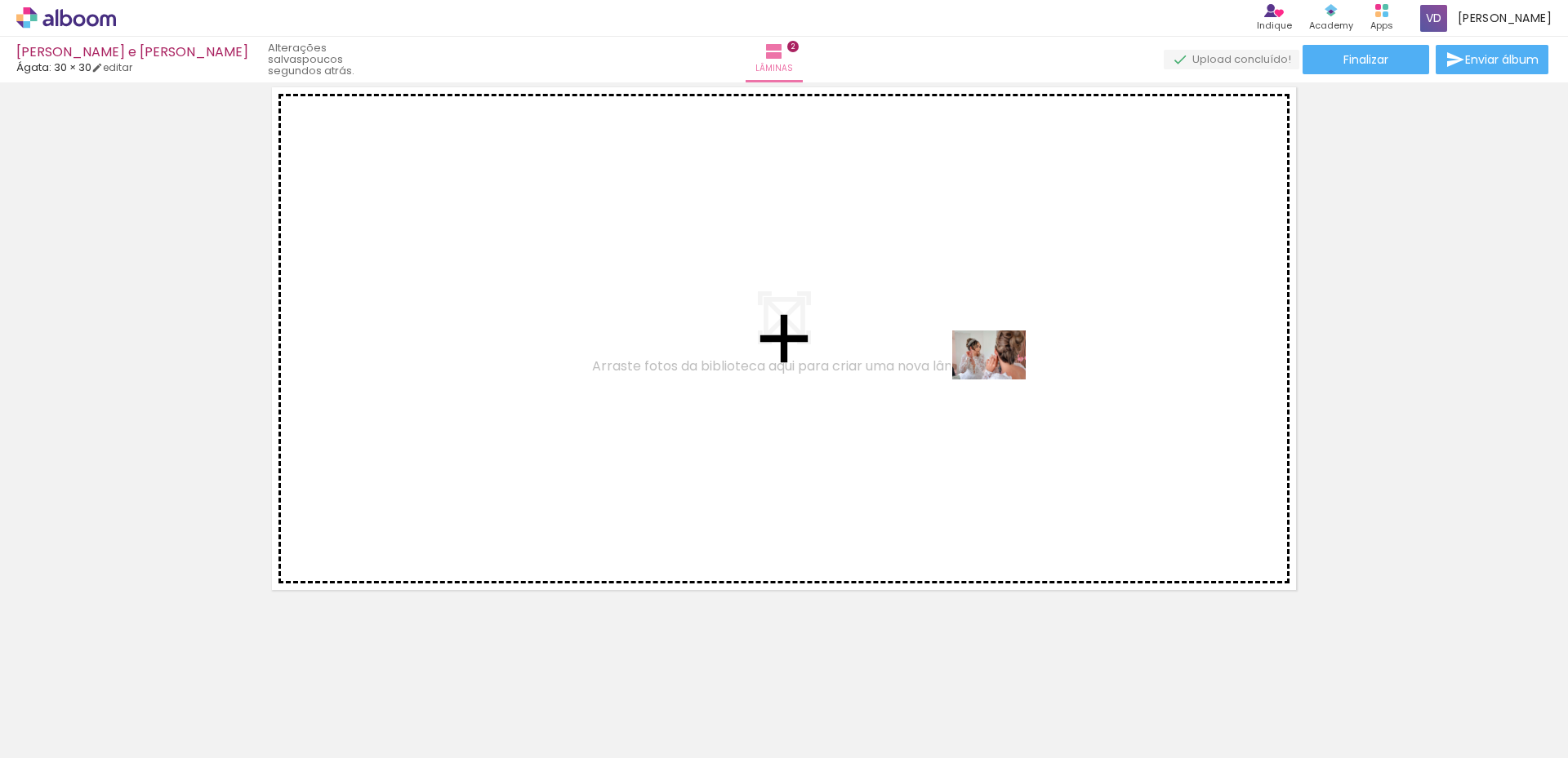
drag, startPoint x: 539, startPoint y: 719, endPoint x: 928, endPoint y: 501, distance: 445.9
click at [1017, 372] on quentale-workspace at bounding box center [784, 379] width 1568 height 758
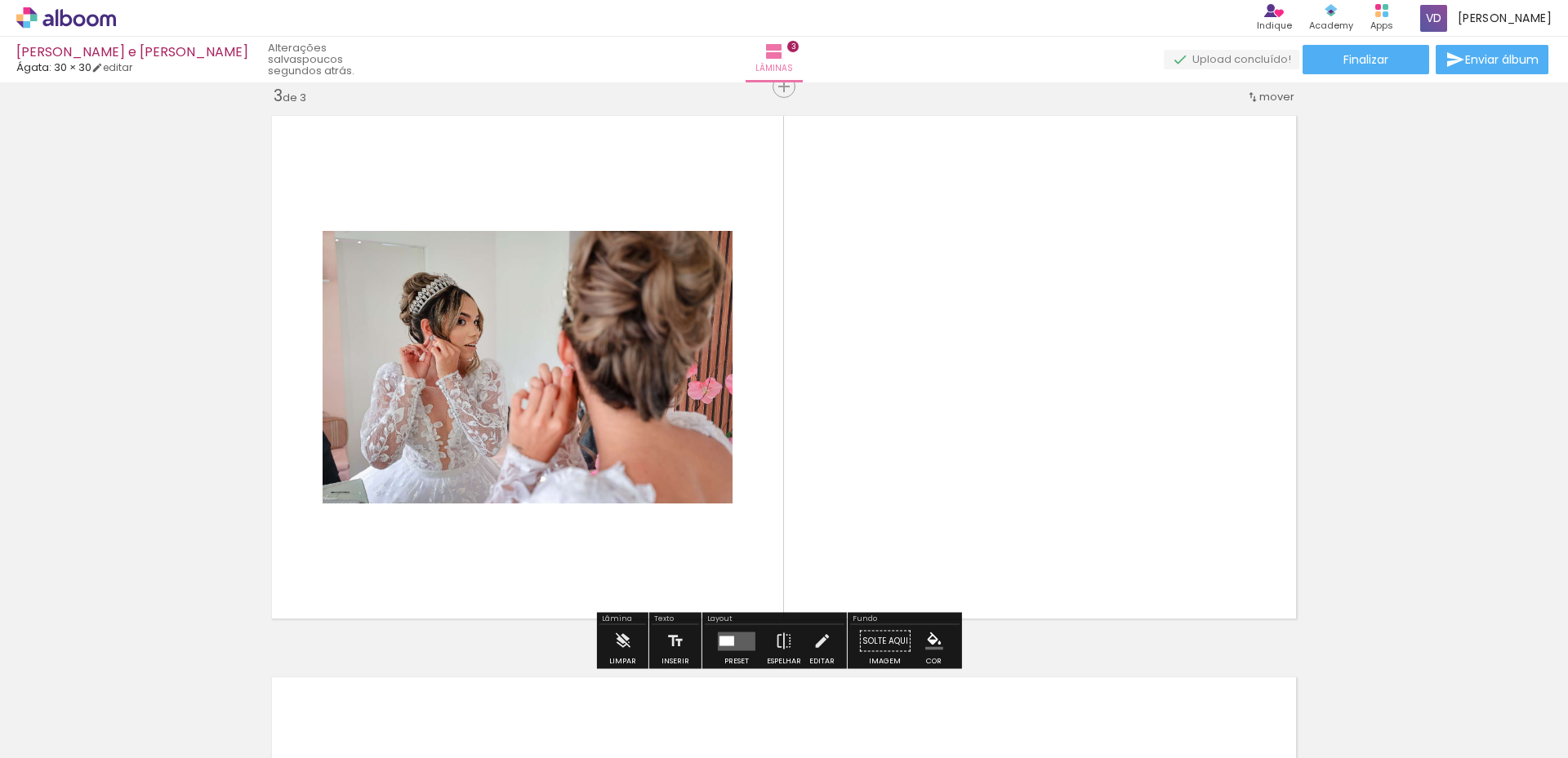
scroll to position [1144, 0]
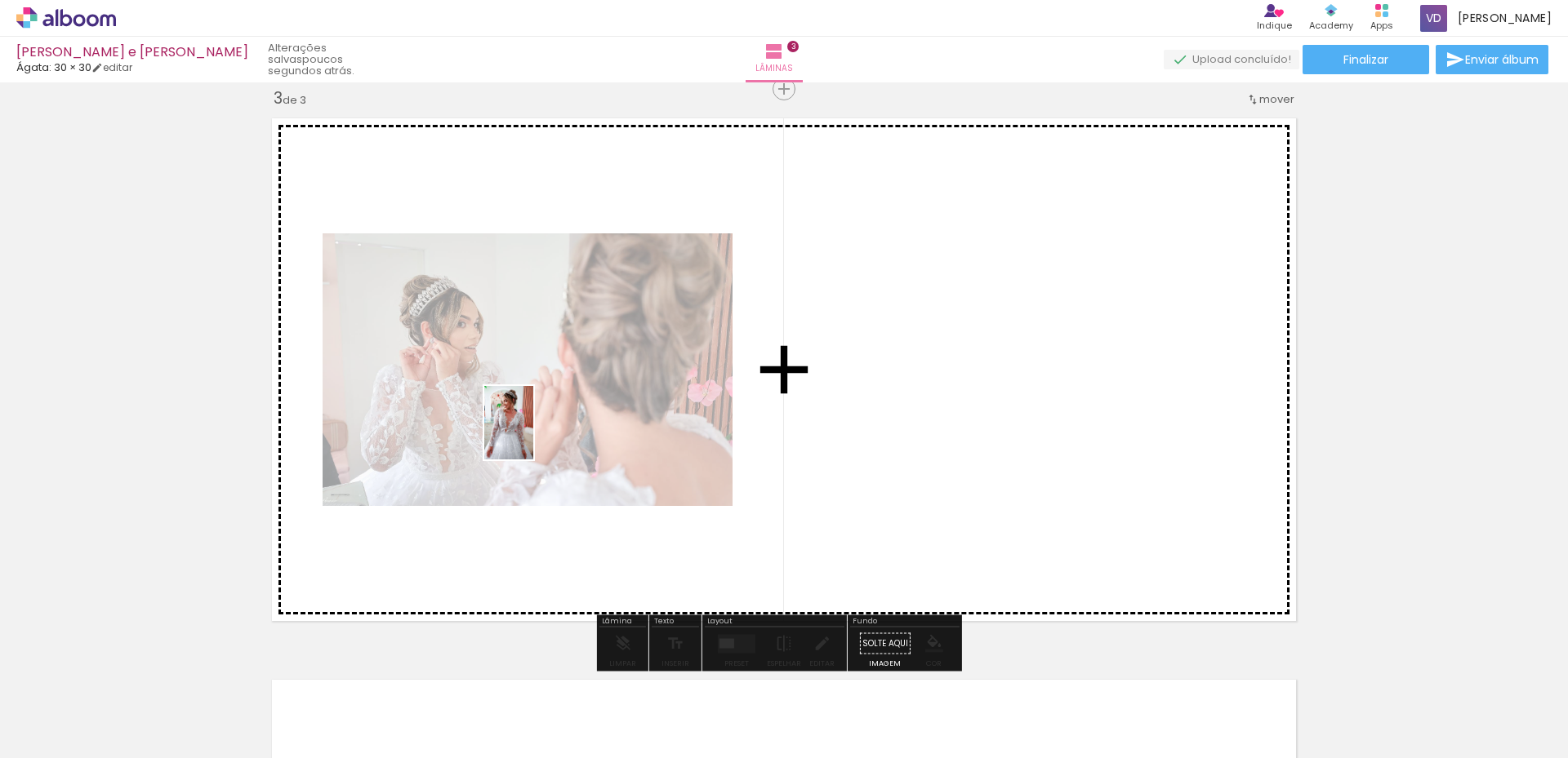
drag, startPoint x: 624, startPoint y: 709, endPoint x: 532, endPoint y: 434, distance: 290.0
click at [532, 434] on quentale-workspace at bounding box center [784, 379] width 1568 height 758
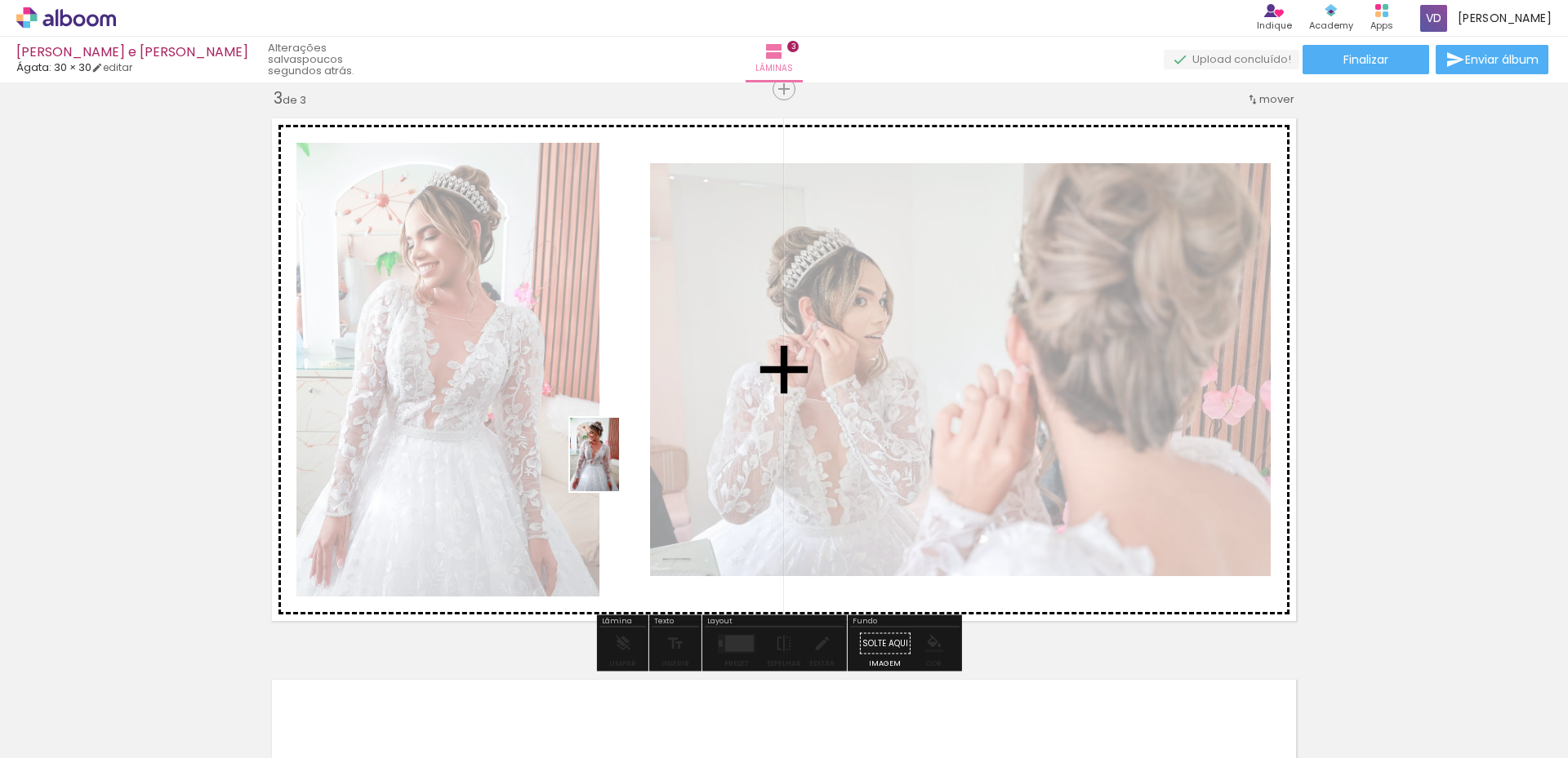
drag, startPoint x: 708, startPoint y: 693, endPoint x: 620, endPoint y: 442, distance: 266.0
click at [590, 378] on quentale-workspace at bounding box center [784, 379] width 1568 height 758
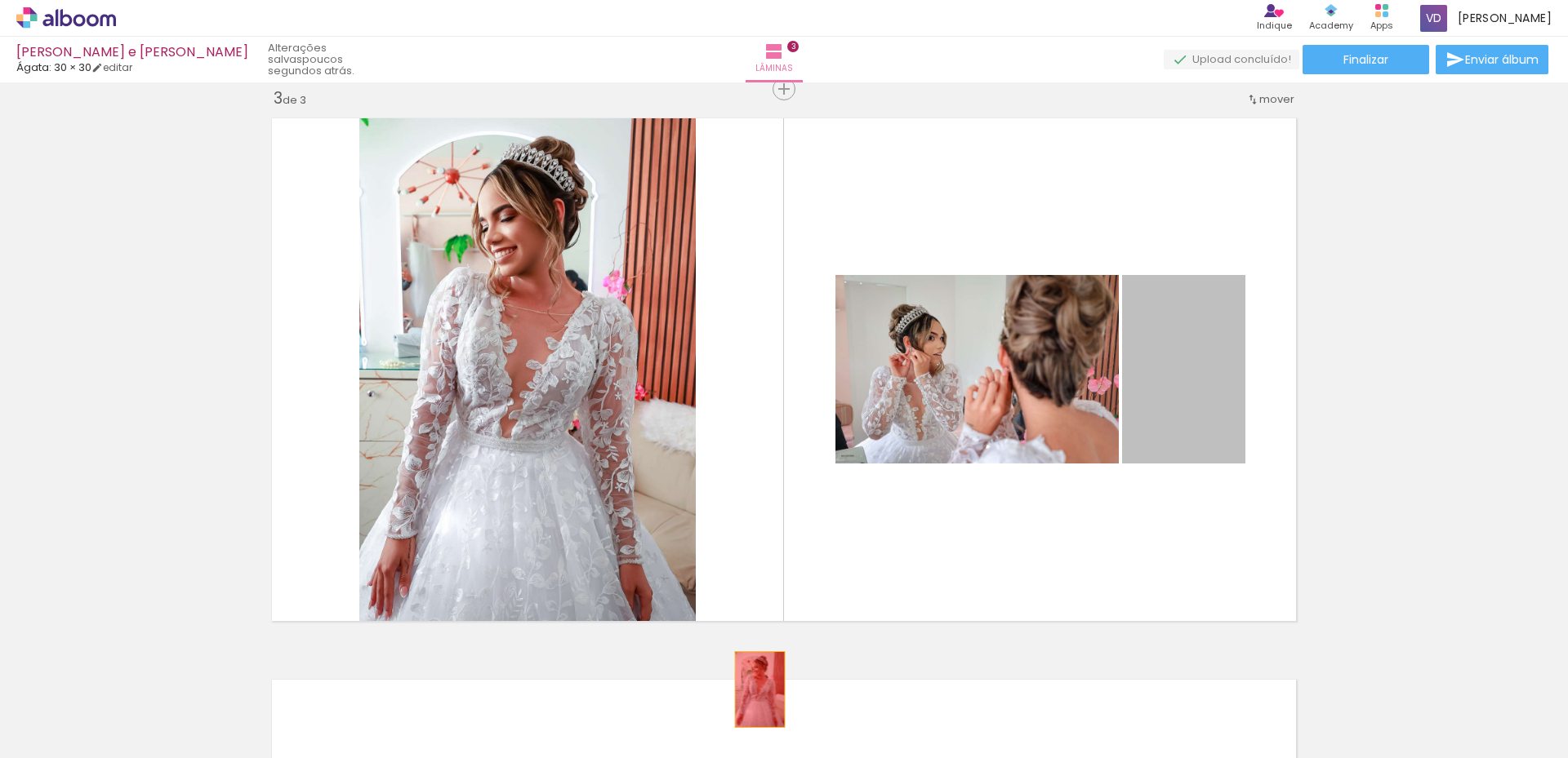
drag, startPoint x: 1196, startPoint y: 366, endPoint x: 753, endPoint y: 690, distance: 548.8
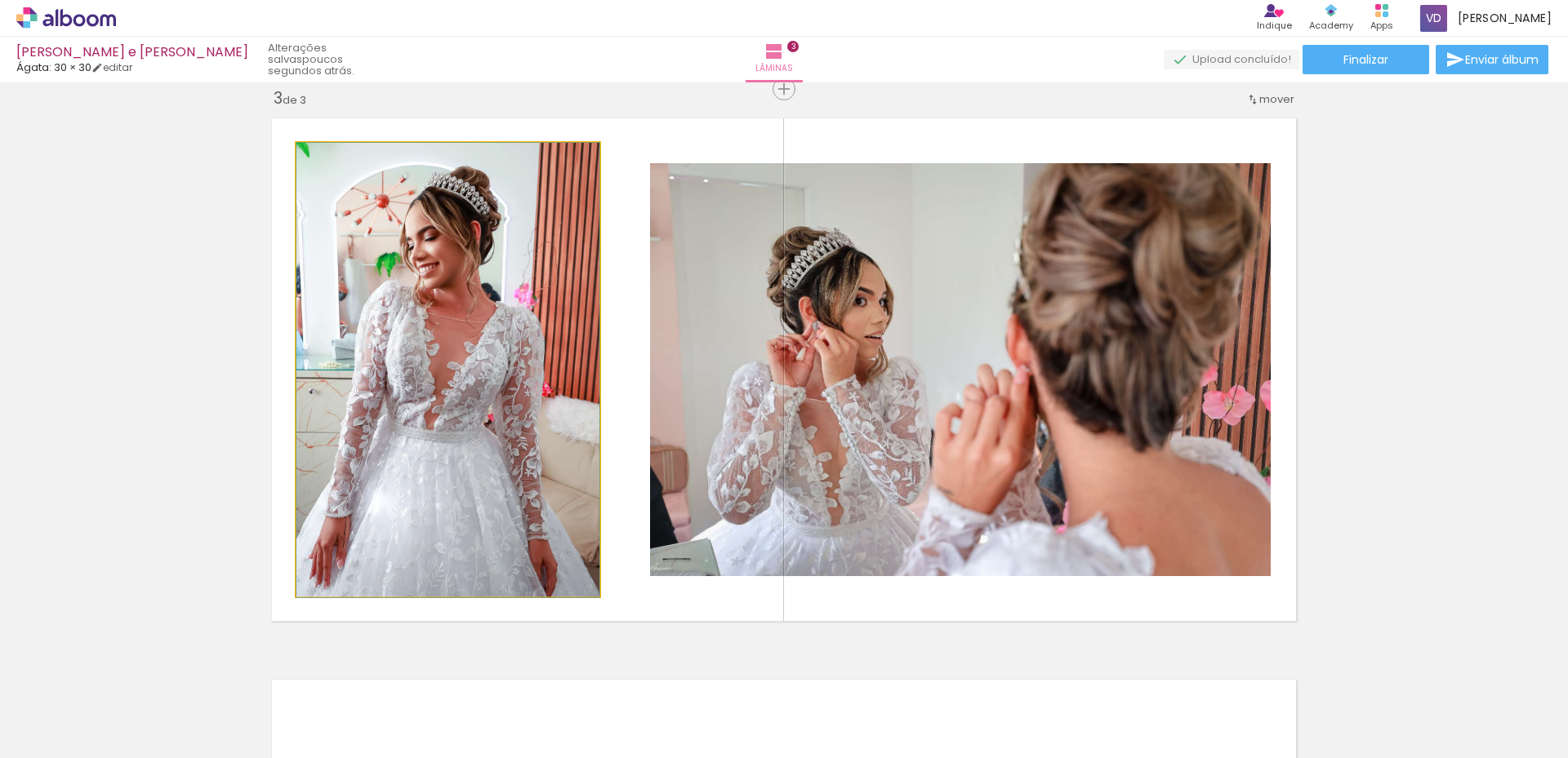
drag, startPoint x: 515, startPoint y: 293, endPoint x: 559, endPoint y: 591, distance: 301.2
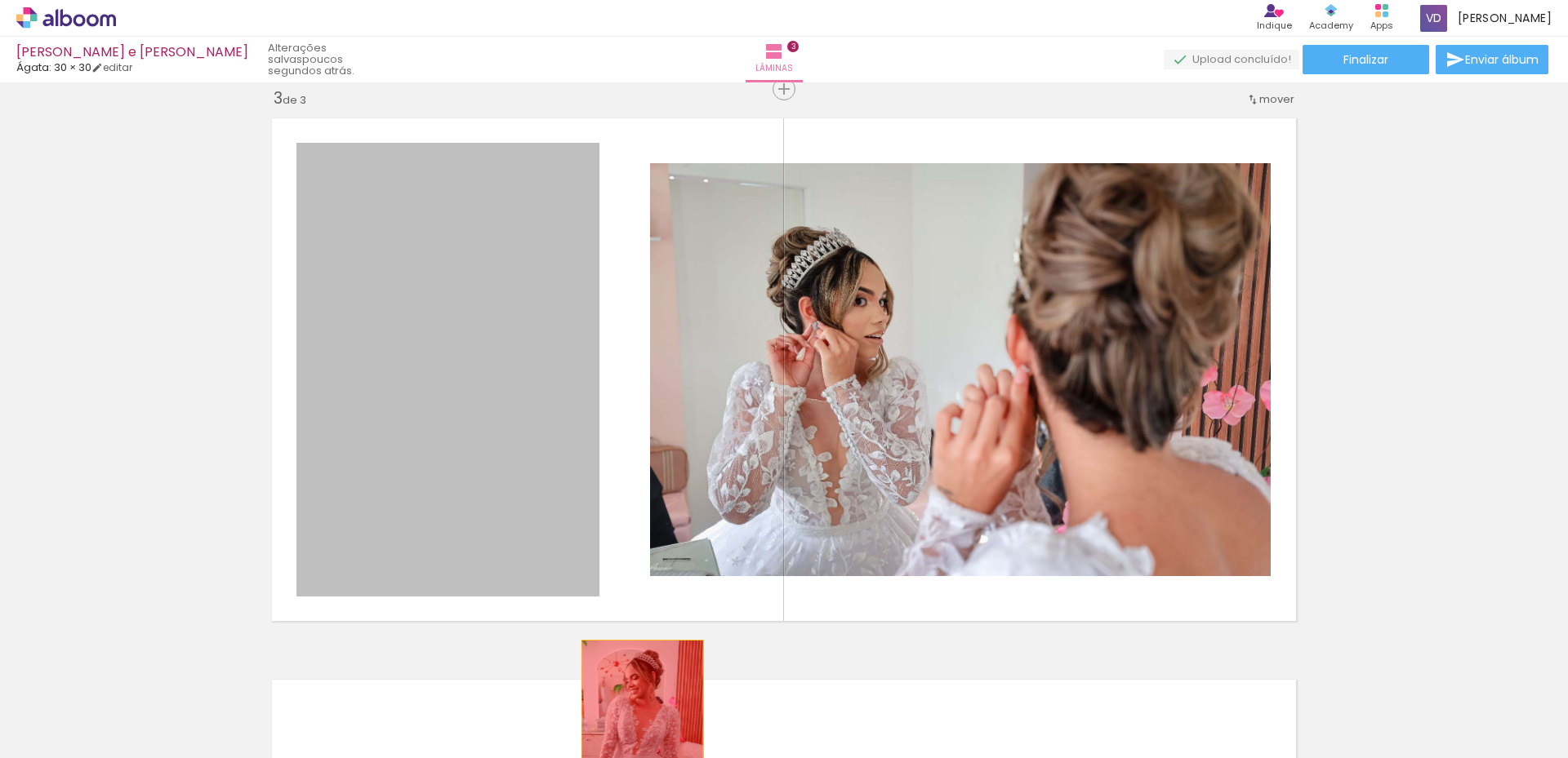
drag, startPoint x: 558, startPoint y: 396, endPoint x: 635, endPoint y: 731, distance: 343.7
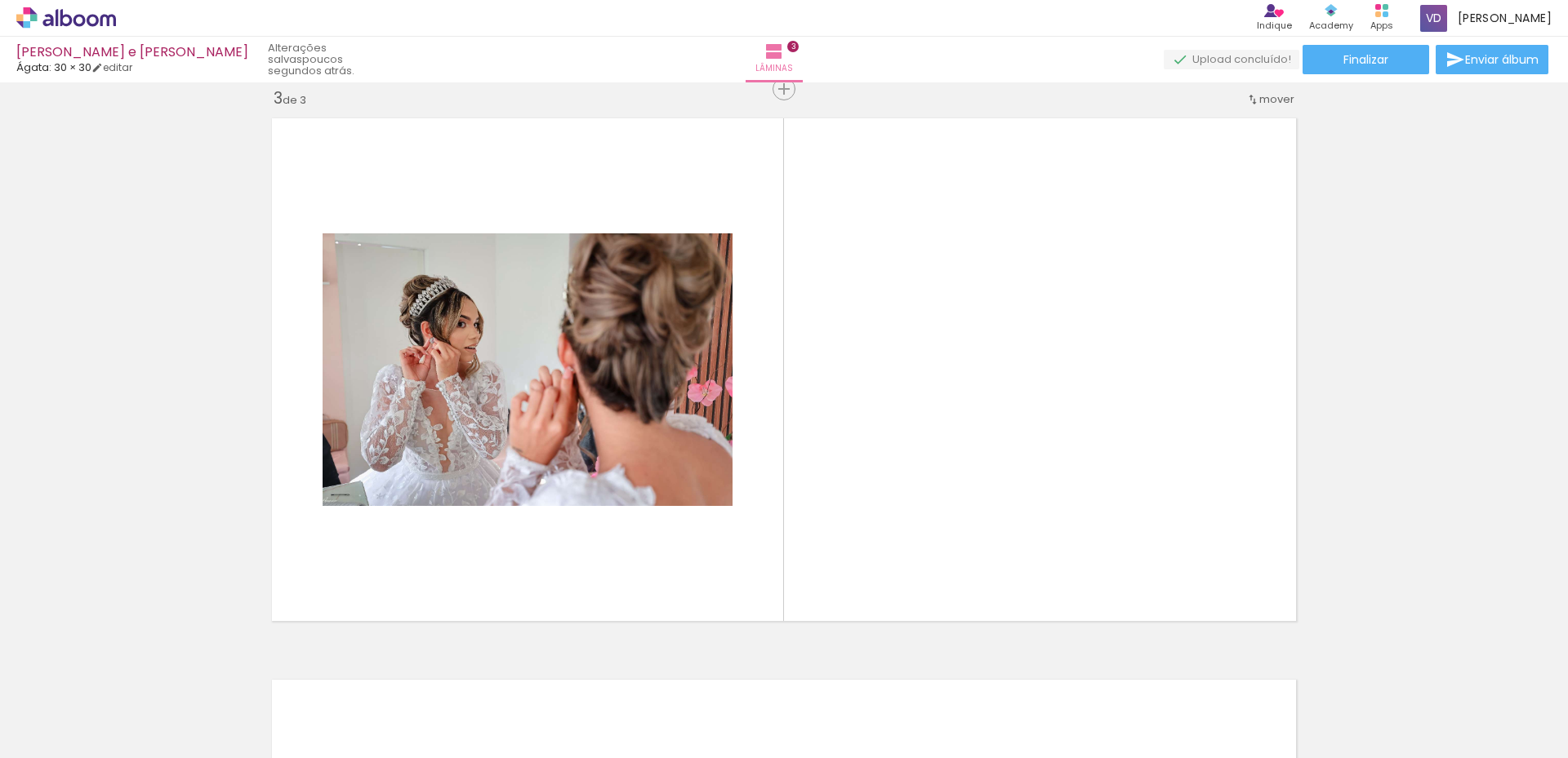
click at [228, 669] on iron-icon at bounding box center [218, 670] width 17 height 17
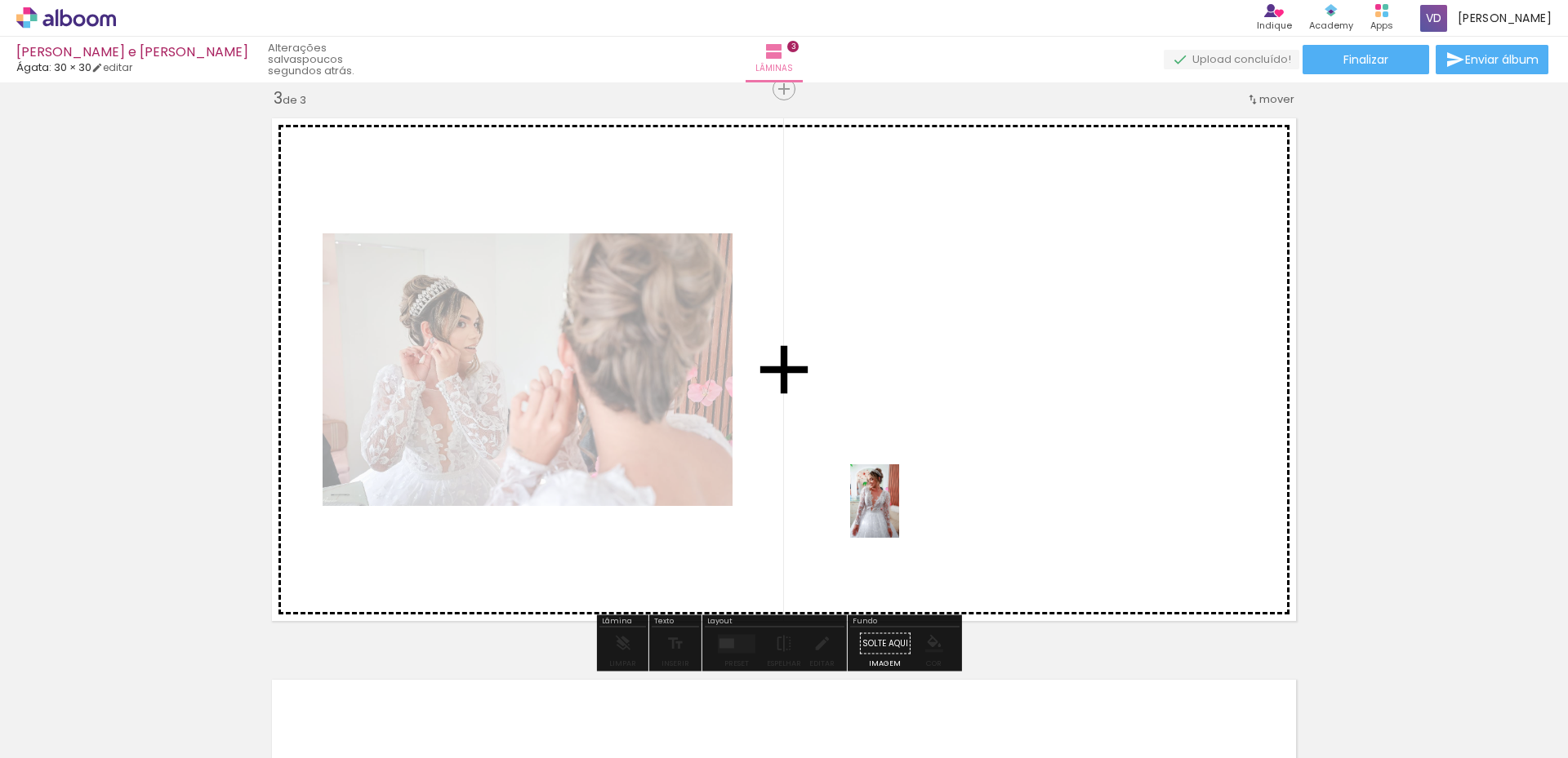
drag, startPoint x: 634, startPoint y: 693, endPoint x: 1034, endPoint y: 437, distance: 474.9
click at [1034, 437] on quentale-workspace at bounding box center [784, 379] width 1568 height 758
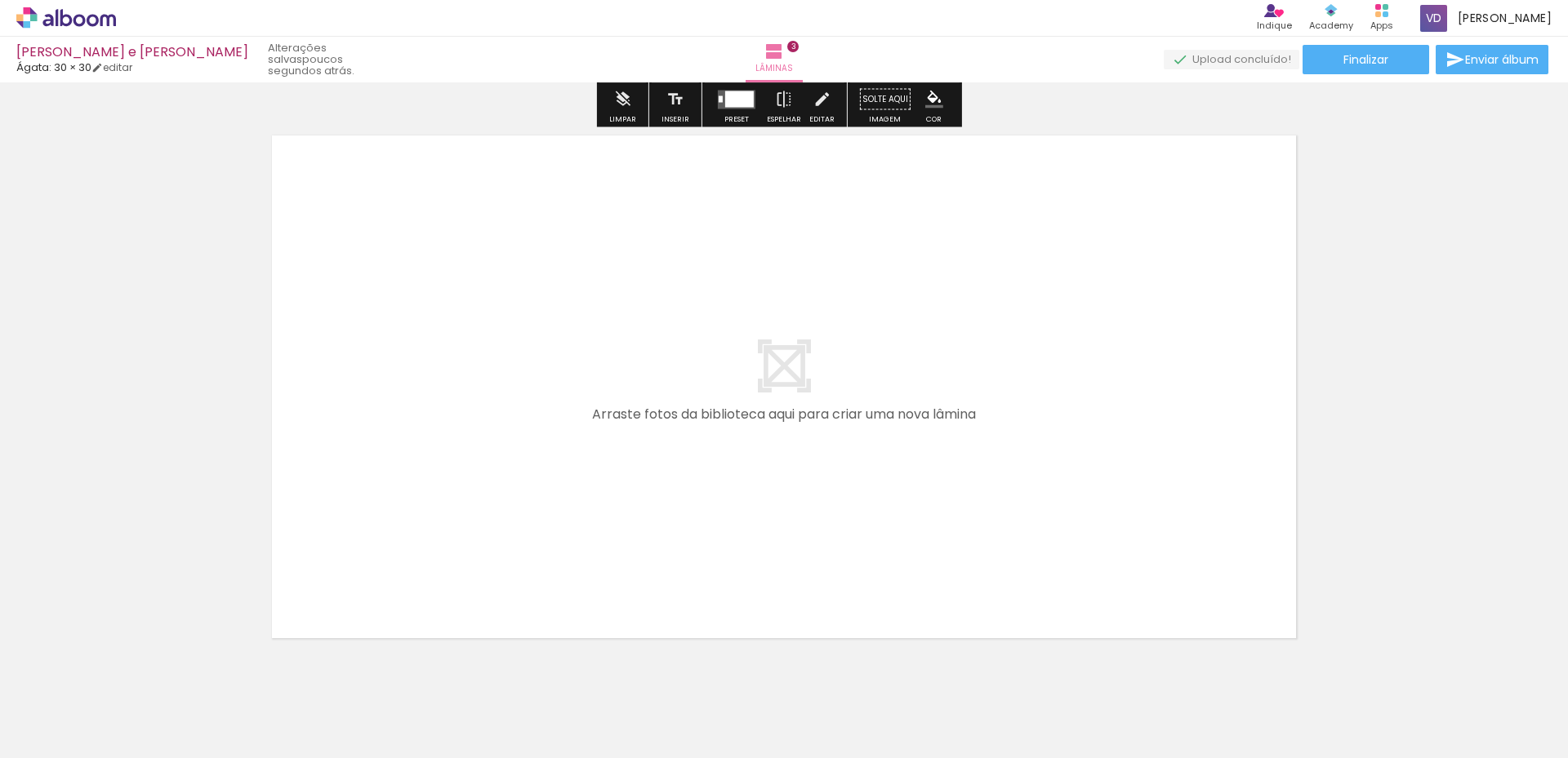
scroll to position [1736, 0]
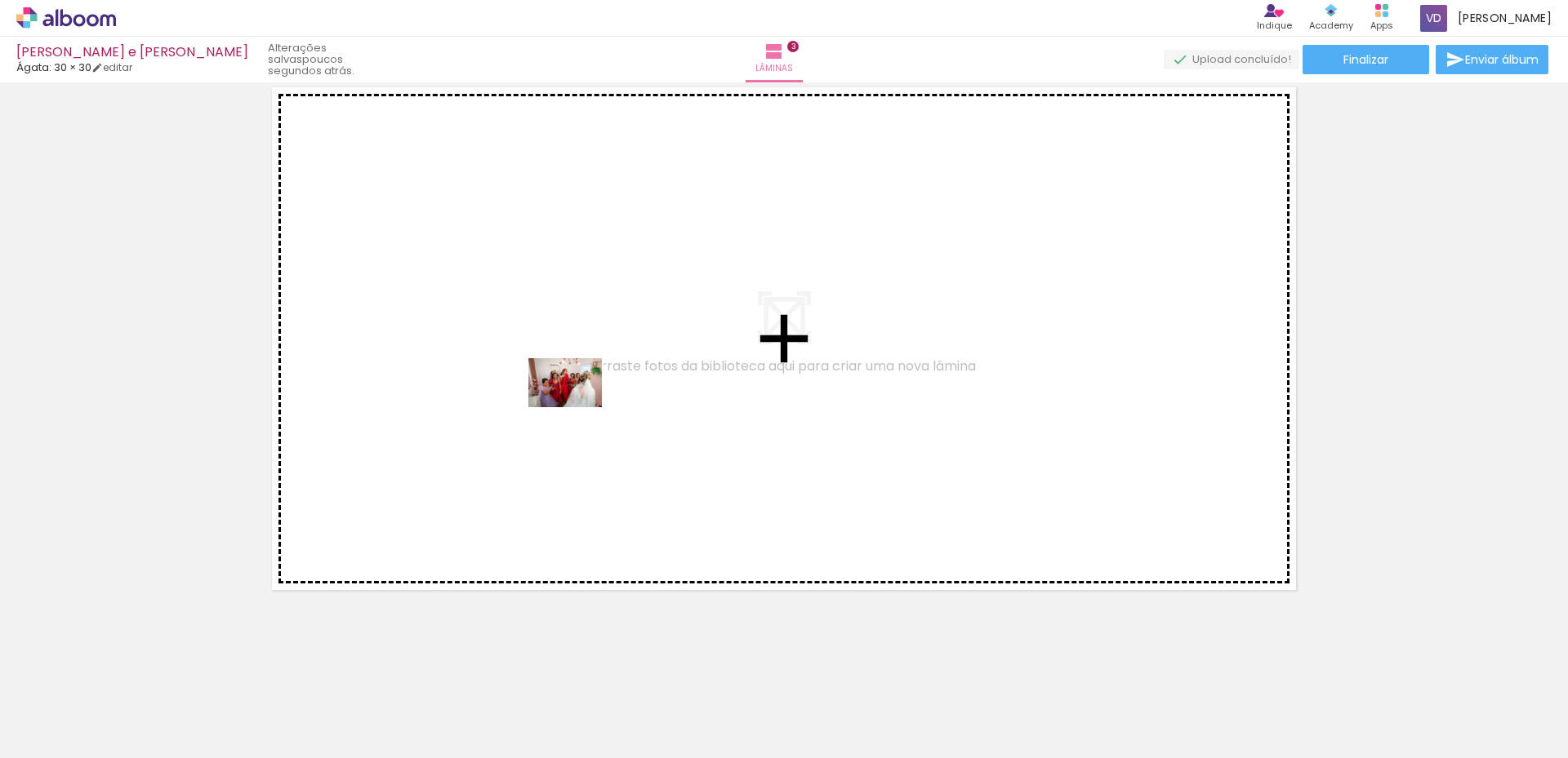
drag, startPoint x: 725, startPoint y: 708, endPoint x: 573, endPoint y: 402, distance: 341.7
click at [573, 402] on quentale-workspace at bounding box center [784, 379] width 1568 height 758
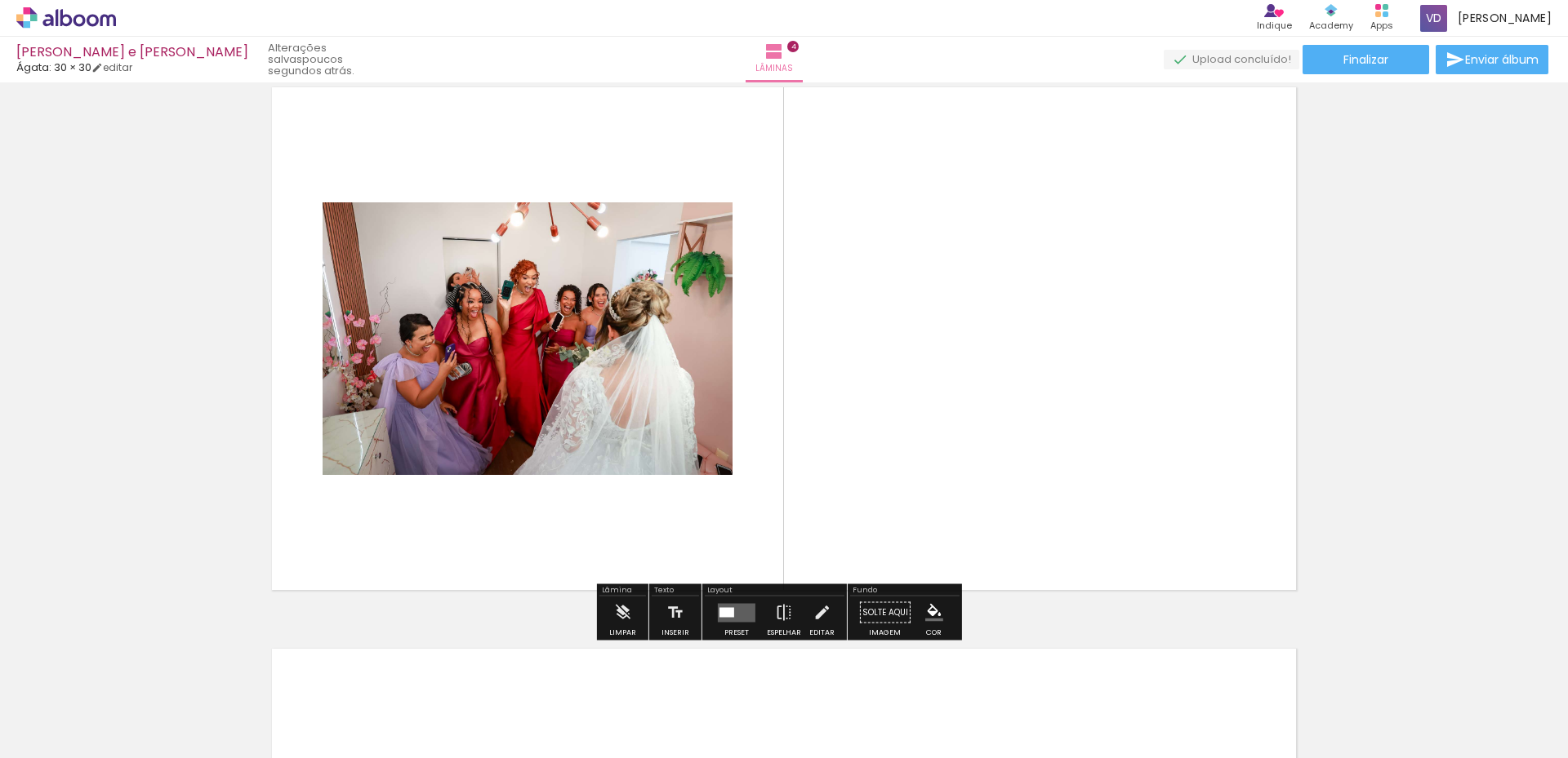
scroll to position [1706, 0]
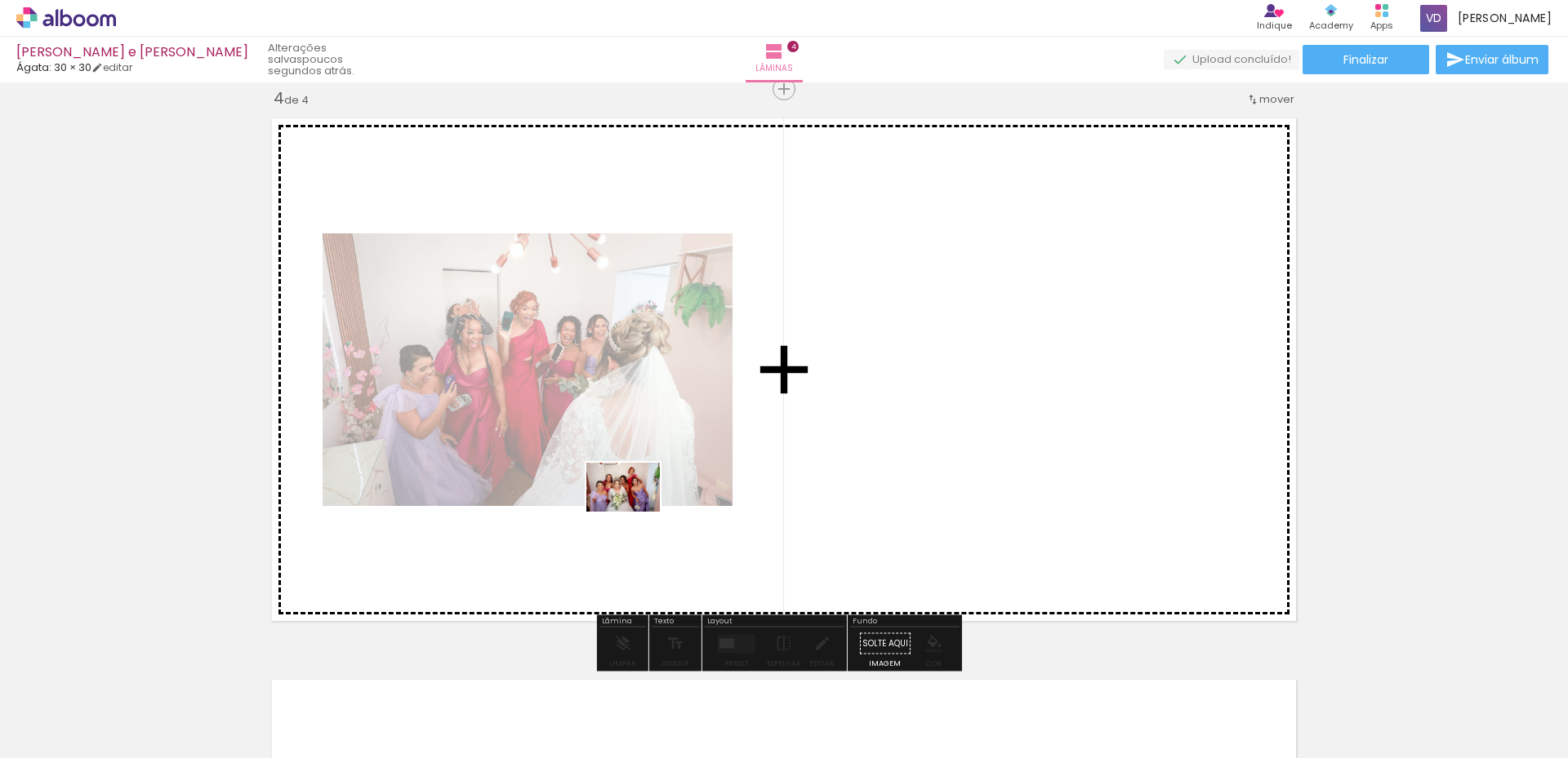
drag, startPoint x: 808, startPoint y: 720, endPoint x: 582, endPoint y: 465, distance: 340.7
click at [583, 466] on quentale-workspace at bounding box center [784, 379] width 1568 height 758
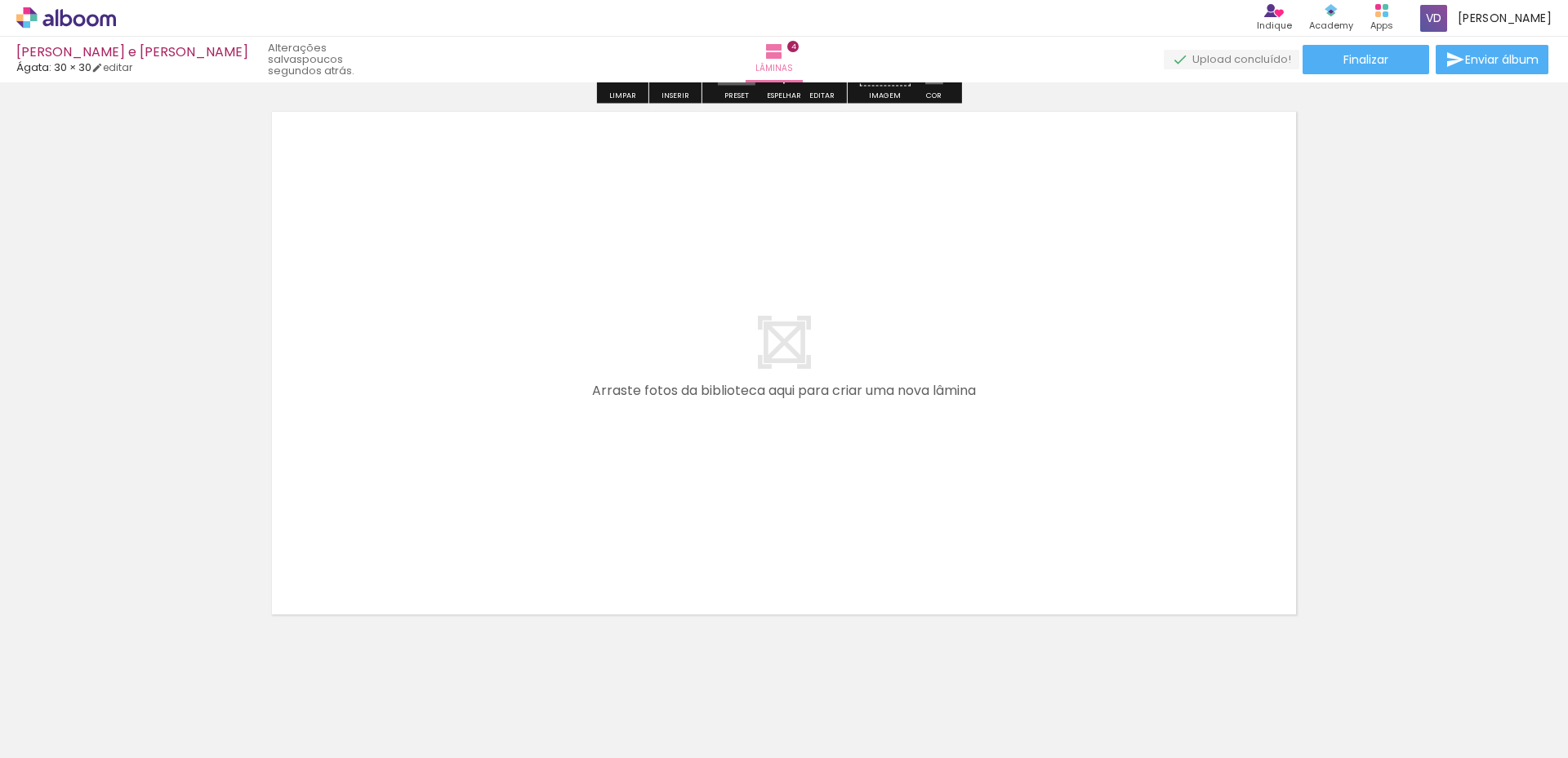
scroll to position [2298, 0]
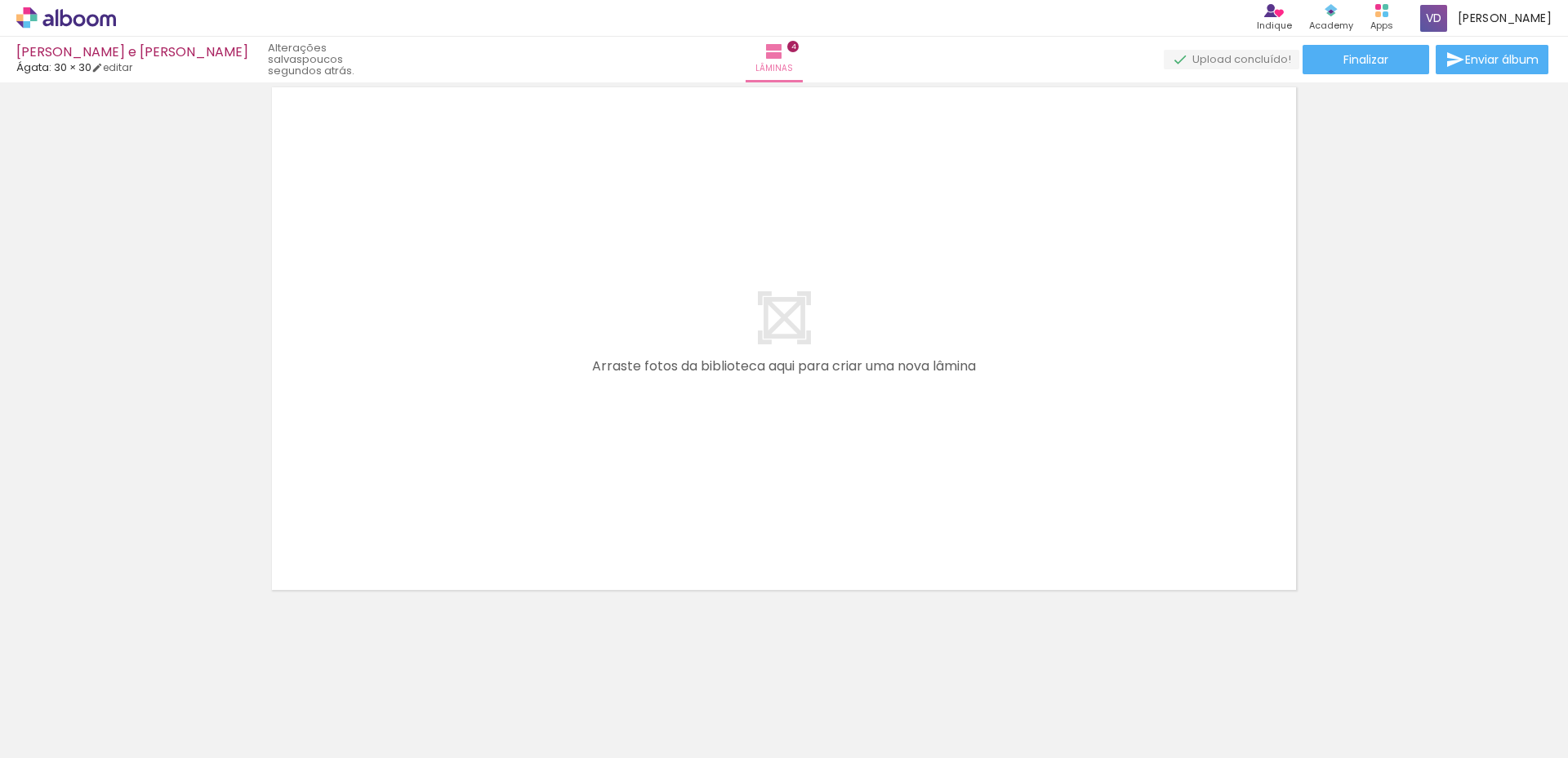
click at [228, 673] on iron-icon at bounding box center [218, 670] width 17 height 17
click at [228, 672] on iron-icon at bounding box center [218, 670] width 17 height 17
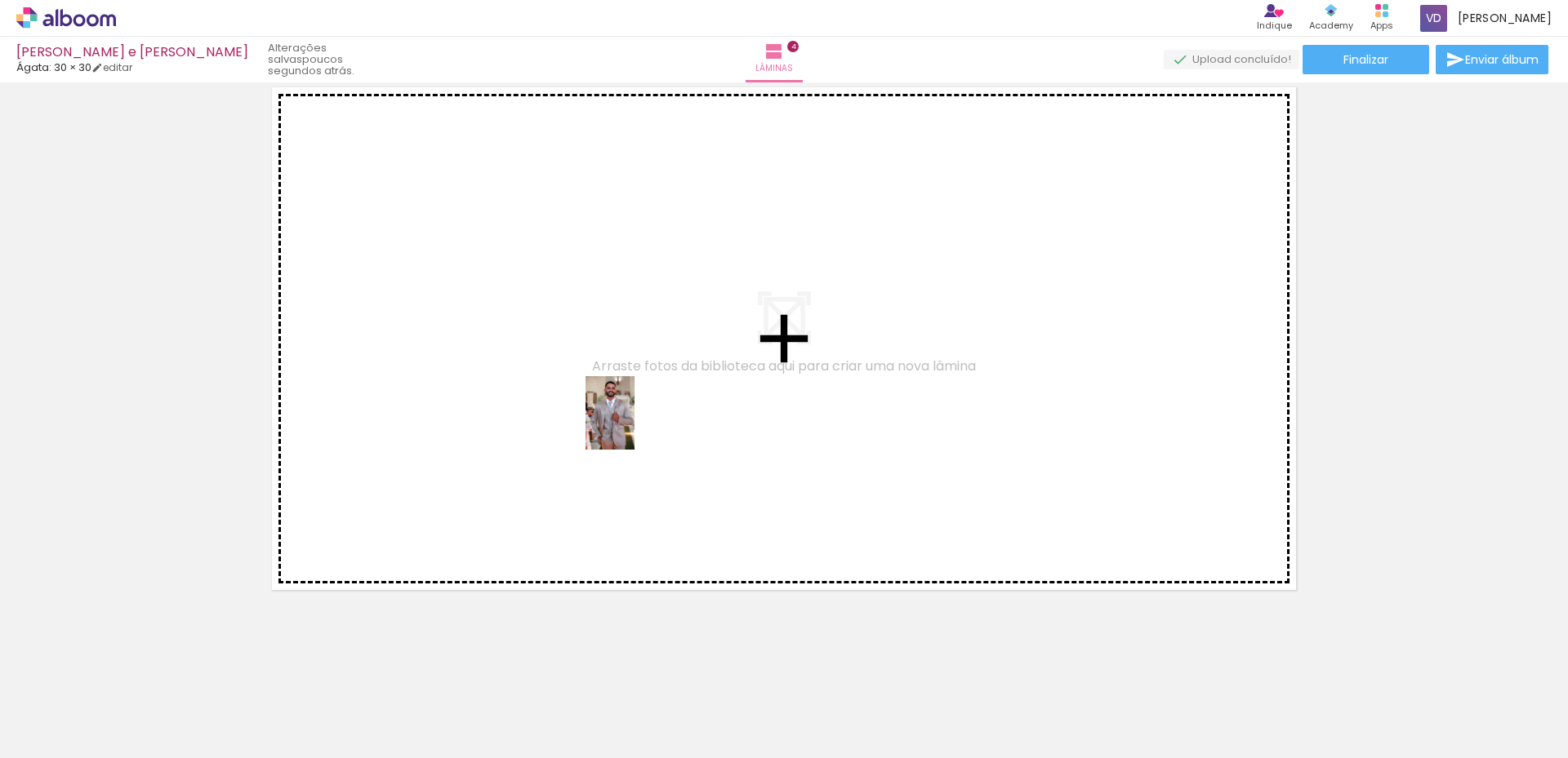
drag, startPoint x: 993, startPoint y: 712, endPoint x: 675, endPoint y: 476, distance: 396.0
click at [564, 361] on quentale-workspace at bounding box center [784, 379] width 1568 height 758
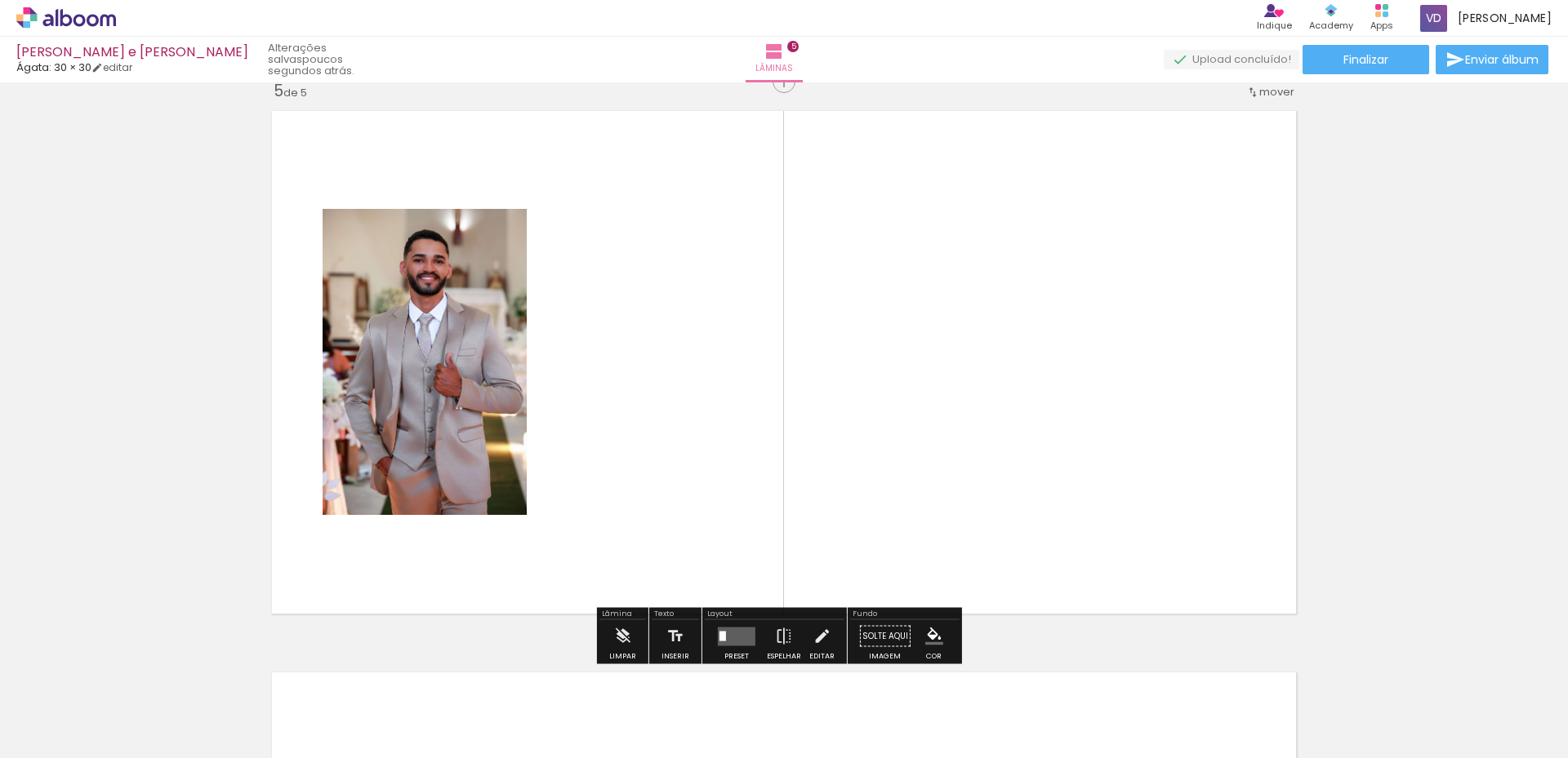
scroll to position [2267, 0]
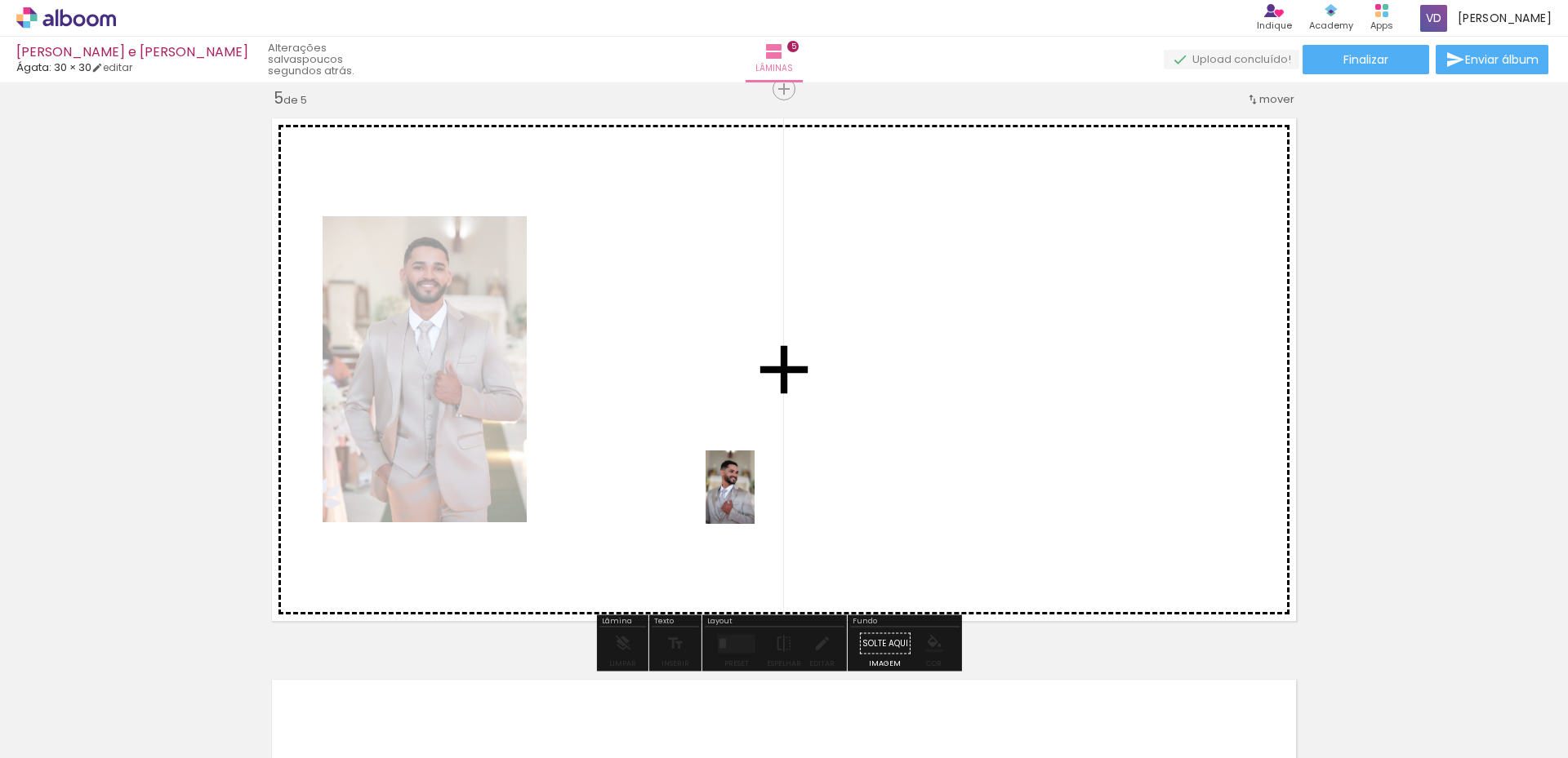
drag, startPoint x: 906, startPoint y: 713, endPoint x: 778, endPoint y: 497, distance: 251.1
click at [693, 415] on quentale-workspace at bounding box center [784, 379] width 1568 height 758
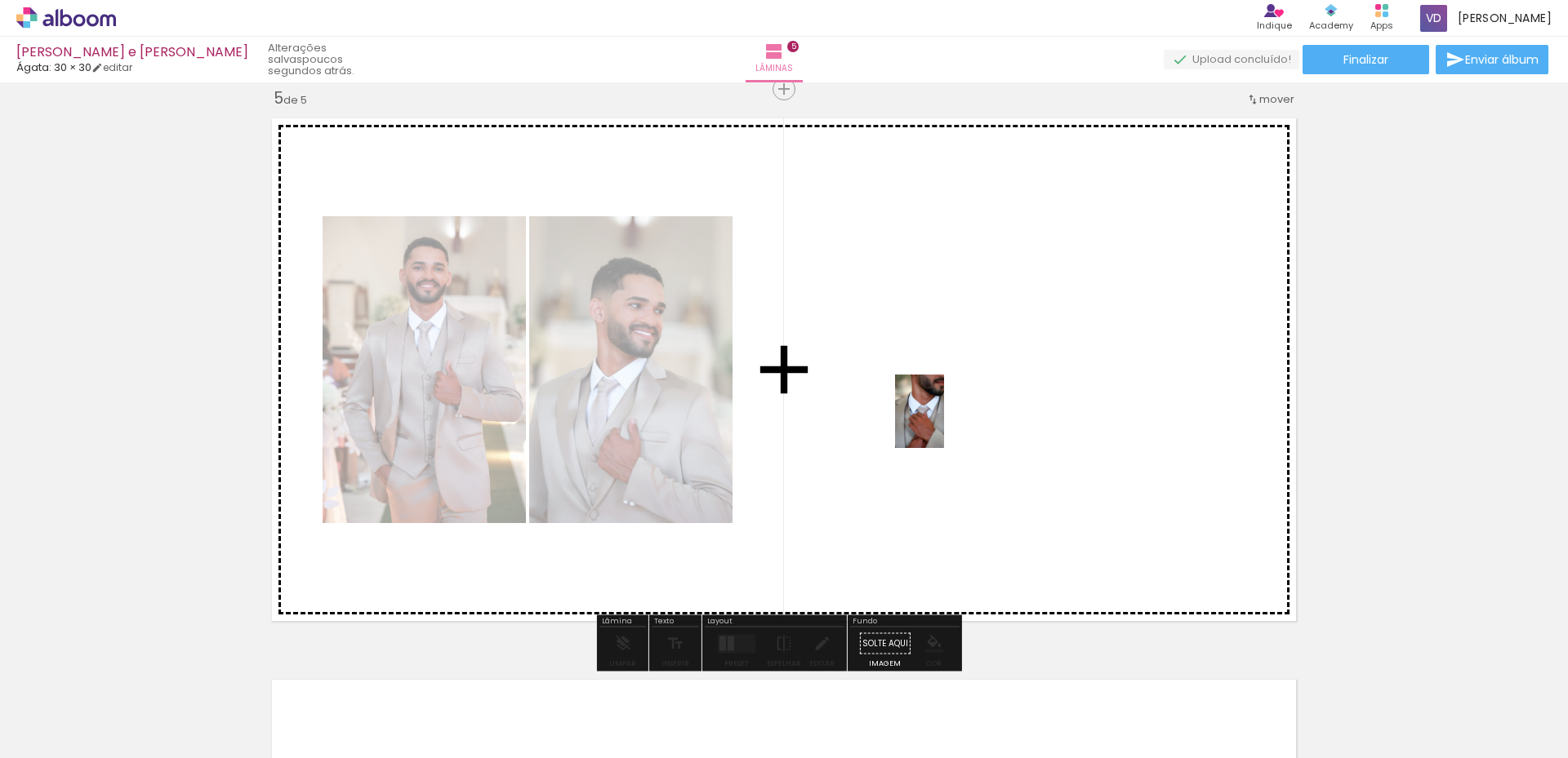
drag, startPoint x: 1080, startPoint y: 710, endPoint x: 937, endPoint y: 444, distance: 302.0
click at [928, 391] on quentale-workspace at bounding box center [784, 379] width 1568 height 758
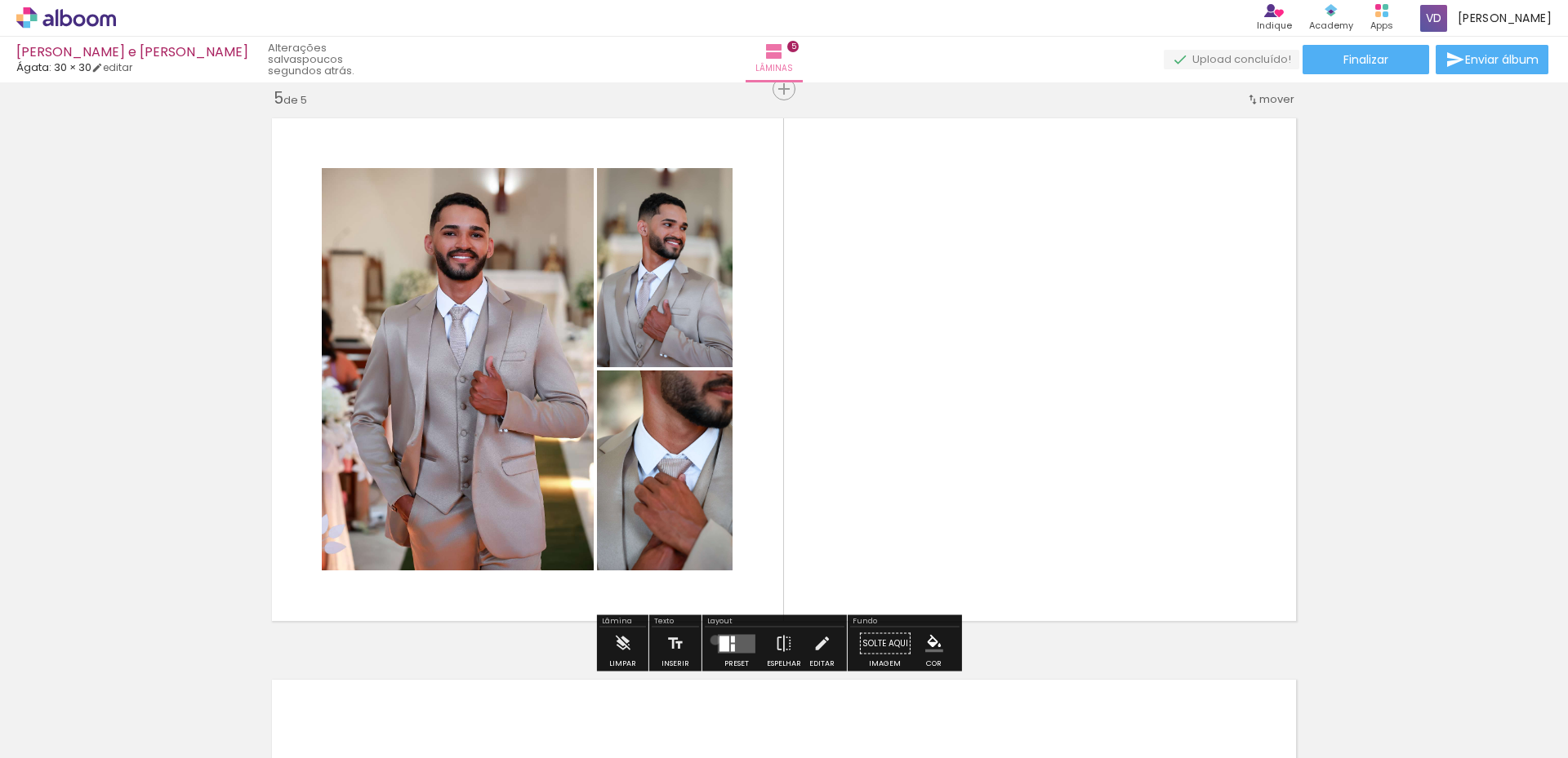
click at [715, 640] on div at bounding box center [736, 644] width 44 height 33
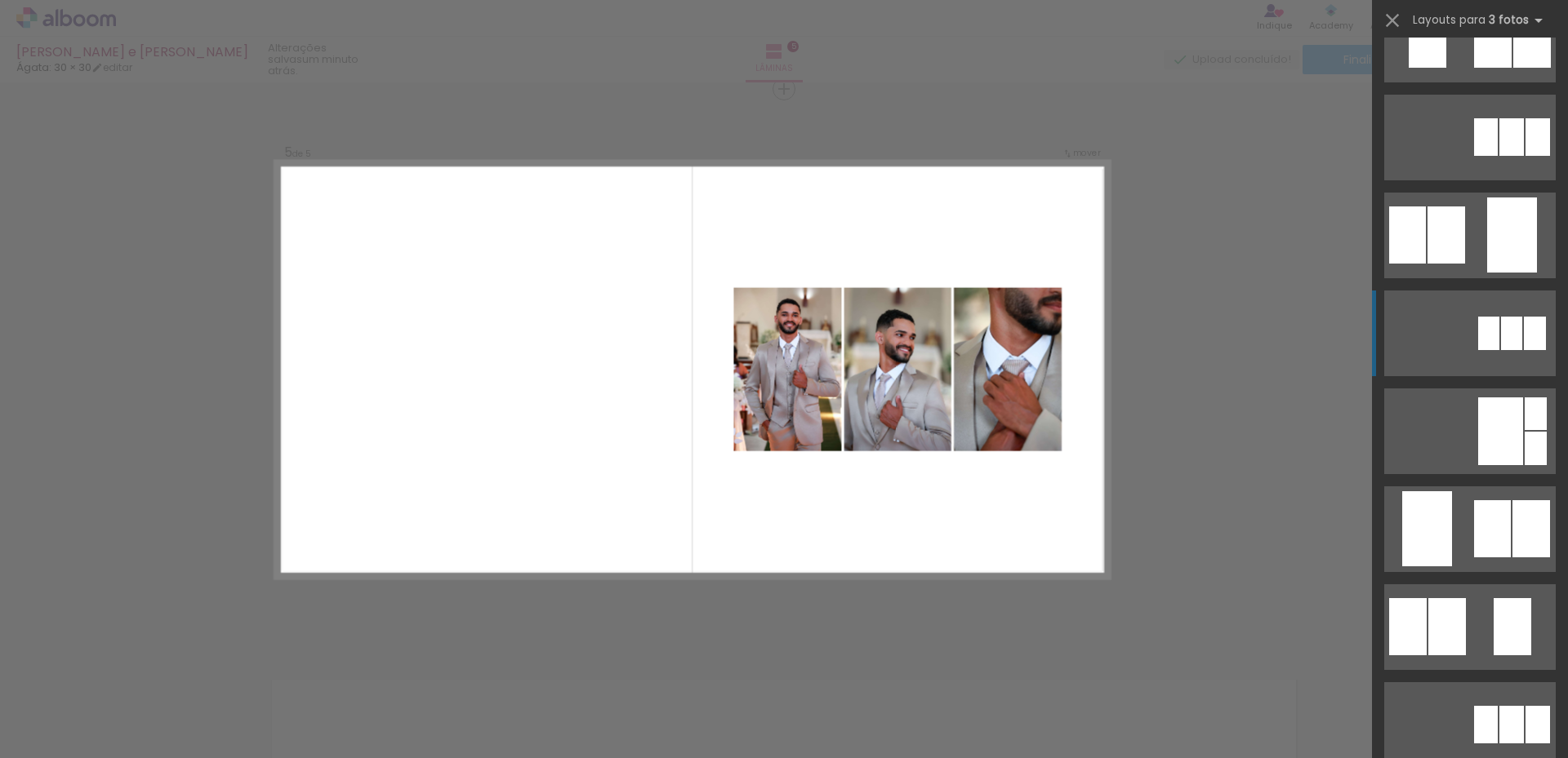
scroll to position [0, 0]
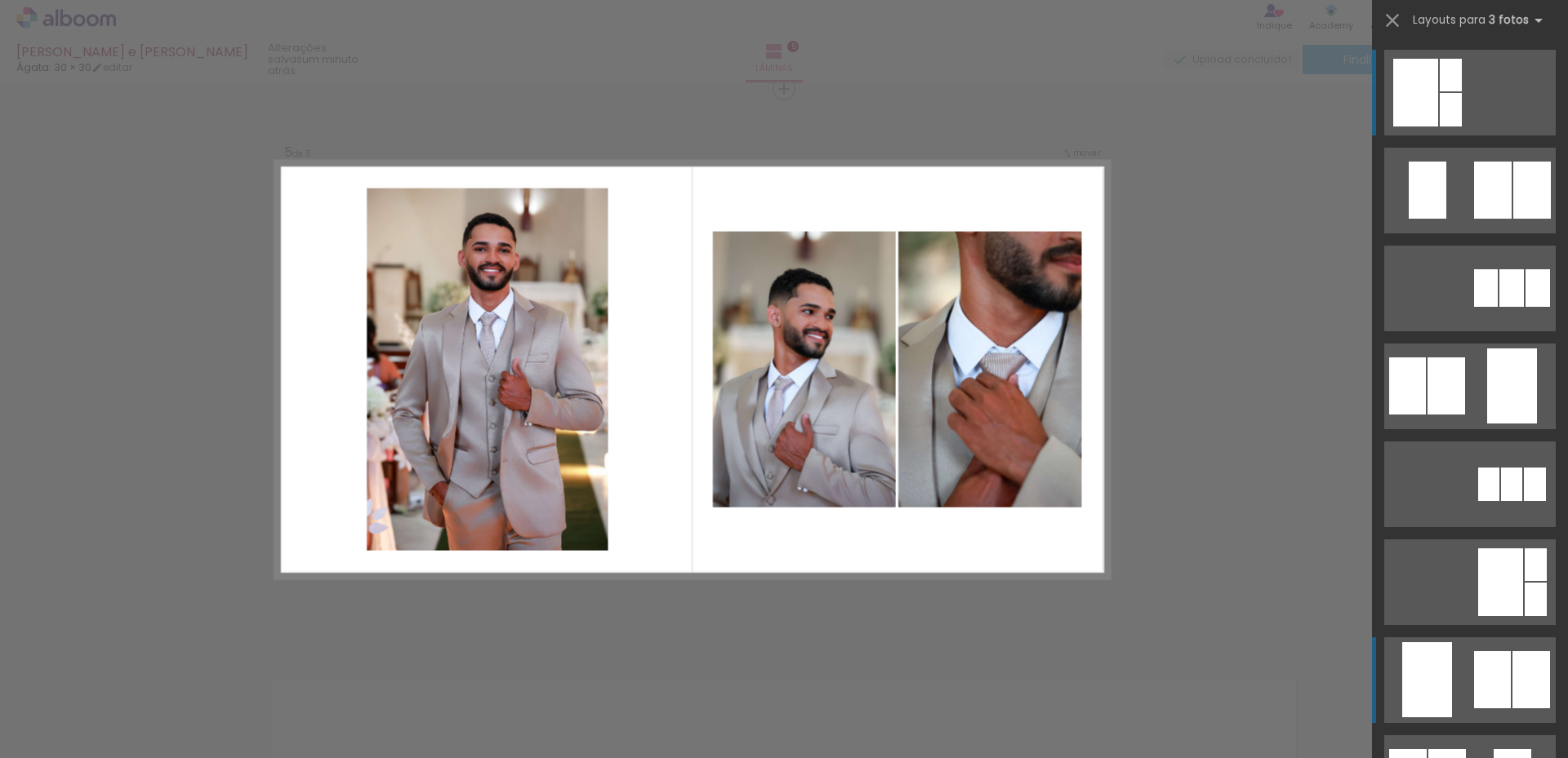
click at [1445, 136] on quentale-layouter at bounding box center [1469, 92] width 172 height 85
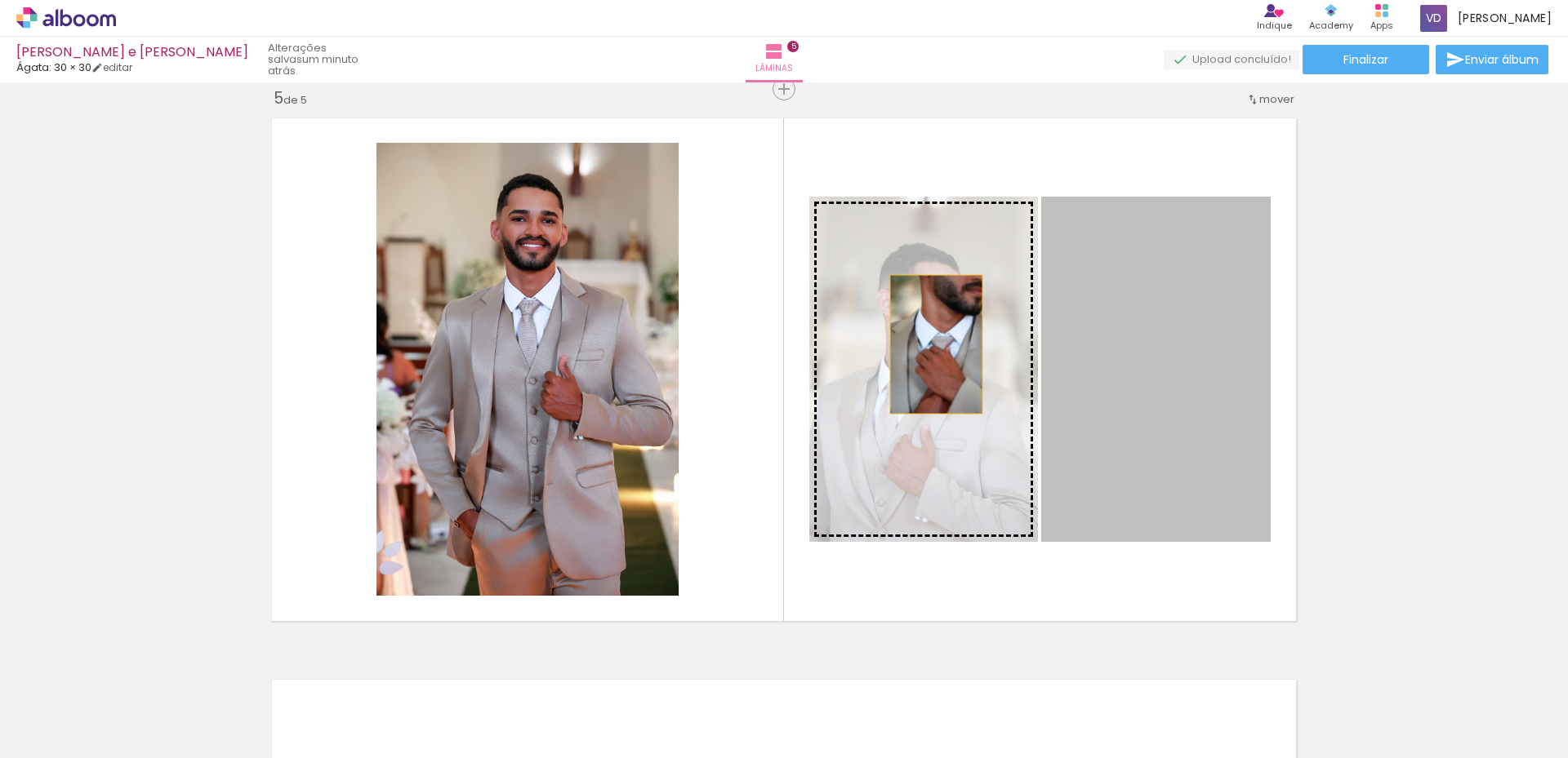
drag, startPoint x: 1148, startPoint y: 308, endPoint x: 929, endPoint y: 344, distance: 221.9
click at [0, 0] on slot at bounding box center [0, 0] width 0 height 0
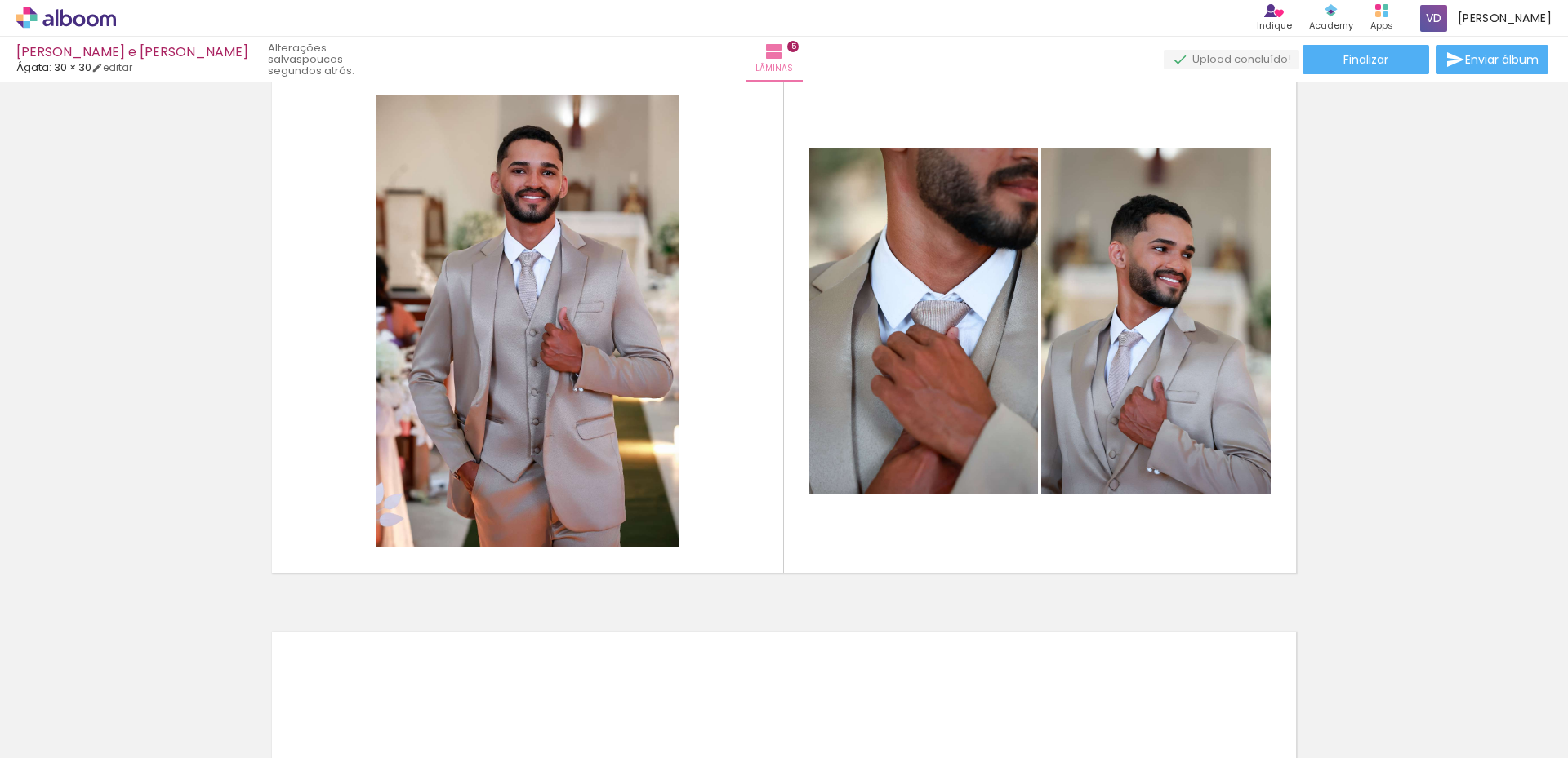
scroll to position [0, 841]
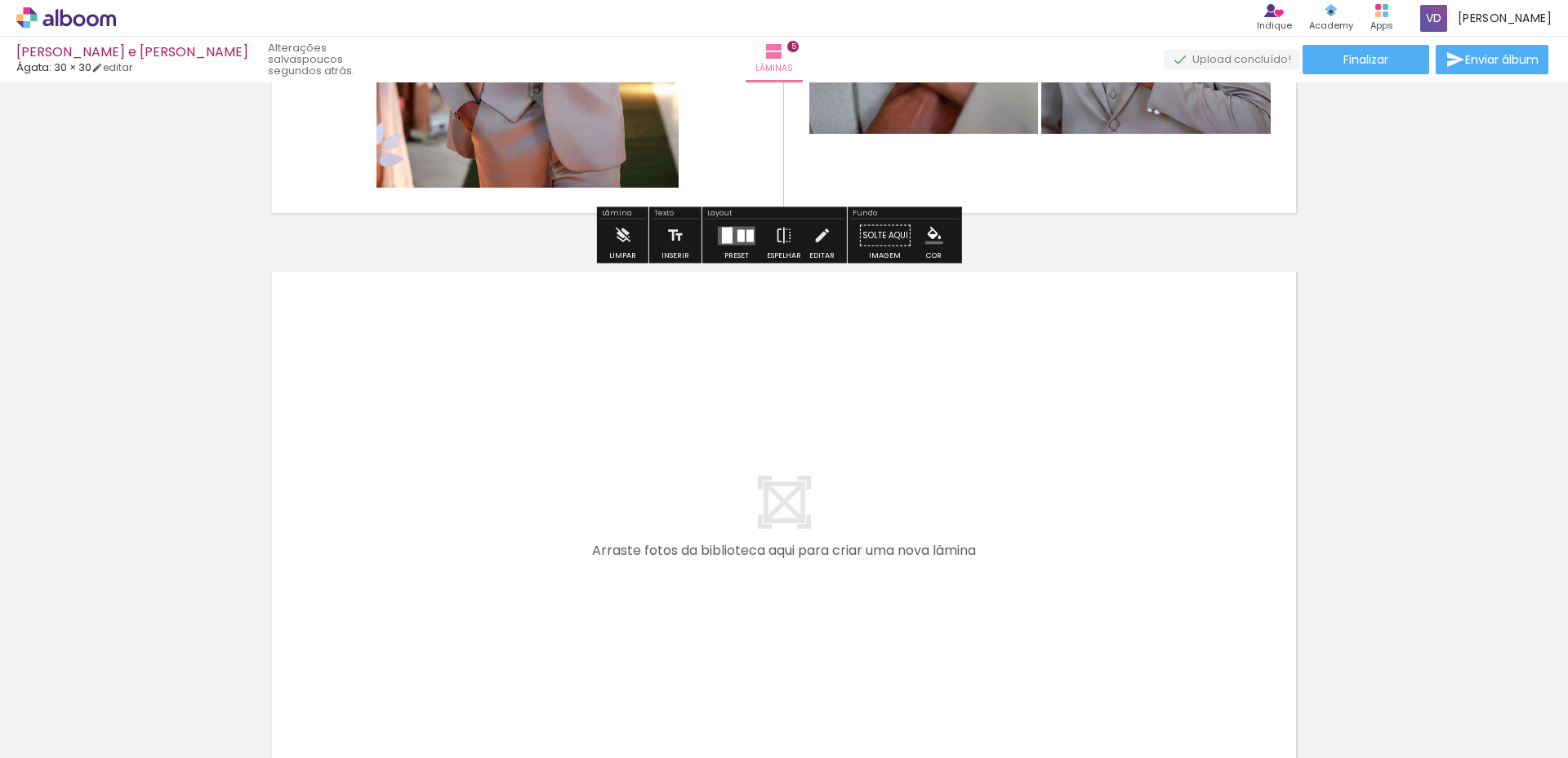
scroll to position [2859, 0]
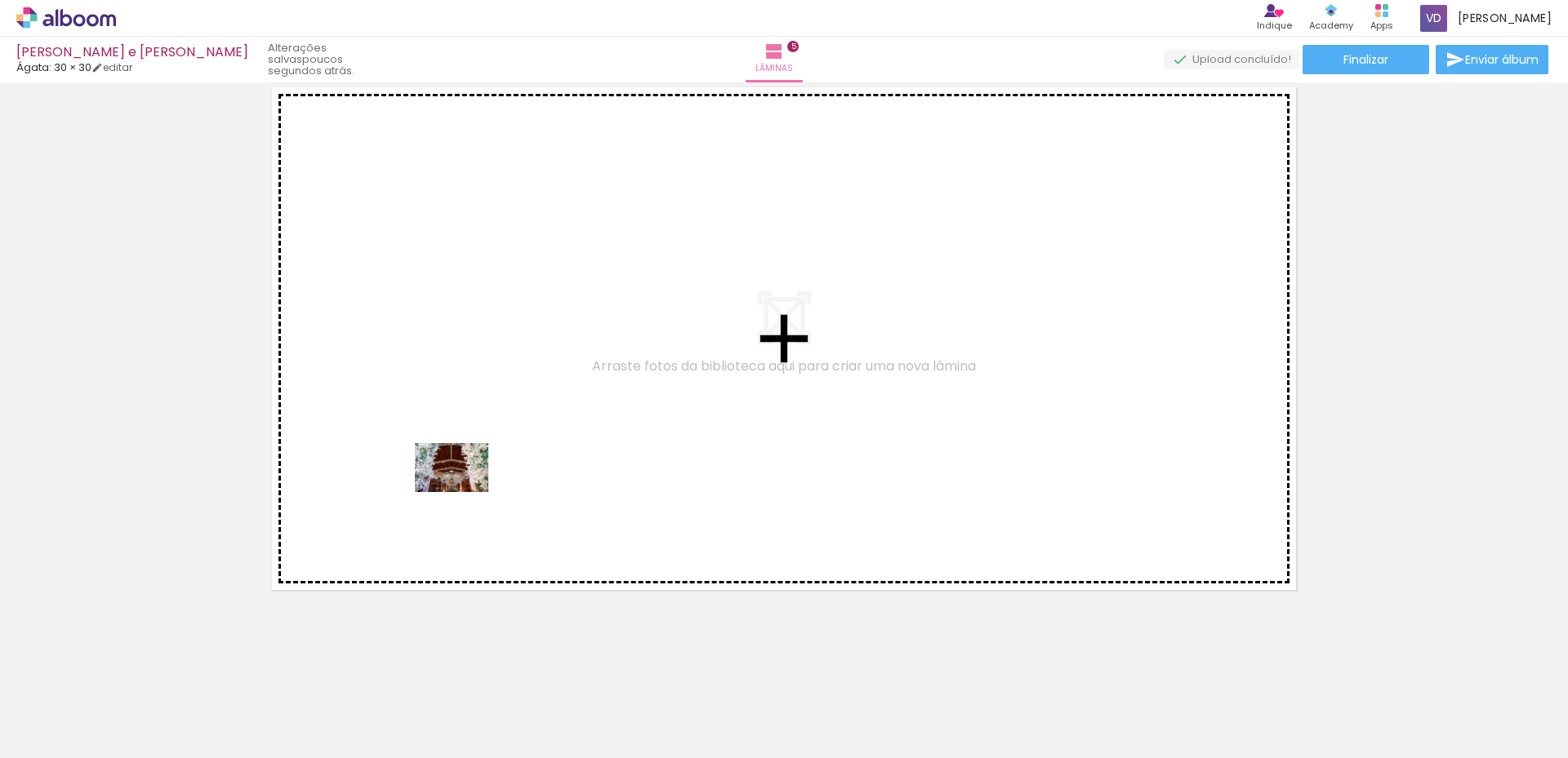
drag, startPoint x: 327, startPoint y: 715, endPoint x: 524, endPoint y: 397, distance: 374.1
click at [524, 397] on quentale-workspace at bounding box center [784, 379] width 1568 height 758
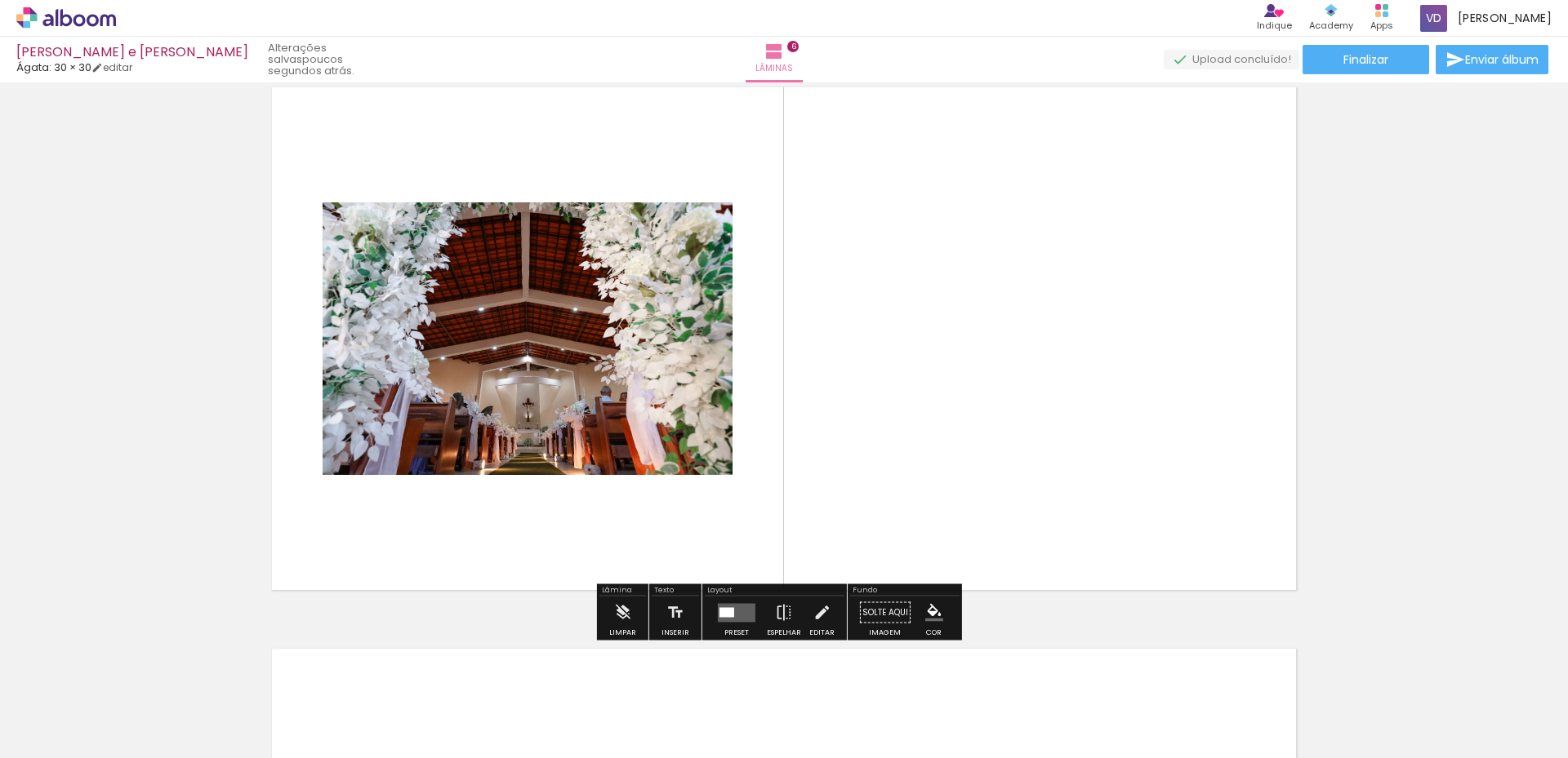
scroll to position [2829, 0]
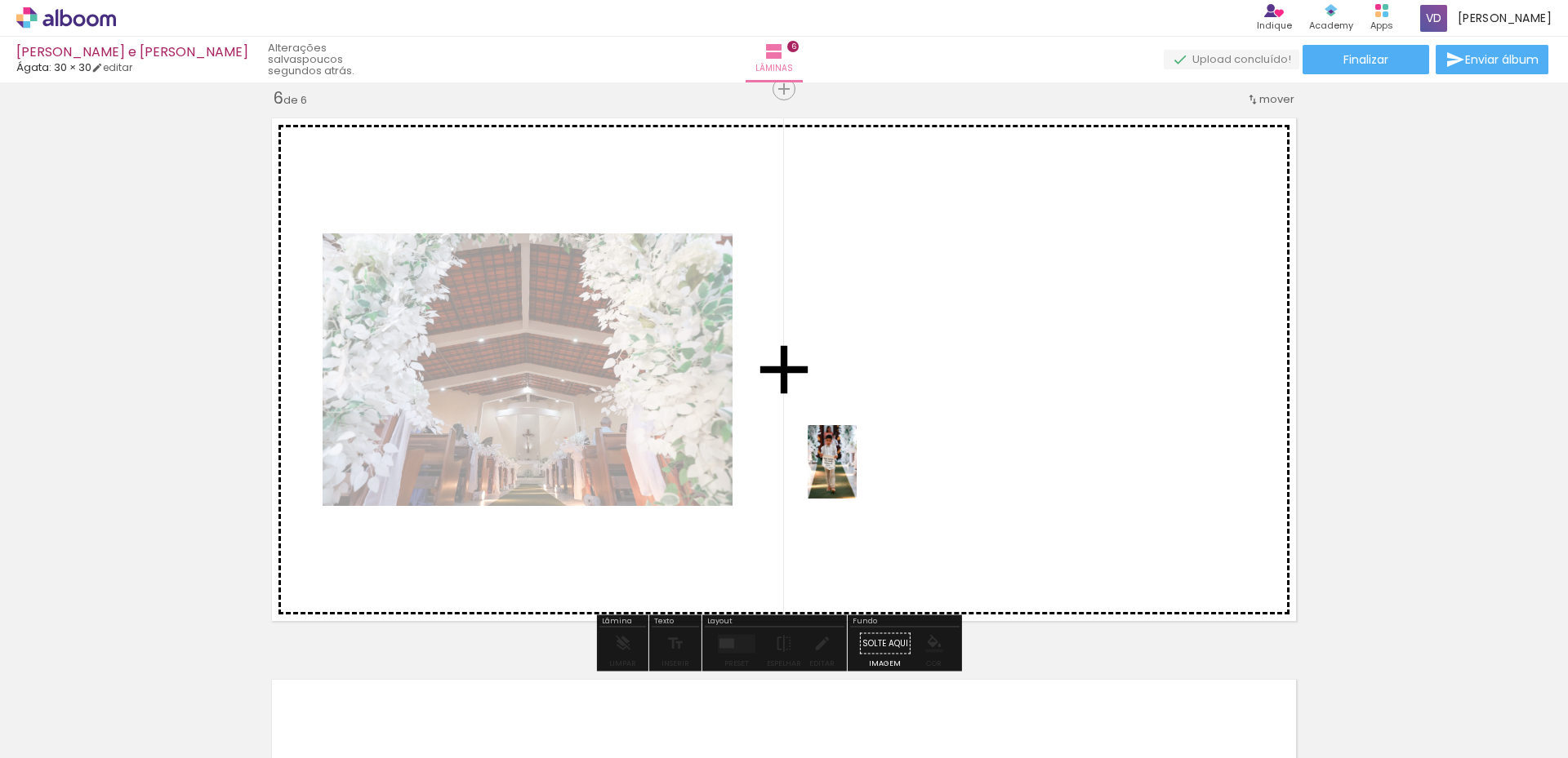
drag, startPoint x: 431, startPoint y: 704, endPoint x: 823, endPoint y: 527, distance: 430.1
click at [890, 457] on quentale-workspace at bounding box center [784, 379] width 1568 height 758
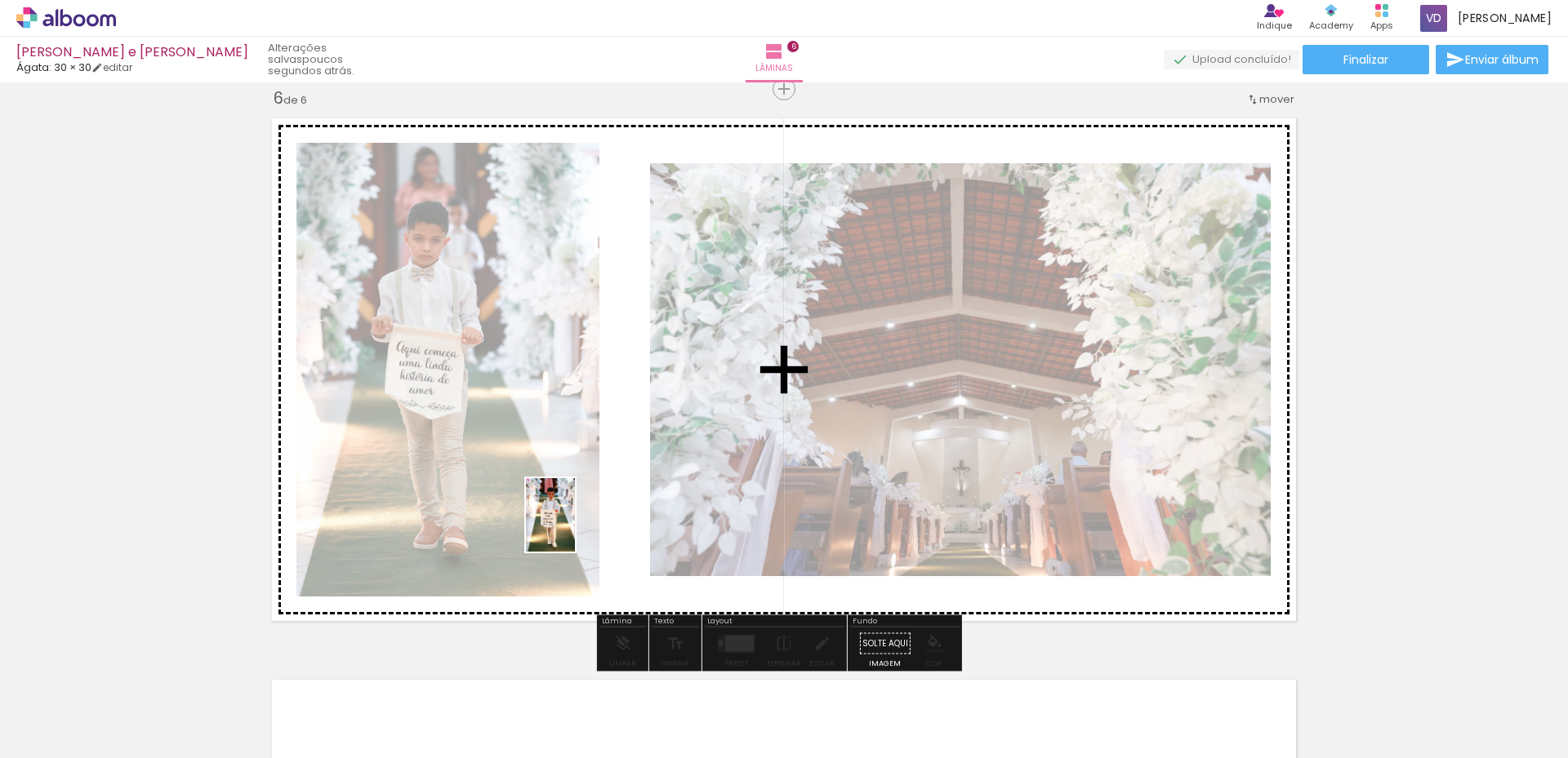
drag, startPoint x: 514, startPoint y: 708, endPoint x: 590, endPoint y: 441, distance: 277.6
click at [589, 440] on quentale-workspace at bounding box center [784, 379] width 1568 height 758
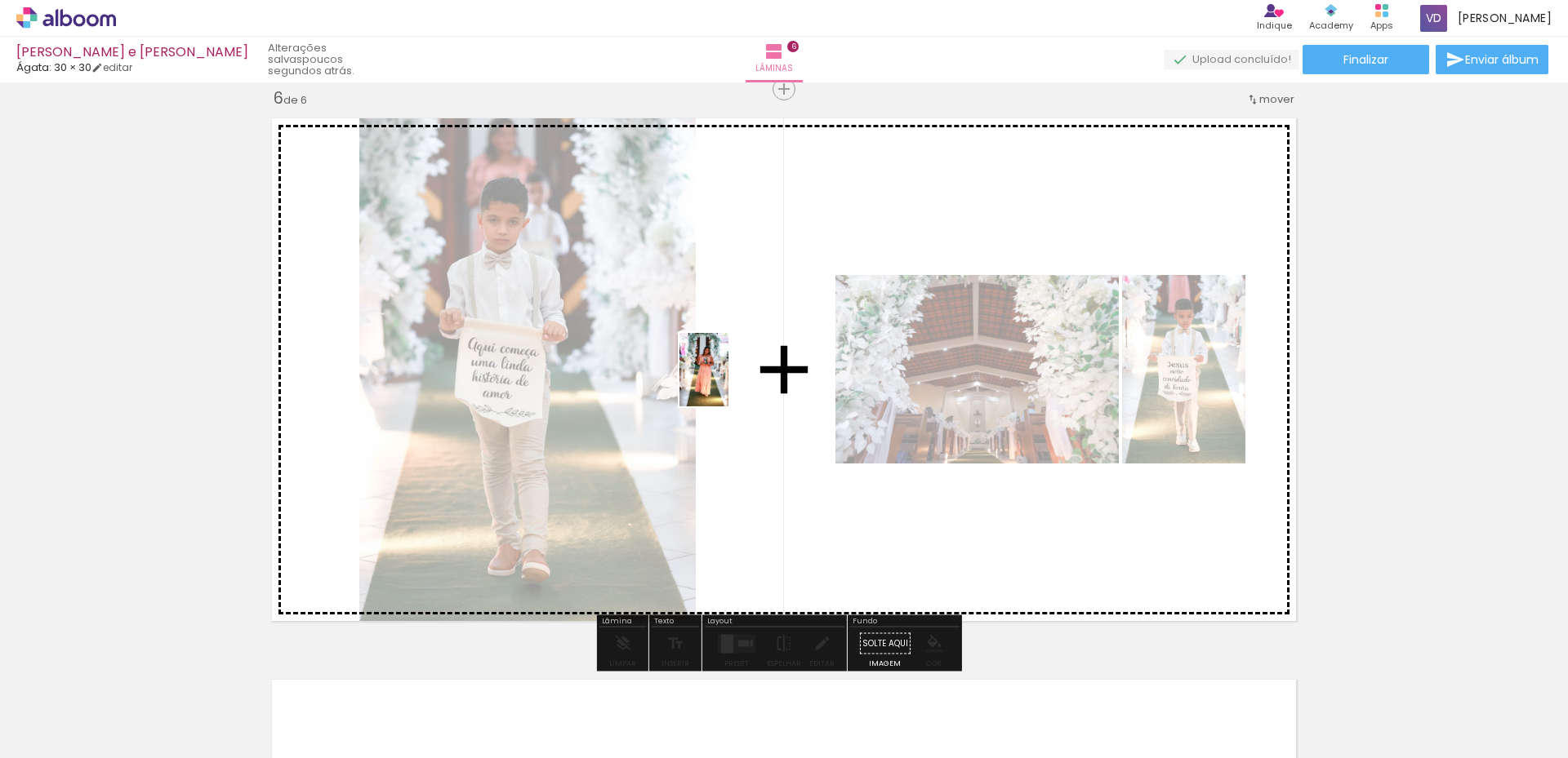
drag, startPoint x: 608, startPoint y: 705, endPoint x: 728, endPoint y: 401, distance: 326.8
click at [728, 380] on quentale-workspace at bounding box center [784, 379] width 1568 height 758
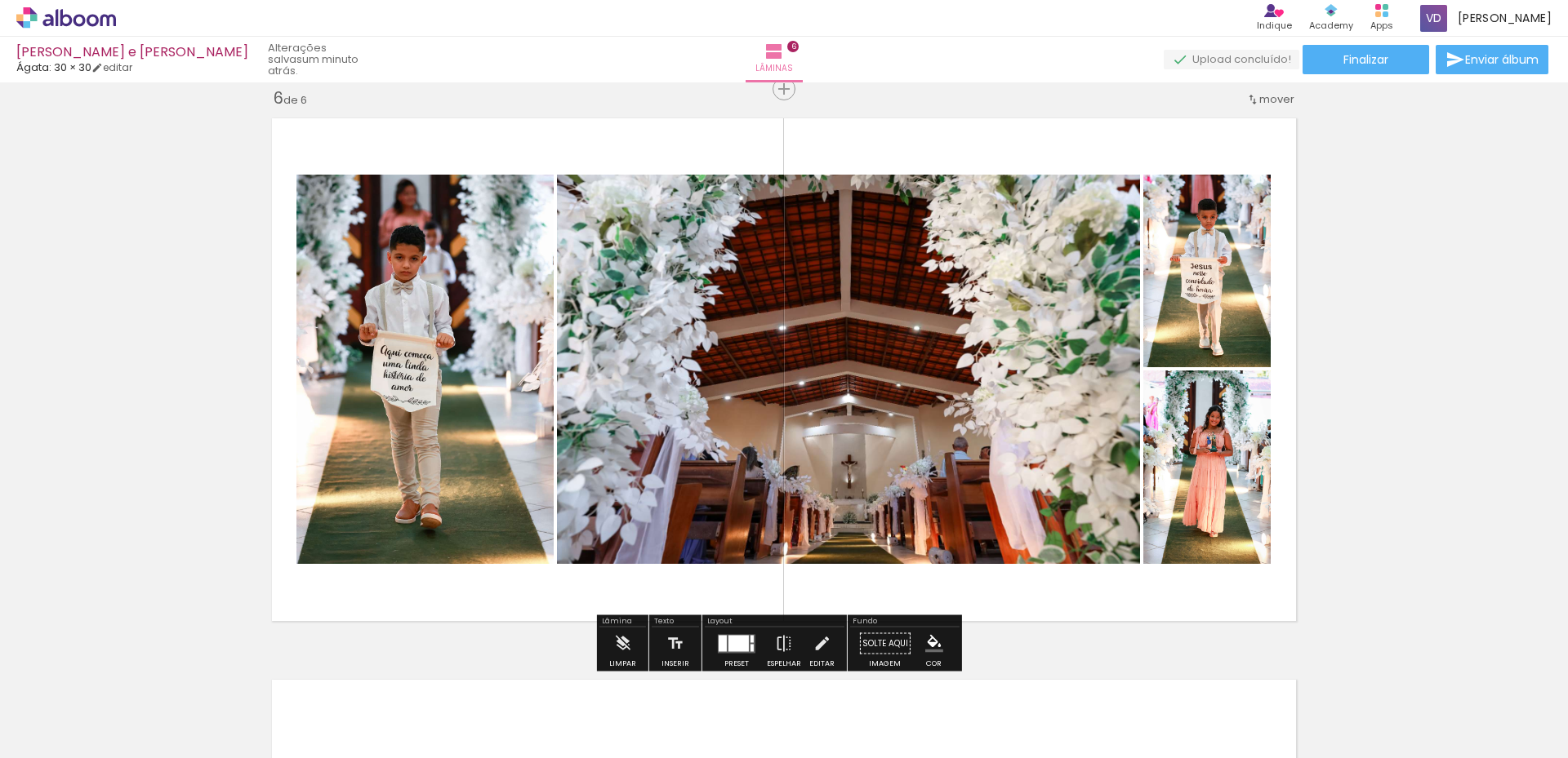
click at [739, 643] on div at bounding box center [738, 643] width 21 height 16
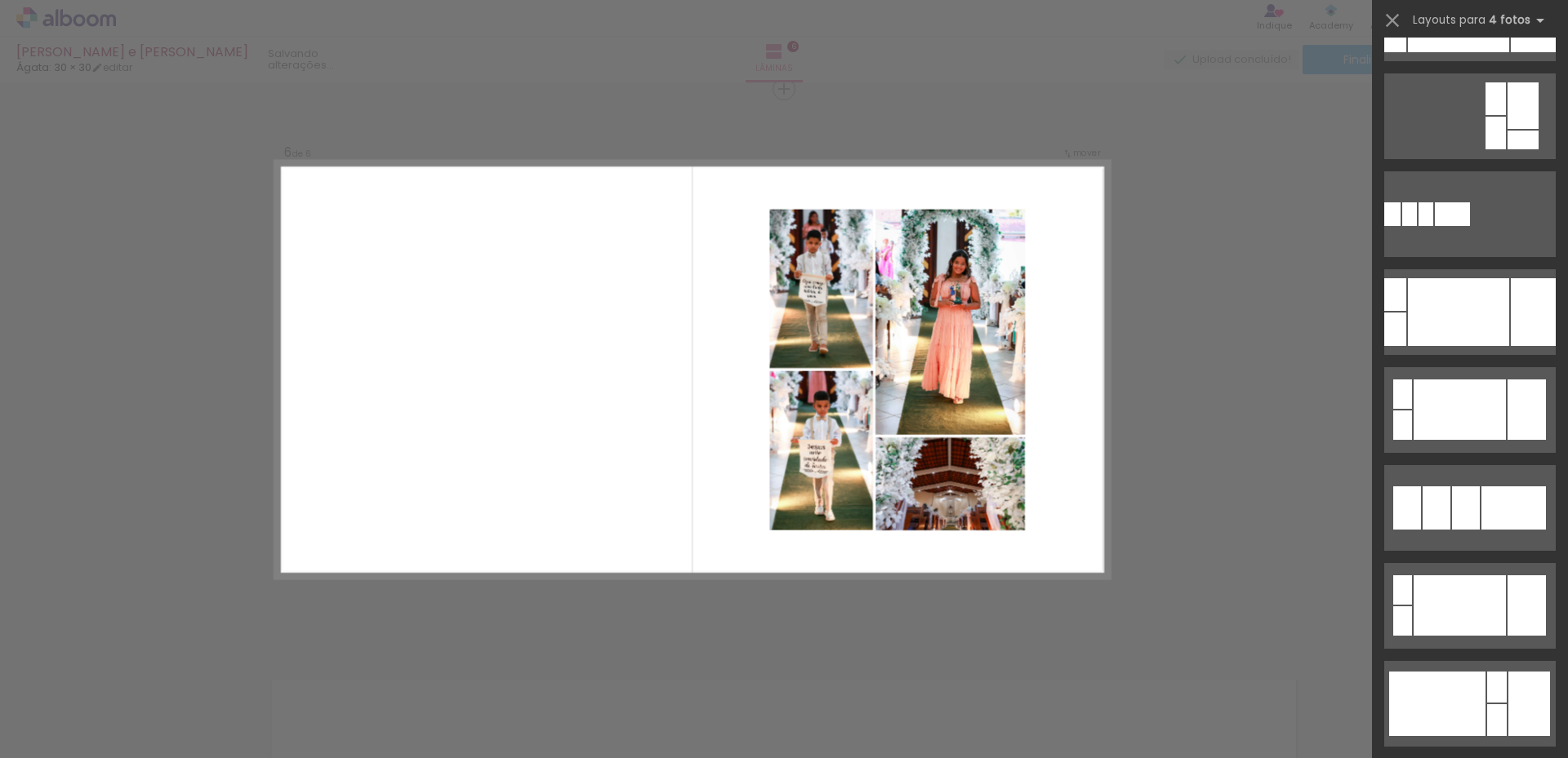
scroll to position [0, 0]
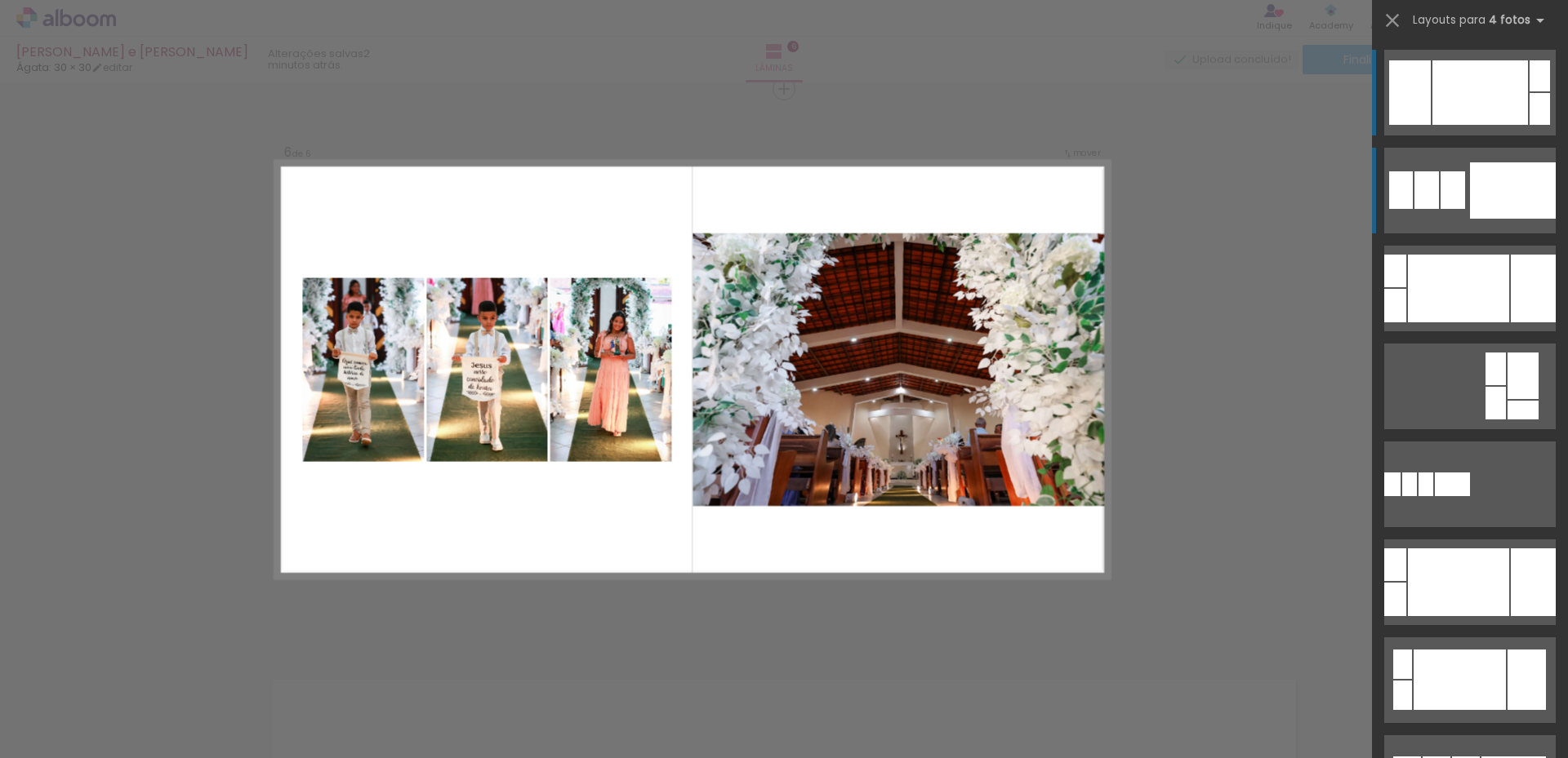
click at [1503, 198] on div at bounding box center [1512, 190] width 85 height 57
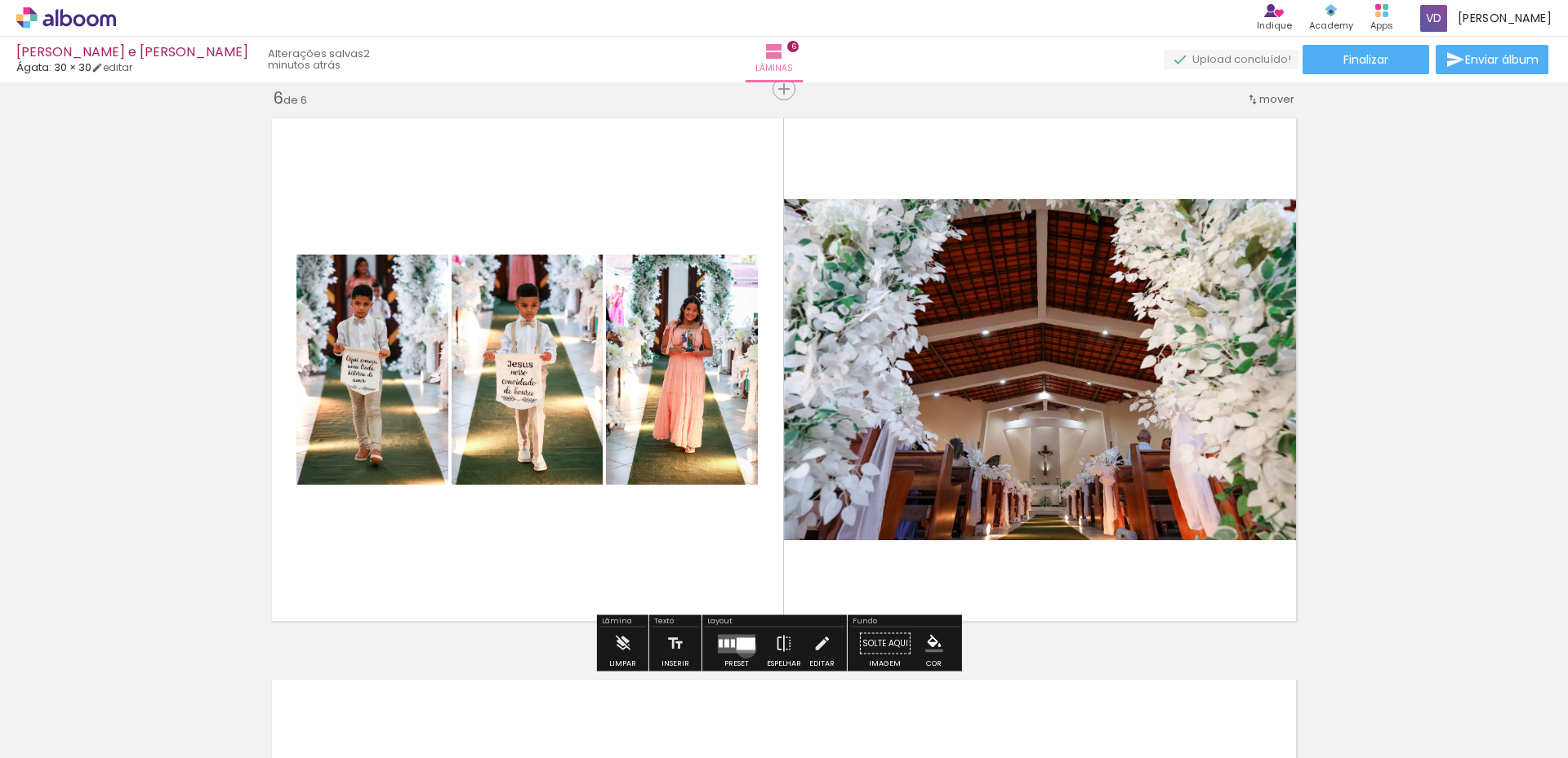
click at [742, 648] on div at bounding box center [745, 644] width 19 height 12
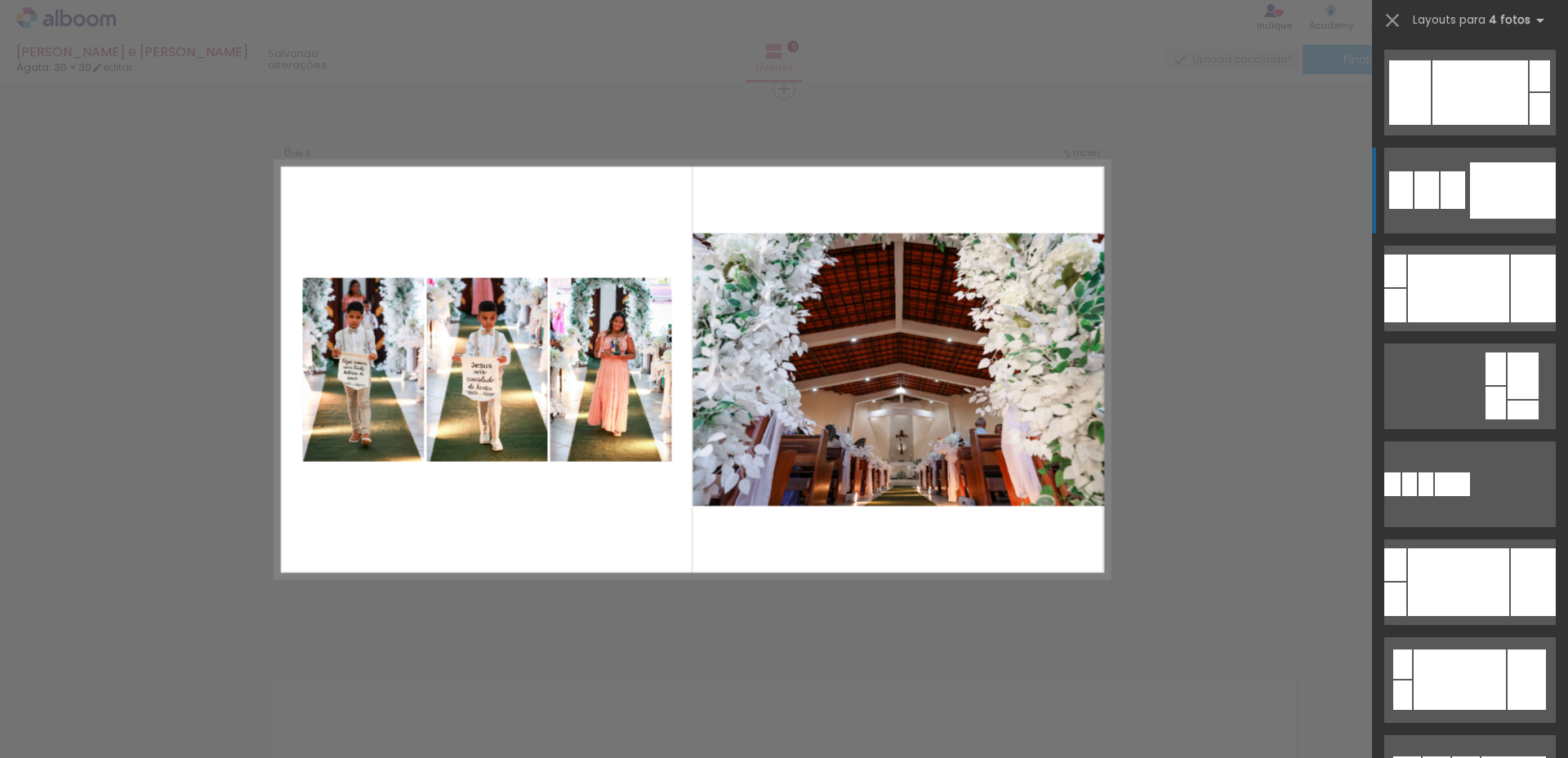
scroll to position [98, 0]
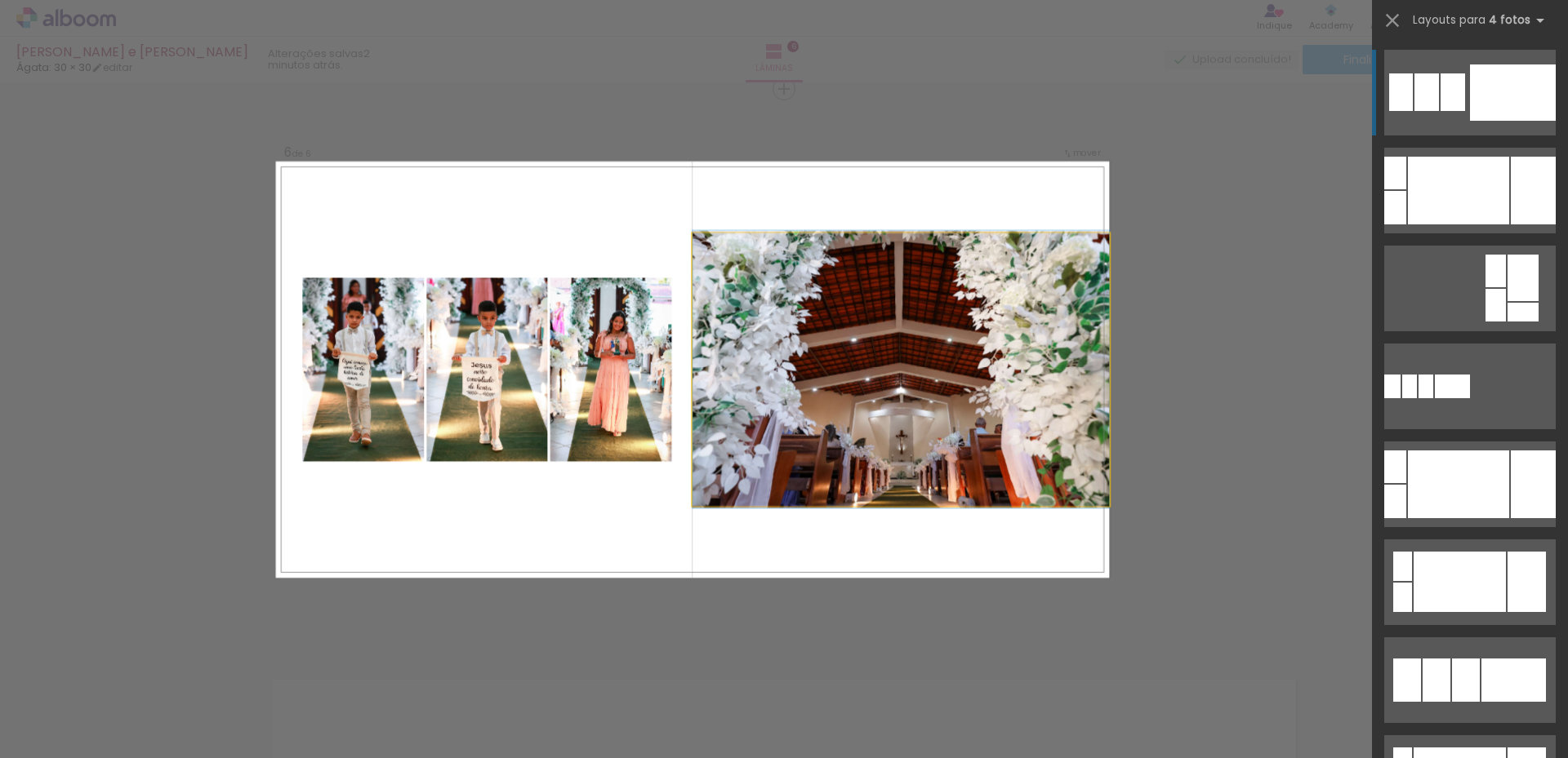
click at [754, 448] on quentale-photo at bounding box center [901, 369] width 417 height 273
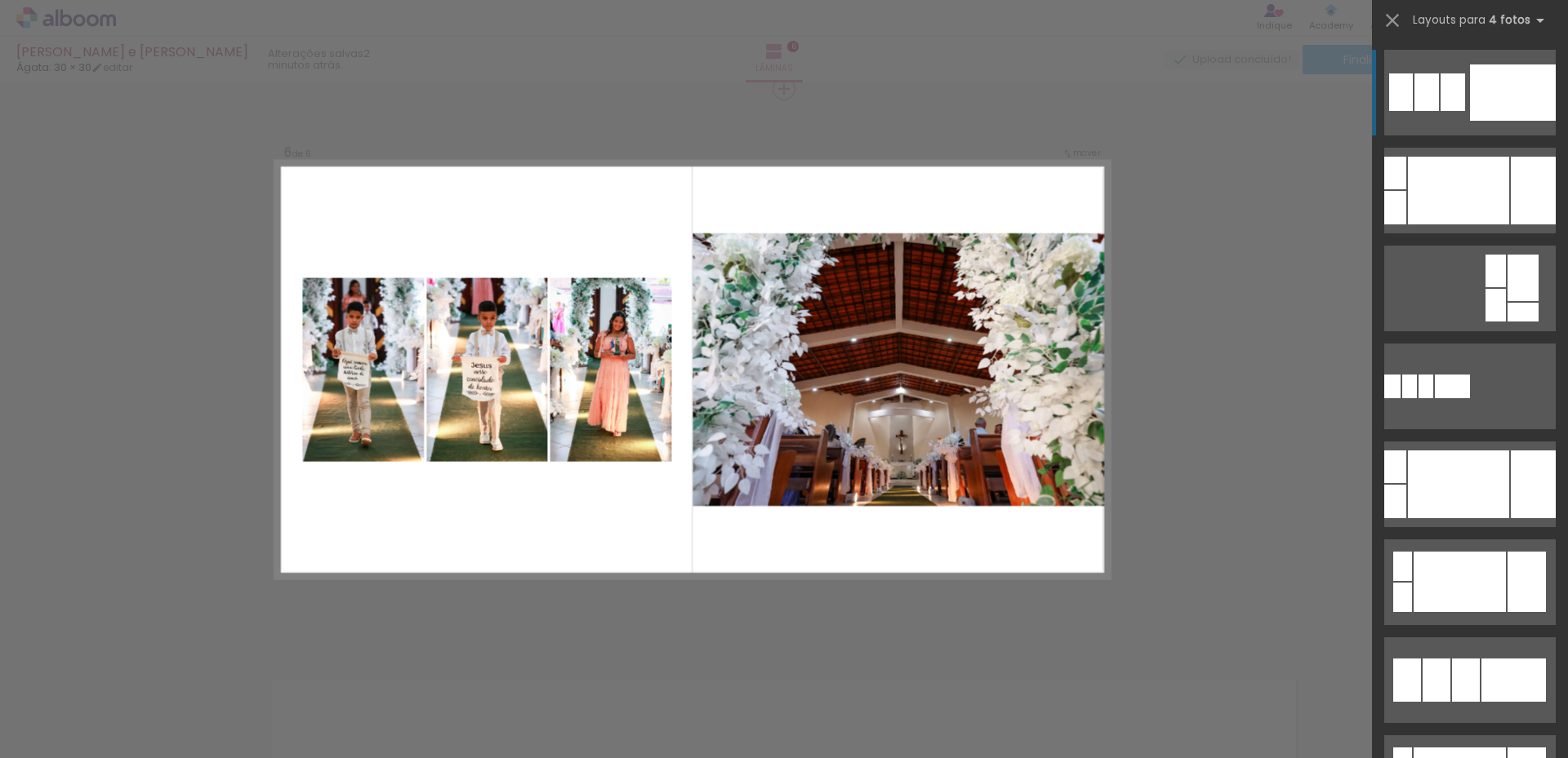
click at [1534, 89] on div at bounding box center [1512, 92] width 85 height 57
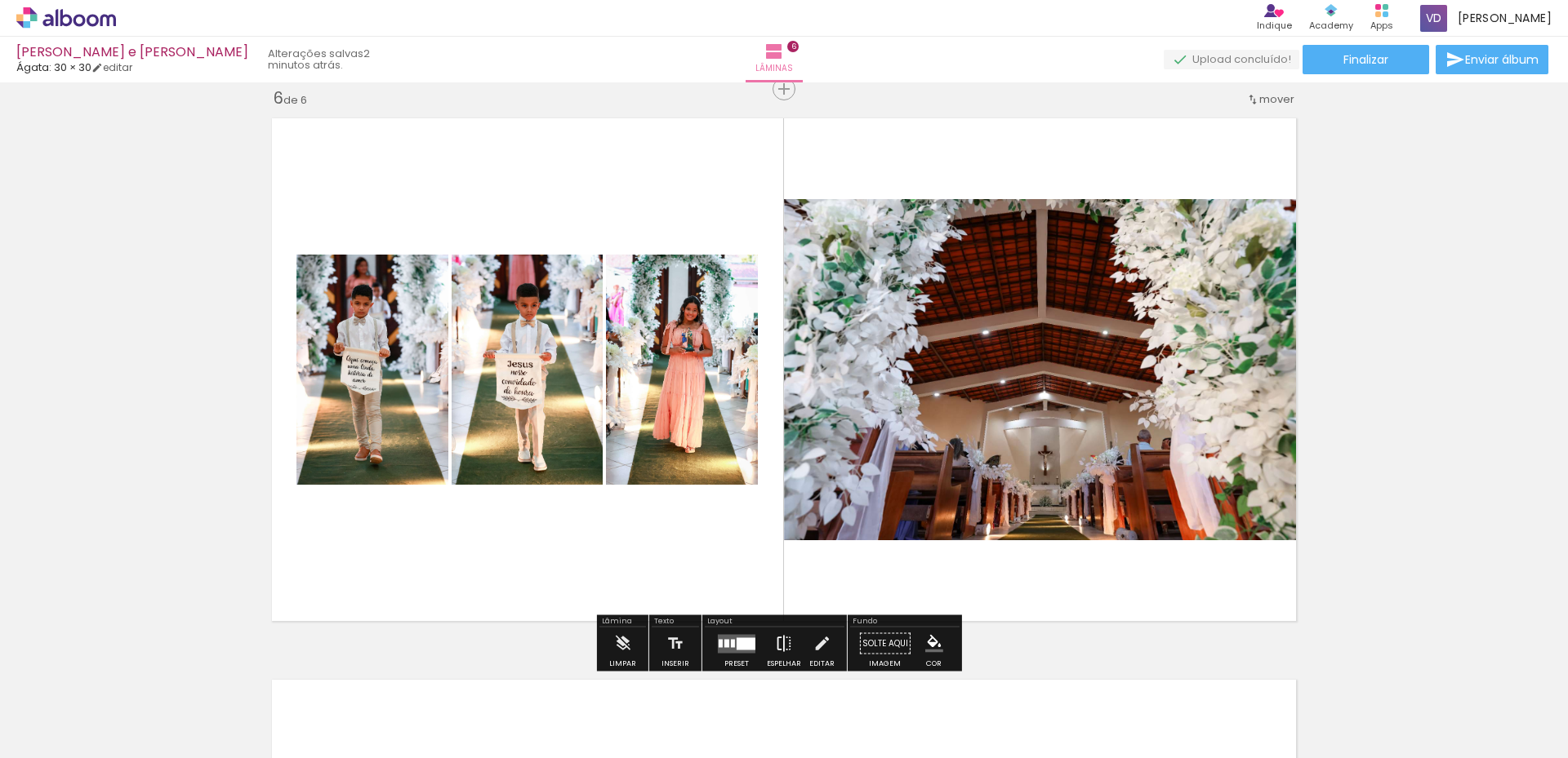
click at [783, 641] on iron-icon at bounding box center [784, 644] width 18 height 33
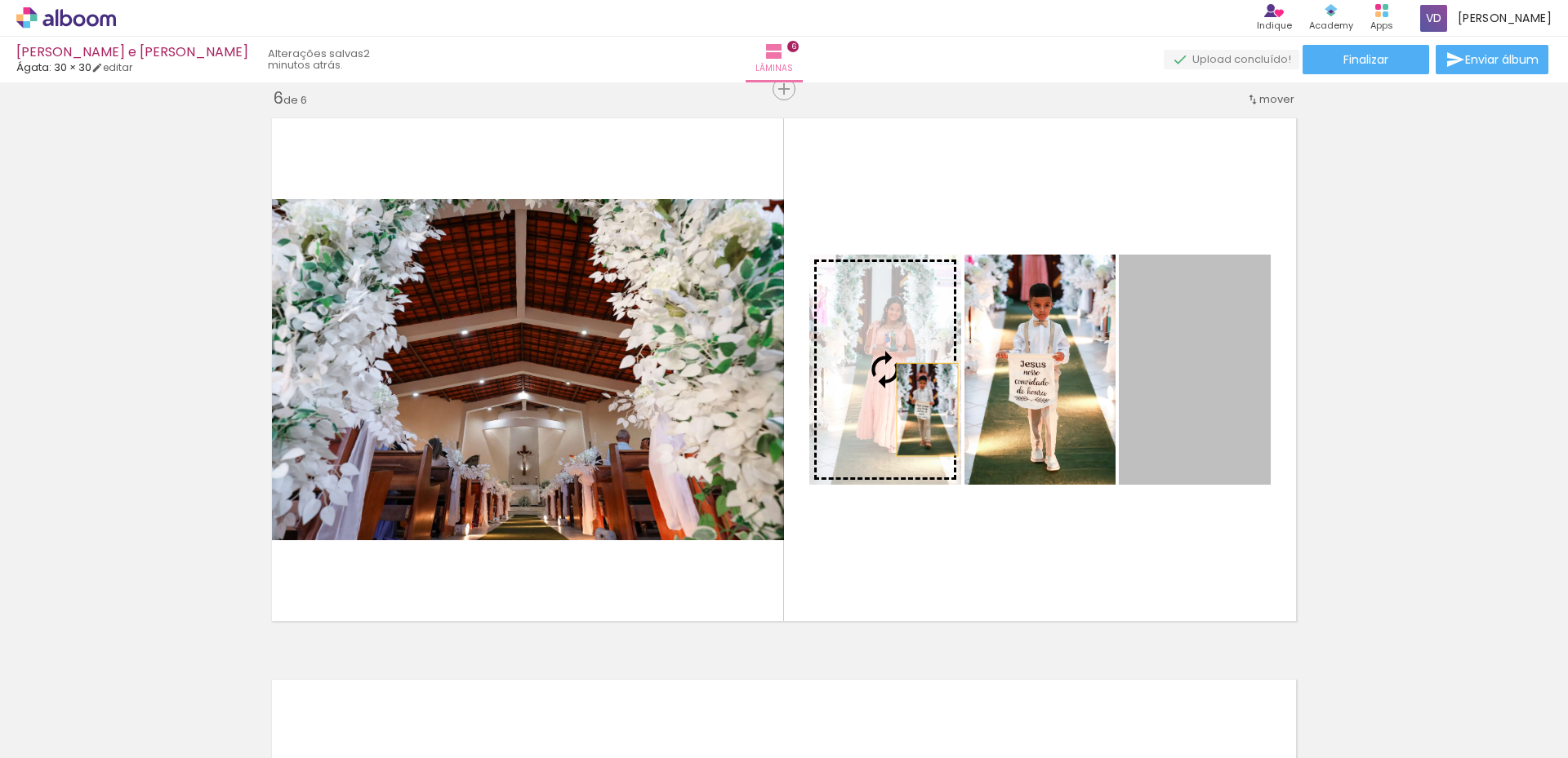
drag, startPoint x: 1176, startPoint y: 353, endPoint x: 881, endPoint y: 403, distance: 299.2
click at [0, 0] on slot at bounding box center [0, 0] width 0 height 0
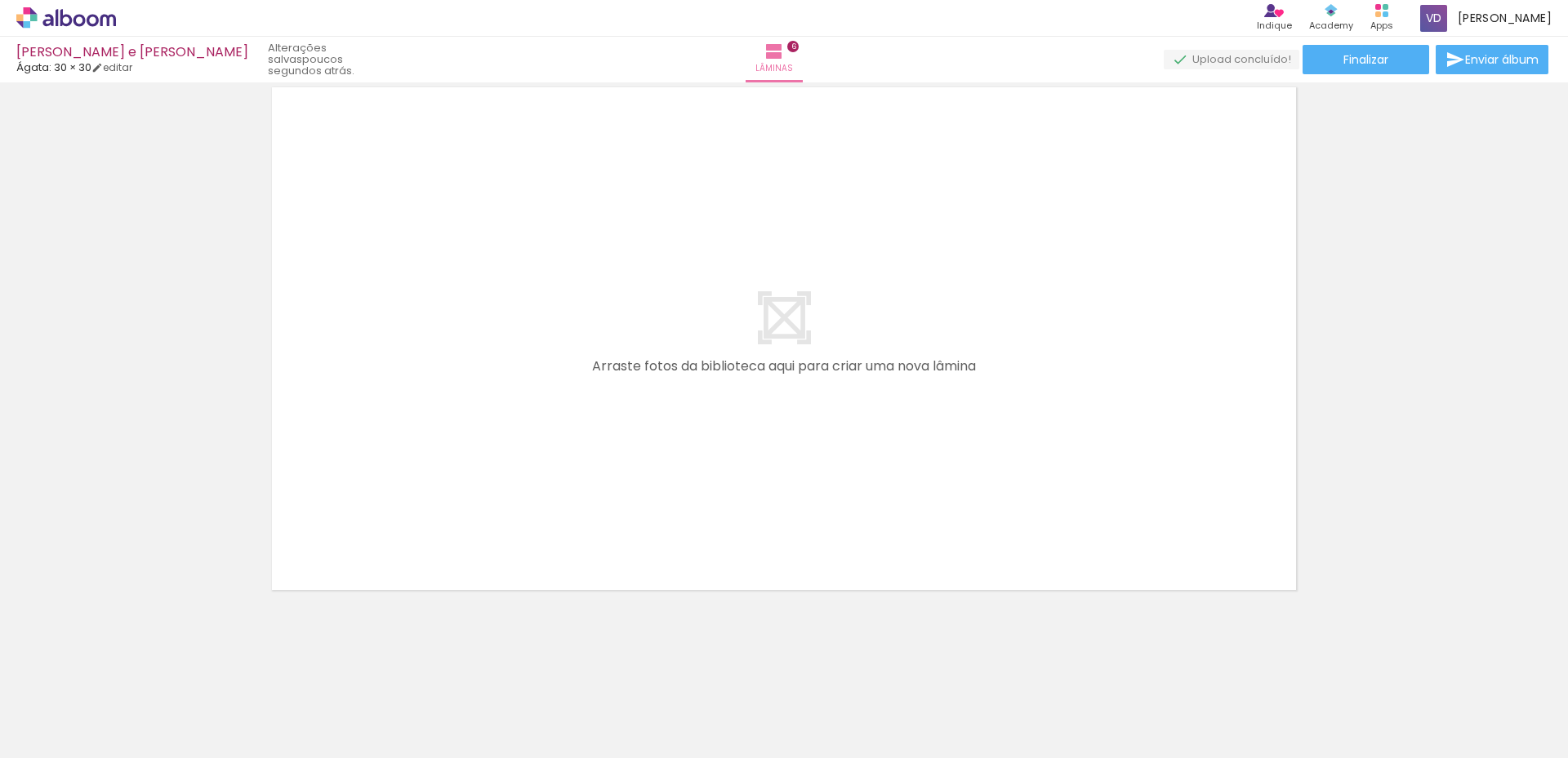
scroll to position [0, 1228]
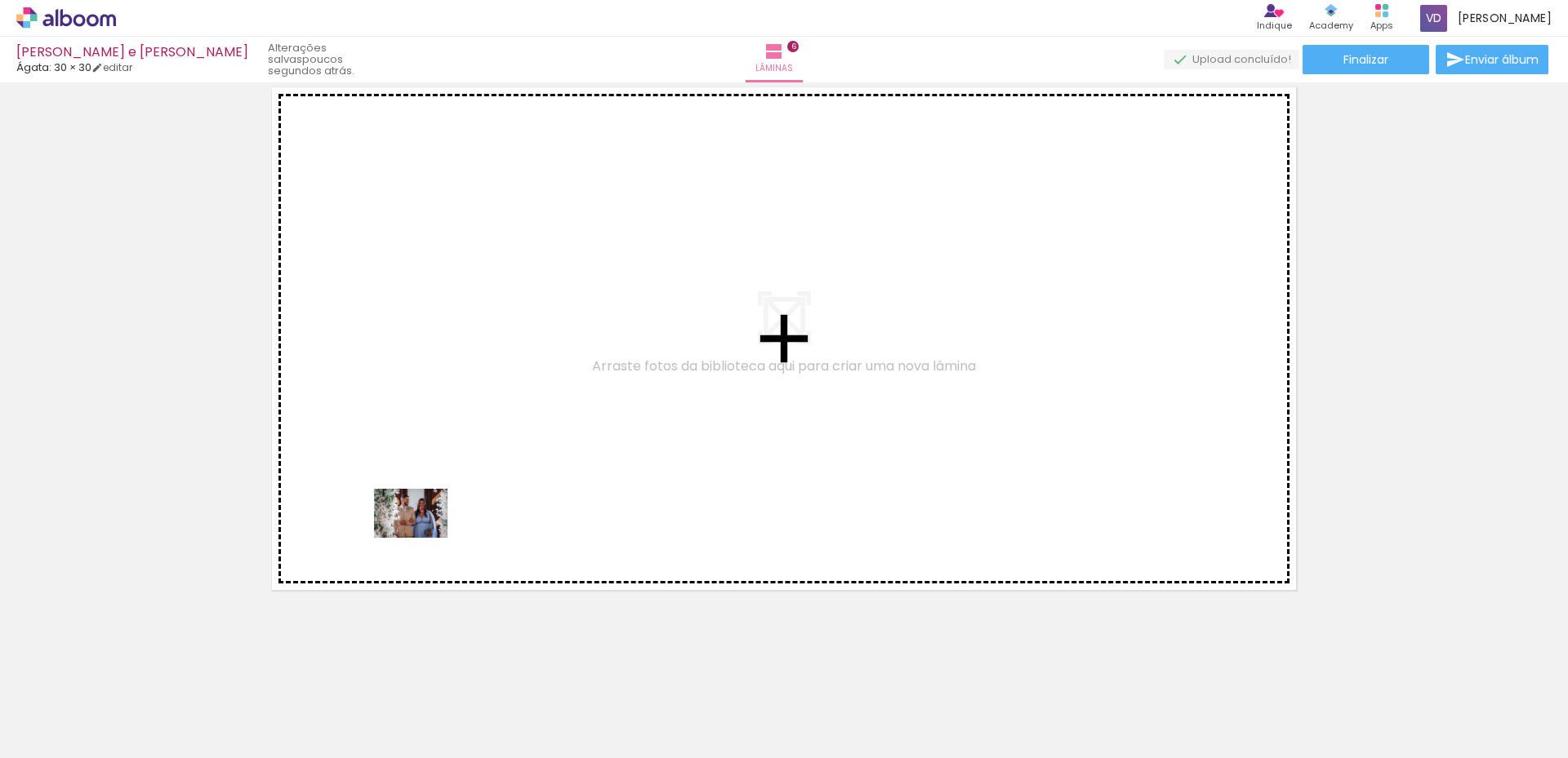
drag, startPoint x: 316, startPoint y: 708, endPoint x: 471, endPoint y: 425, distance: 322.7
click at [471, 426] on quentale-workspace at bounding box center [784, 379] width 1568 height 758
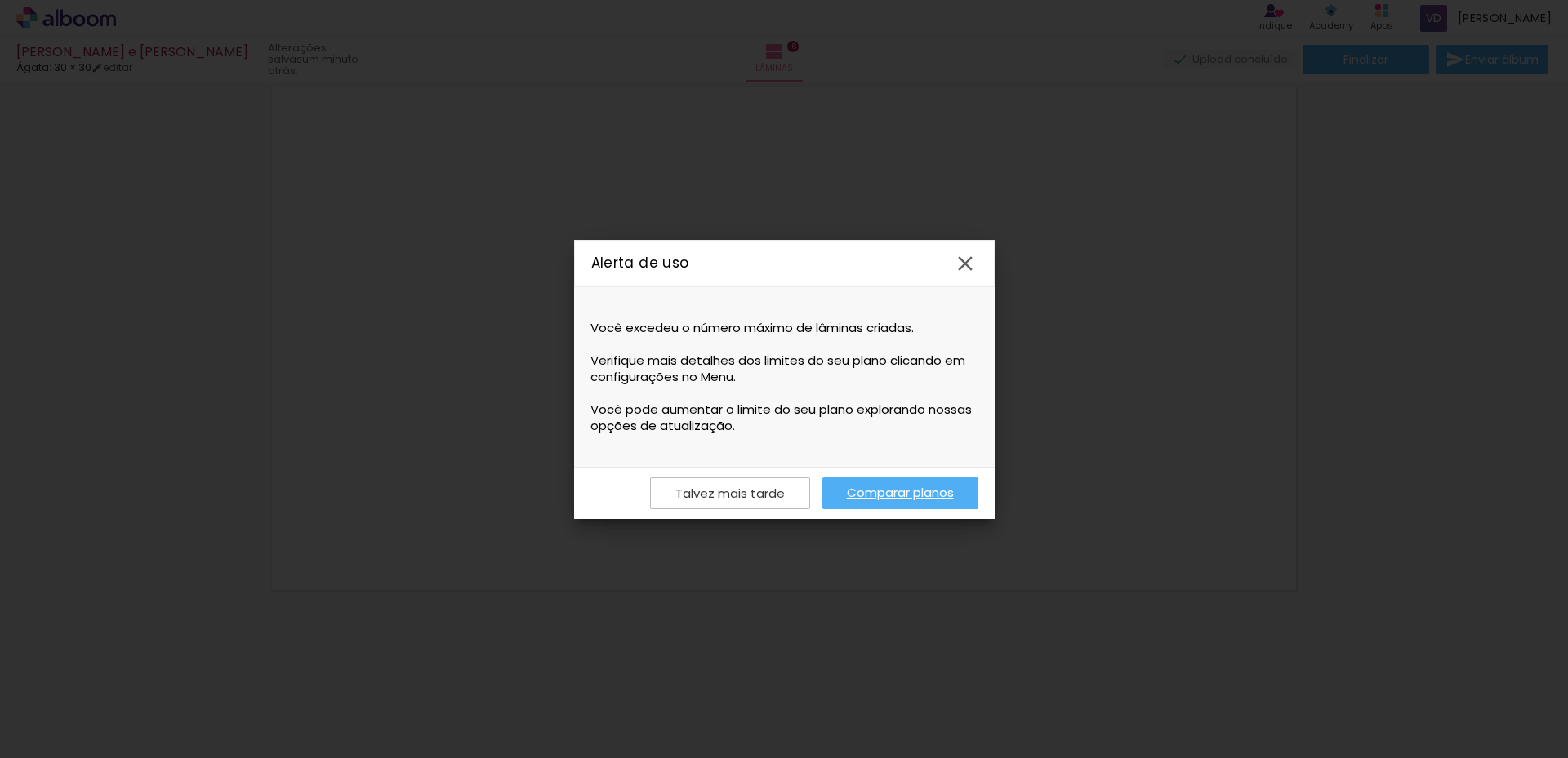
click at [880, 497] on link "Comparar planos" at bounding box center [899, 493] width 156 height 32
click at [0, 0] on slot "Talvez mais tarde" at bounding box center [0, 0] width 0 height 0
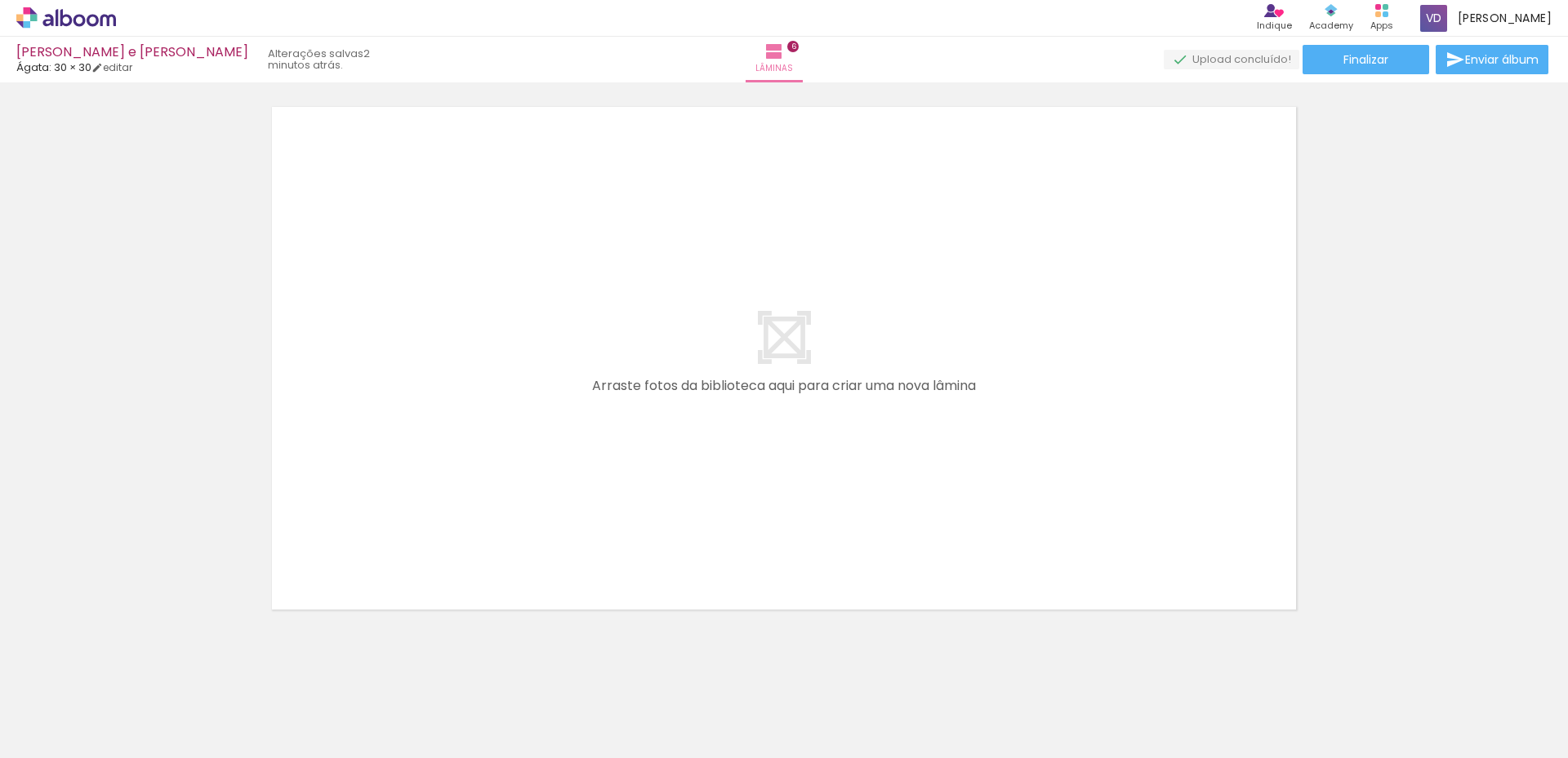
scroll to position [3421, 0]
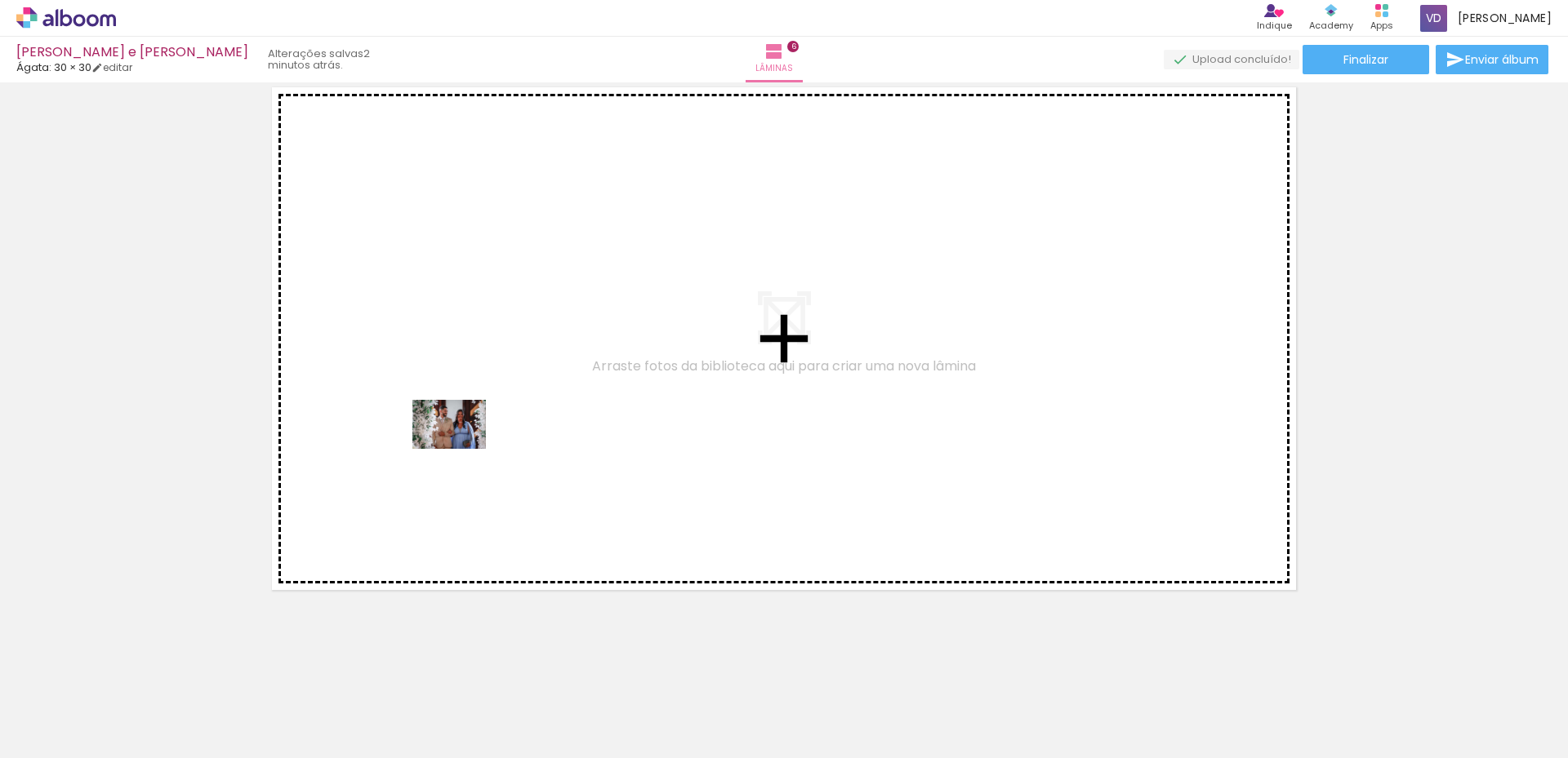
drag, startPoint x: 316, startPoint y: 697, endPoint x: 467, endPoint y: 438, distance: 299.8
click at [467, 439] on quentale-workspace at bounding box center [784, 379] width 1568 height 758
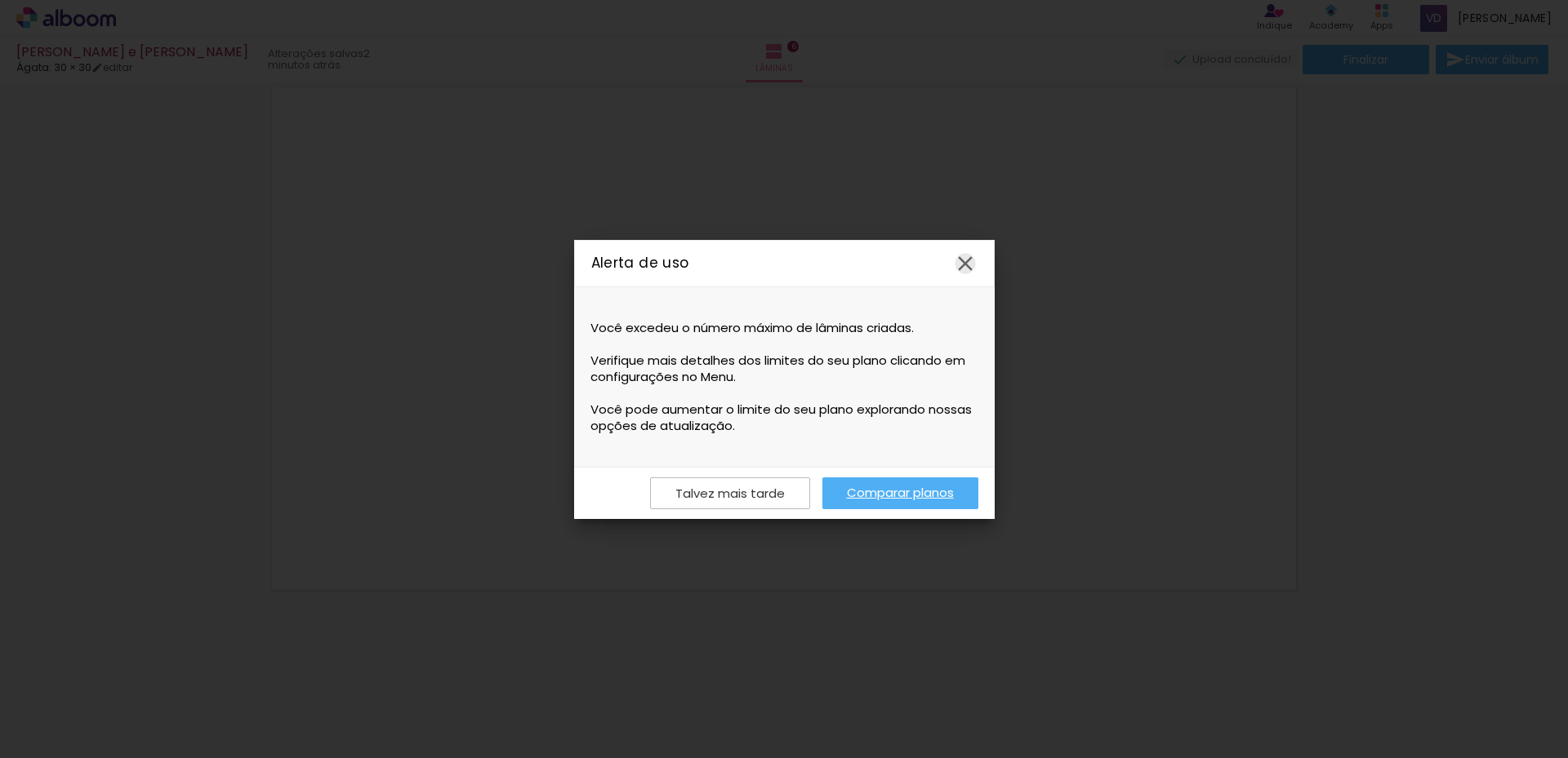
click at [963, 264] on iron-icon at bounding box center [965, 263] width 25 height 25
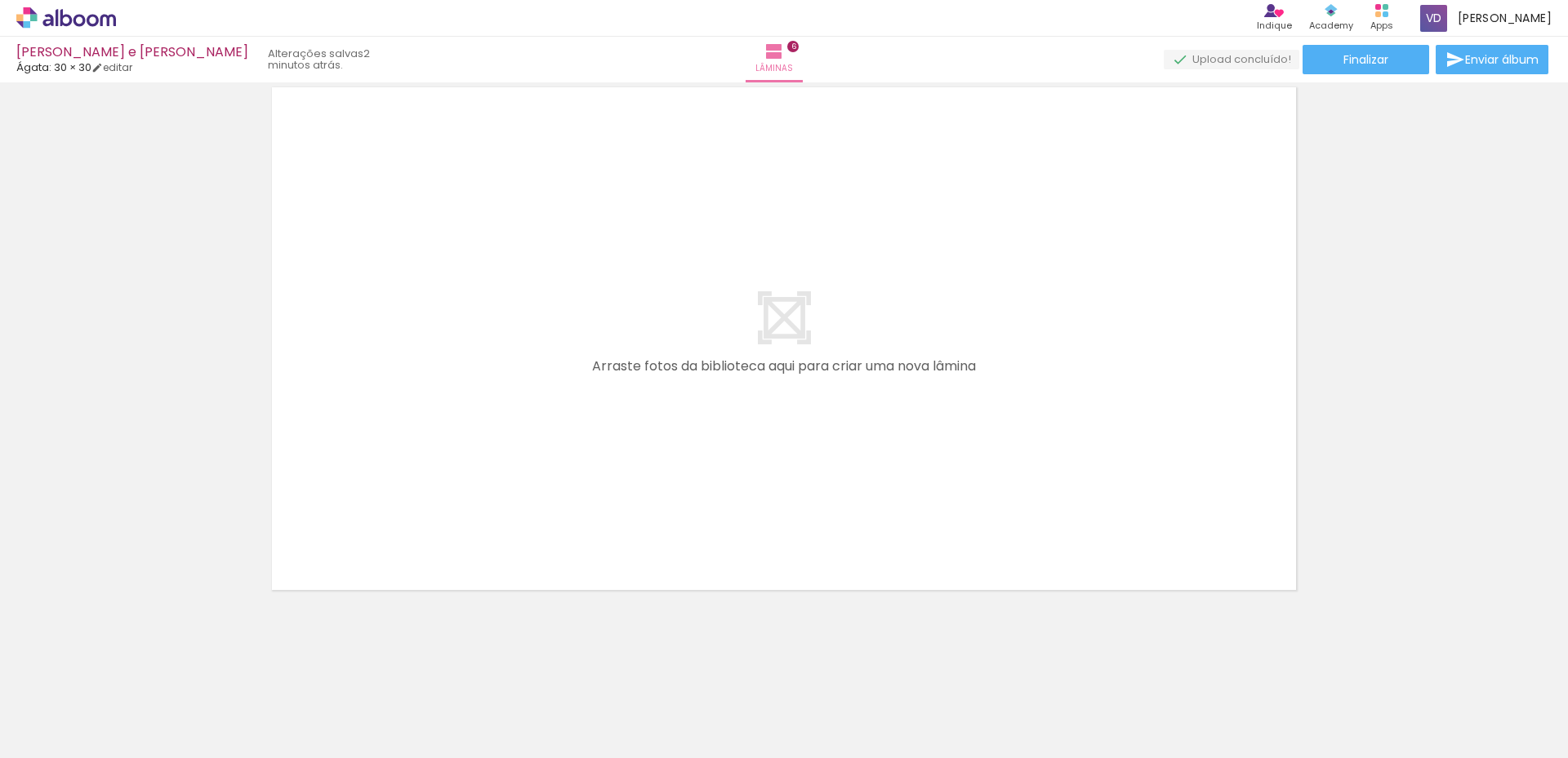
drag, startPoint x: 789, startPoint y: 61, endPoint x: 670, endPoint y: 179, distance: 167.6
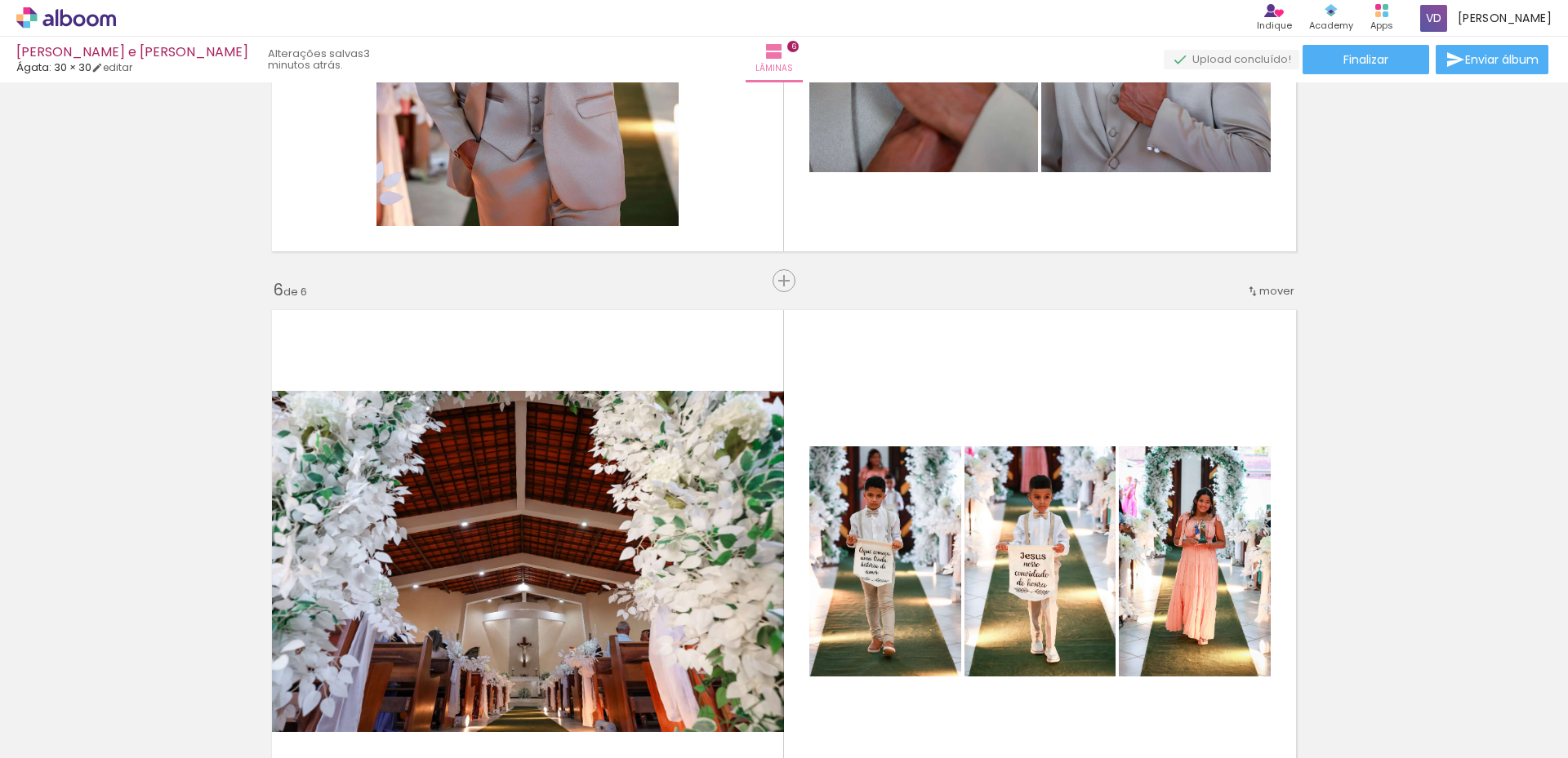
scroll to position [2604, 0]
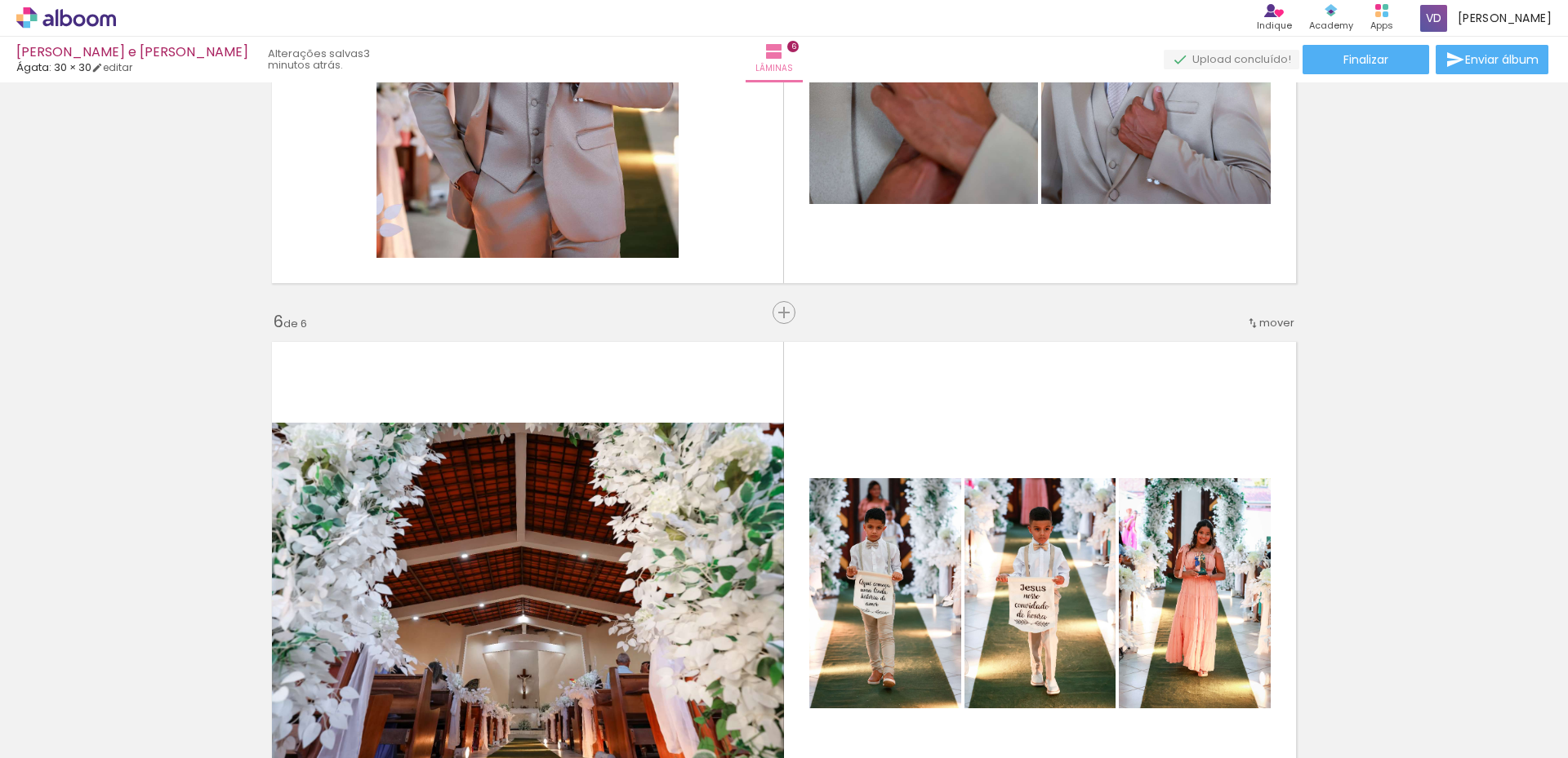
click at [1235, 61] on quentale-upload-monitor at bounding box center [1231, 60] width 136 height 21
click at [1343, 58] on span "Finalizar" at bounding box center [1365, 60] width 45 height 12
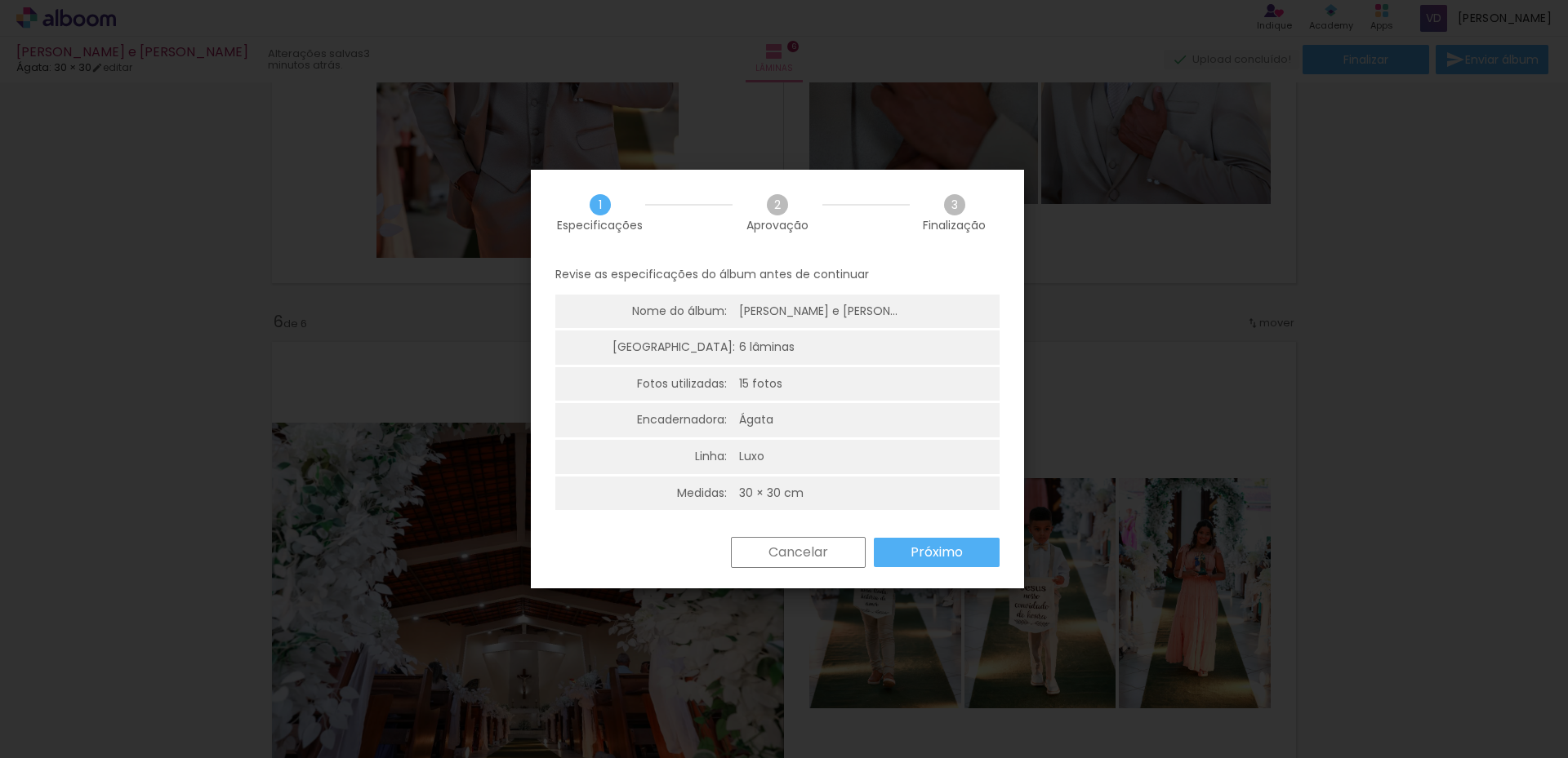
click at [0, 0] on slot "Próximo" at bounding box center [0, 0] width 0 height 0
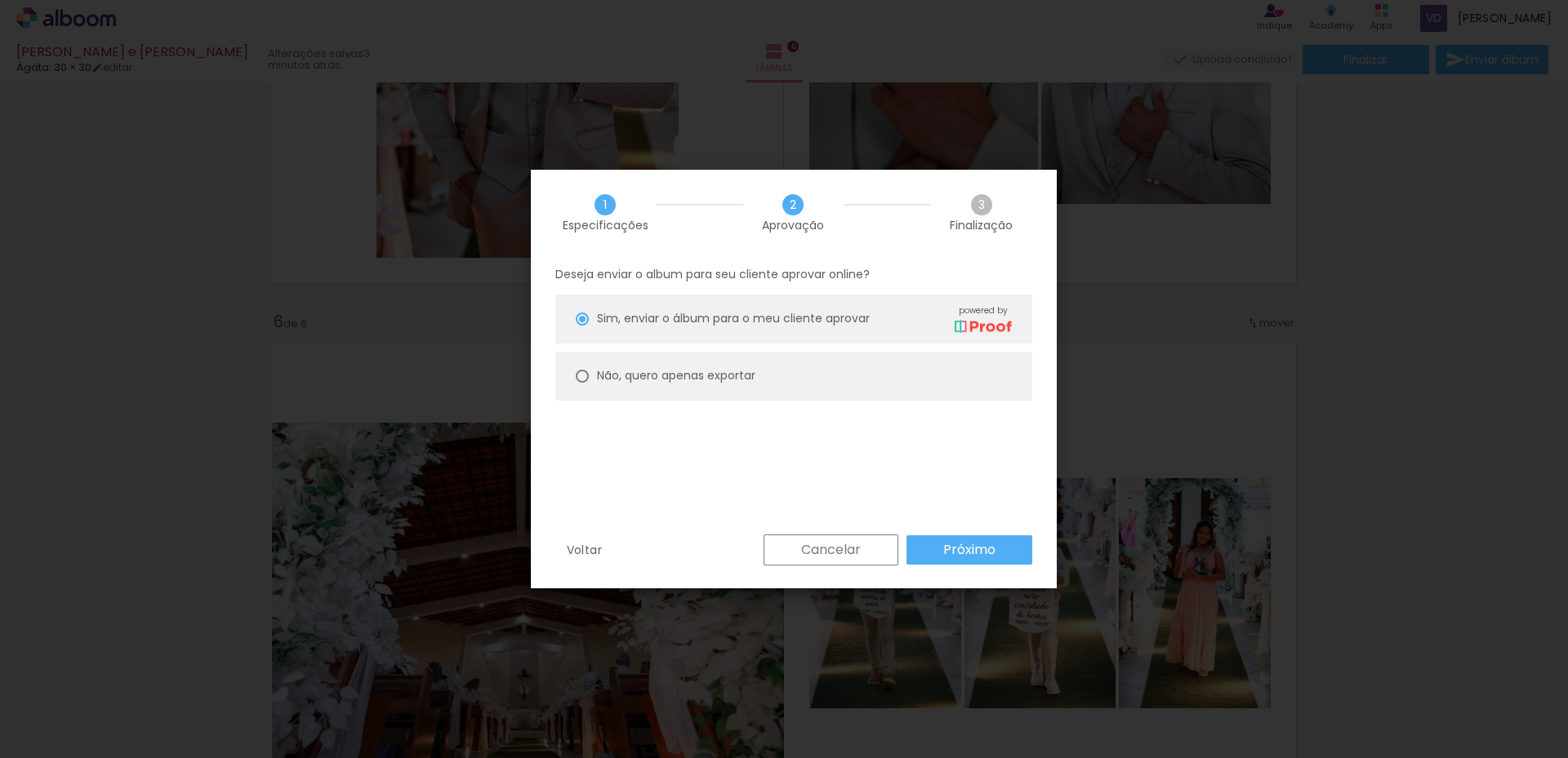
click at [588, 325] on div at bounding box center [582, 318] width 13 height 13
type paper-radio-button "on"
click at [0, 0] on slot "Próximo" at bounding box center [0, 0] width 0 height 0
type input "Alta, 300 DPI"
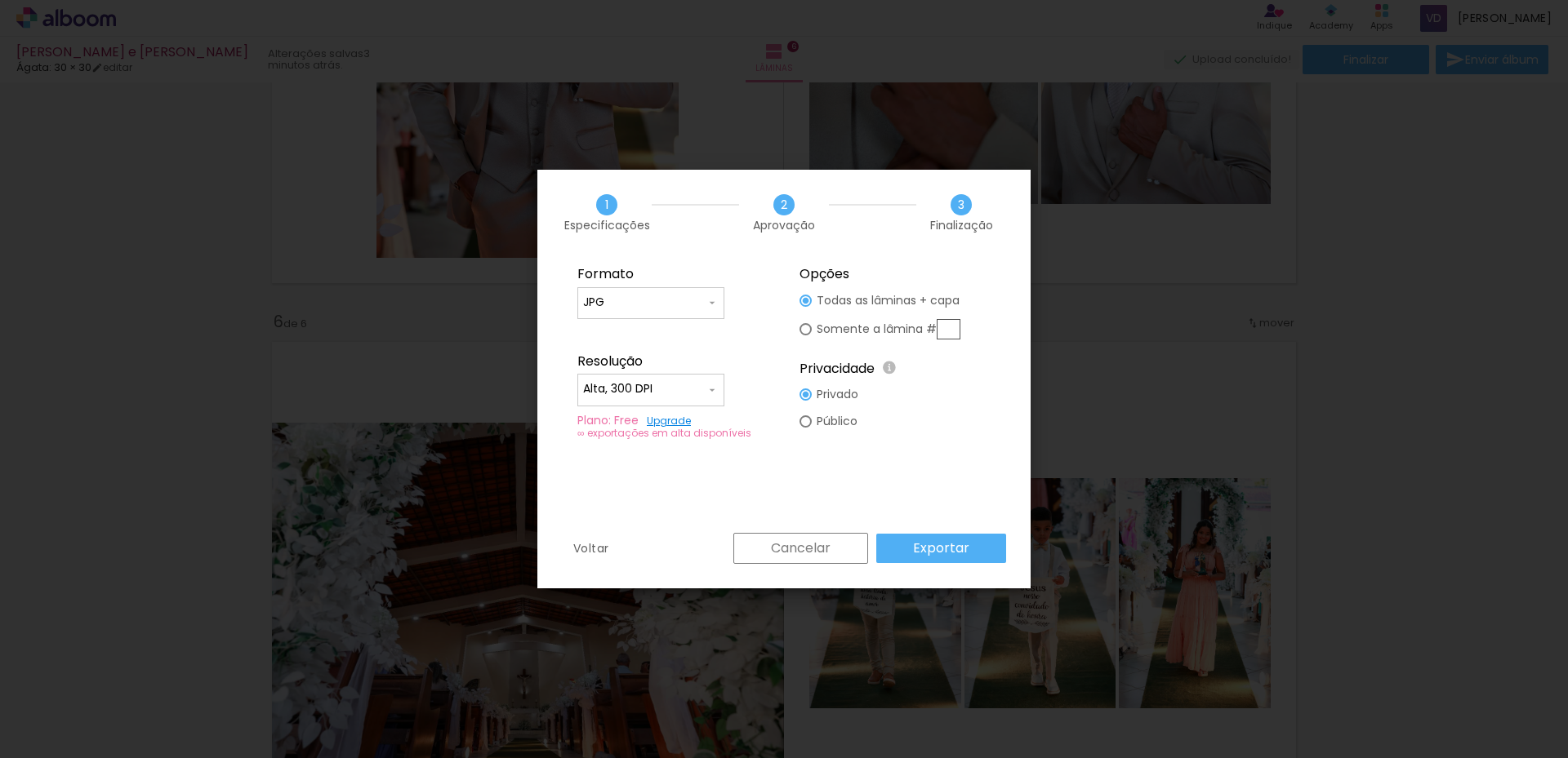
click at [0, 0] on slot "Exportar" at bounding box center [0, 0] width 0 height 0
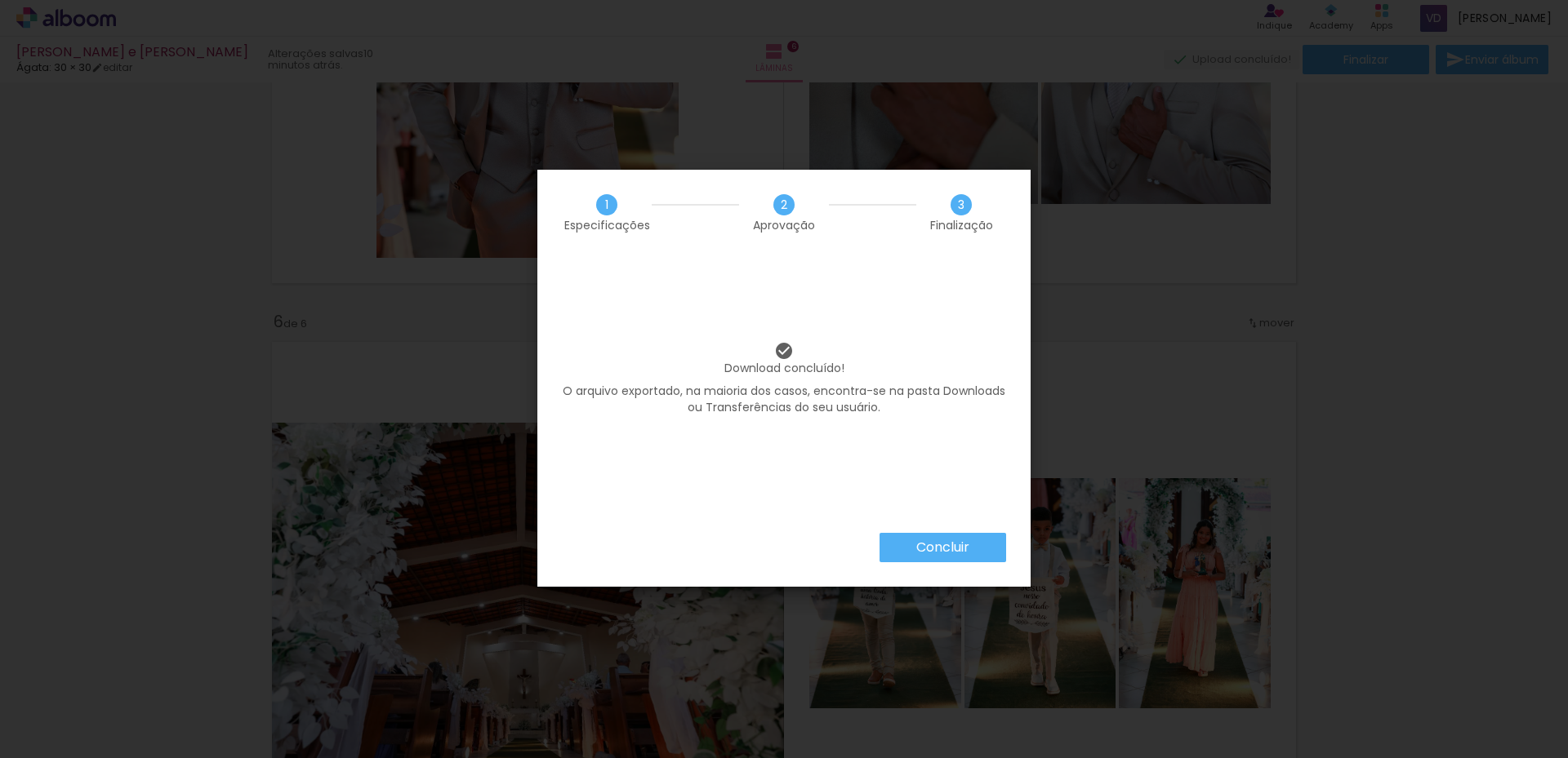
click at [0, 0] on slot "Concluir" at bounding box center [0, 0] width 0 height 0
